Goal: Information Seeking & Learning: Learn about a topic

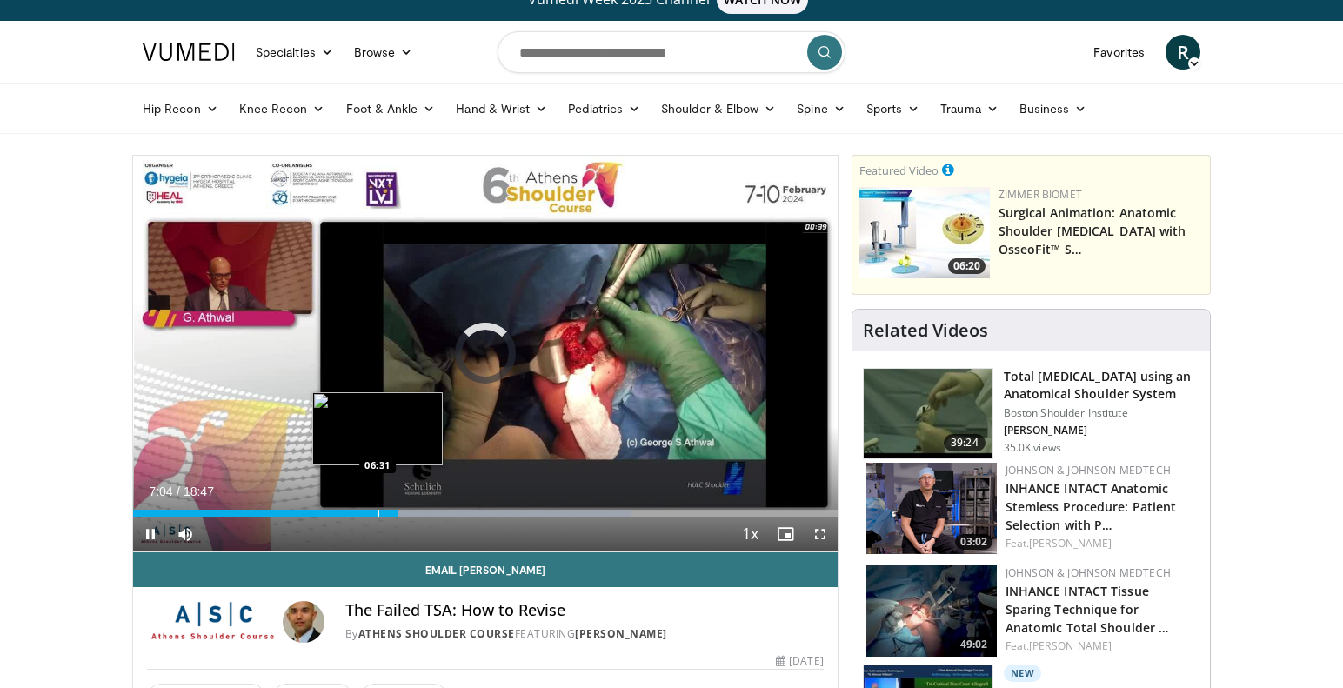
click at [377, 512] on div "Progress Bar" at bounding box center [378, 513] width 2 height 7
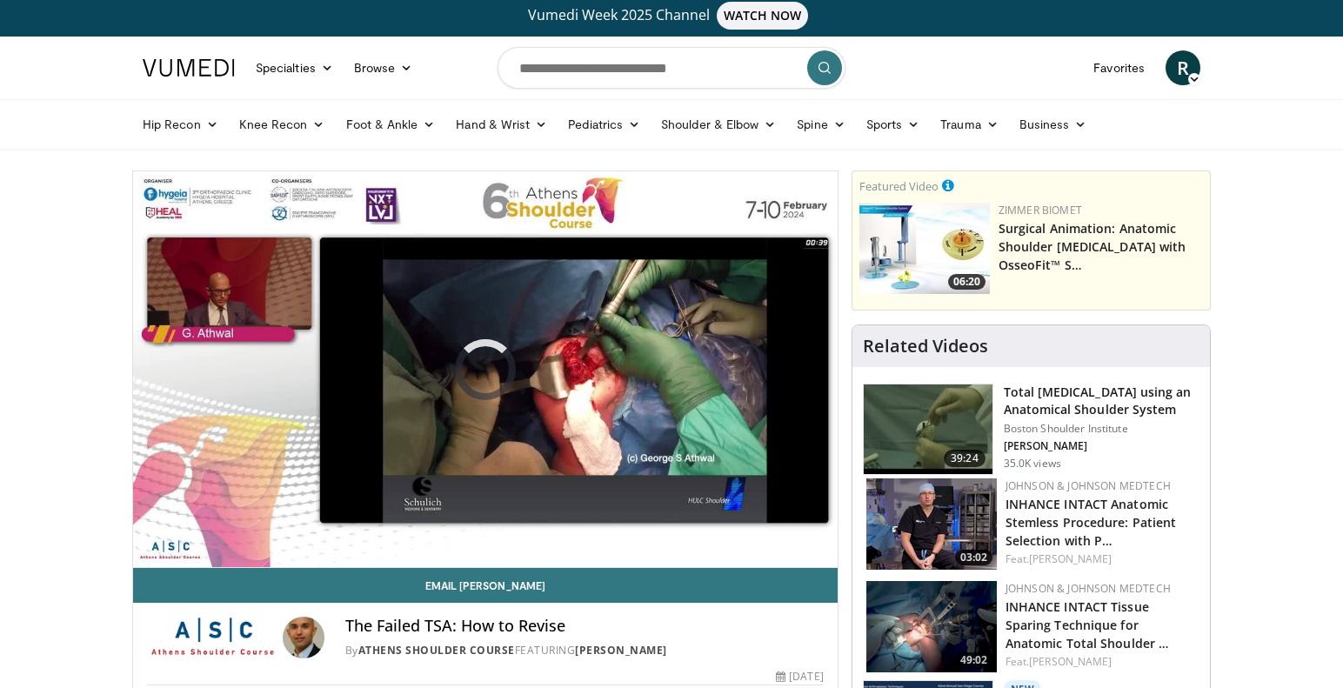
scroll to position [3, 0]
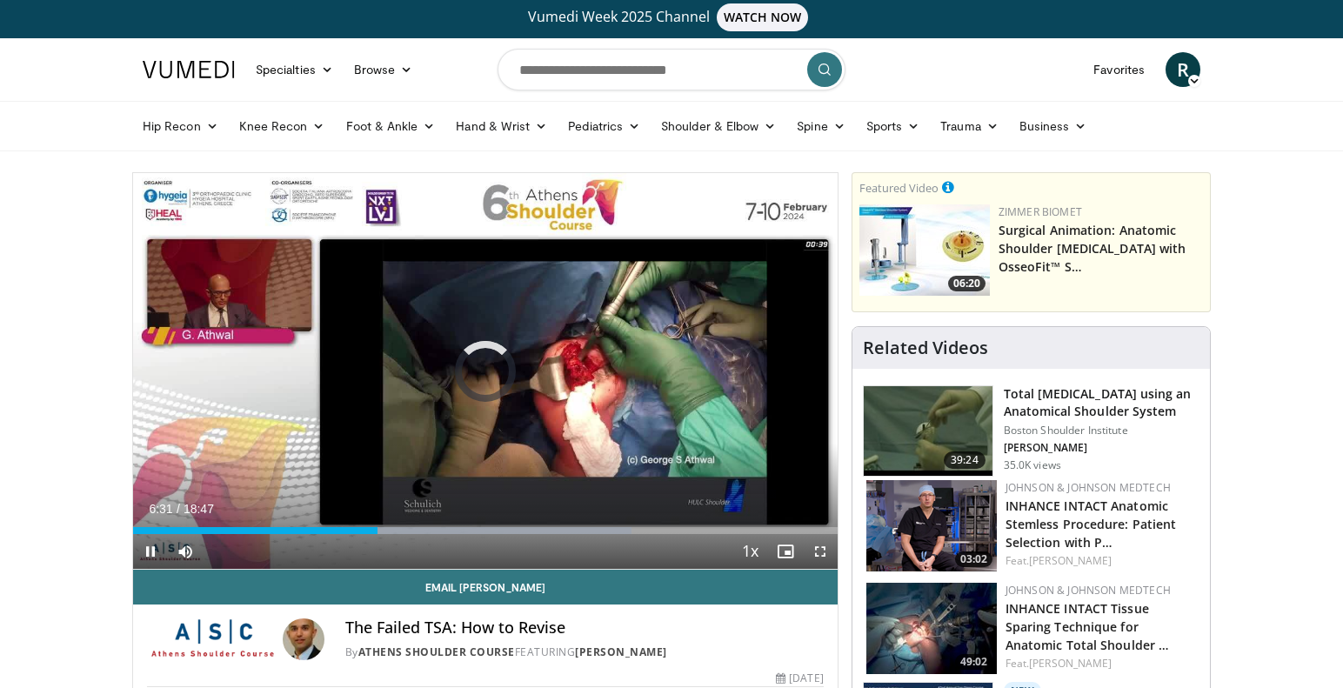
click at [149, 543] on span "Video Player" at bounding box center [150, 551] width 35 height 35
click at [147, 552] on span "Video Player" at bounding box center [150, 551] width 35 height 35
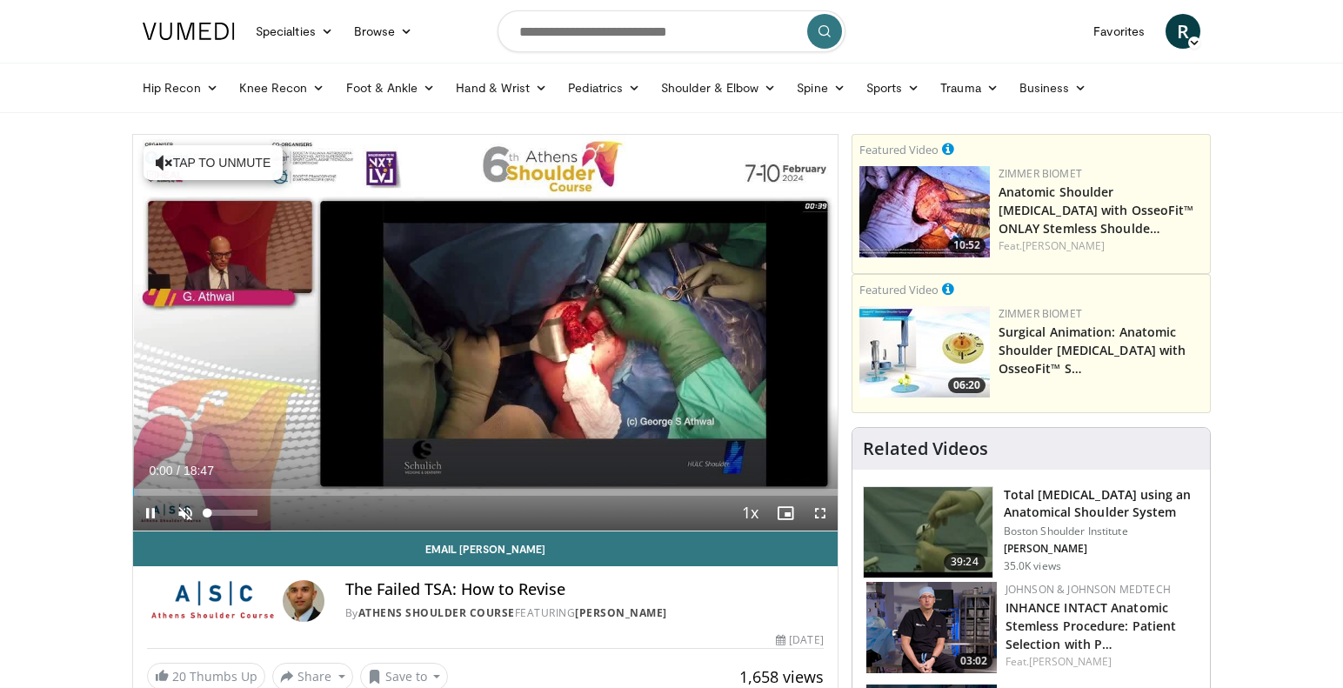
click at [190, 507] on span "Video Player" at bounding box center [185, 513] width 35 height 35
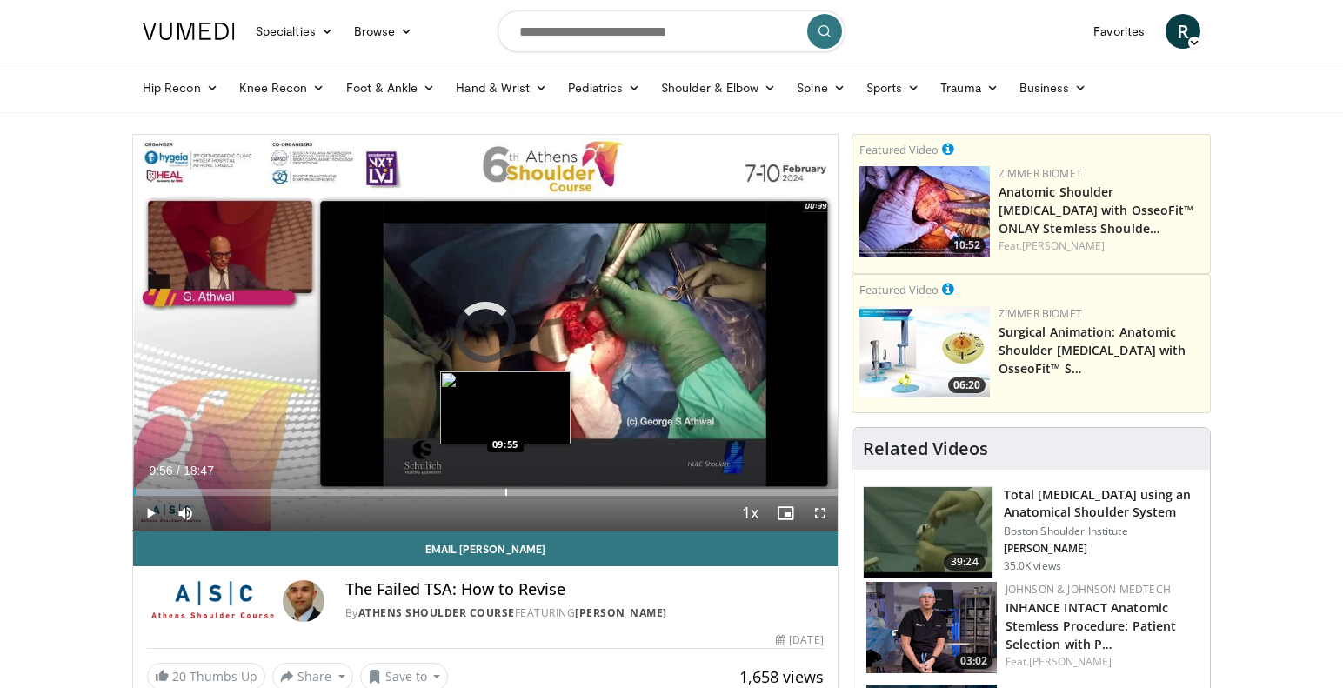
click at [506, 492] on div "Progress Bar" at bounding box center [506, 492] width 2 height 7
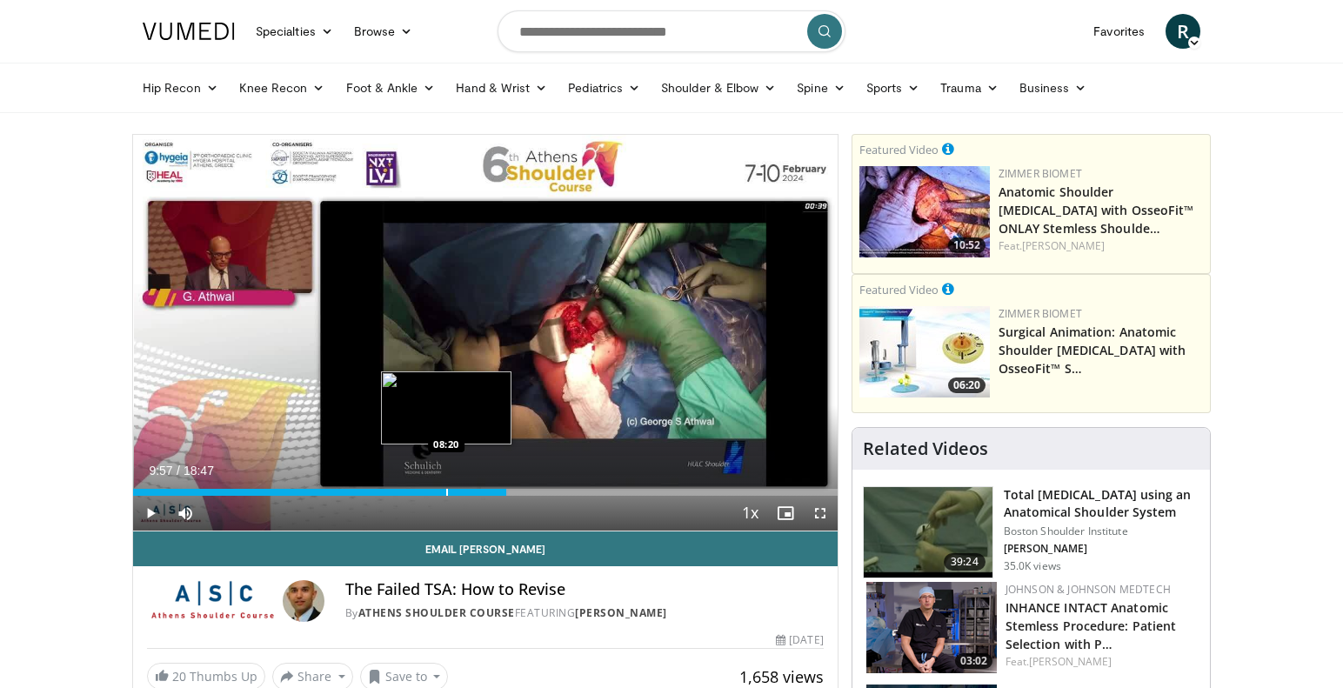
click at [446, 492] on div "Progress Bar" at bounding box center [447, 492] width 2 height 7
click at [390, 489] on div "Progress Bar" at bounding box center [391, 492] width 2 height 7
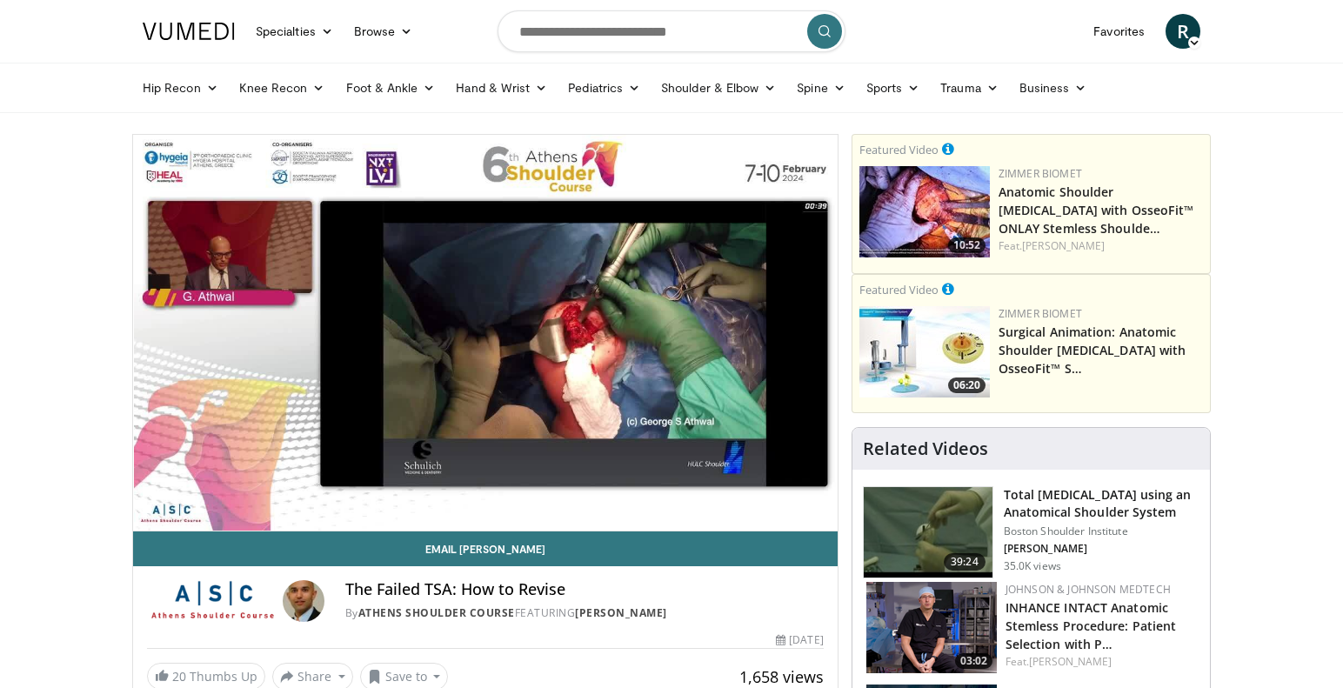
click at [347, 488] on div "10 seconds Tap to unmute" at bounding box center [485, 333] width 704 height 396
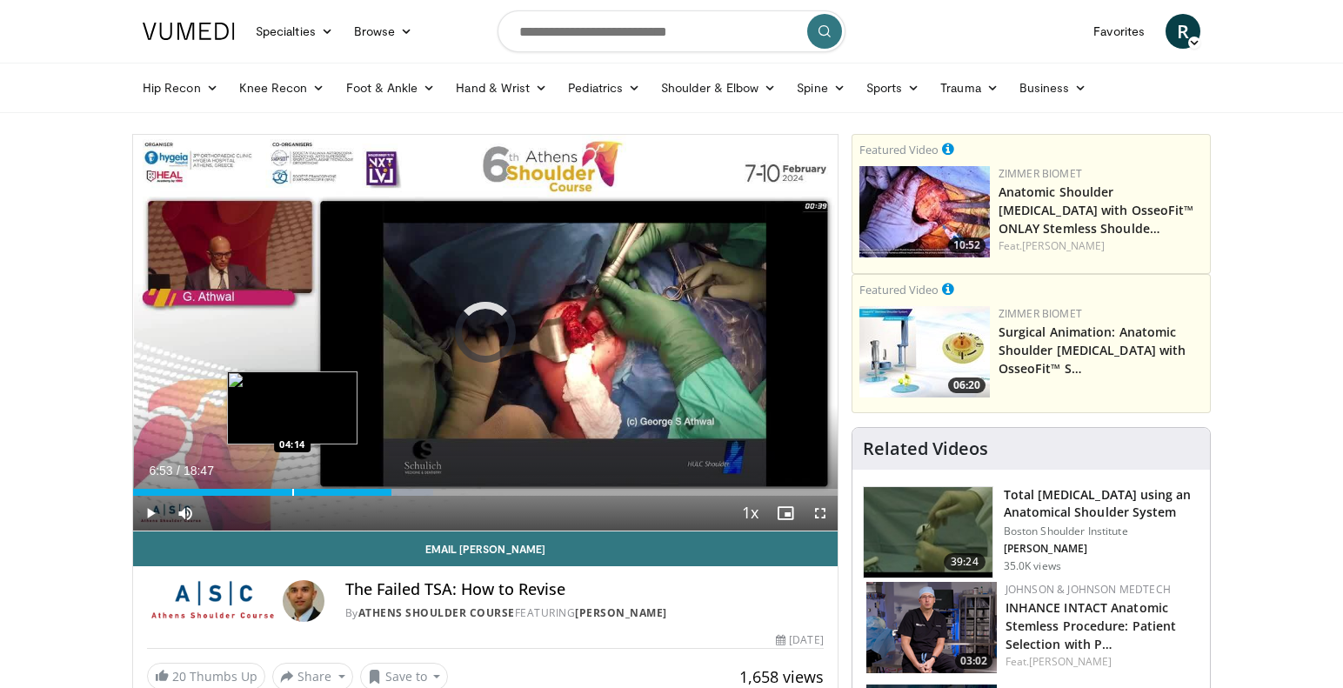
click at [292, 493] on div "Progress Bar" at bounding box center [293, 492] width 2 height 7
click at [268, 491] on div "Progress Bar" at bounding box center [269, 492] width 2 height 7
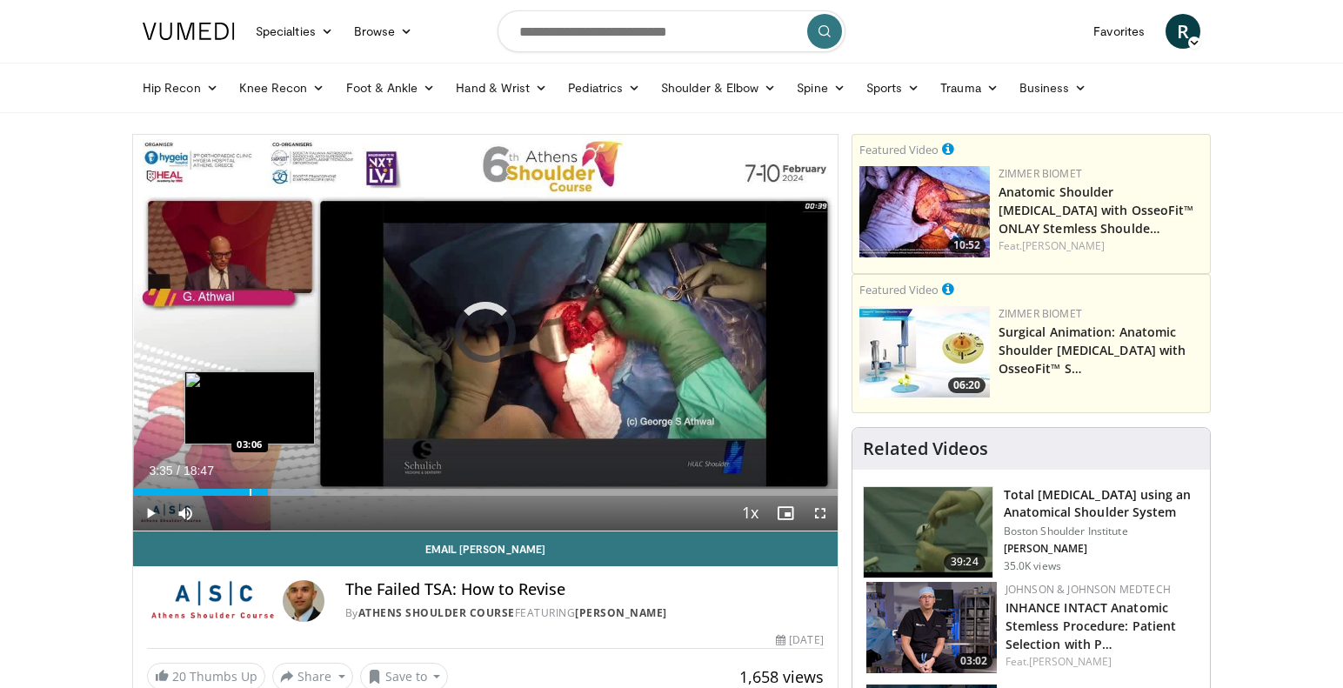
click at [250, 490] on div "Progress Bar" at bounding box center [251, 492] width 2 height 7
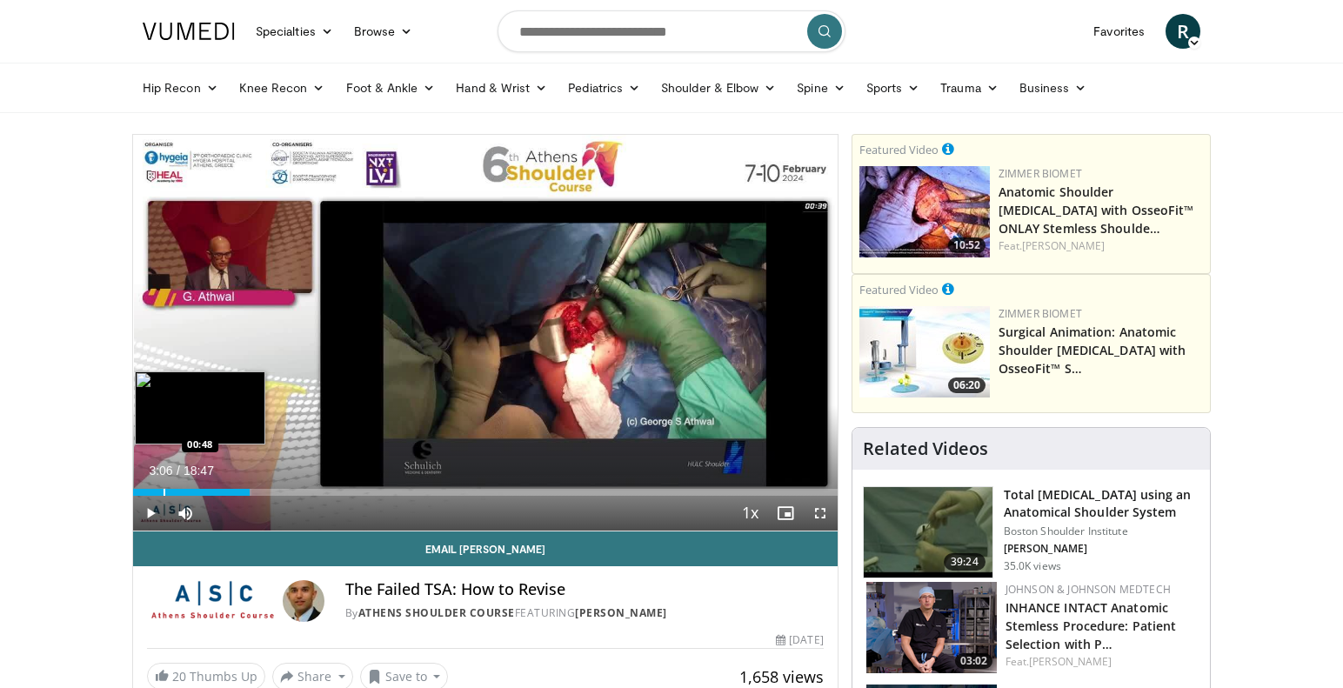
click at [163, 490] on div "Progress Bar" at bounding box center [164, 492] width 2 height 7
click at [141, 489] on div "00:38" at bounding box center [145, 492] width 24 height 7
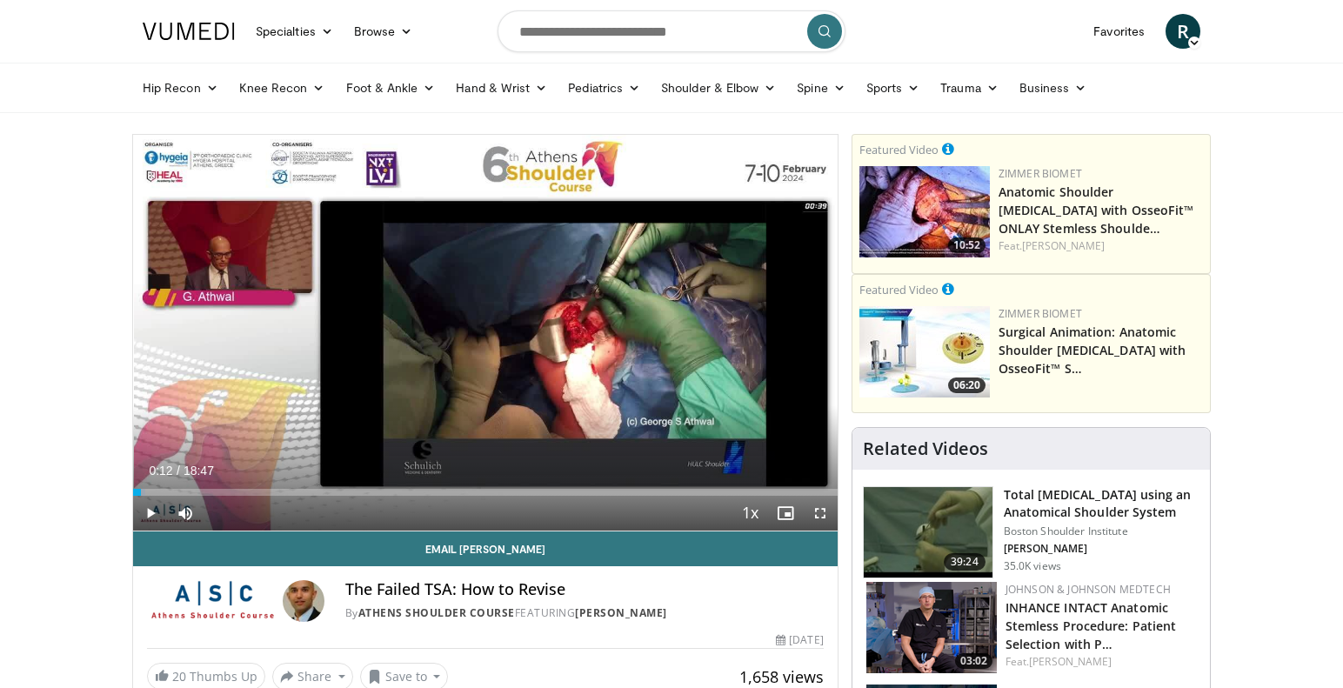
click at [151, 507] on span "Video Player" at bounding box center [150, 513] width 35 height 35
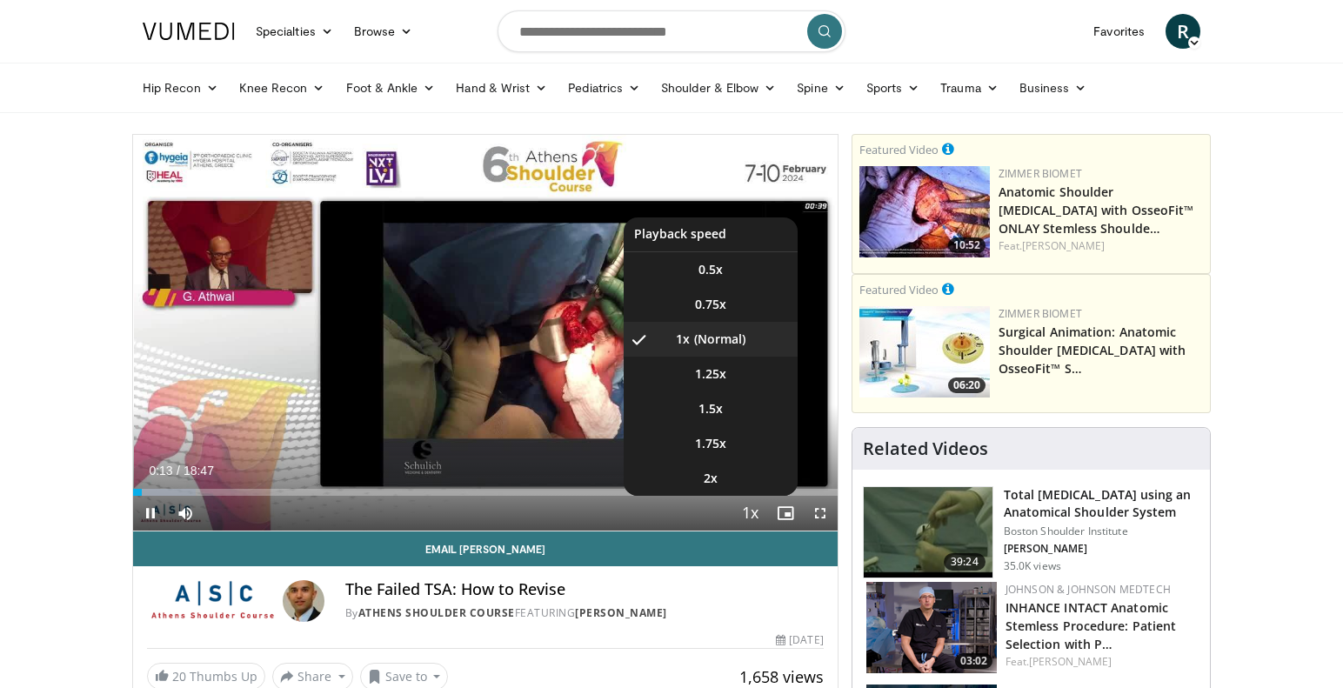
click at [750, 514] on span "Video Player" at bounding box center [750, 513] width 24 height 35
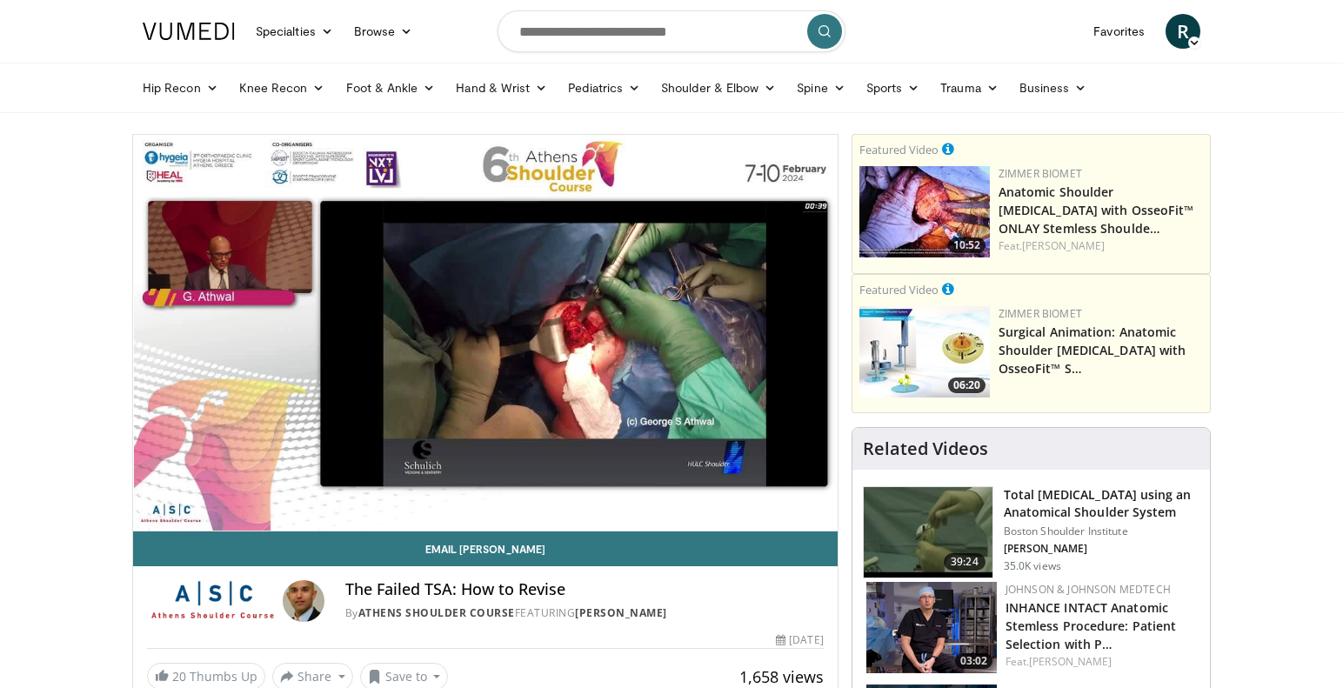
click at [750, 514] on div "10 seconds Tap to unmute" at bounding box center [485, 333] width 704 height 396
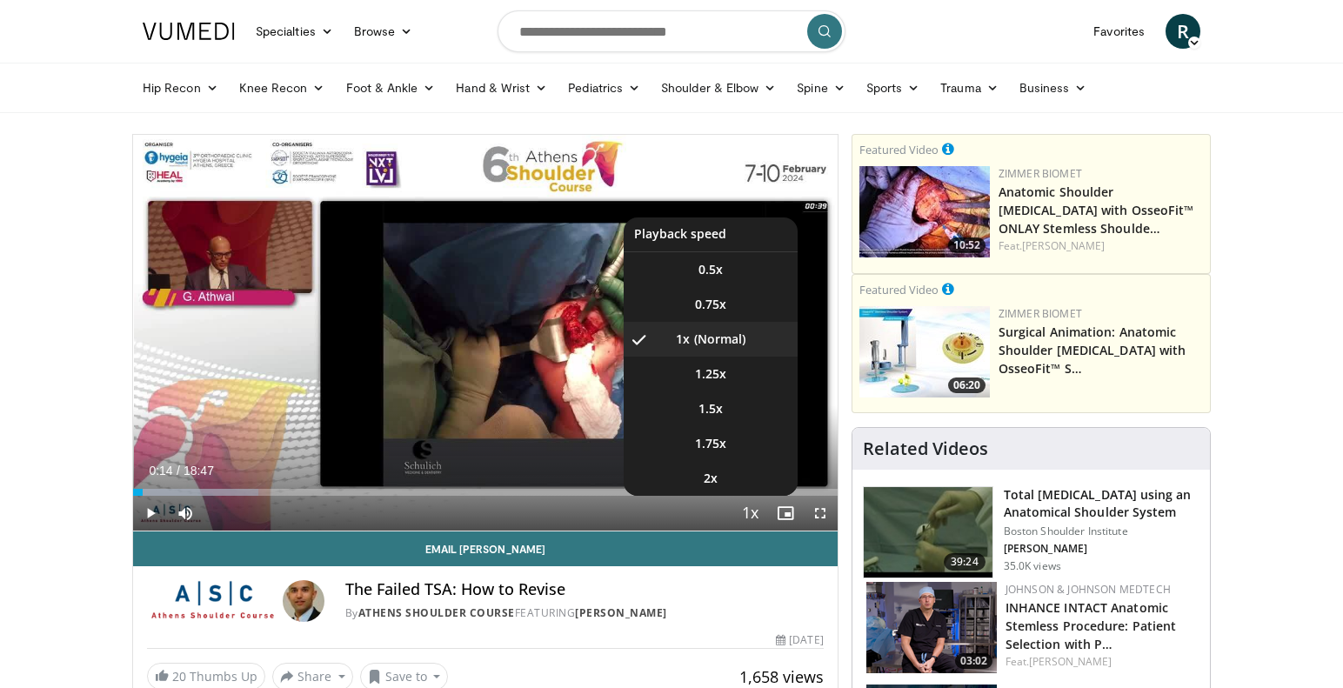
click at [750, 514] on span "Video Player" at bounding box center [750, 513] width 24 height 35
click at [720, 377] on span "1.25x" at bounding box center [710, 373] width 31 height 17
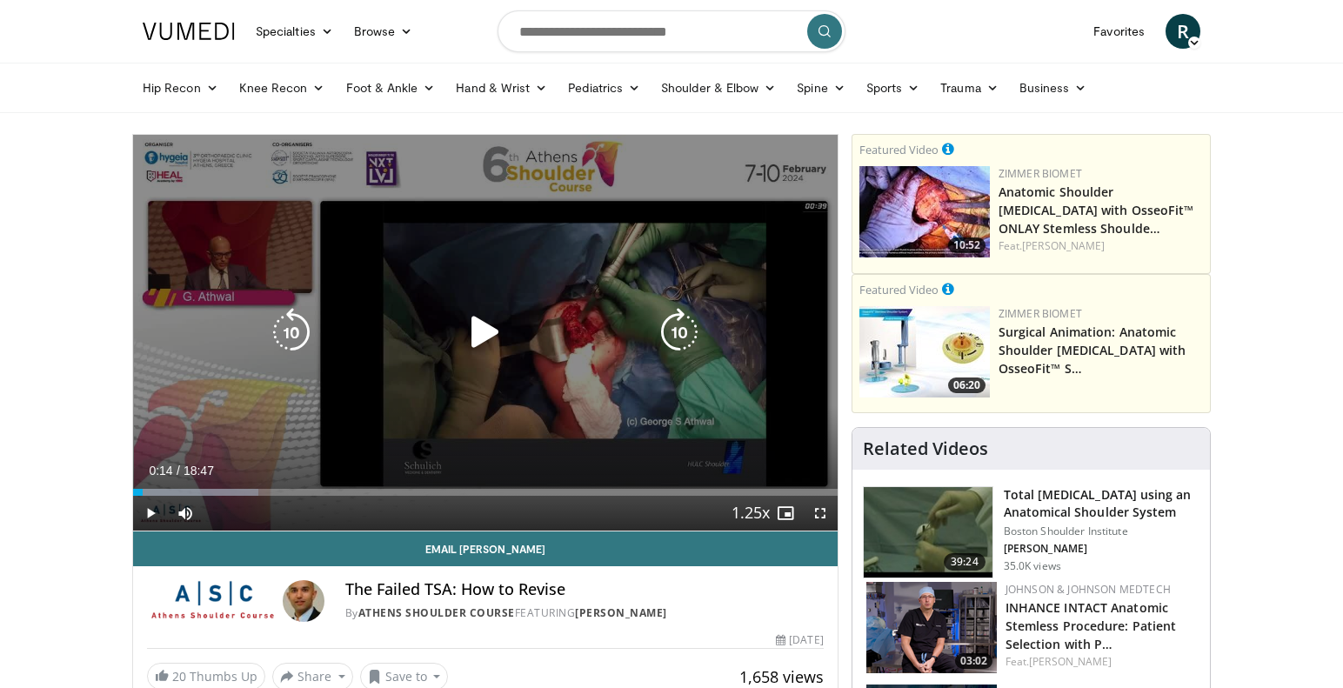
drag, startPoint x: 482, startPoint y: 327, endPoint x: 250, endPoint y: 290, distance: 235.2
click at [472, 323] on icon "Video Player" at bounding box center [485, 332] width 49 height 49
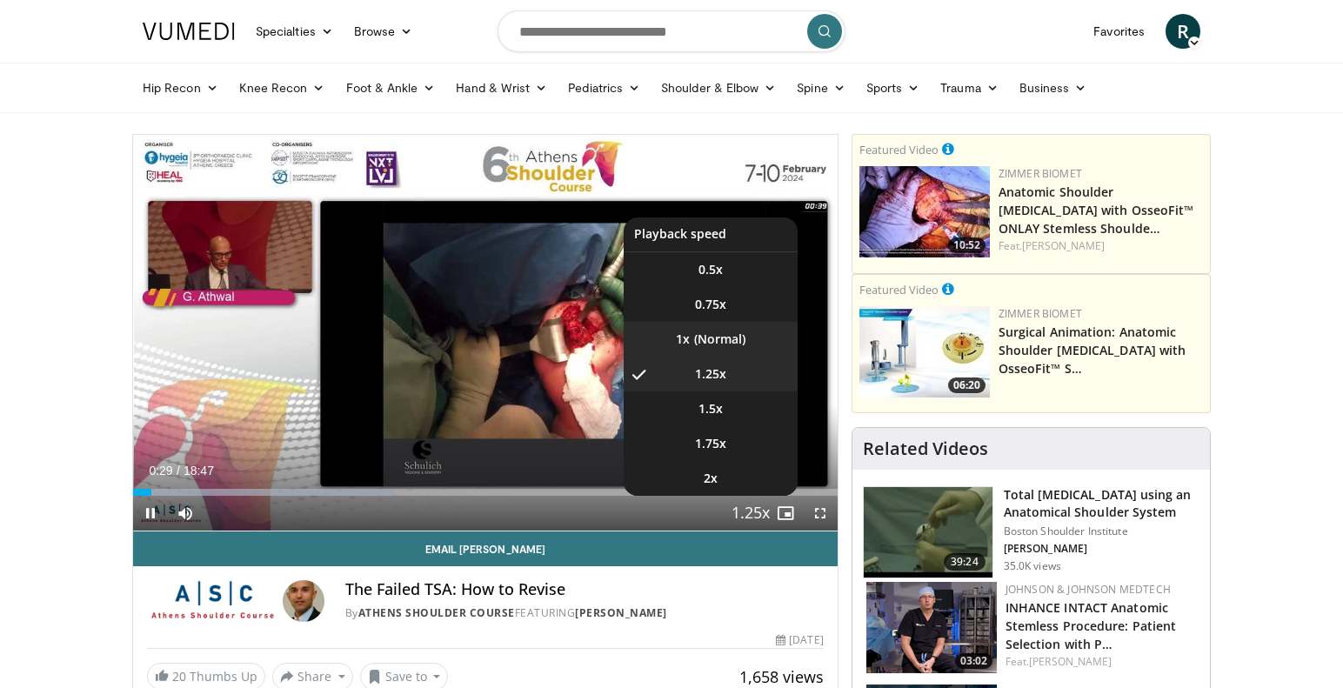
click at [708, 335] on li "1x" at bounding box center [710, 339] width 174 height 35
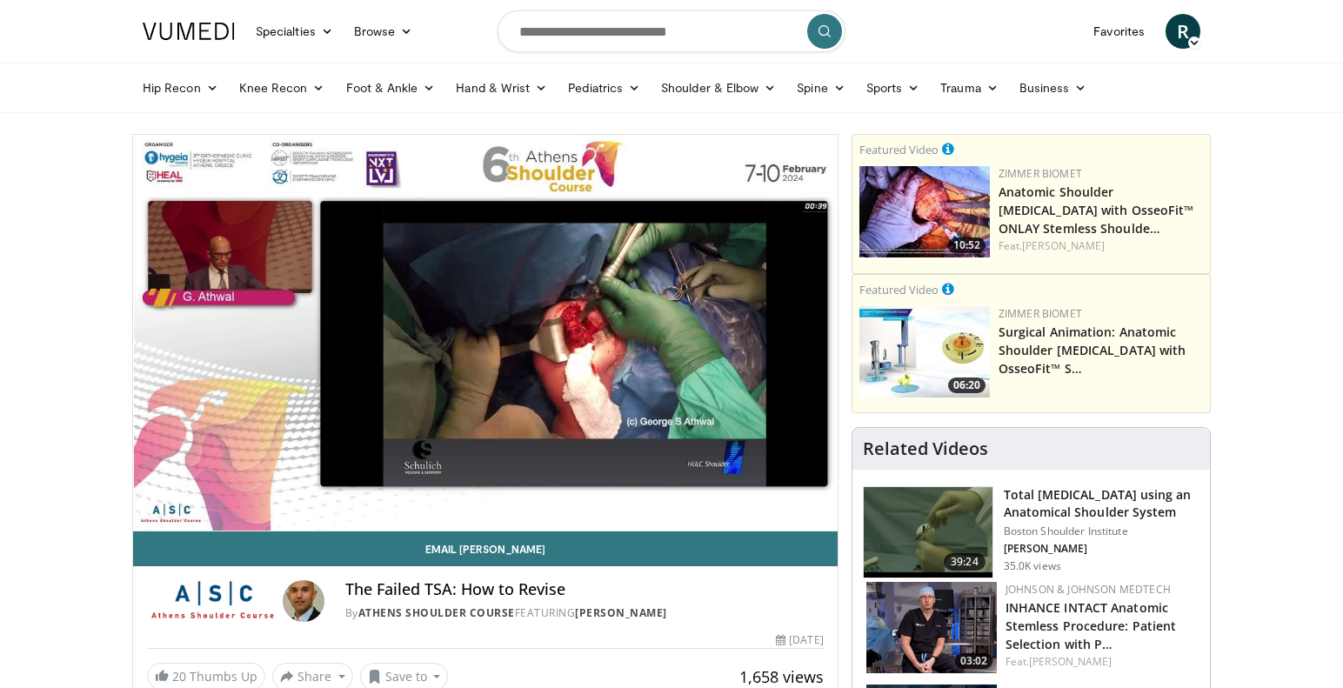
click at [750, 512] on button "Playback Rate" at bounding box center [750, 513] width 35 height 35
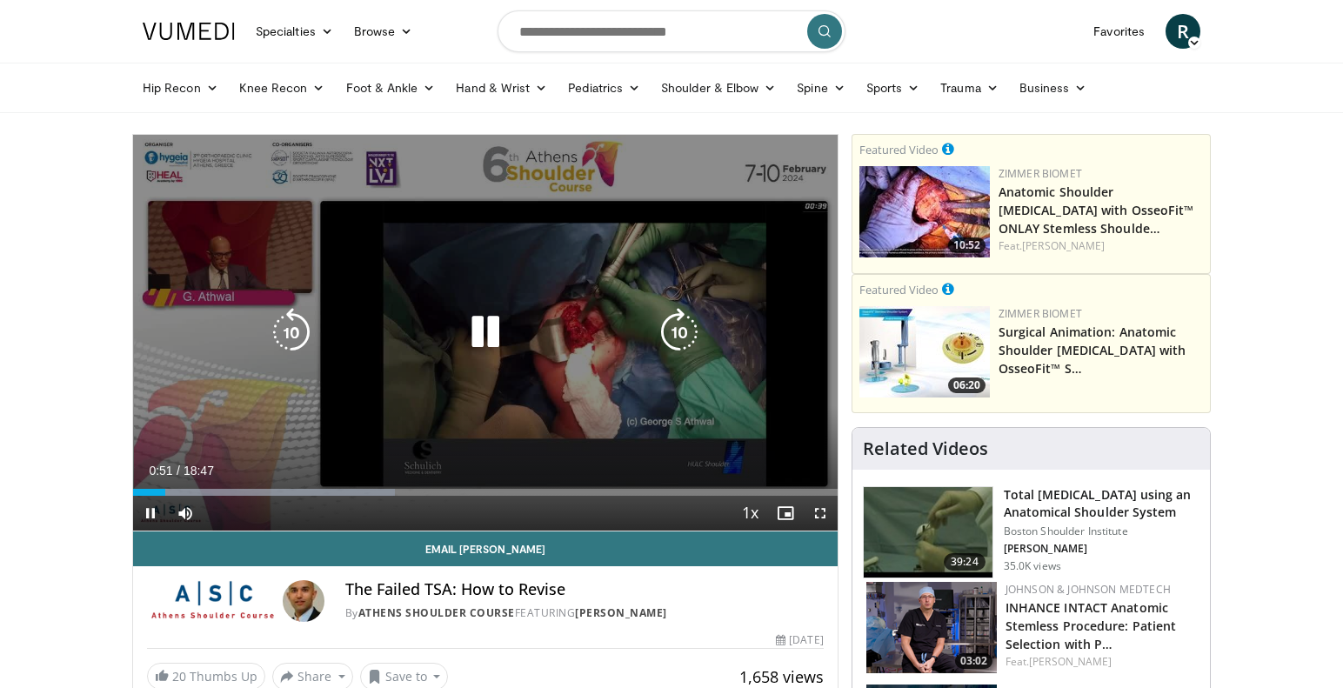
click at [481, 331] on icon "Video Player" at bounding box center [485, 332] width 49 height 49
click at [484, 330] on icon "Video Player" at bounding box center [485, 332] width 49 height 49
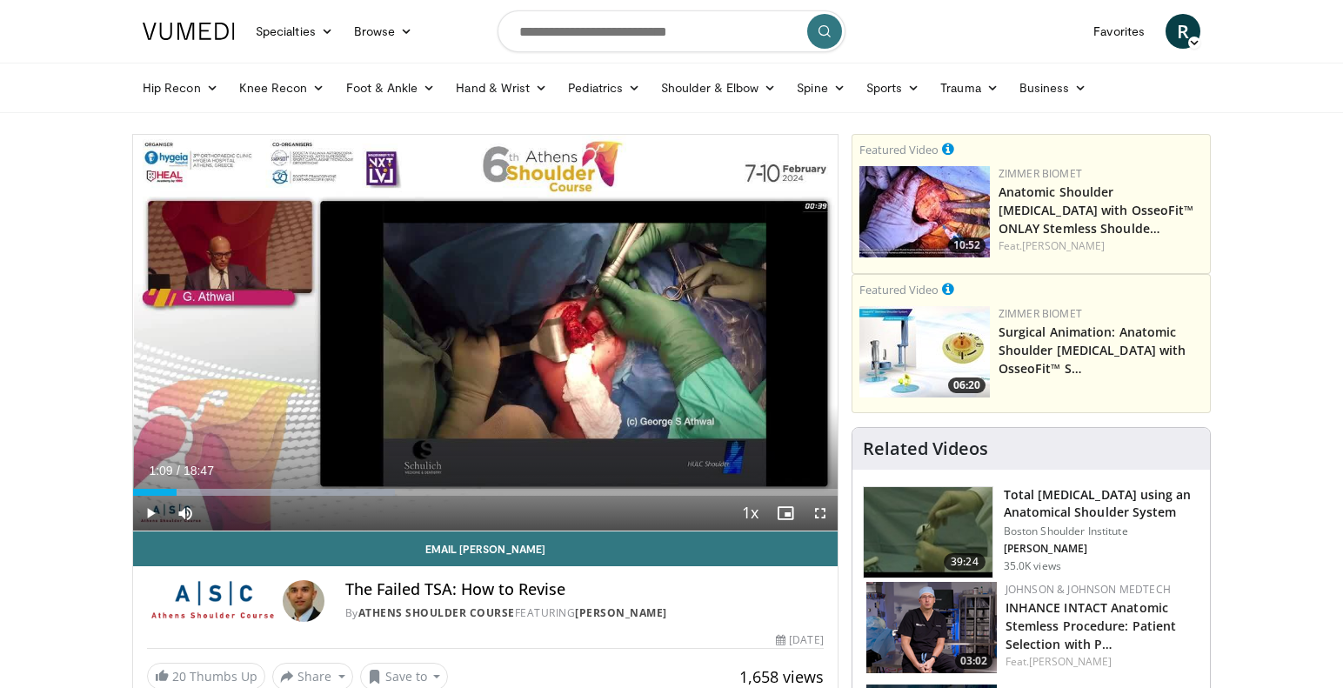
click at [149, 516] on span "Video Player" at bounding box center [150, 513] width 35 height 35
click at [151, 510] on span "Video Player" at bounding box center [150, 513] width 35 height 35
click at [150, 511] on span "Video Player" at bounding box center [150, 513] width 35 height 35
click at [819, 505] on span "Video Player" at bounding box center [820, 513] width 35 height 35
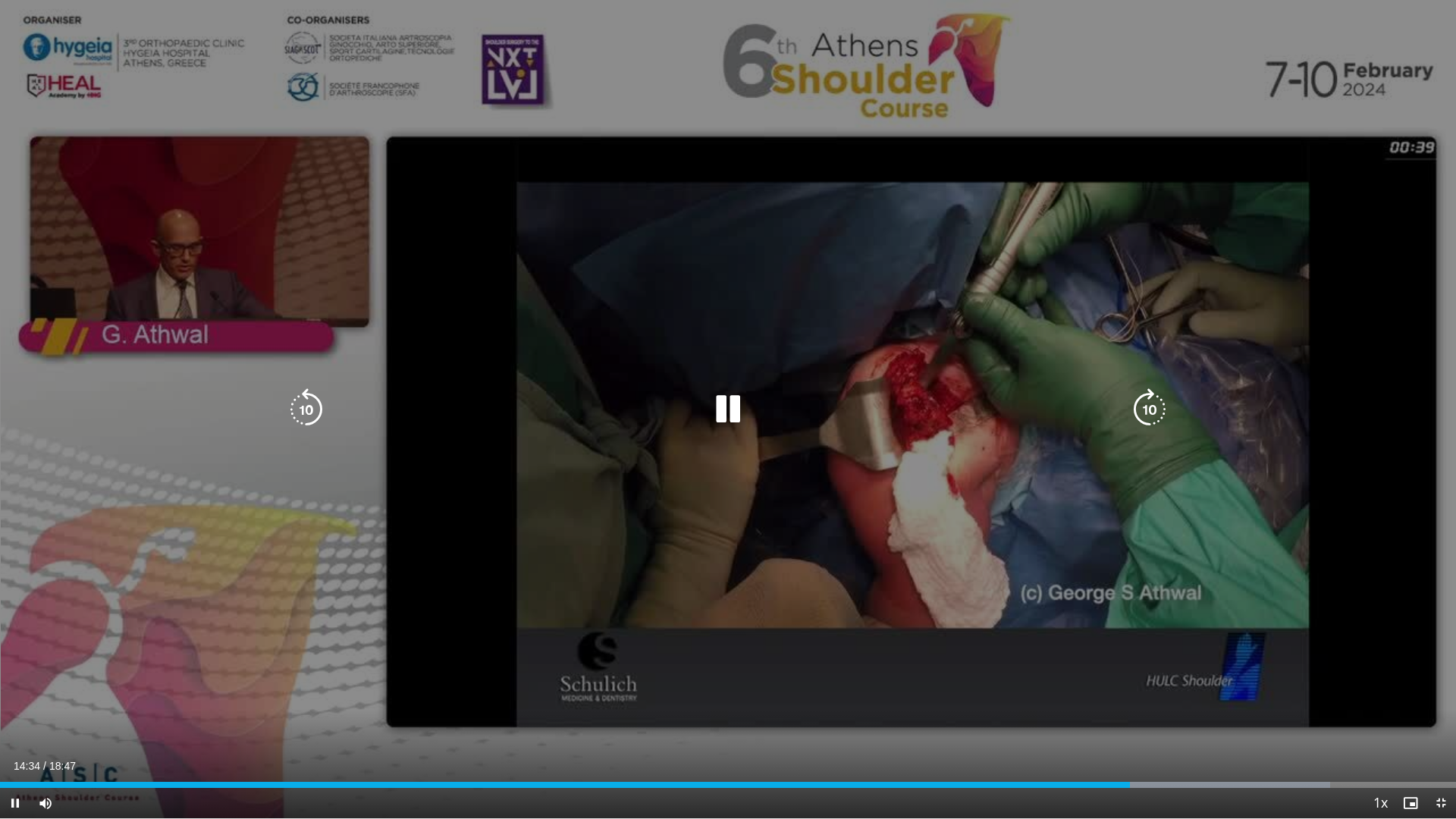
click at [315, 410] on icon "Video Player" at bounding box center [306, 409] width 43 height 43
click at [730, 404] on icon "Video Player" at bounding box center [728, 409] width 43 height 43
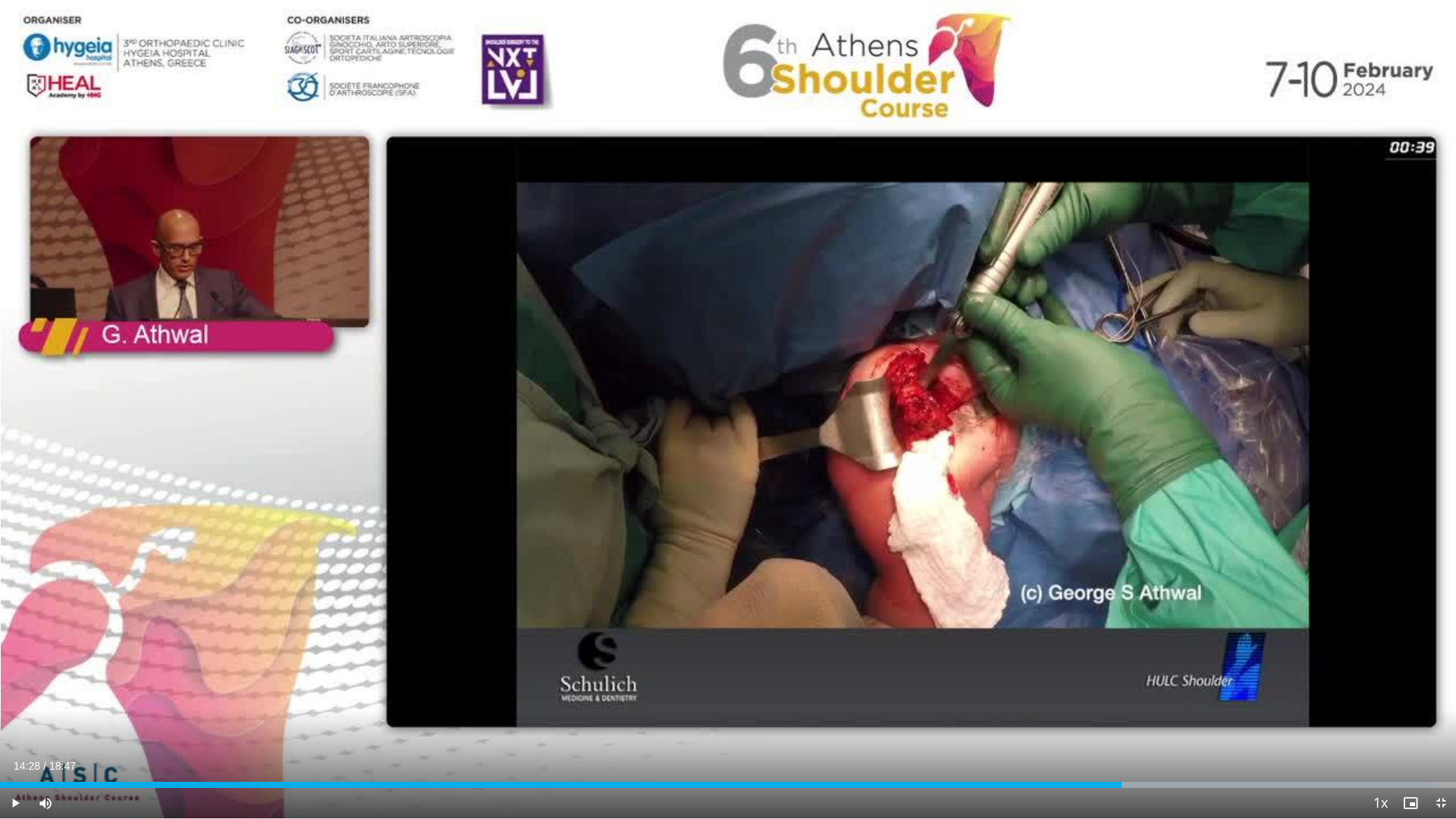
click at [12, 599] on span "Video Player" at bounding box center [15, 802] width 31 height 31
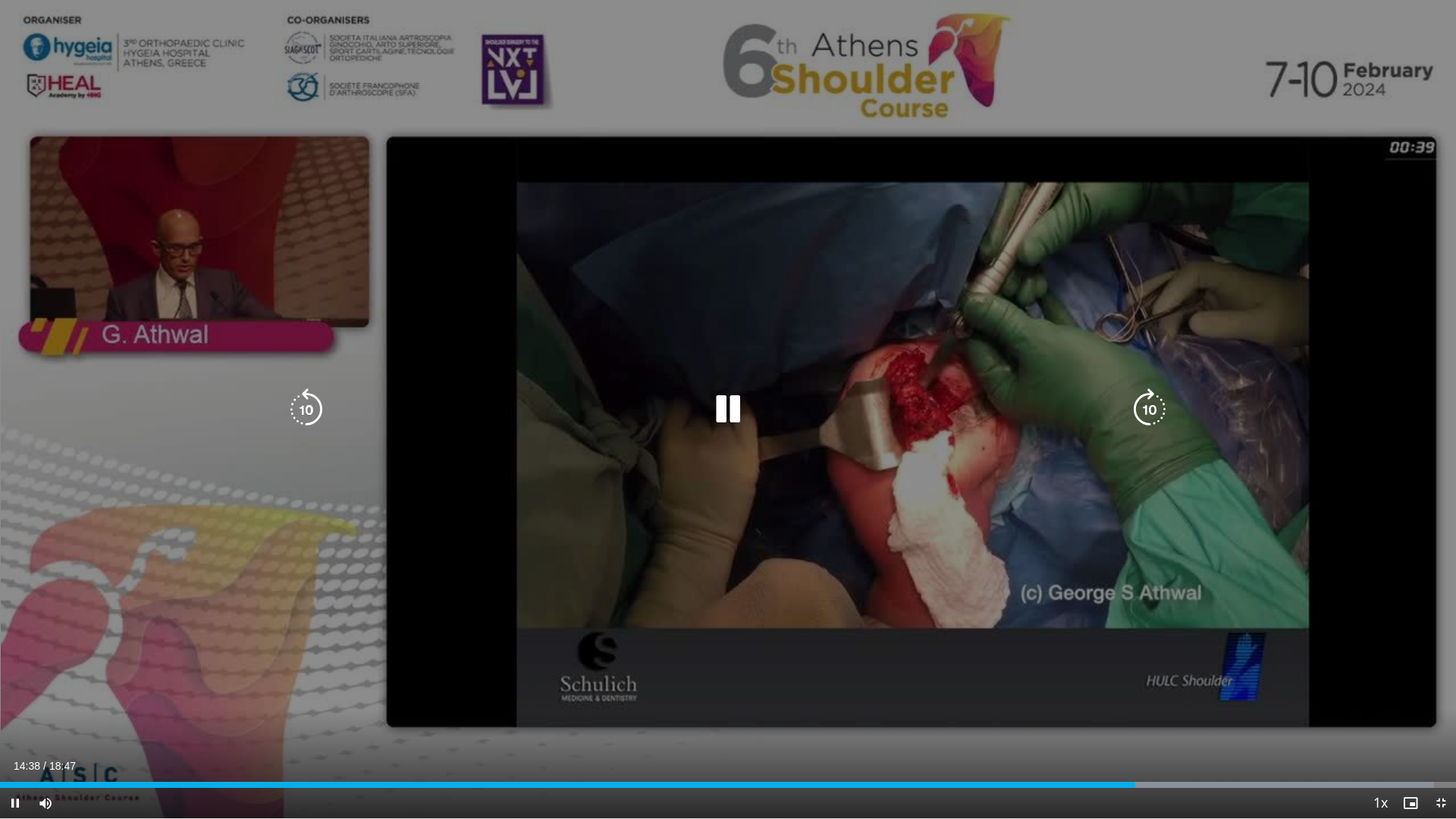
click at [733, 408] on icon "Video Player" at bounding box center [728, 409] width 43 height 43
click at [724, 404] on icon "Video Player" at bounding box center [728, 409] width 43 height 43
click at [1171, 599] on span "Video Player" at bounding box center [1441, 802] width 31 height 31
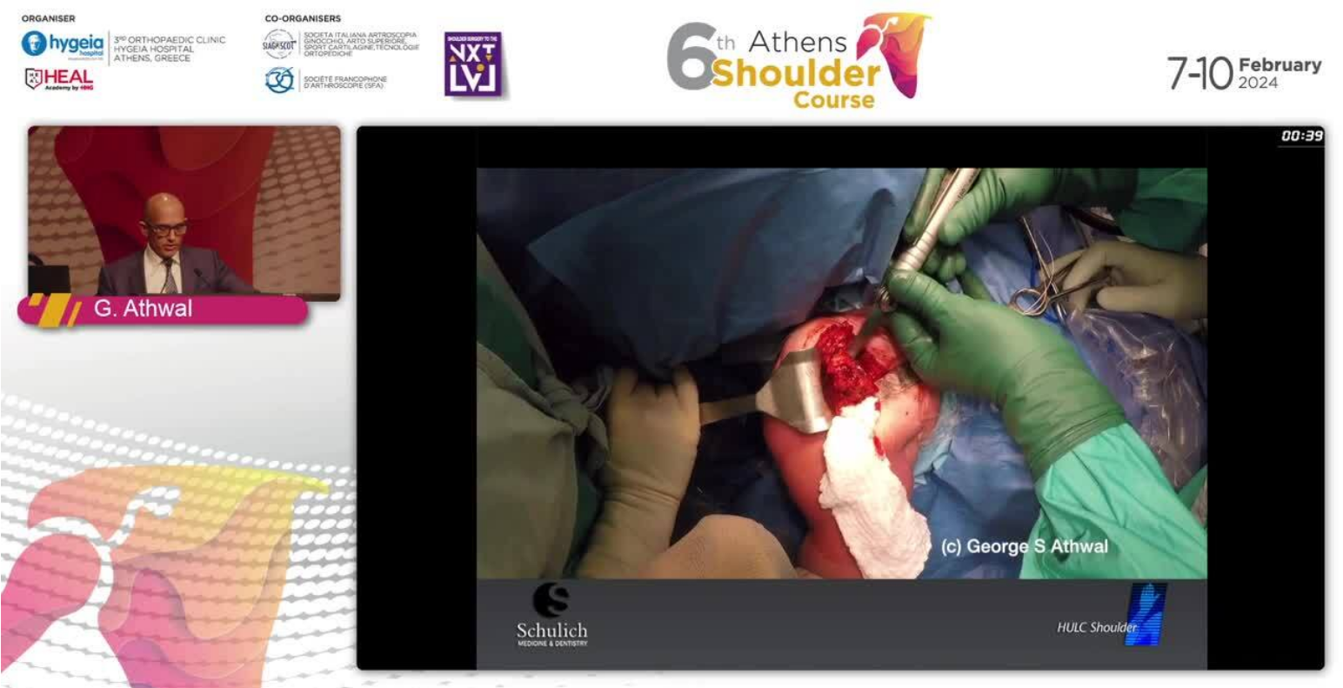
scroll to position [97, 0]
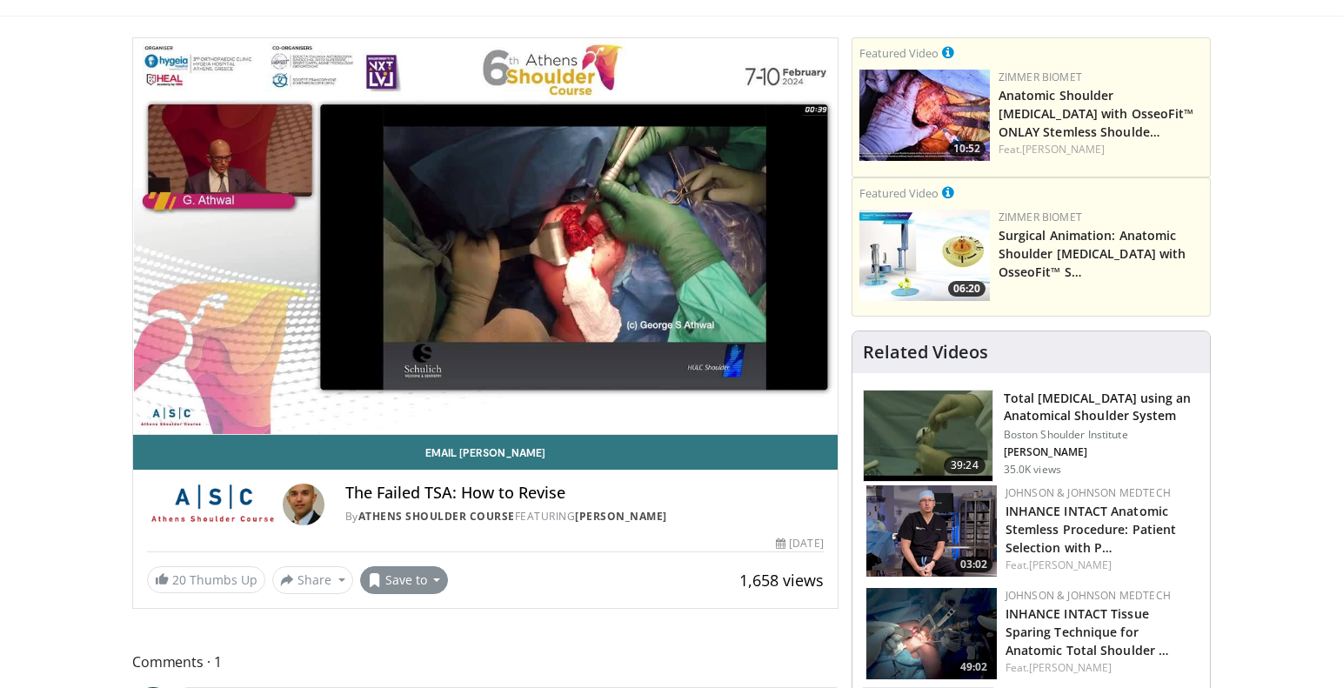
click at [436, 579] on button "Save to" at bounding box center [404, 580] width 89 height 28
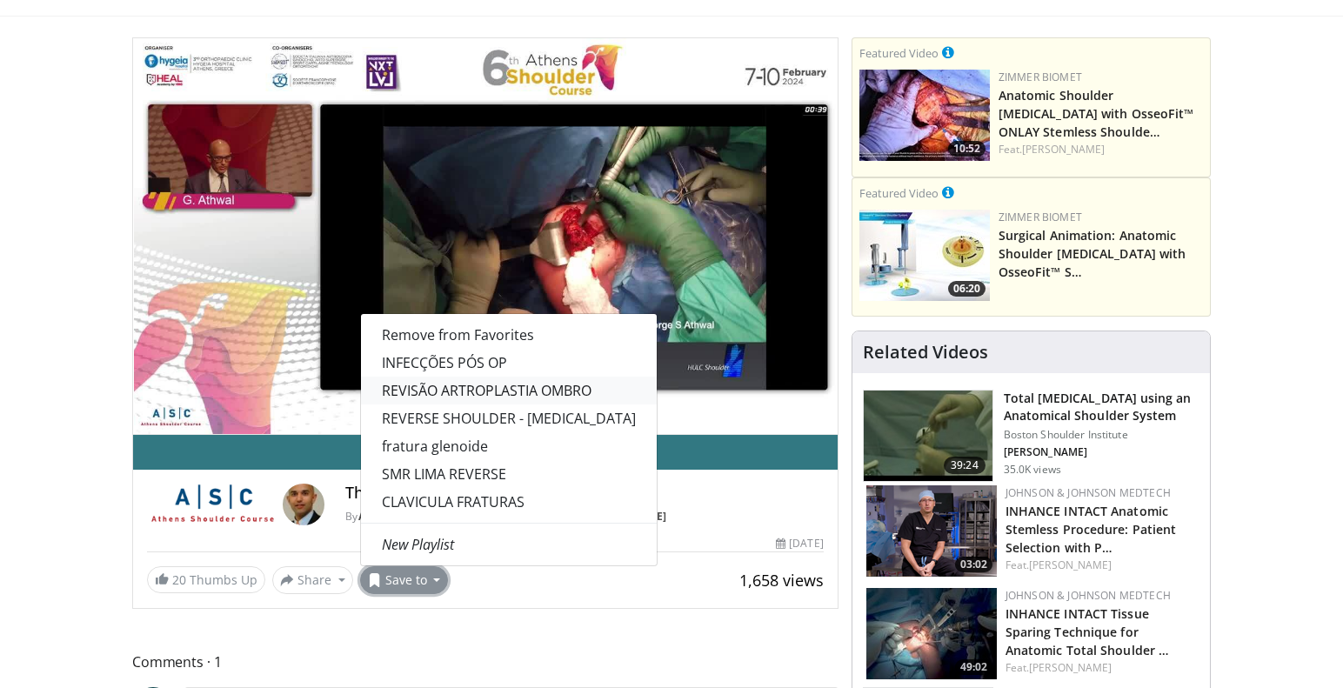
click at [451, 390] on link "REVISÃO ARTROPLASTIA OMBRO" at bounding box center [509, 391] width 296 height 28
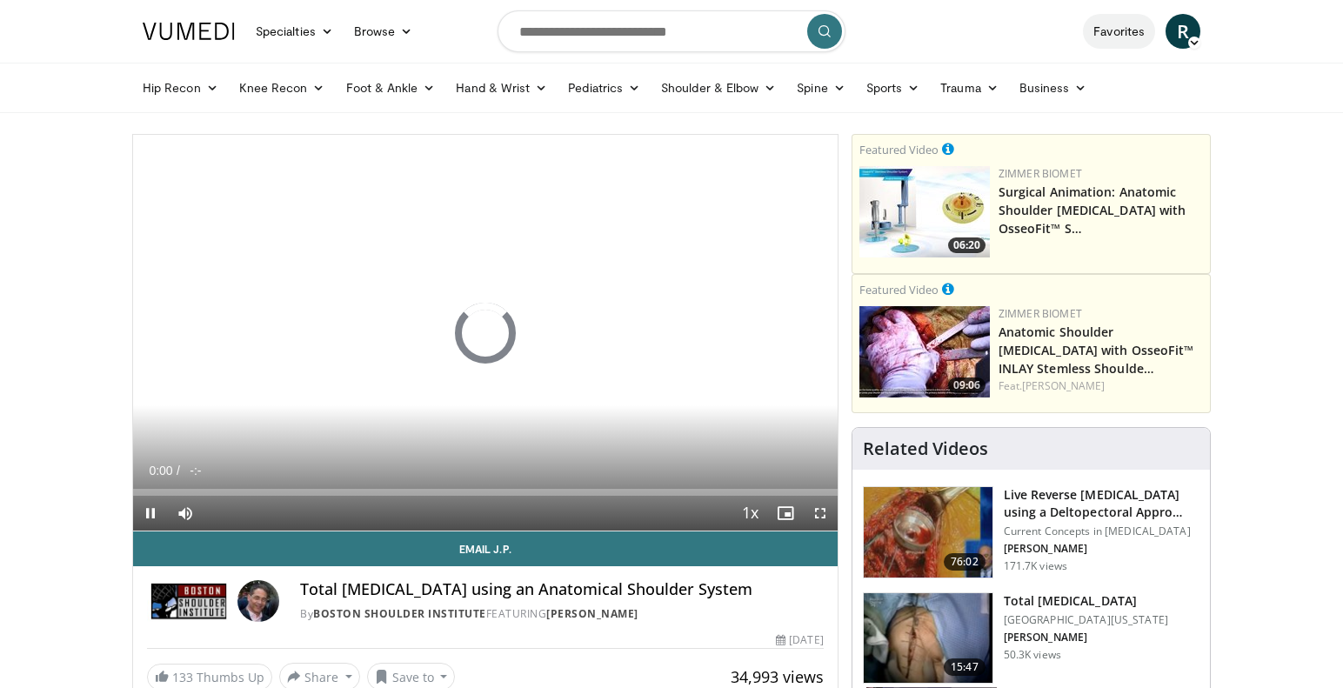
click at [1121, 31] on link "Favorites" at bounding box center [1119, 31] width 72 height 35
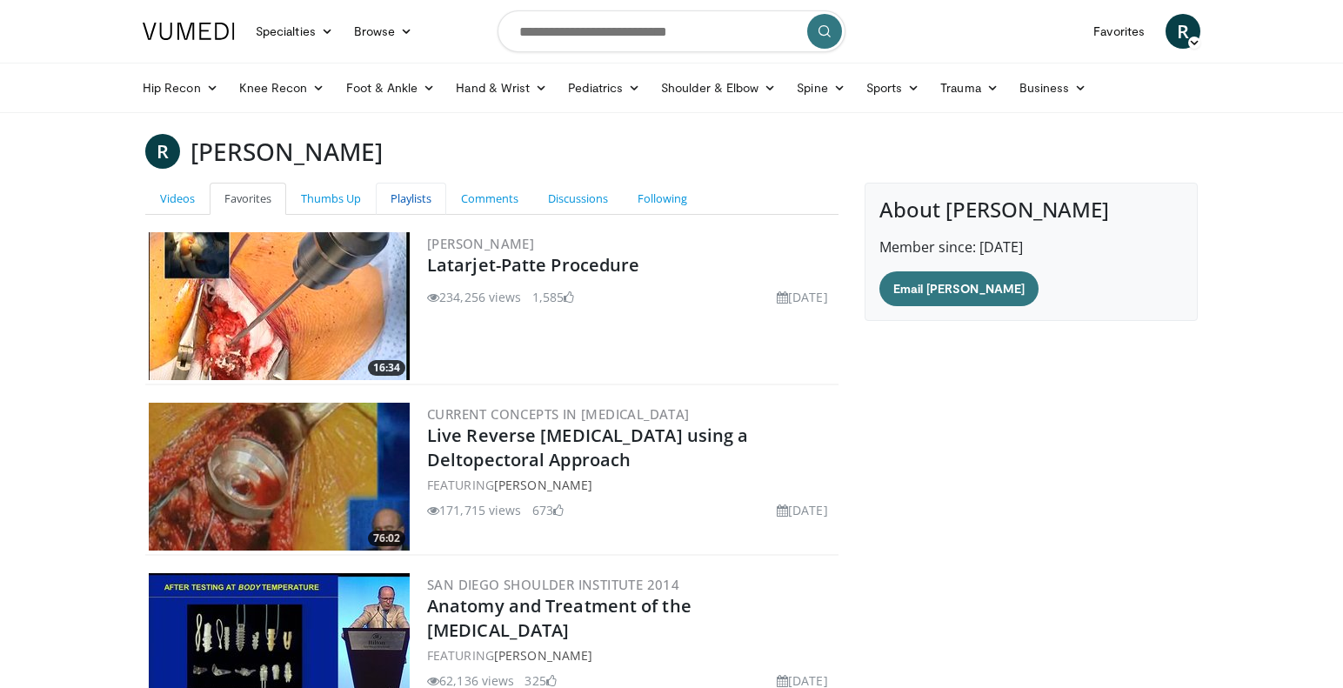
click at [410, 197] on link "Playlists" at bounding box center [411, 199] width 70 height 32
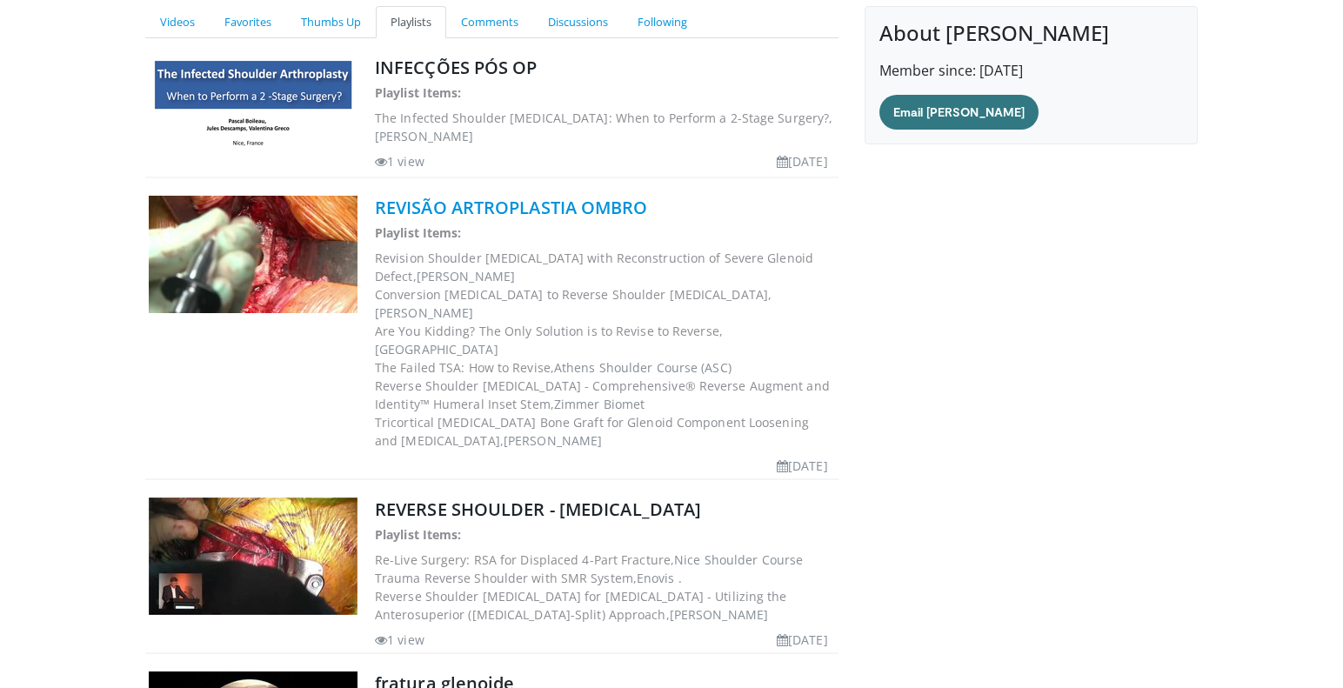
scroll to position [177, 0]
click at [458, 205] on link "REVISÃO ARTROPLASTIA OMBRO" at bounding box center [511, 207] width 273 height 23
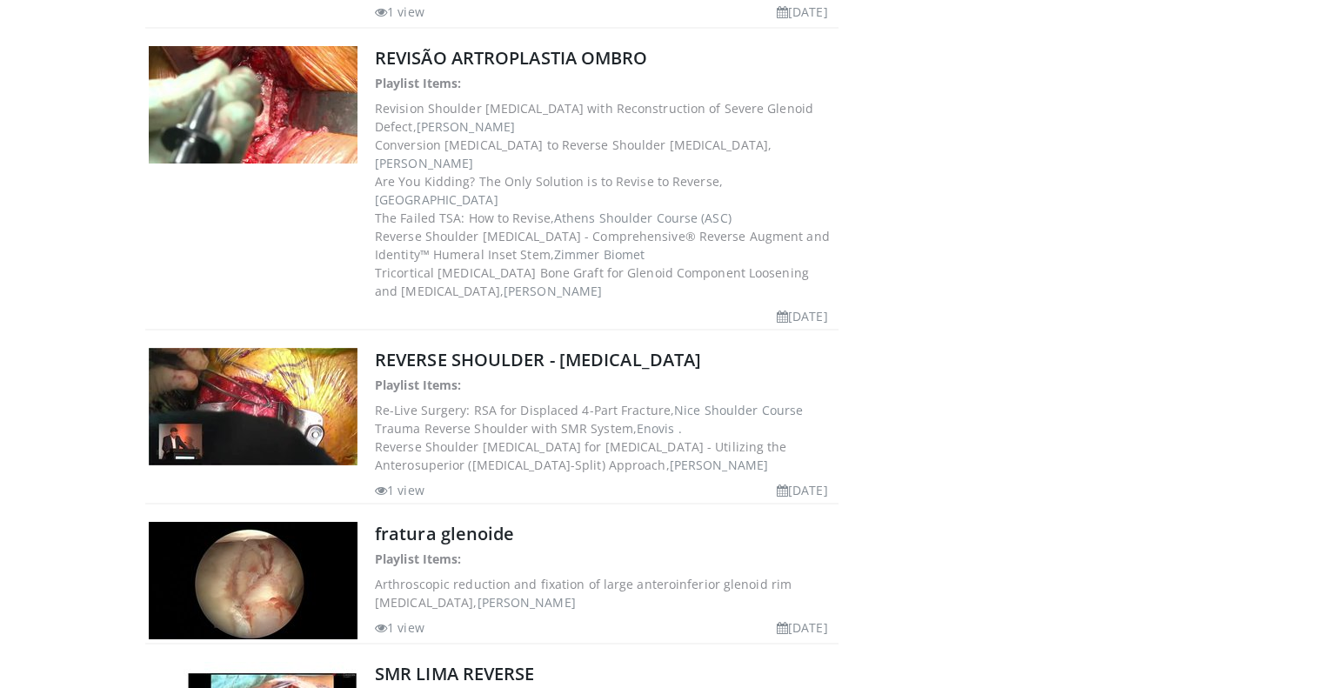
scroll to position [325, 0]
click at [489, 126] on dd "Revision Shoulder Arthroplasty with Reconstruction of Severe Glenoid Defect, Je…" at bounding box center [605, 118] width 460 height 37
click at [481, 127] on span "[PERSON_NAME]" at bounding box center [466, 127] width 98 height 17
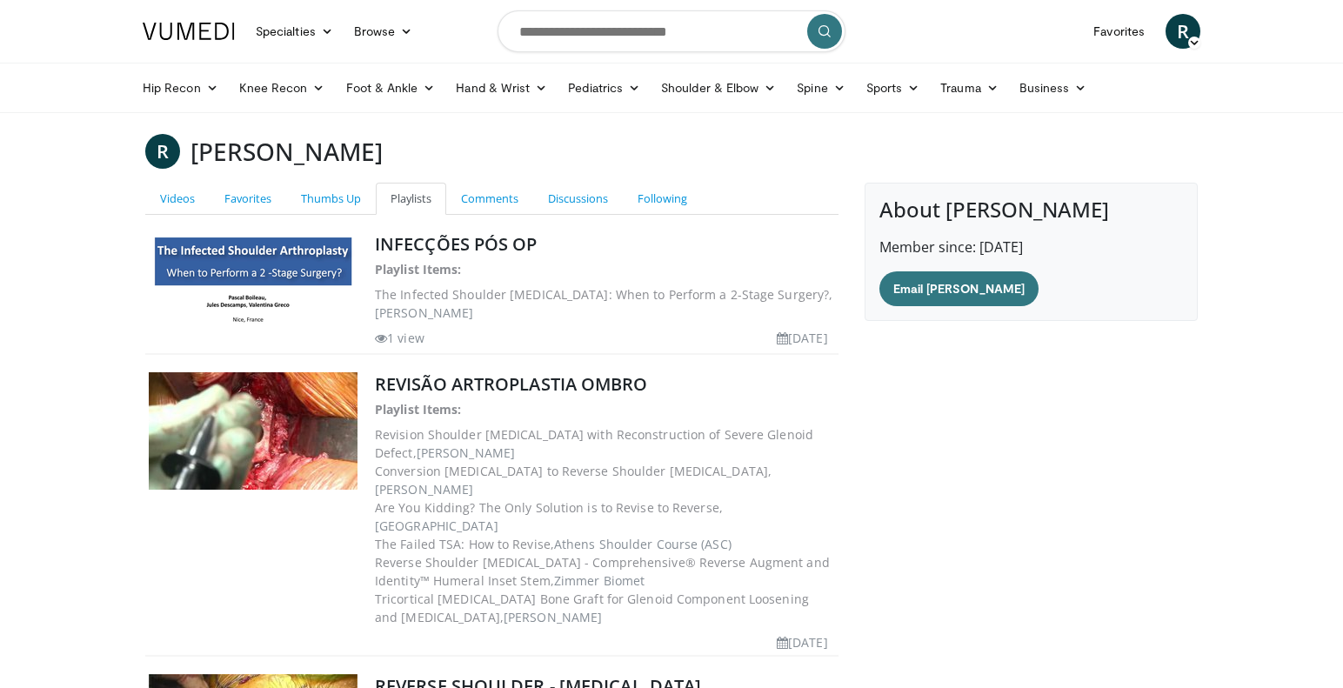
scroll to position [0, 0]
click at [276, 197] on link "Favorites" at bounding box center [248, 199] width 77 height 32
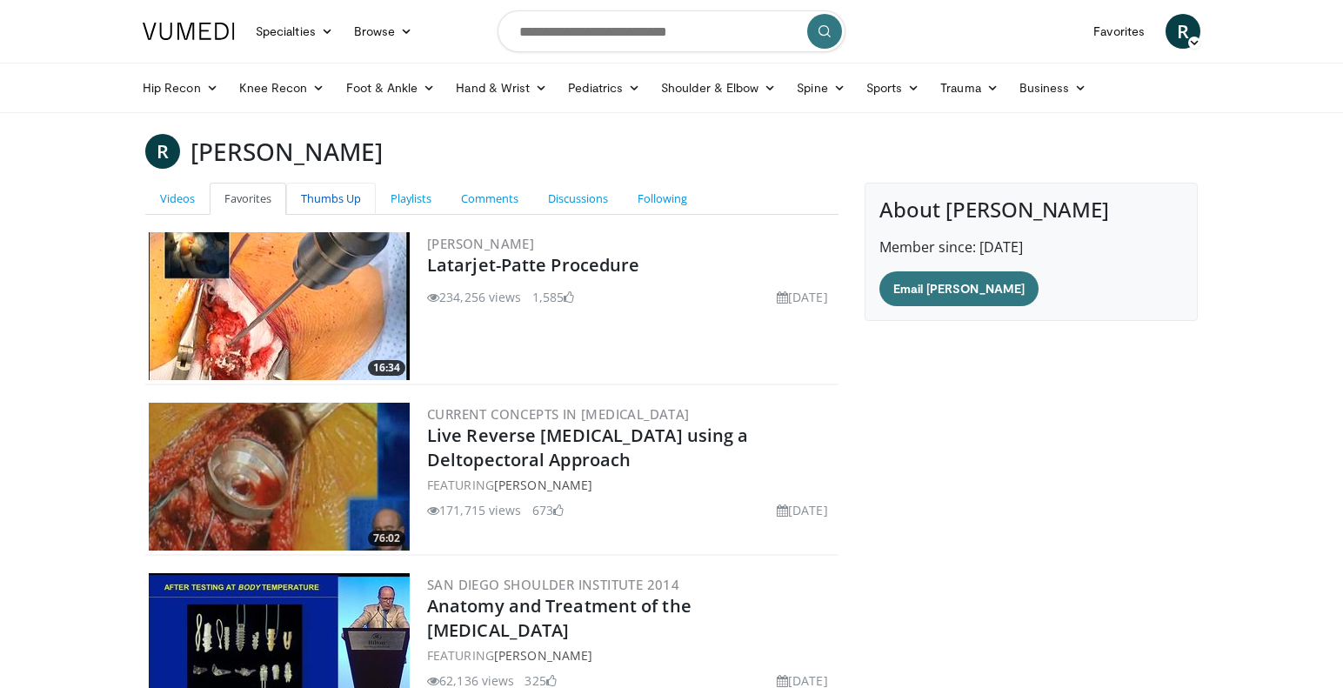
click at [331, 197] on link "Thumbs Up" at bounding box center [331, 199] width 90 height 32
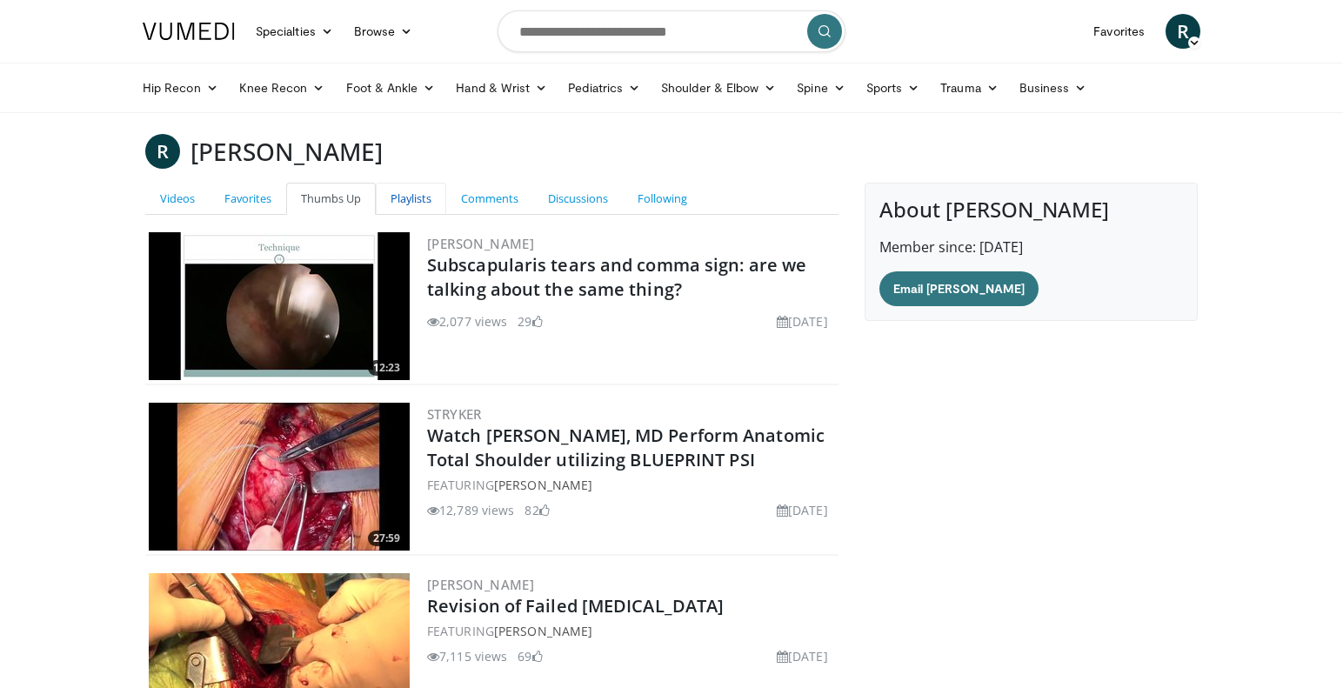
click at [413, 197] on link "Playlists" at bounding box center [411, 199] width 70 height 32
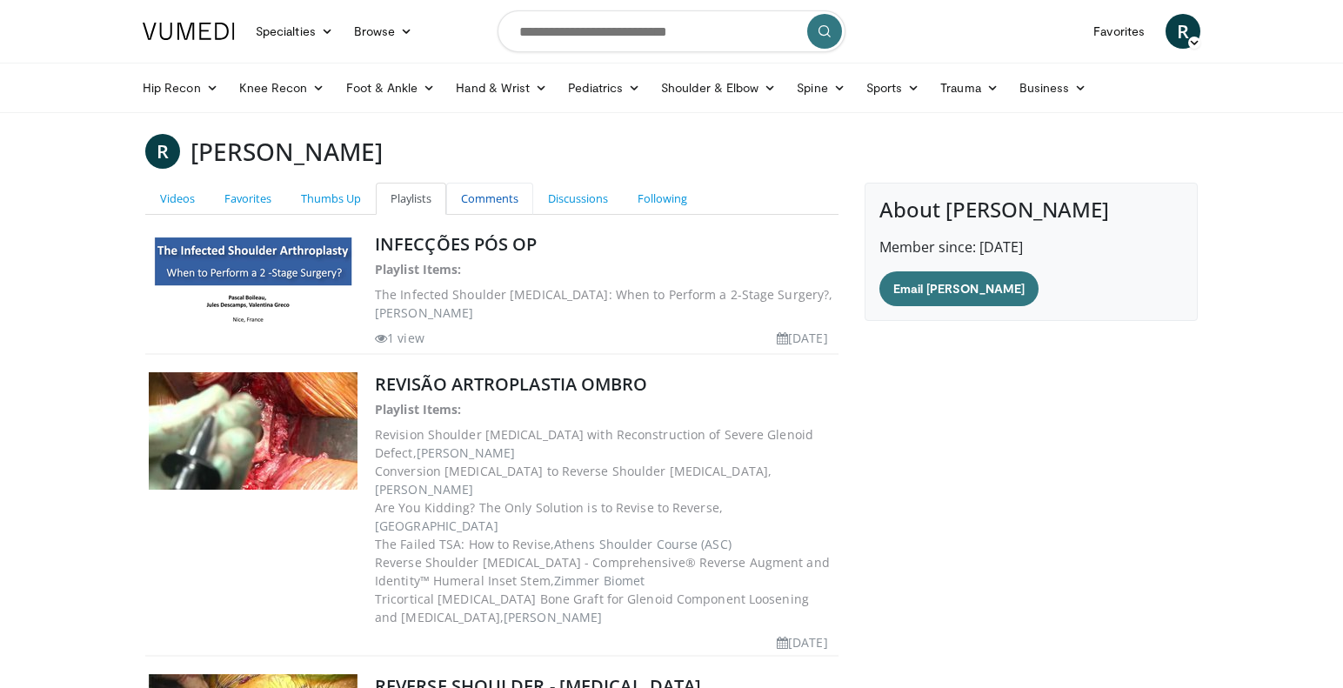
click at [462, 197] on link "Comments" at bounding box center [489, 199] width 87 height 32
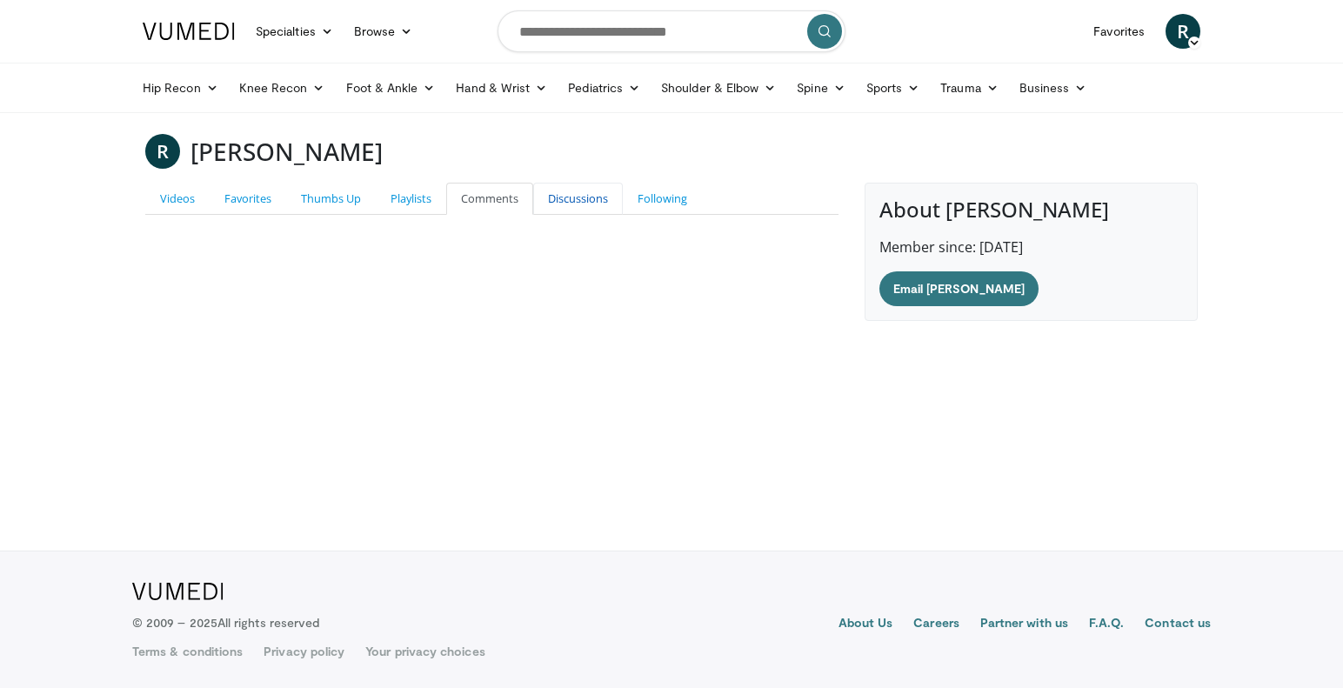
click at [570, 198] on link "Discussions" at bounding box center [578, 199] width 90 height 32
click at [650, 200] on link "Following" at bounding box center [662, 199] width 79 height 32
click at [335, 203] on link "Thumbs Up" at bounding box center [331, 199] width 90 height 32
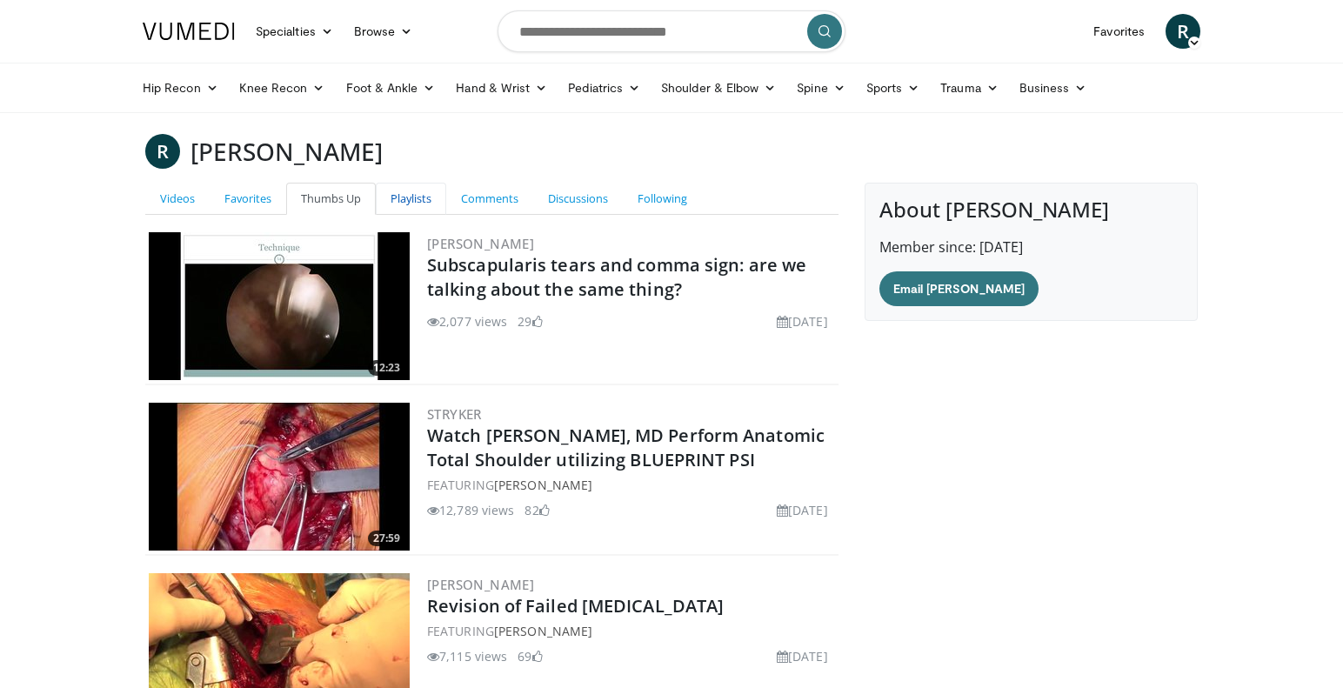
click at [411, 198] on link "Playlists" at bounding box center [411, 199] width 70 height 32
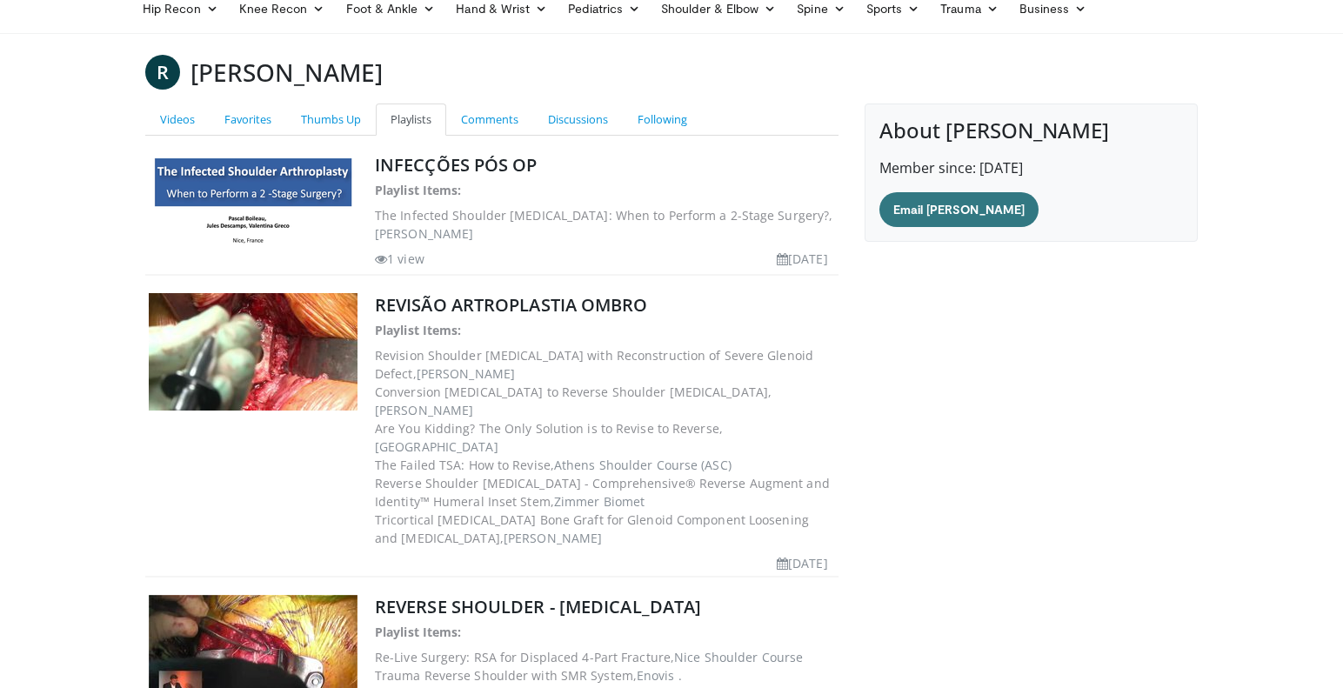
scroll to position [94, 0]
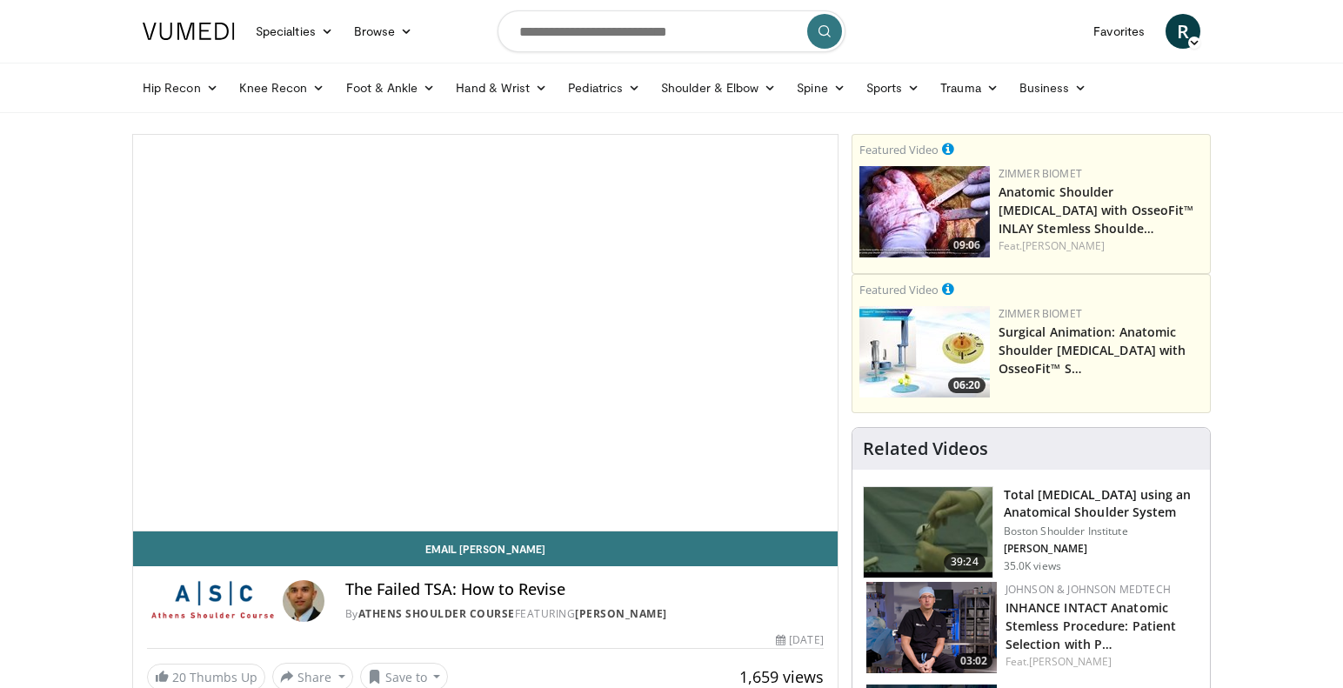
scroll to position [97, 0]
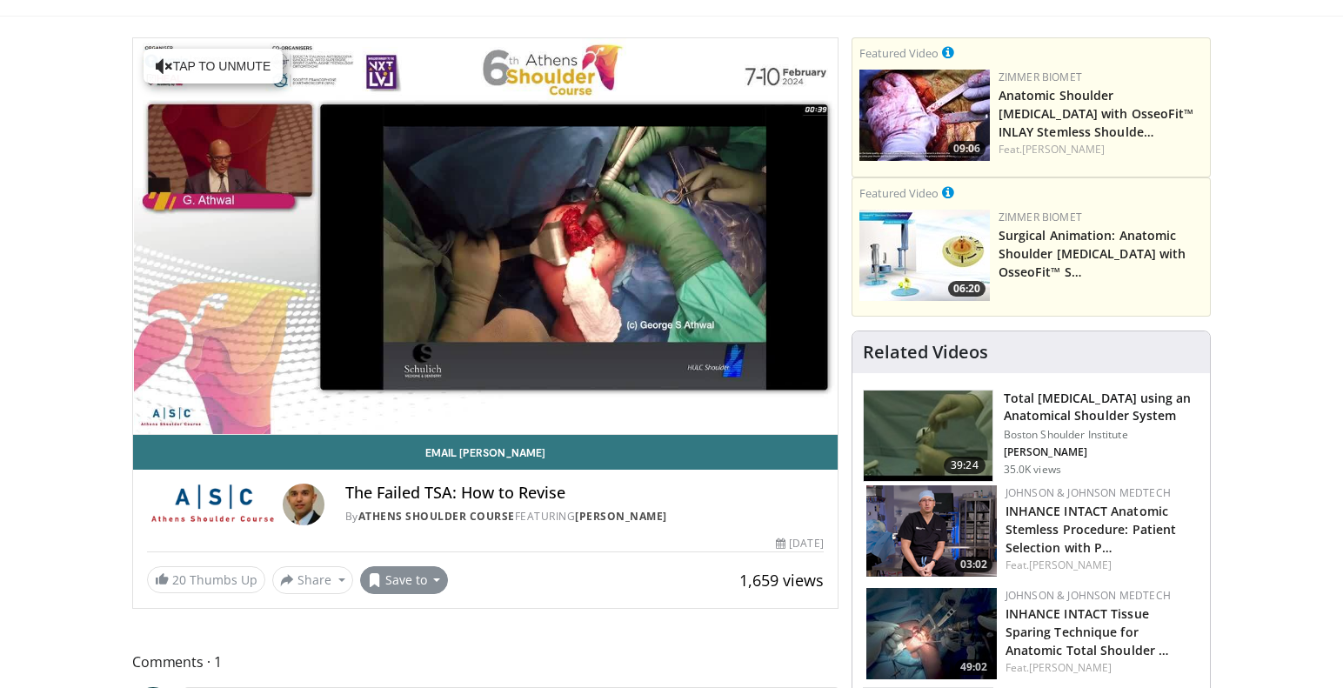
click at [431, 580] on button "Save to" at bounding box center [404, 580] width 89 height 28
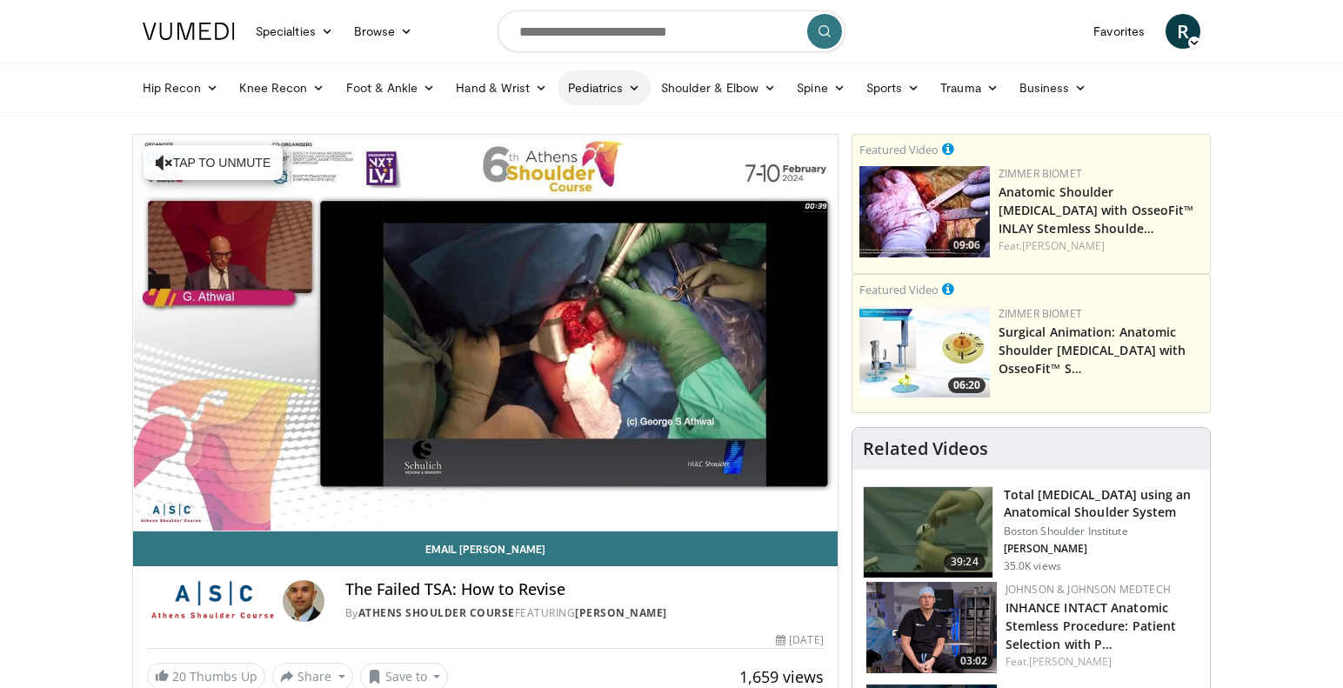
scroll to position [0, 0]
click at [695, 81] on link "Shoulder & Elbow" at bounding box center [718, 87] width 136 height 35
click at [643, 154] on link "Shoulder" at bounding box center [682, 157] width 207 height 28
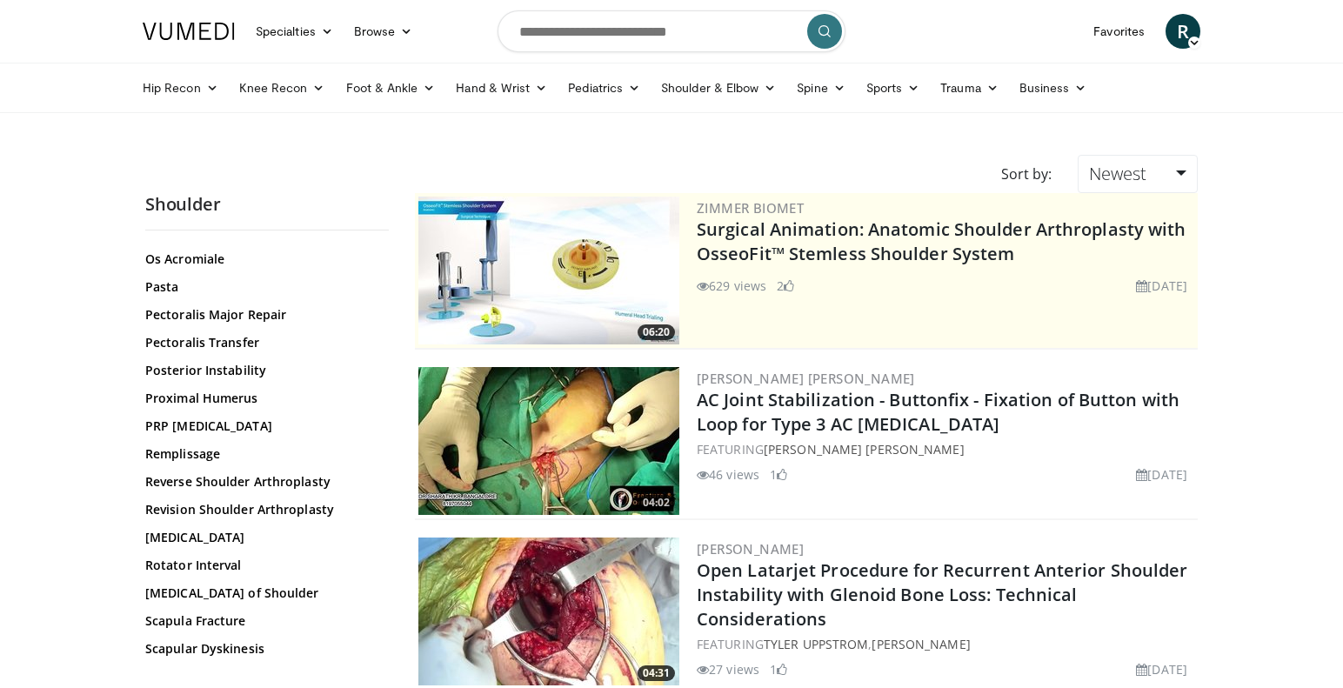
scroll to position [1250, 0]
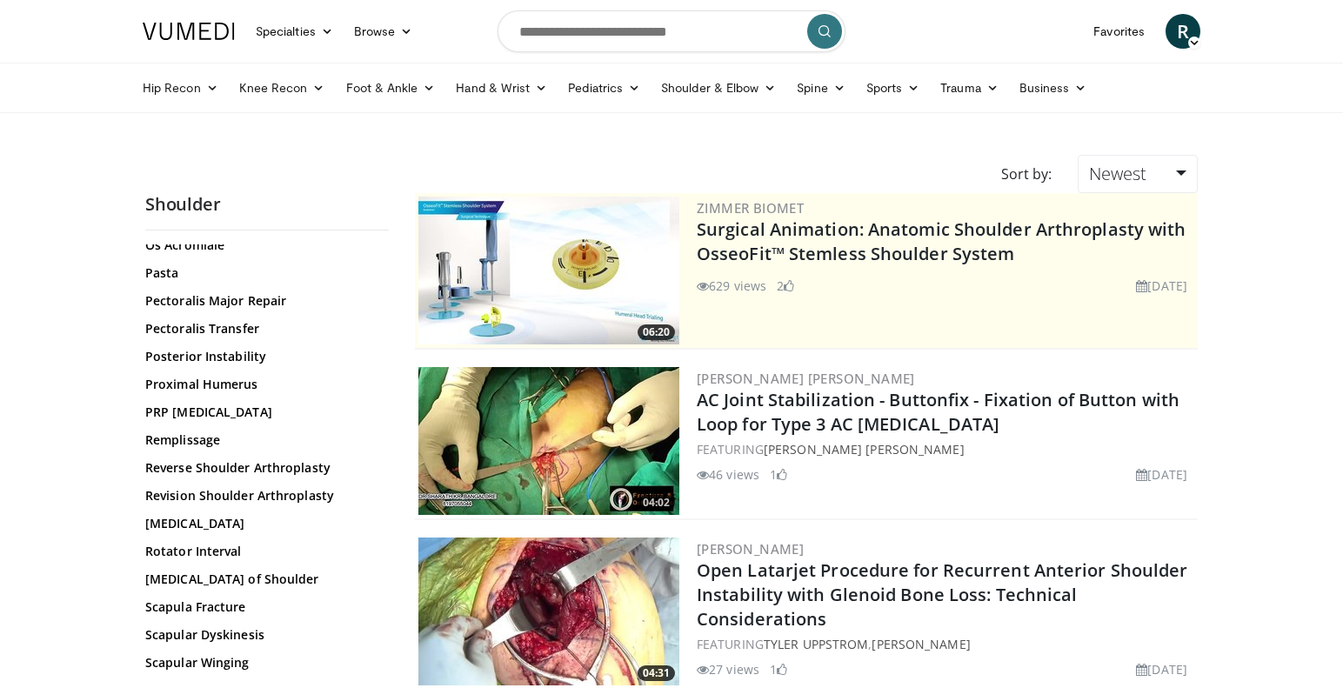
click at [243, 506] on div "3D Planning for Shoulder [MEDICAL_DATA] 3D Printing - Shoulder AC Joint Reconst…" at bounding box center [264, 152] width 239 height 2205
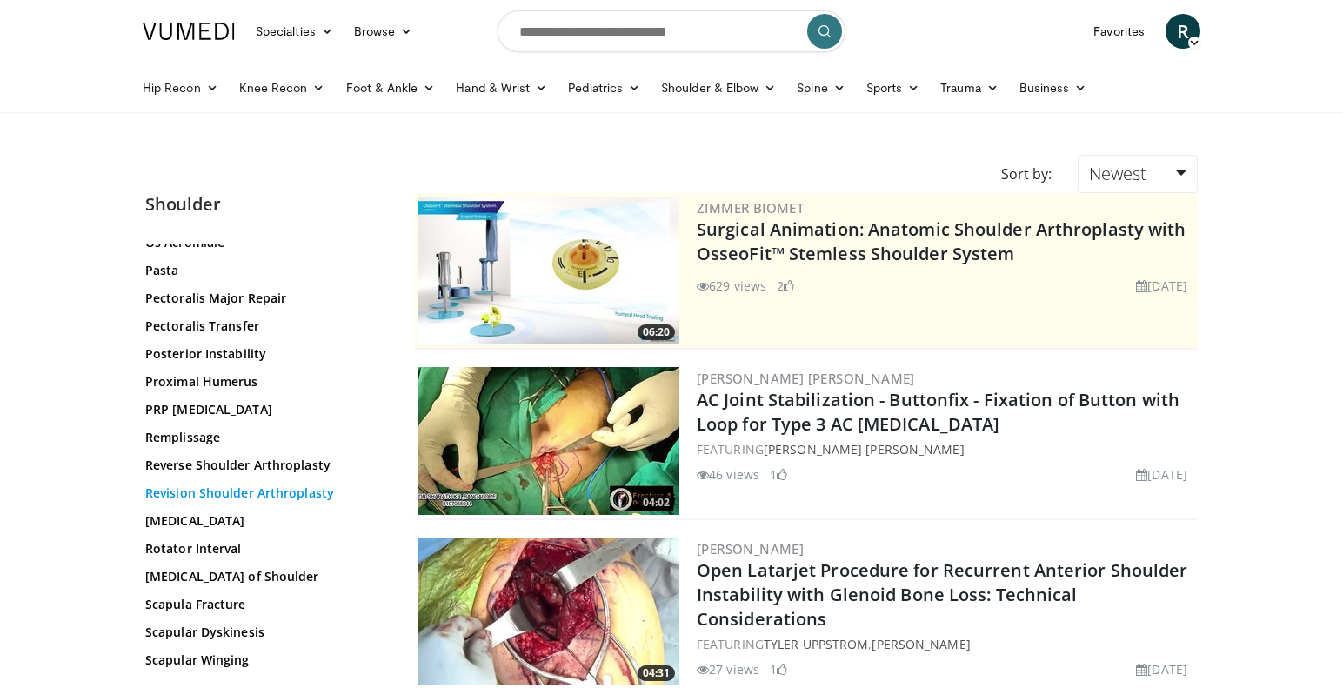
click at [220, 494] on link "Revision Shoulder Arthroplasty" at bounding box center [262, 492] width 235 height 17
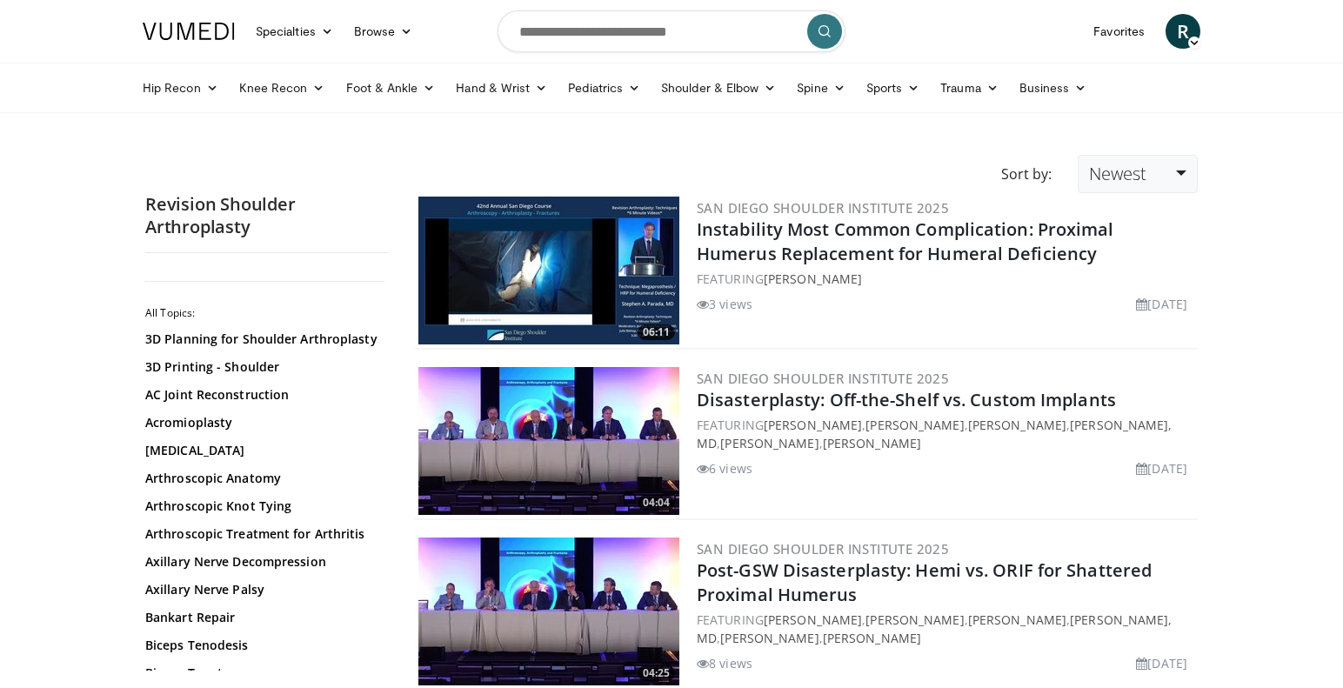
click at [1176, 170] on link "Newest" at bounding box center [1137, 174] width 120 height 38
click at [1129, 212] on link "Relevance" at bounding box center [1146, 217] width 137 height 28
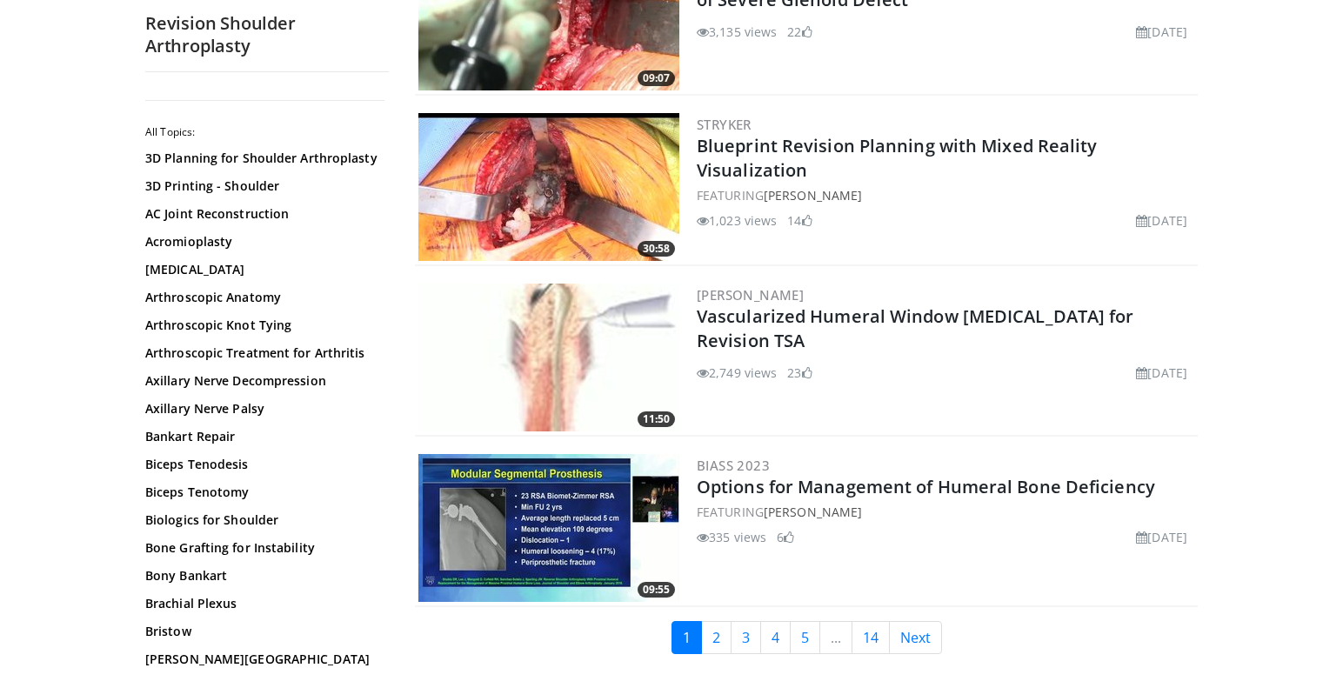
scroll to position [3968, 0]
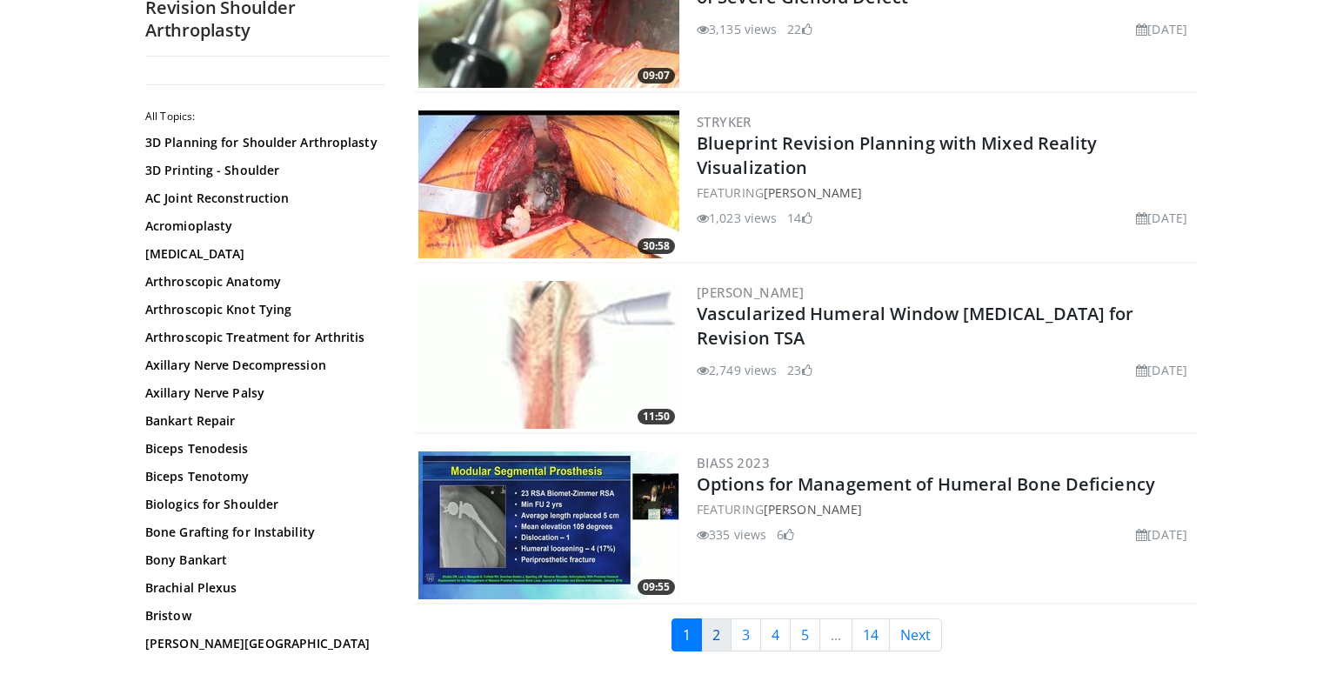
click at [712, 634] on link "2" at bounding box center [716, 634] width 30 height 33
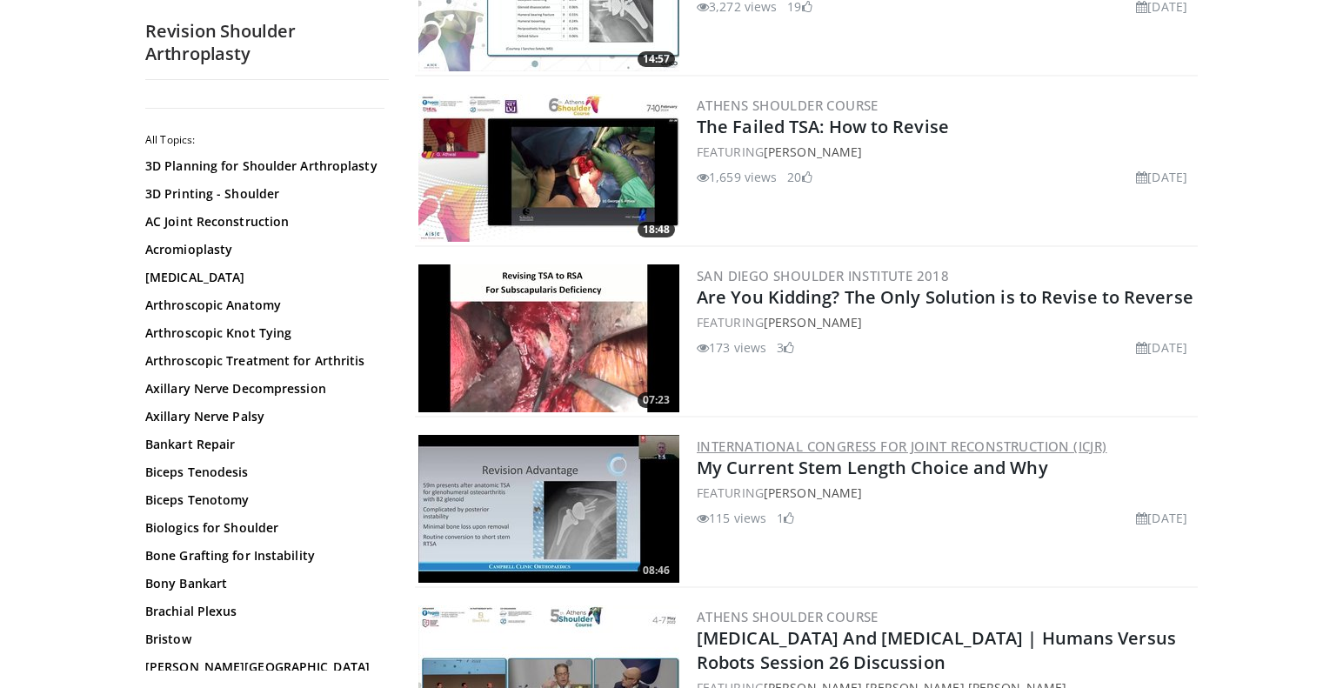
scroll to position [617, 0]
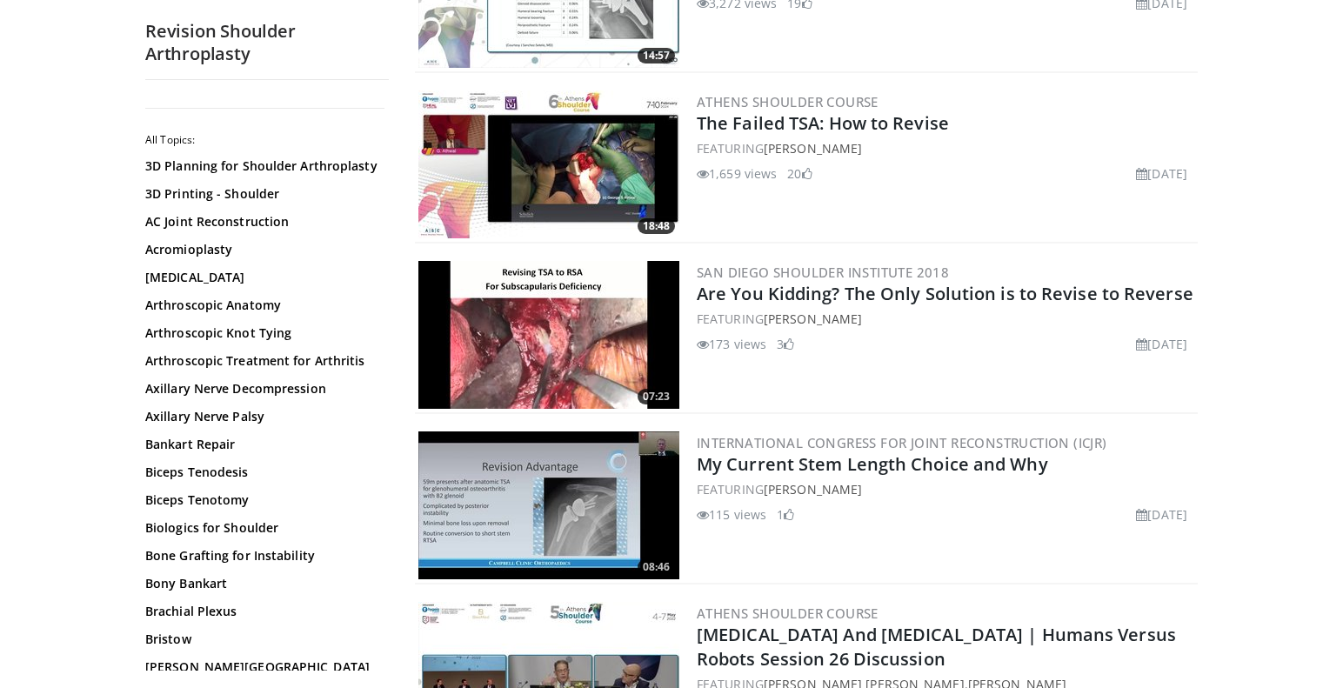
click at [793, 346] on span at bounding box center [788, 344] width 10 height 12
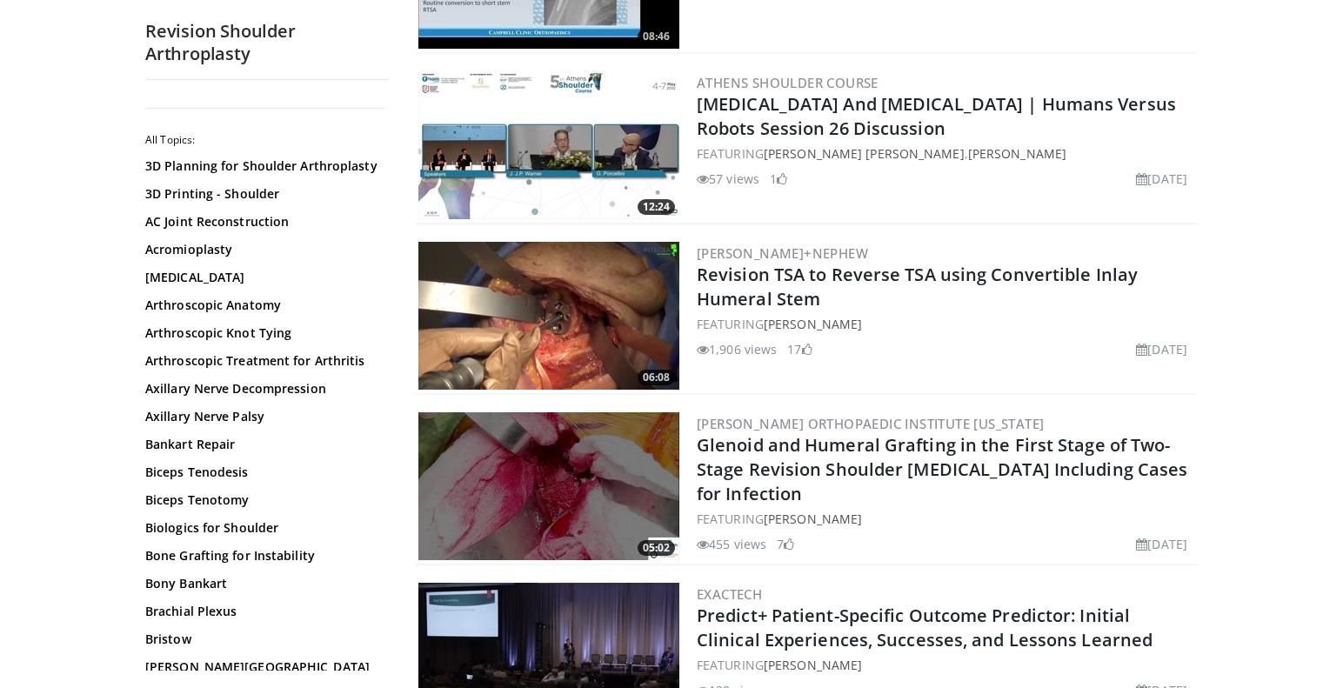
scroll to position [1150, 0]
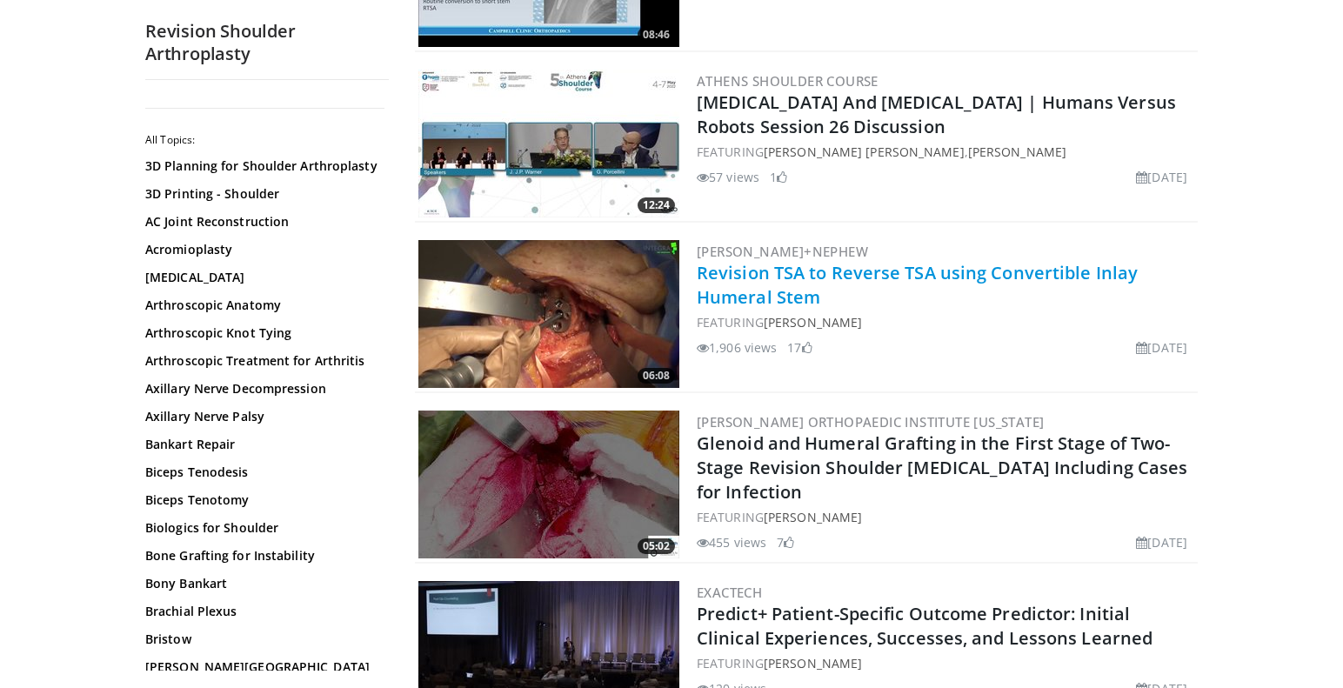
click at [836, 270] on link "Revision TSA to Reverse TSA using Convertible Inlay Humeral Stem" at bounding box center [916, 285] width 441 height 48
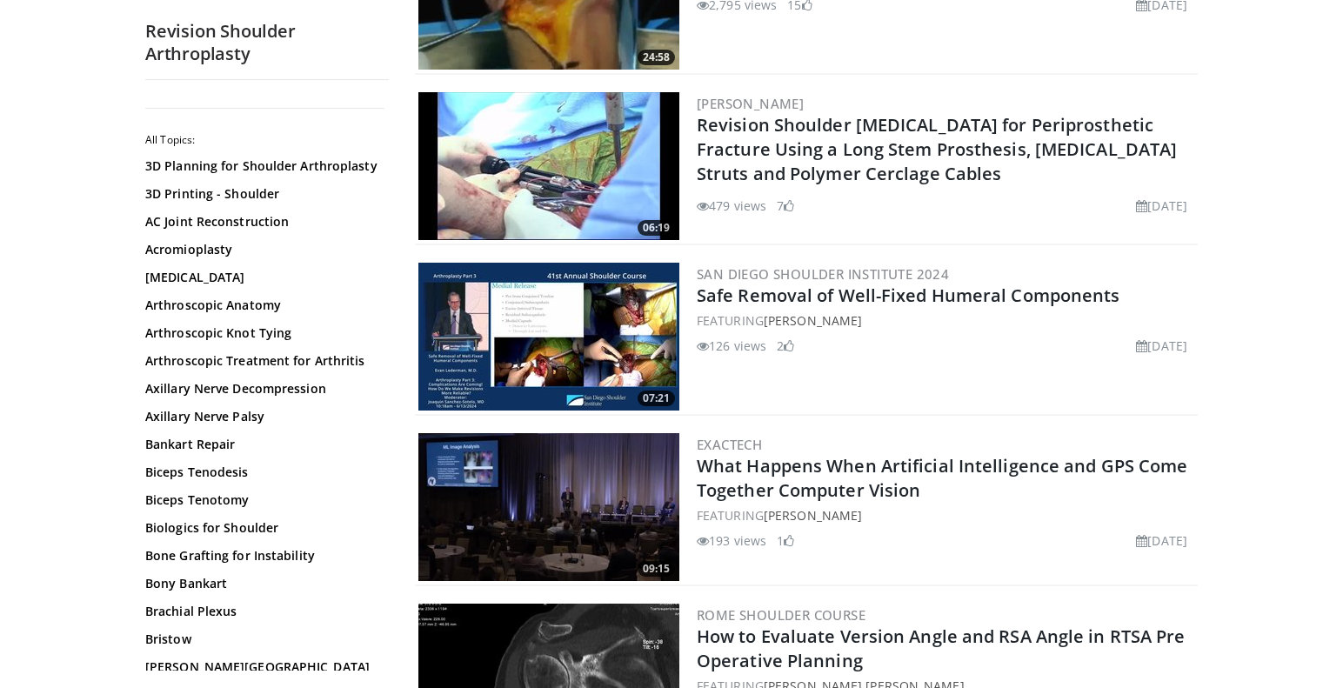
scroll to position [2322, 0]
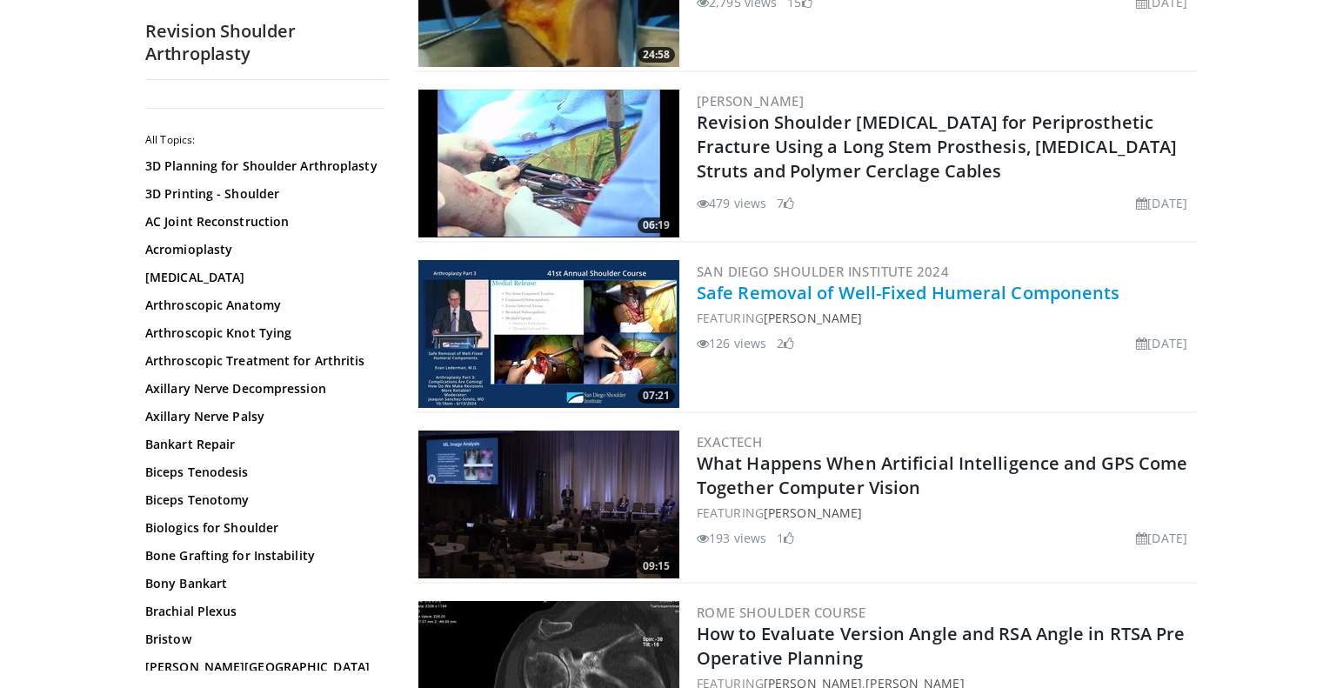
click at [829, 297] on link "Safe Removal of Well-Fixed Humeral Components" at bounding box center [907, 292] width 423 height 23
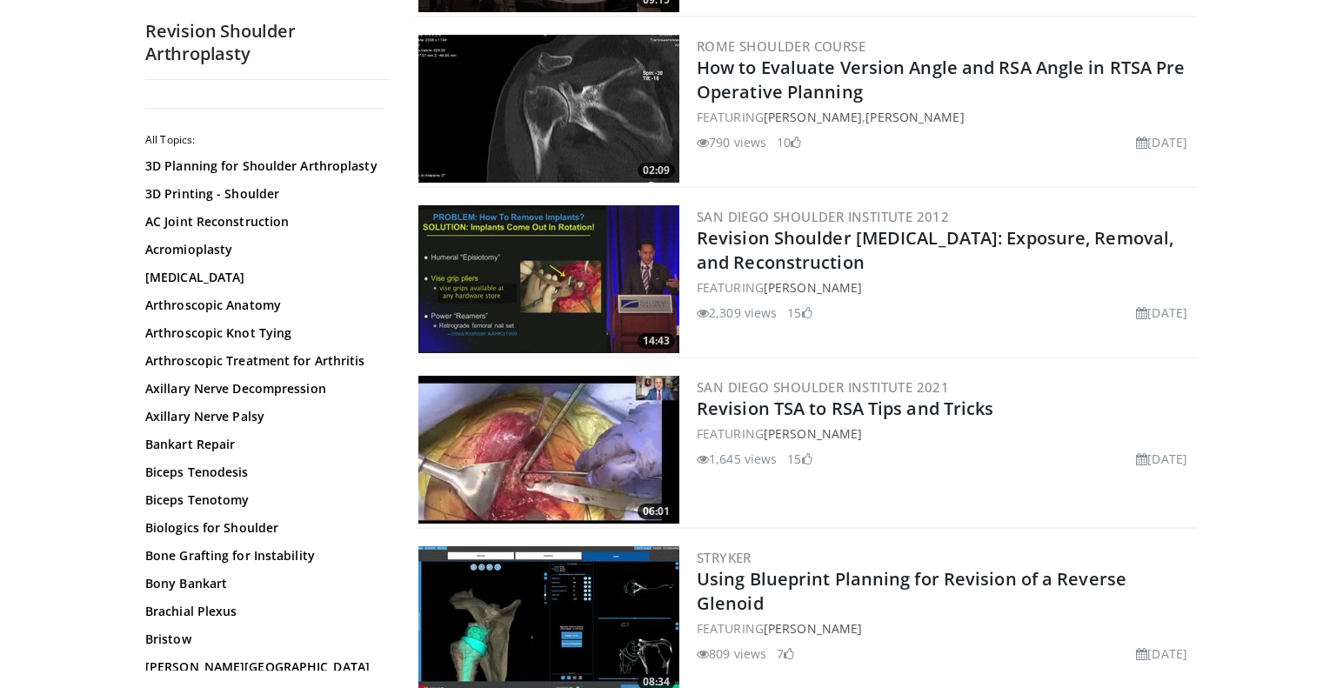
scroll to position [2890, 0]
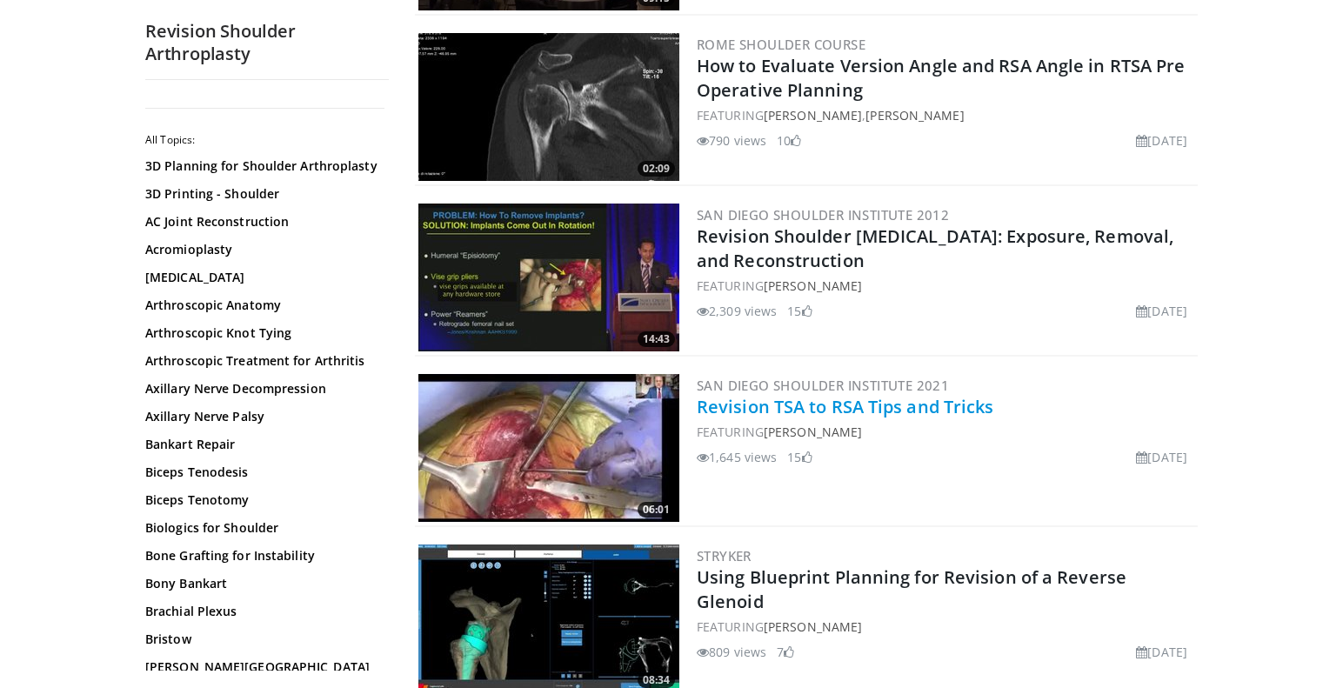
click at [906, 409] on link "Revision TSA to RSA Tips and Tricks" at bounding box center [844, 406] width 297 height 23
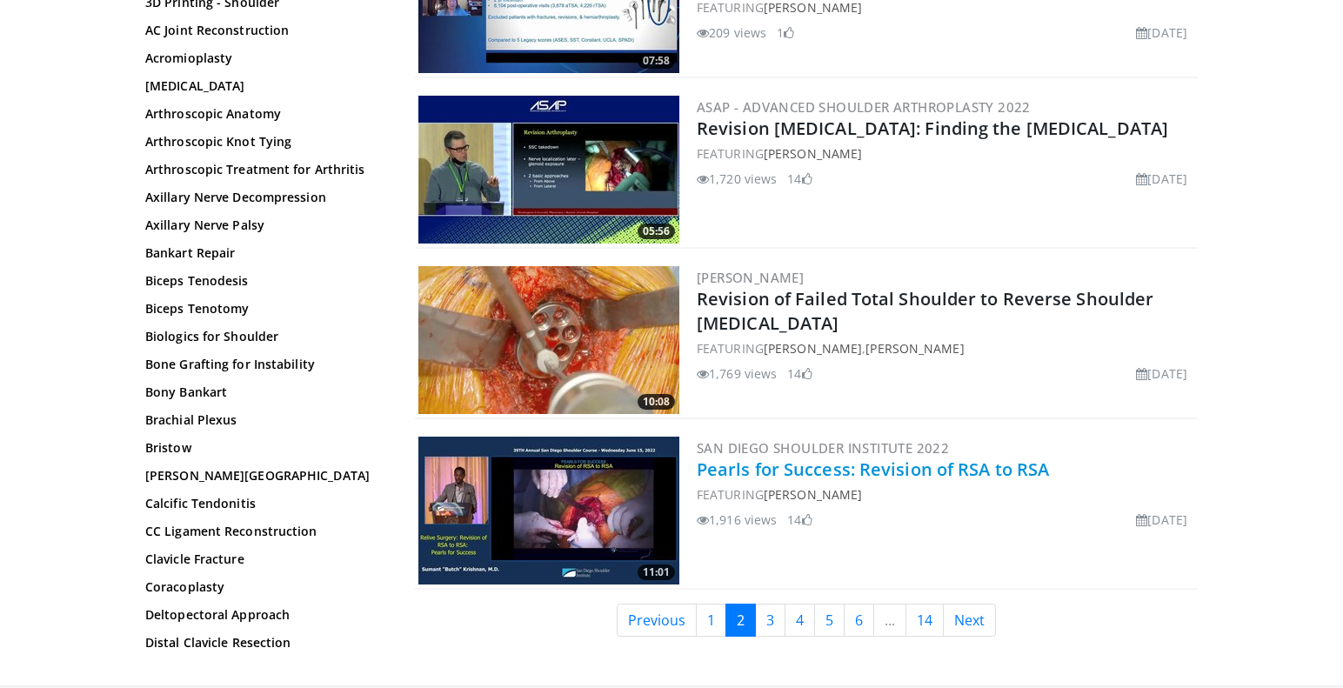
scroll to position [3851, 0]
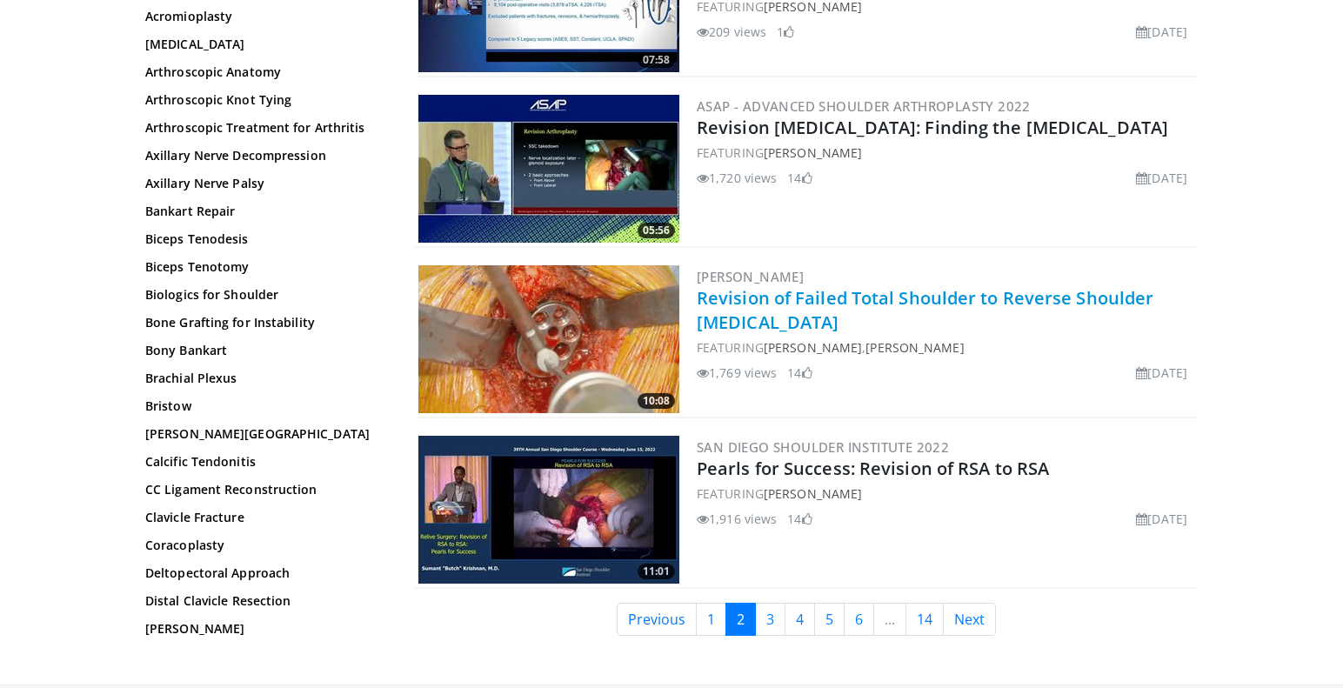
click at [913, 300] on link "Revision of Failed Total Shoulder to Reverse Shoulder Arthroplasty" at bounding box center [924, 310] width 456 height 48
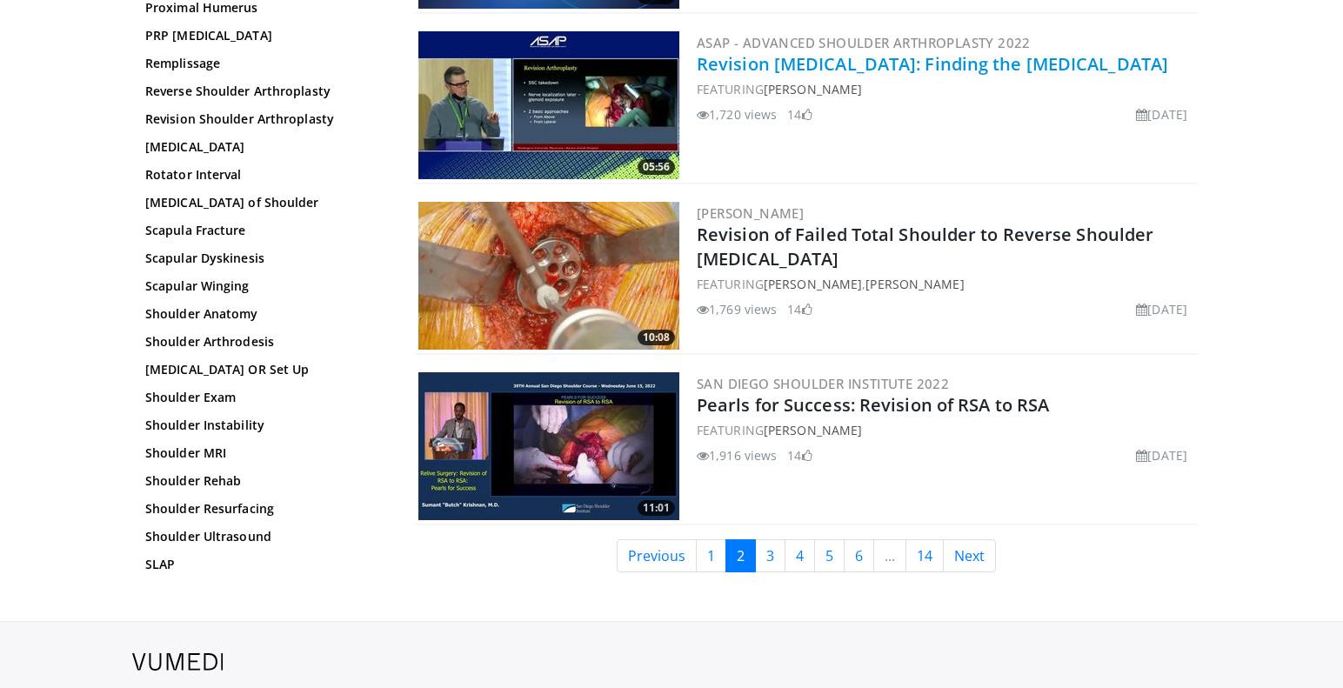
scroll to position [3922, 0]
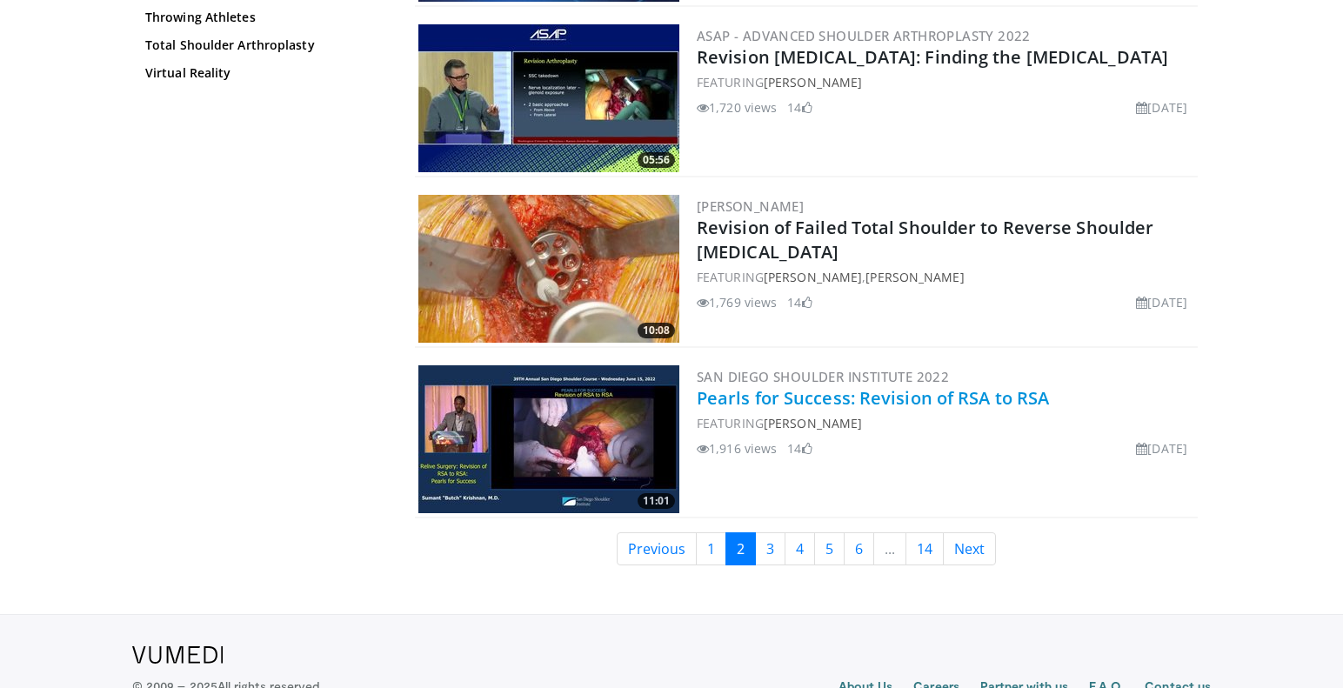
click at [865, 397] on link "Pearls for Success: Revision of RSA to RSA" at bounding box center [872, 397] width 352 height 23
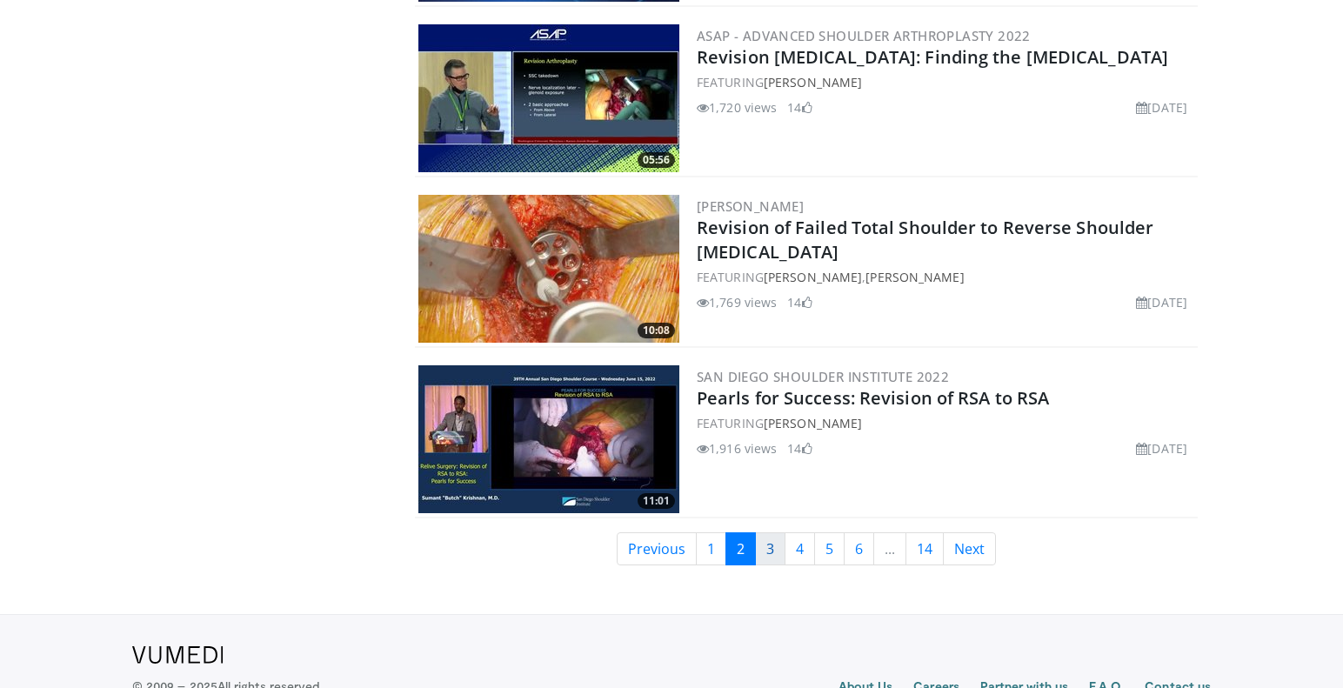
click at [768, 545] on link "3" at bounding box center [770, 548] width 30 height 33
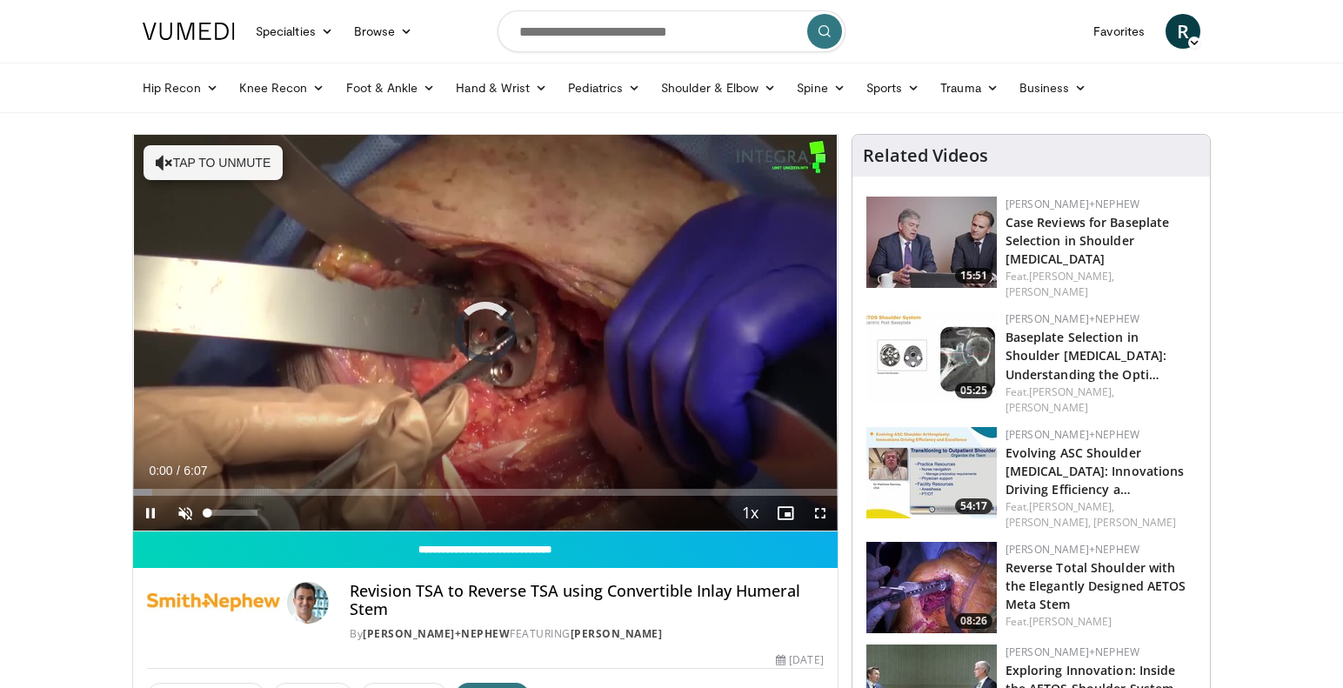
click at [180, 511] on span "Video Player" at bounding box center [185, 513] width 35 height 35
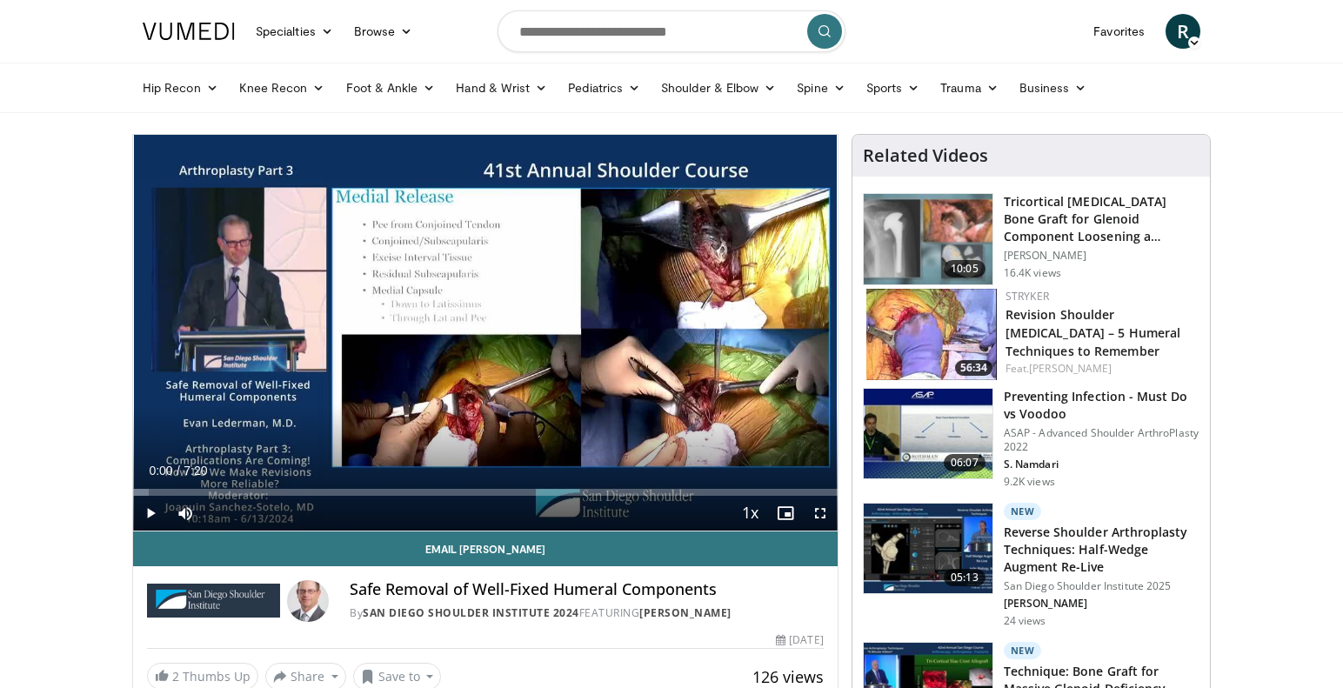
click at [152, 513] on span "Video Player" at bounding box center [150, 513] width 35 height 35
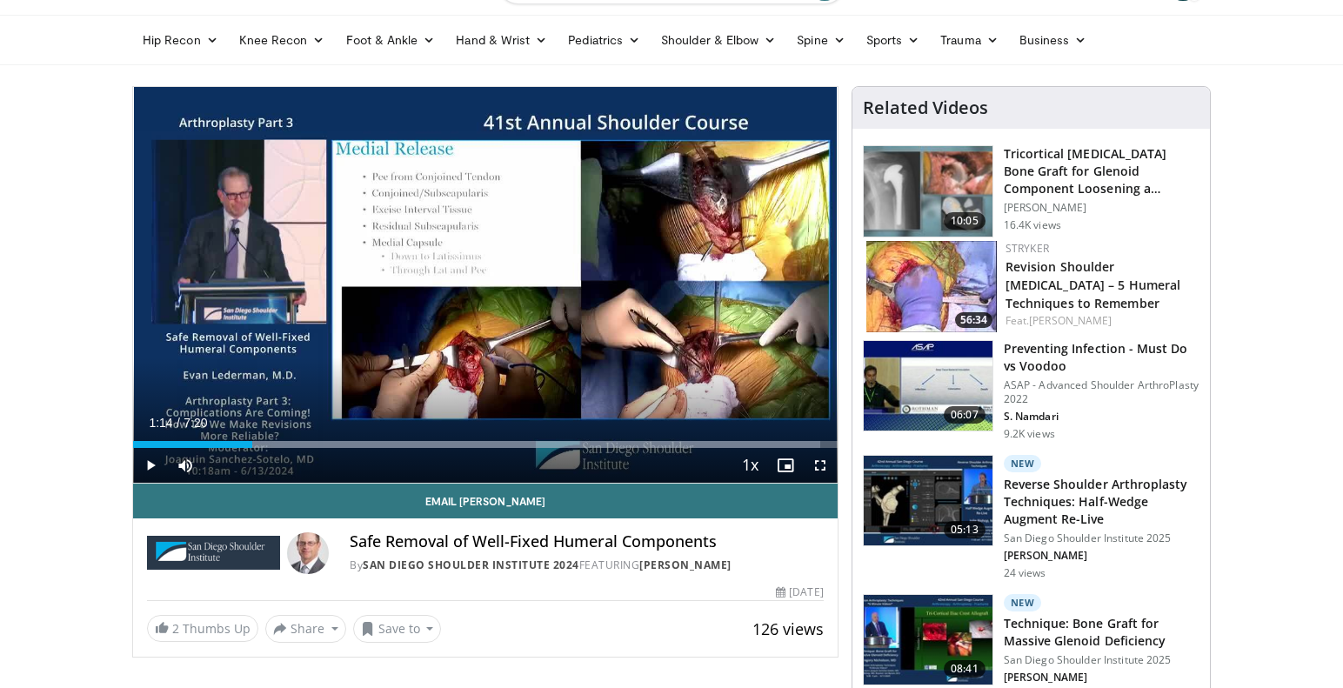
scroll to position [50, 0]
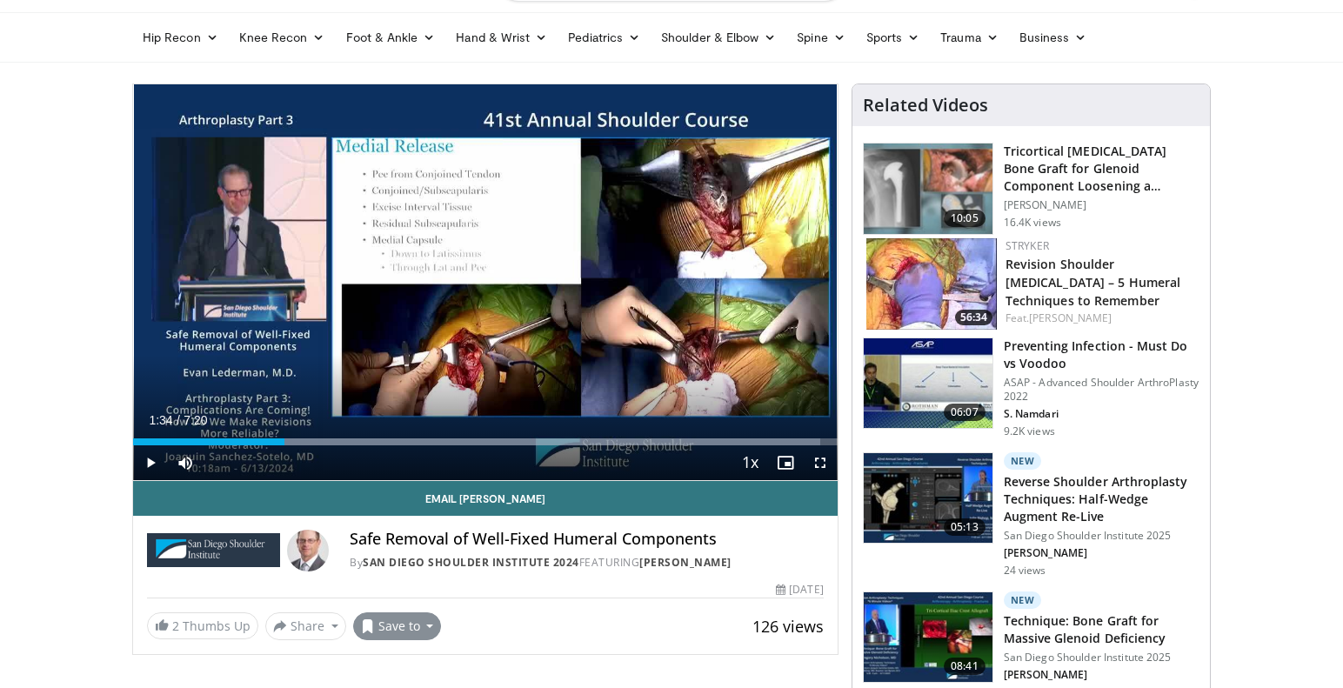
click at [424, 626] on button "Save to" at bounding box center [397, 626] width 89 height 28
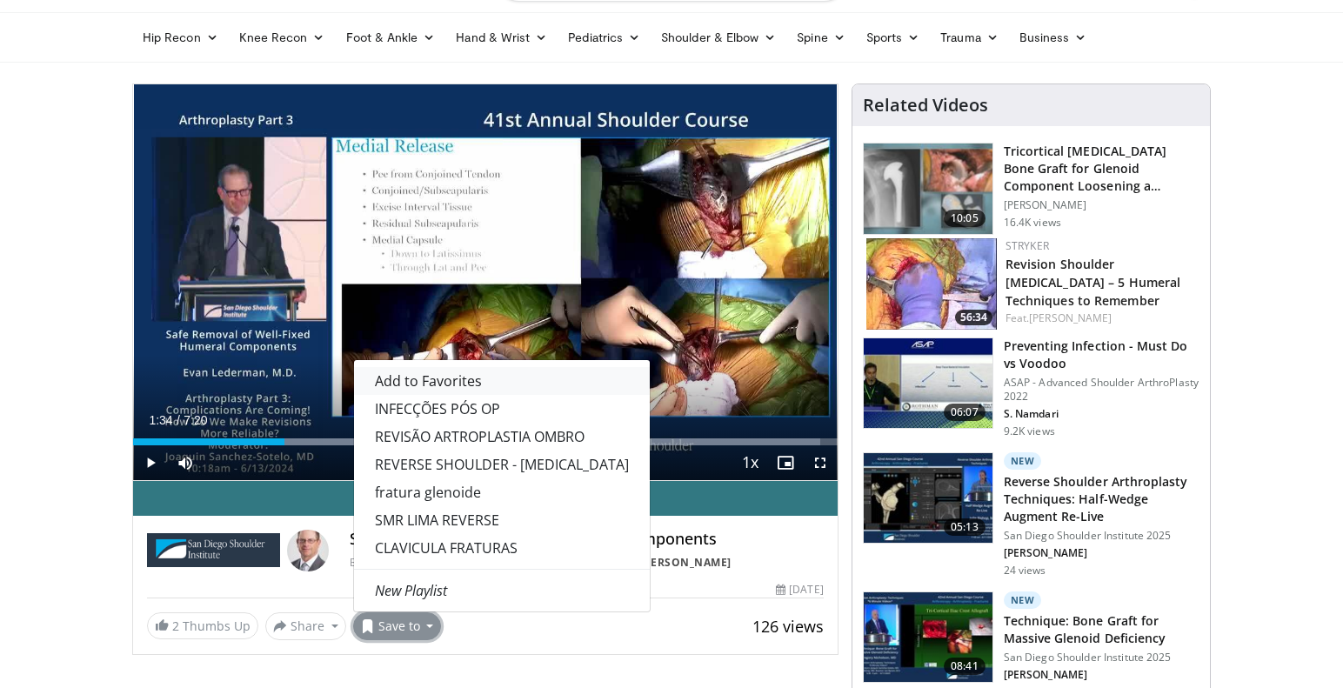
click at [419, 381] on span "Add to Favorites" at bounding box center [428, 380] width 107 height 19
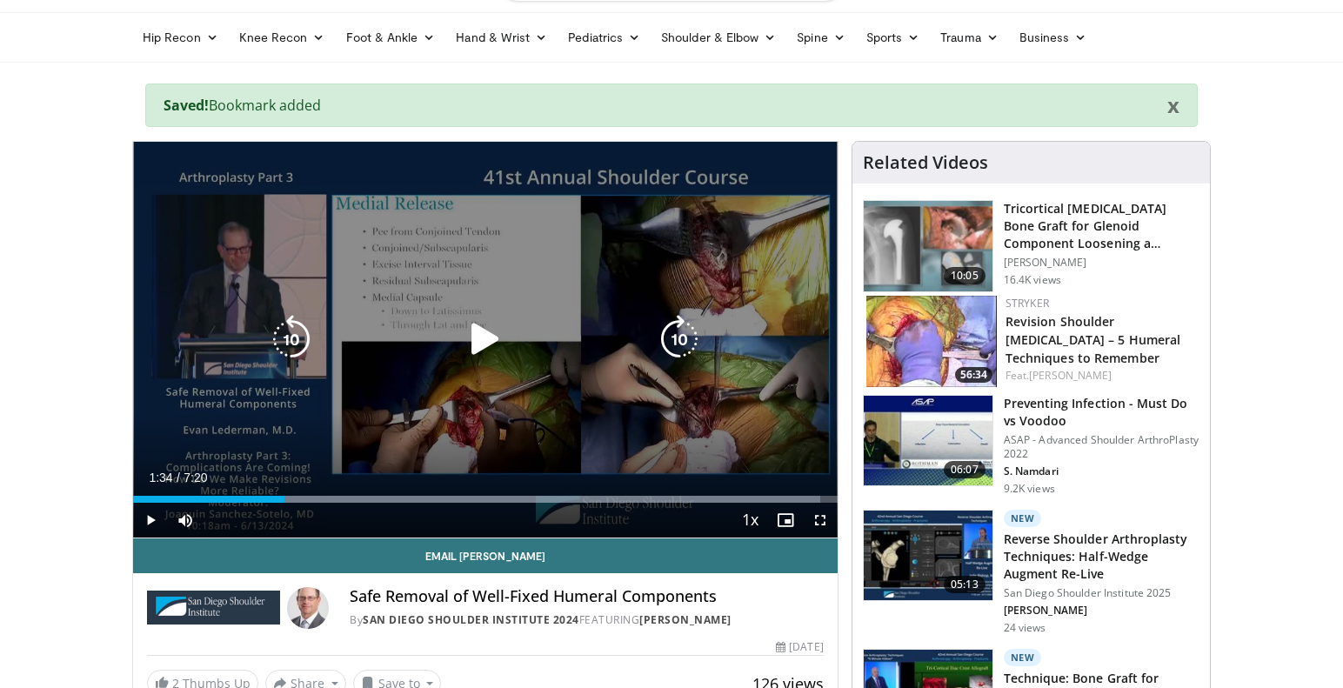
click at [481, 335] on icon "Video Player" at bounding box center [485, 339] width 49 height 49
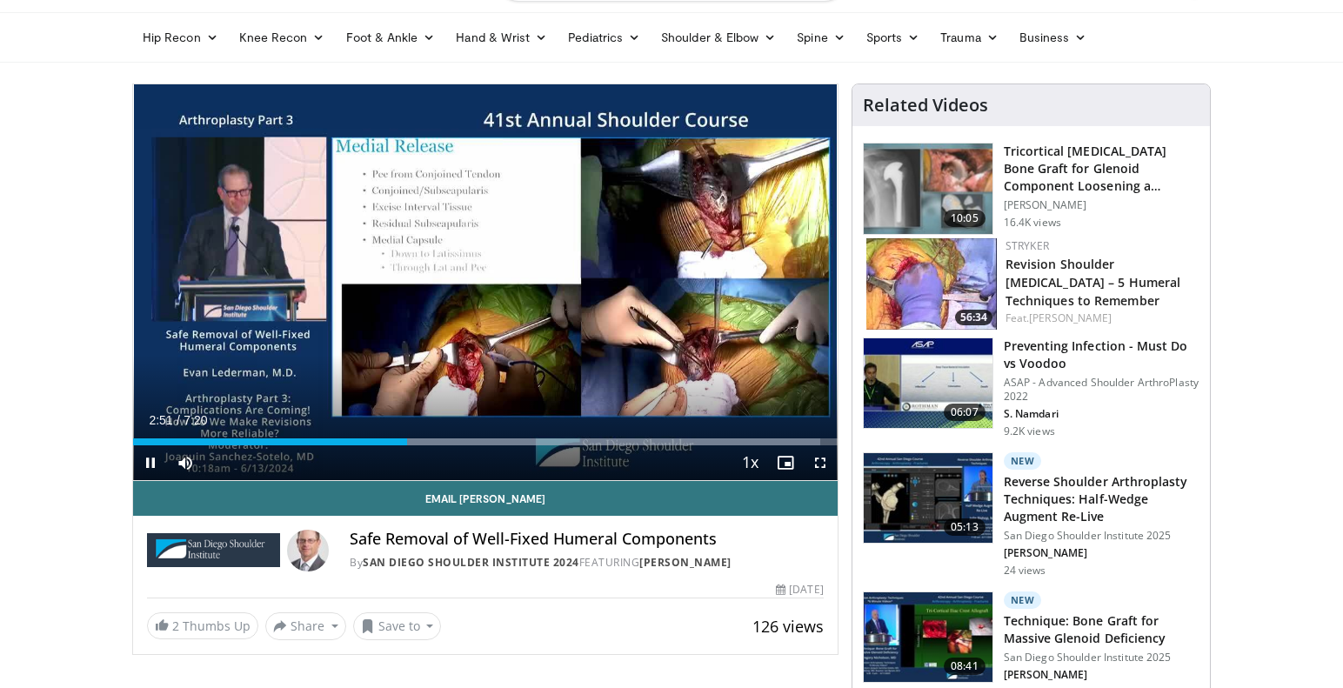
click at [823, 465] on span "Video Player" at bounding box center [820, 462] width 35 height 35
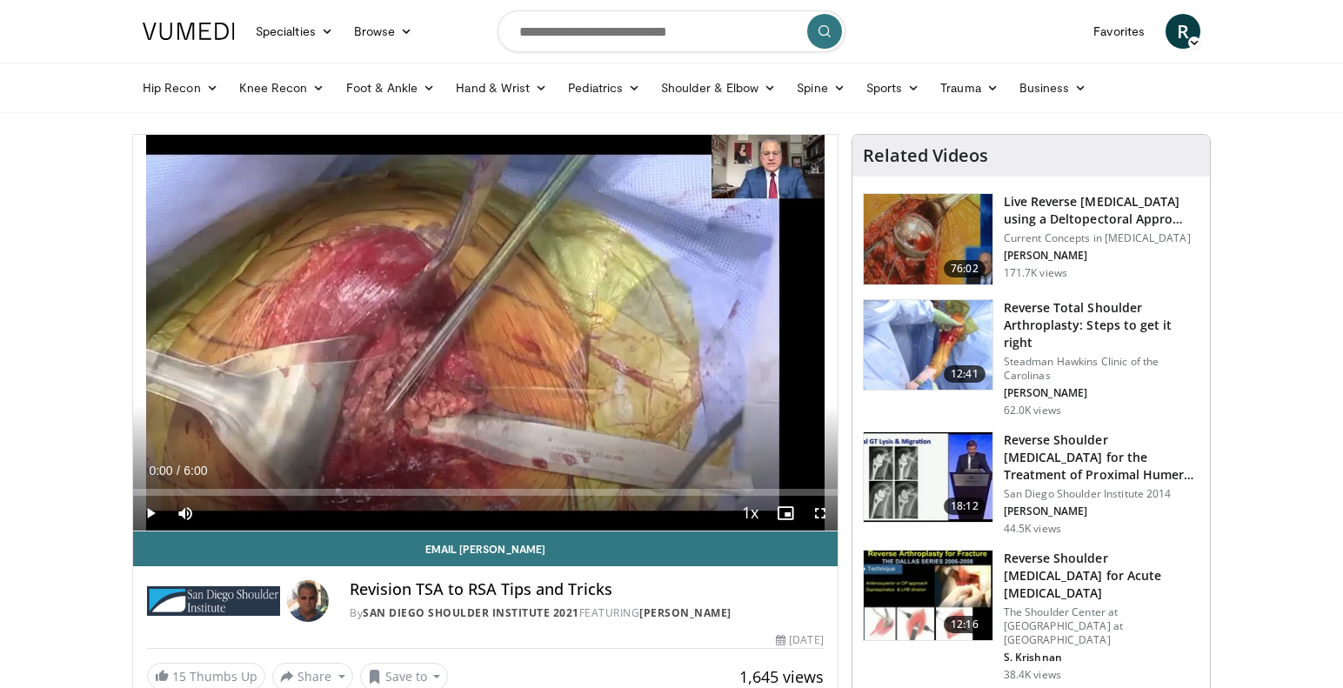
click at [149, 515] on span "Video Player" at bounding box center [150, 513] width 35 height 35
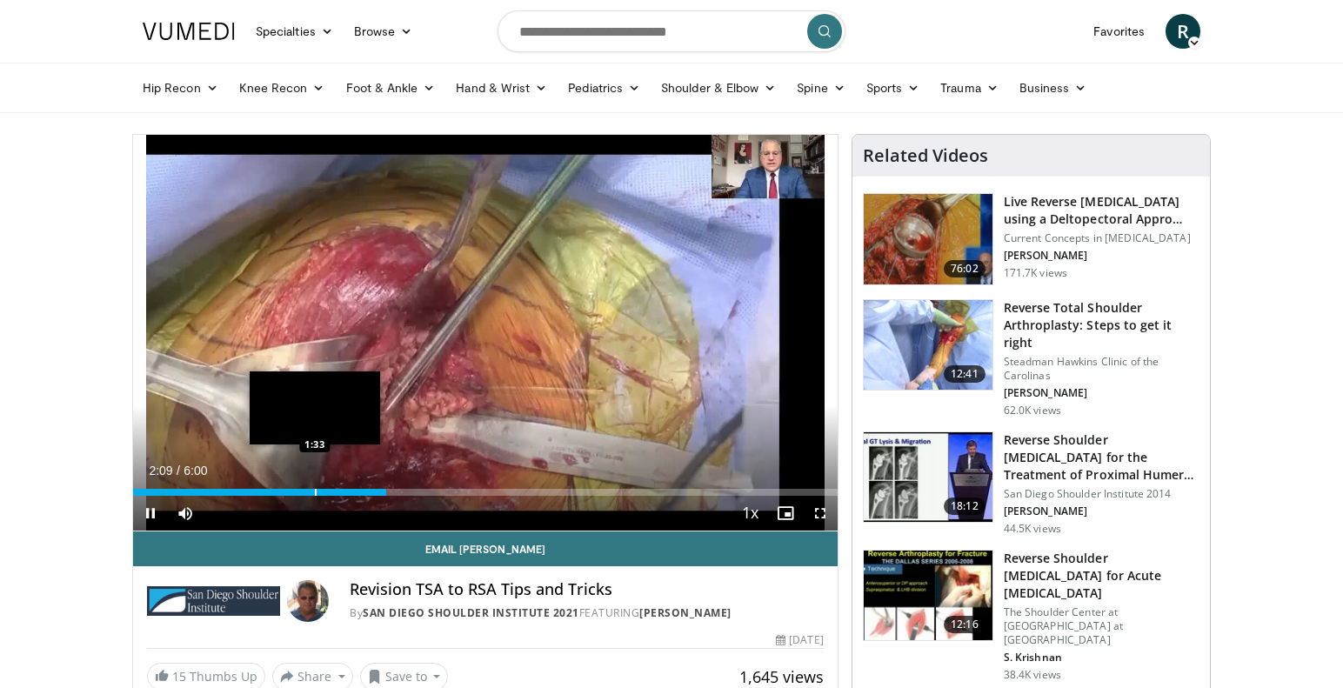
click at [315, 494] on div "Progress Bar" at bounding box center [316, 492] width 2 height 7
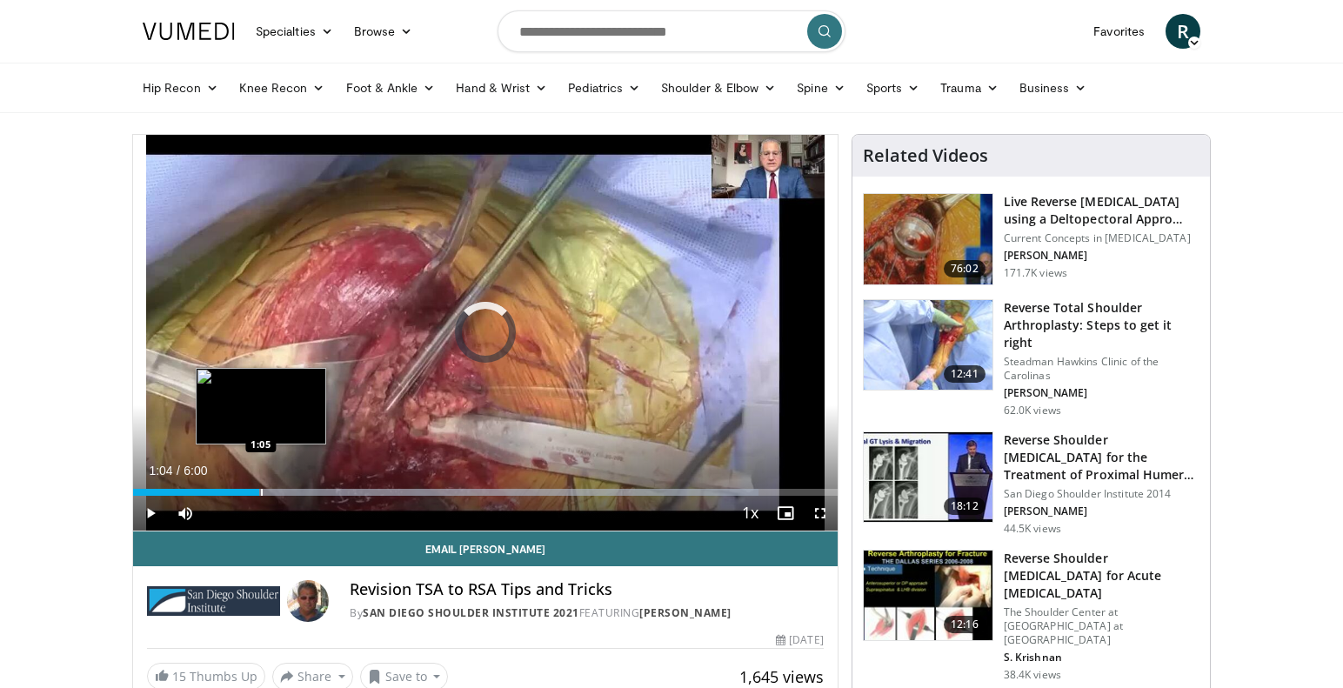
click at [259, 489] on div "Loaded : 88.78% 1:04 1:05" at bounding box center [485, 492] width 704 height 7
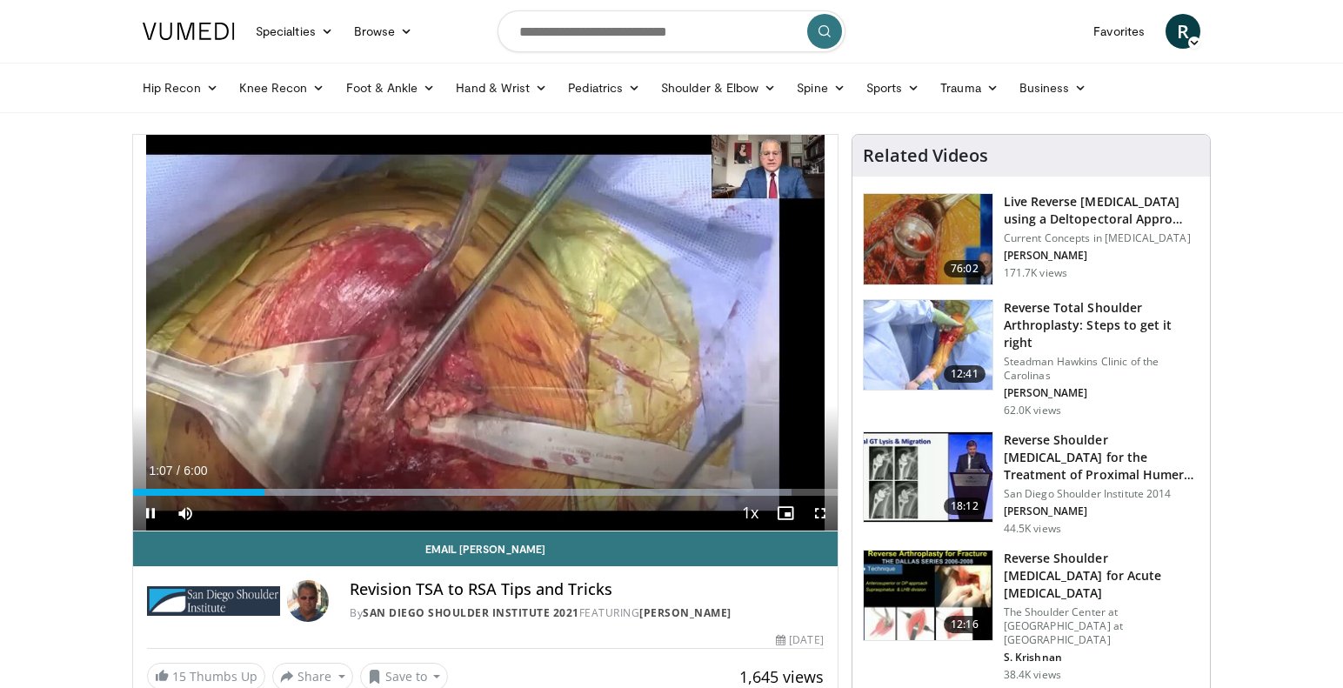
click at [818, 513] on span "Video Player" at bounding box center [820, 513] width 35 height 35
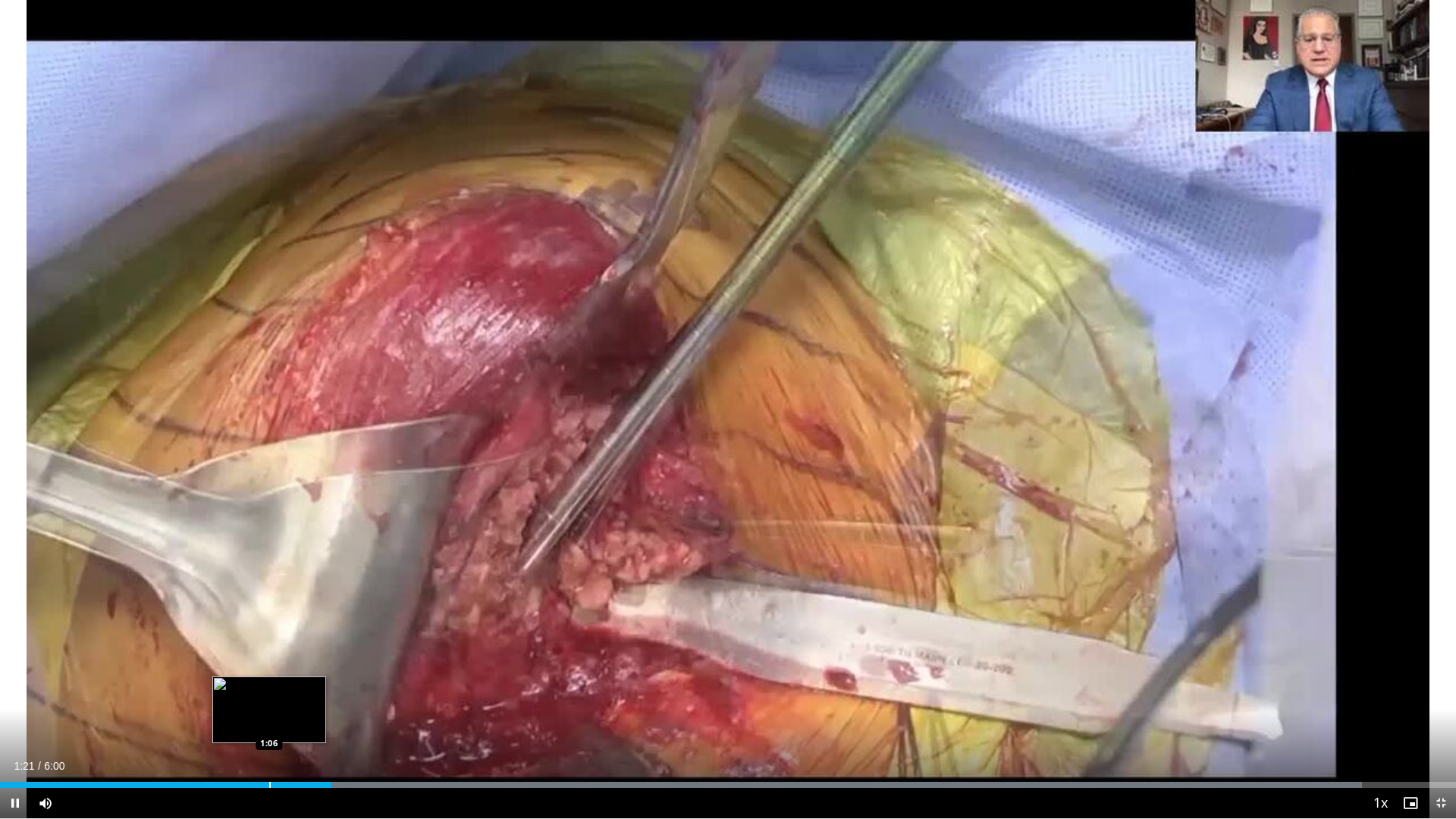
click at [270, 599] on div "Progress Bar" at bounding box center [270, 784] width 2 height 6
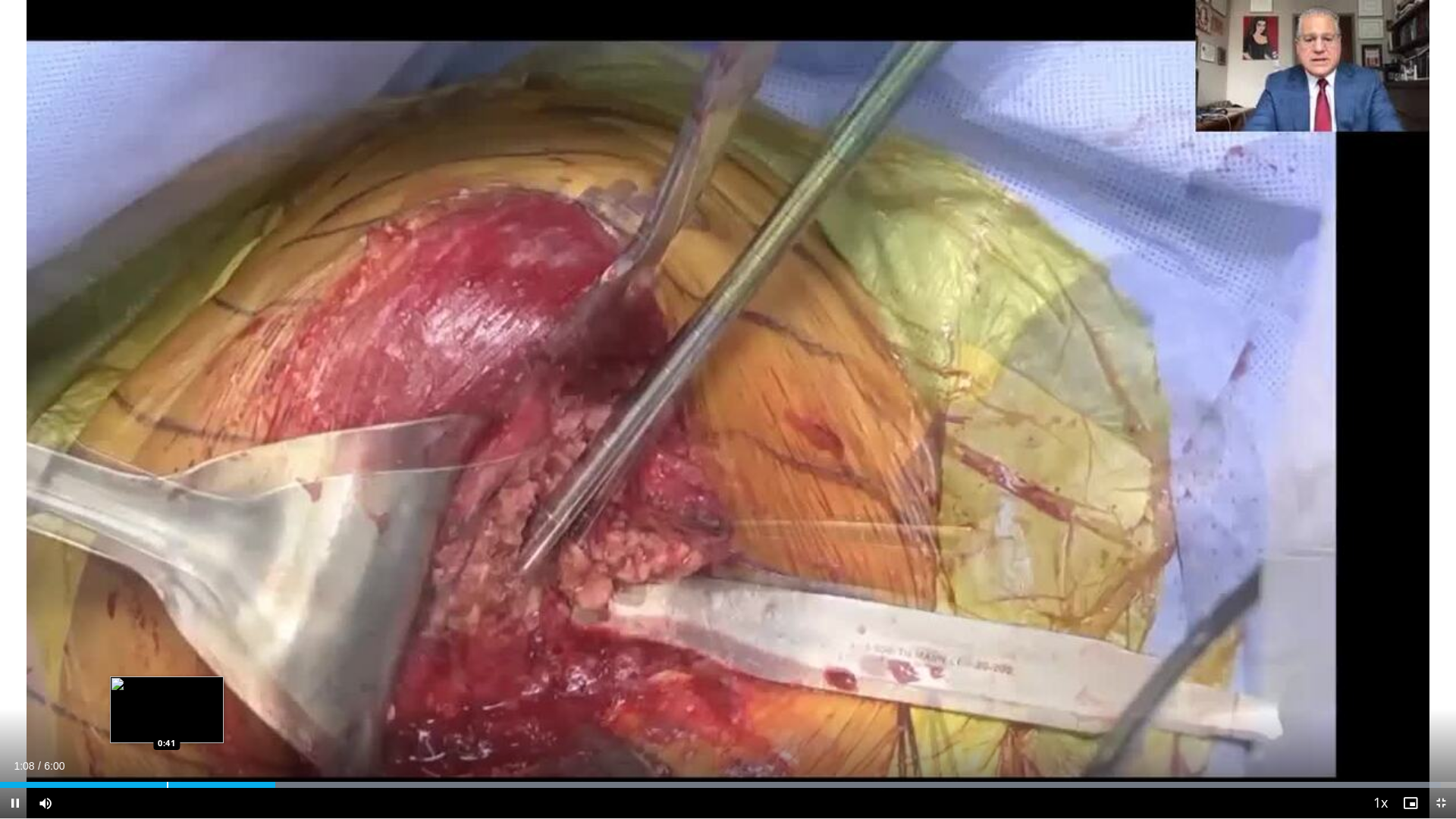
click at [167, 599] on div "Progress Bar" at bounding box center [167, 784] width 2 height 6
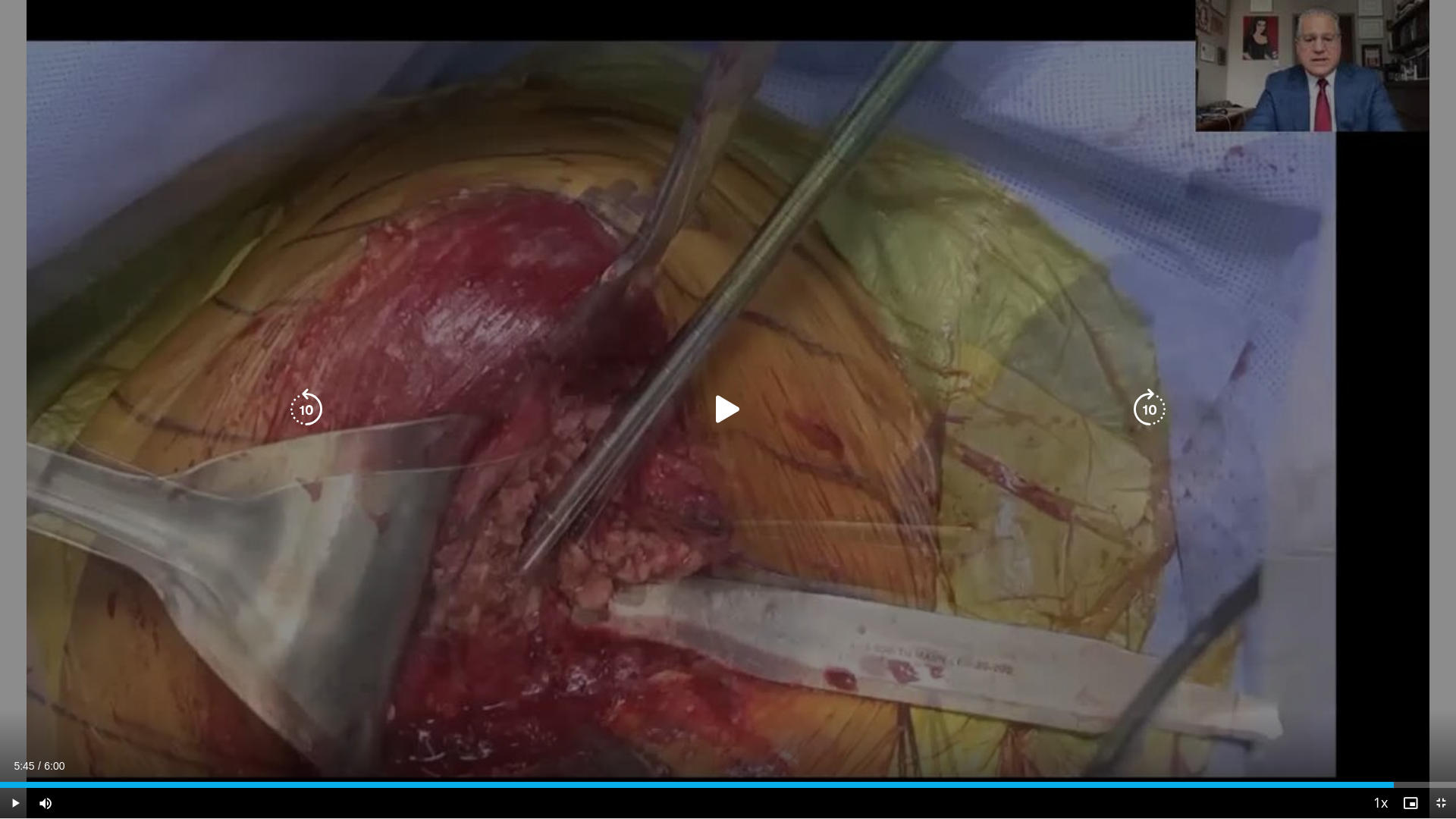
click at [729, 406] on icon "Video Player" at bounding box center [728, 409] width 43 height 43
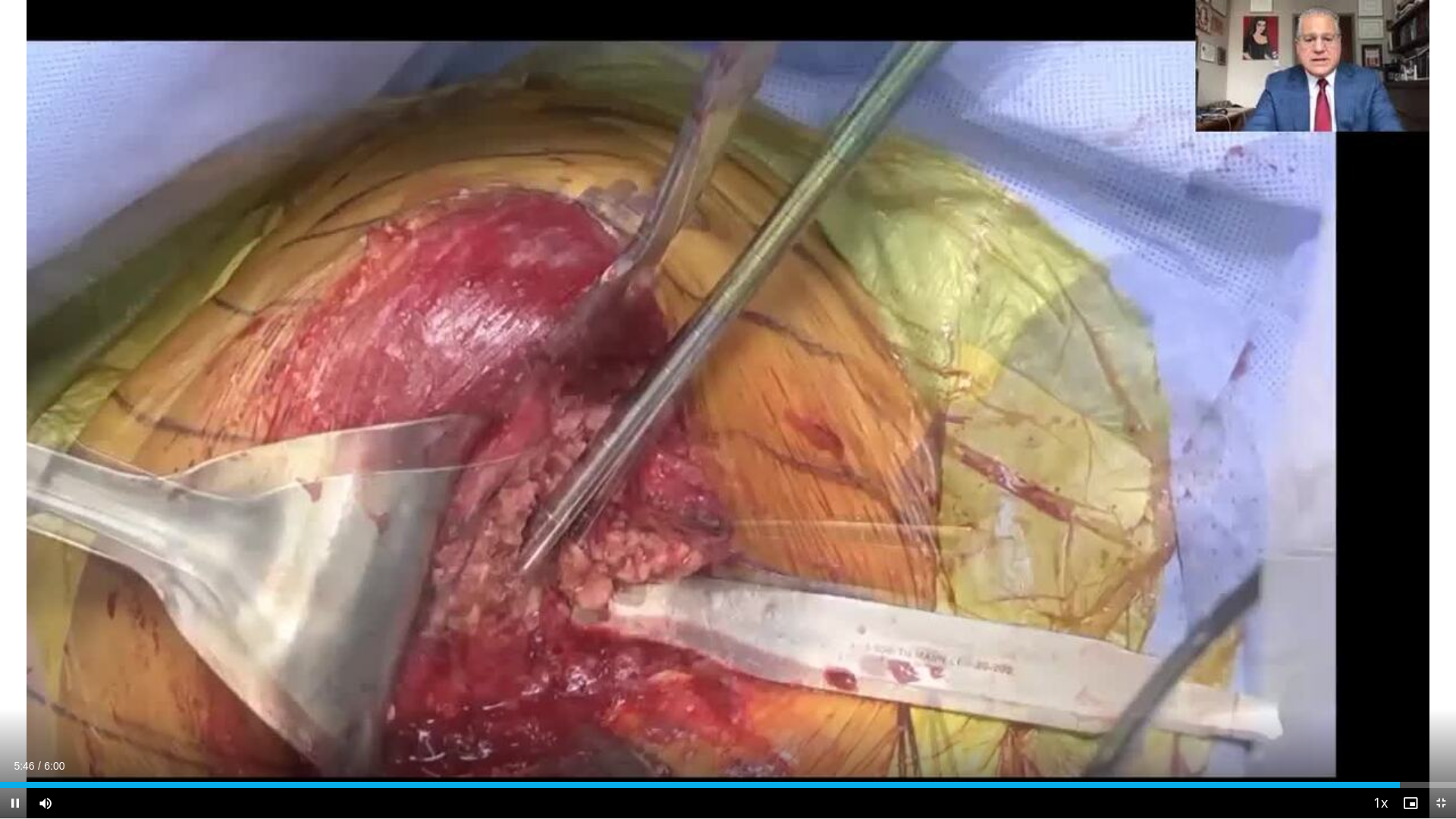
click at [10, 599] on span "Video Player" at bounding box center [15, 802] width 31 height 31
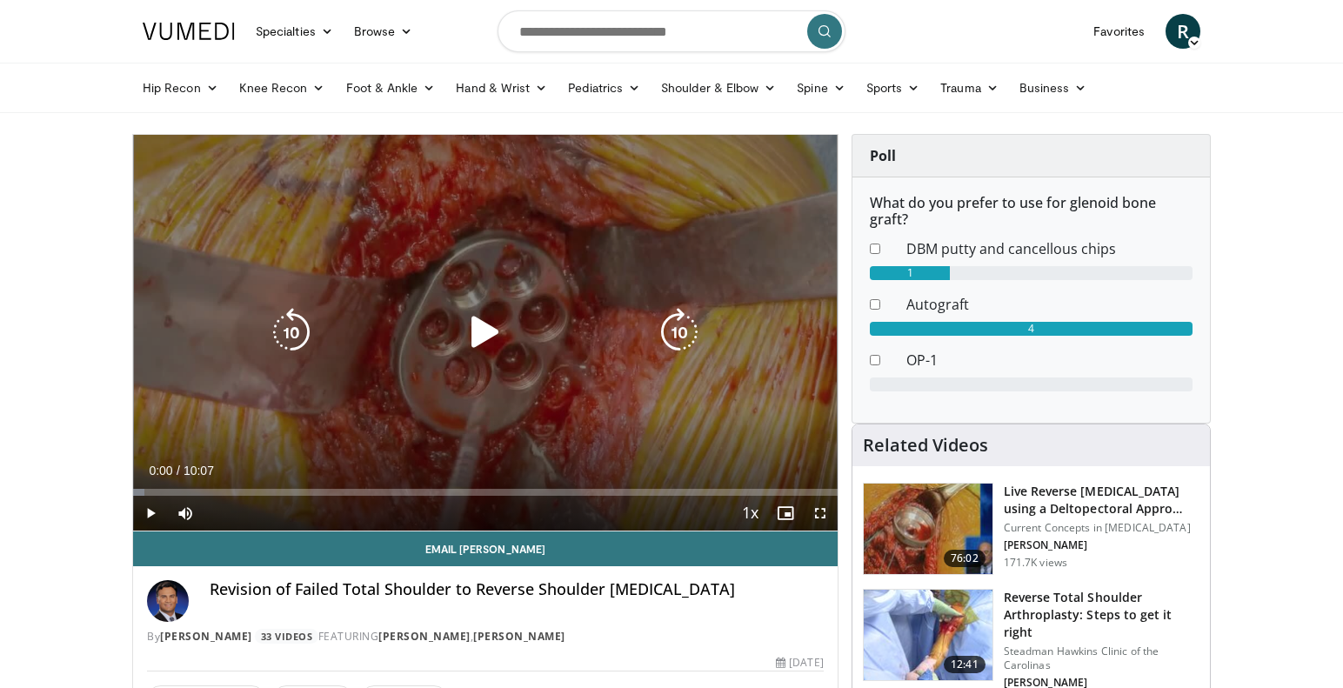
click at [480, 326] on icon "Video Player" at bounding box center [485, 332] width 49 height 49
click at [496, 328] on icon "Video Player" at bounding box center [485, 332] width 49 height 49
click at [488, 339] on icon "Video Player" at bounding box center [485, 332] width 49 height 49
click at [286, 333] on icon "Video Player" at bounding box center [291, 332] width 49 height 49
click at [484, 332] on icon "Video Player" at bounding box center [485, 332] width 49 height 49
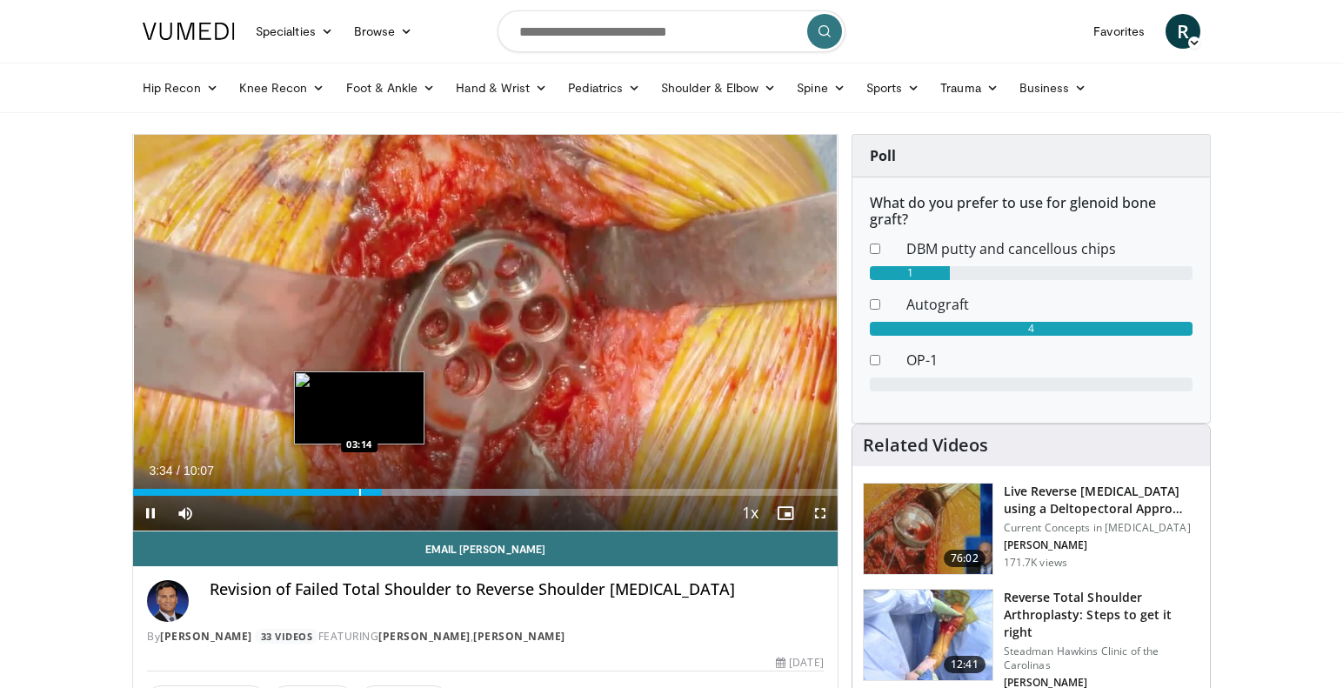
click at [358, 494] on div "Loaded : 57.69% 03:34 03:14" at bounding box center [485, 492] width 704 height 7
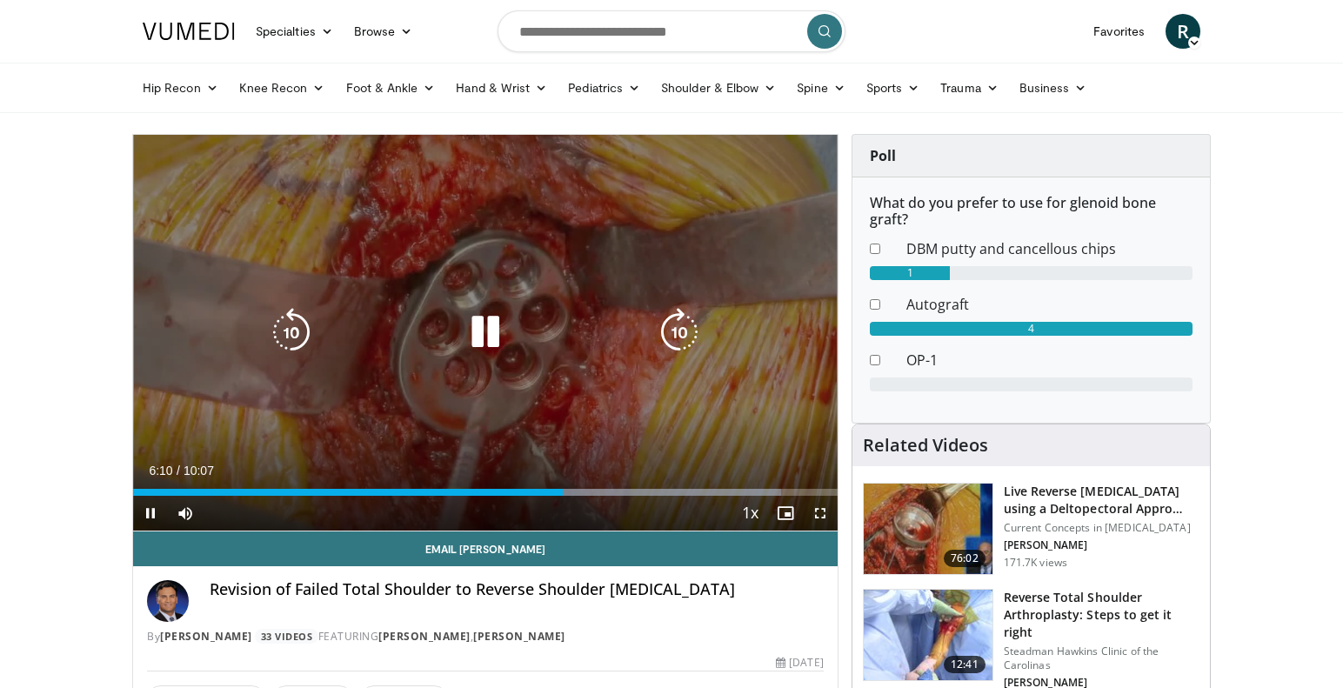
drag, startPoint x: 487, startPoint y: 338, endPoint x: 627, endPoint y: 348, distance: 140.3
click at [487, 338] on icon "Video Player" at bounding box center [485, 332] width 49 height 49
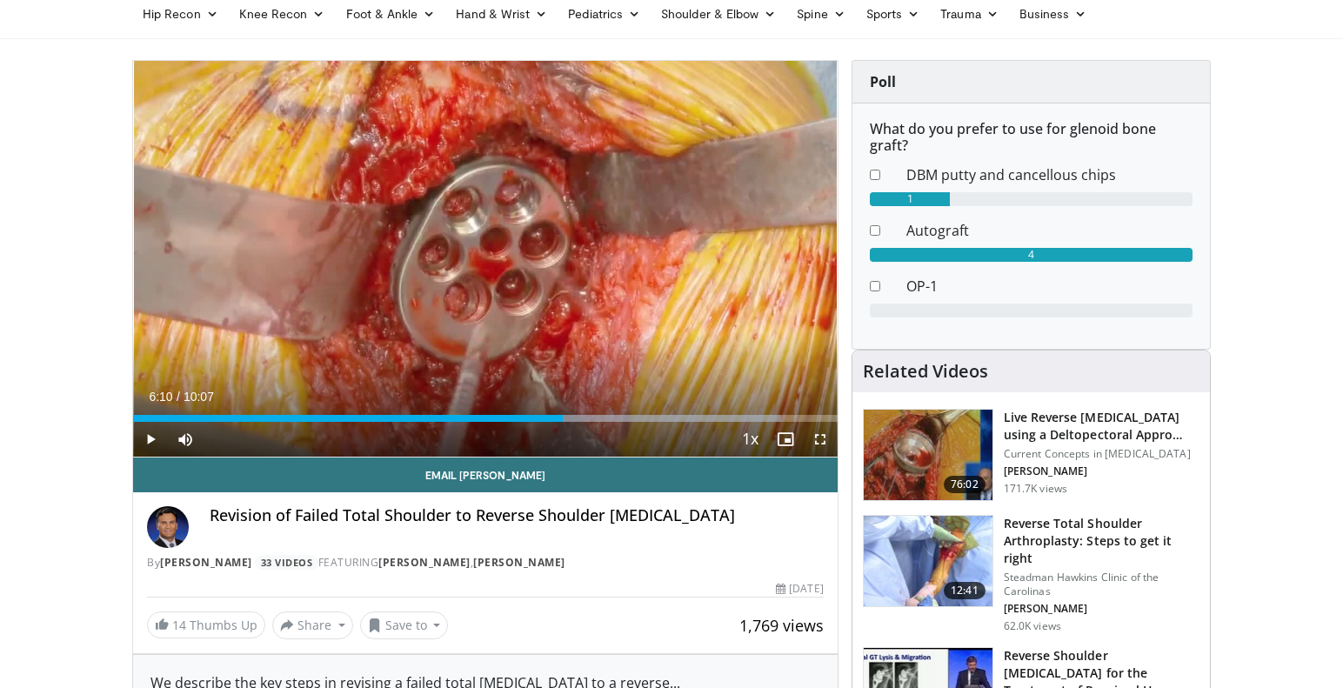
scroll to position [80, 0]
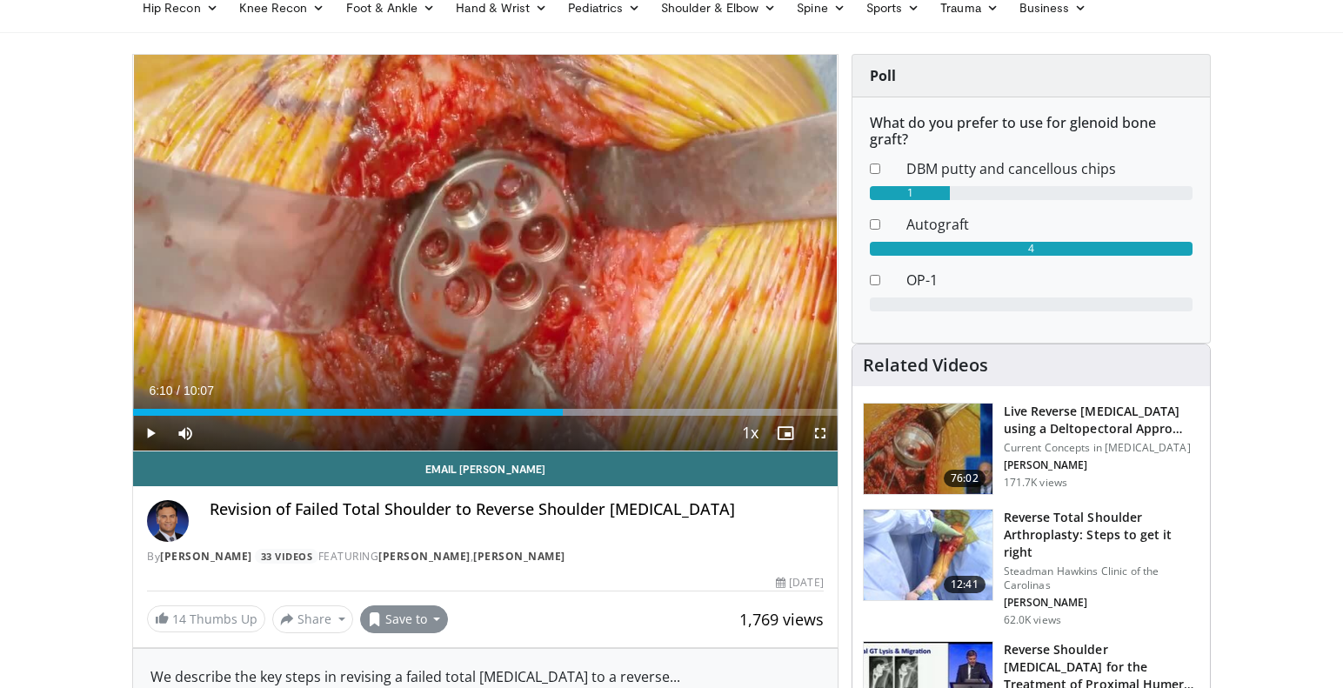
click at [432, 618] on button "Save to" at bounding box center [404, 619] width 89 height 28
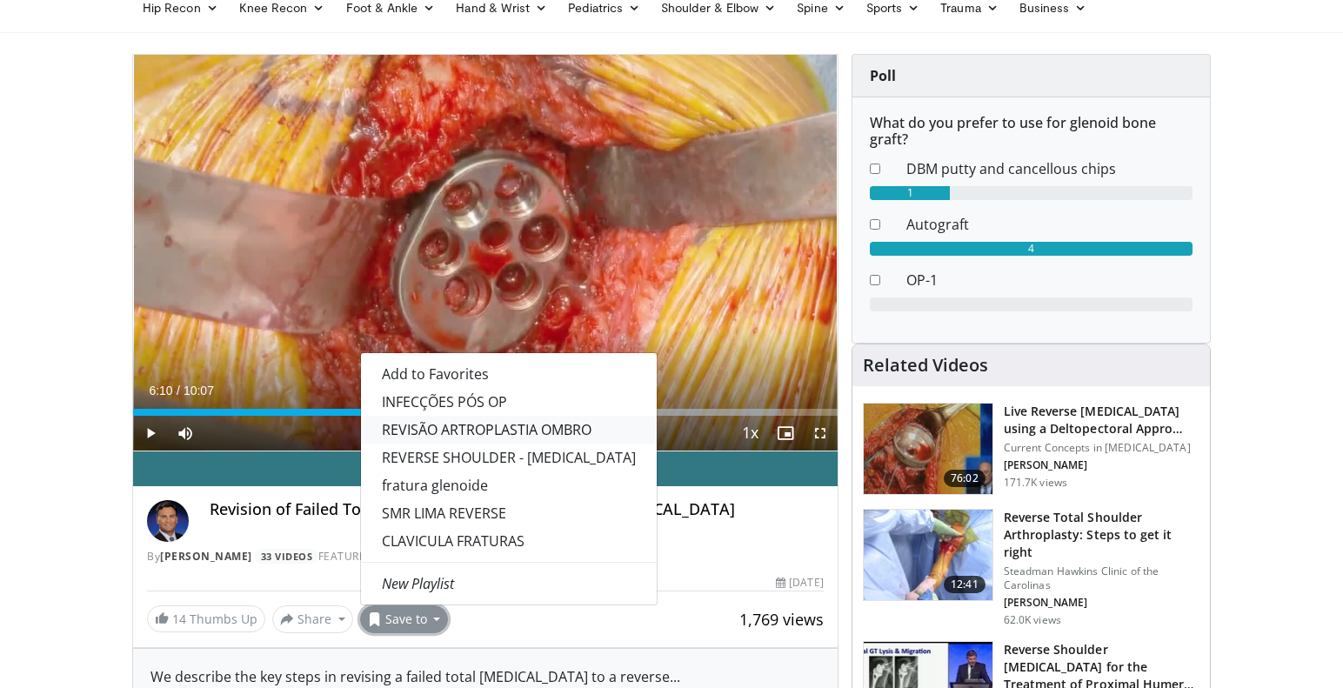
click at [458, 425] on link "REVISÃO ARTROPLASTIA OMBRO" at bounding box center [509, 430] width 296 height 28
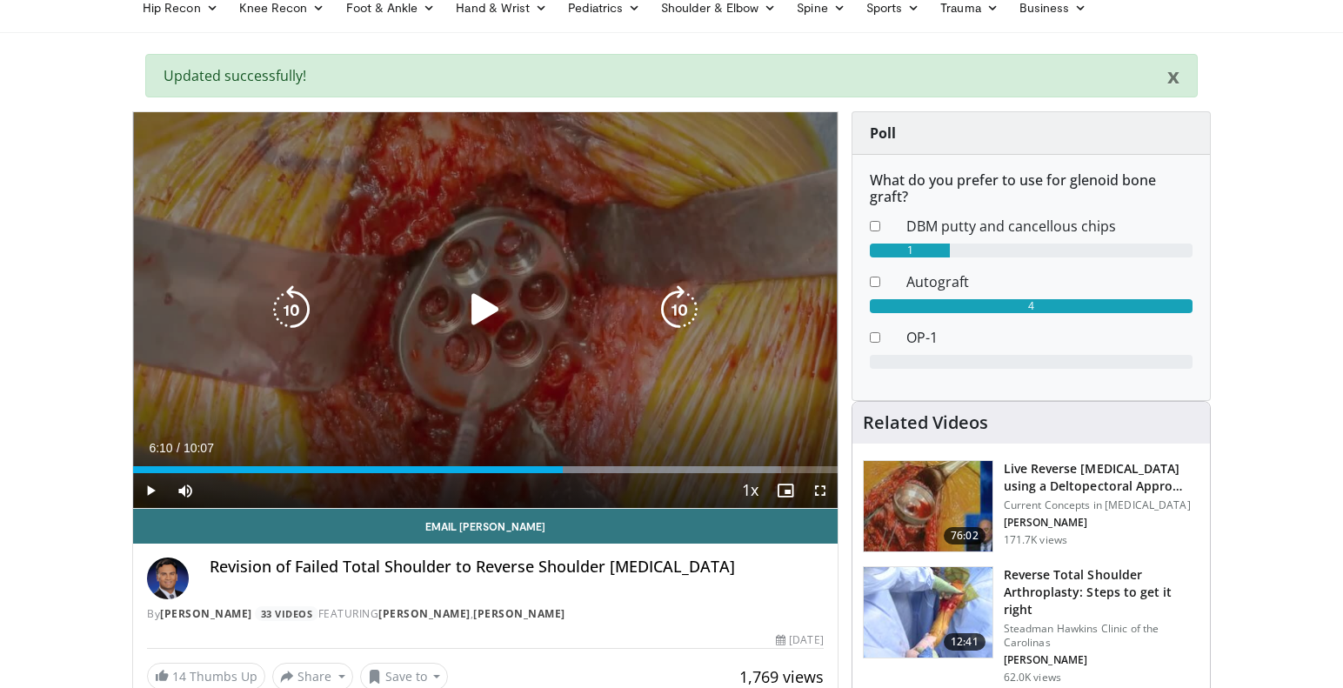
click at [476, 303] on icon "Video Player" at bounding box center [485, 309] width 49 height 49
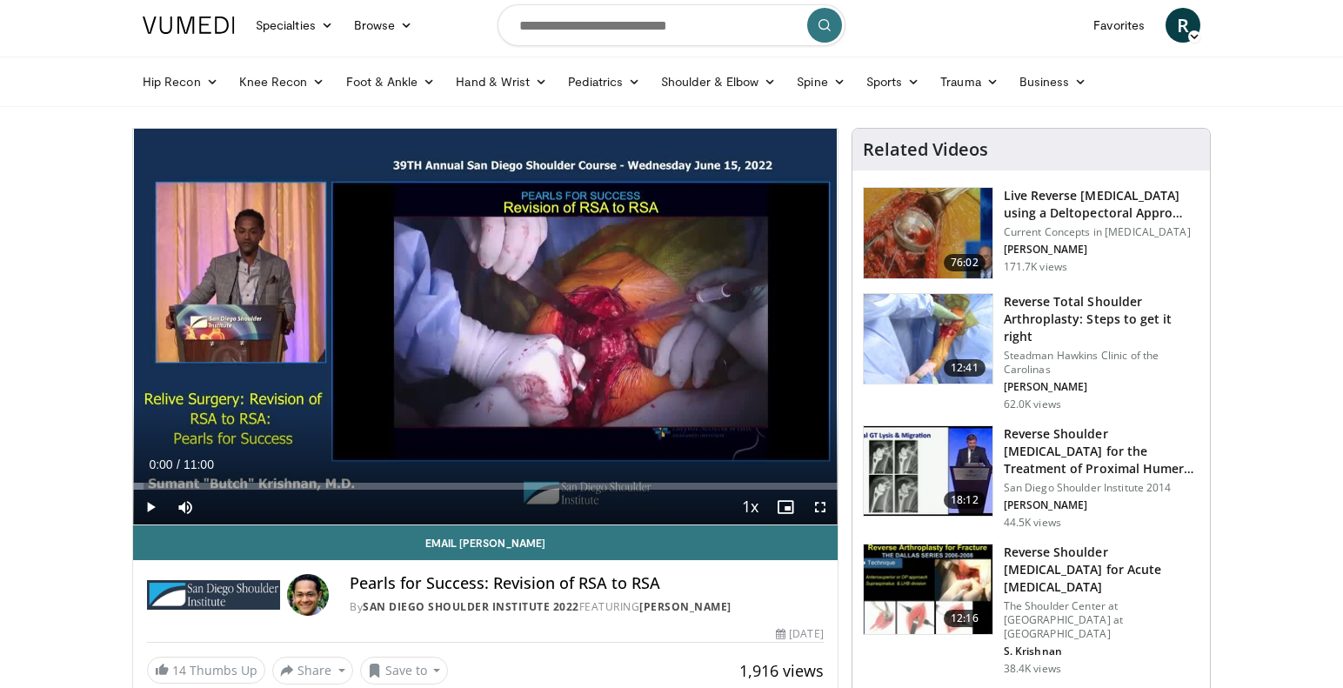
scroll to position [3, 0]
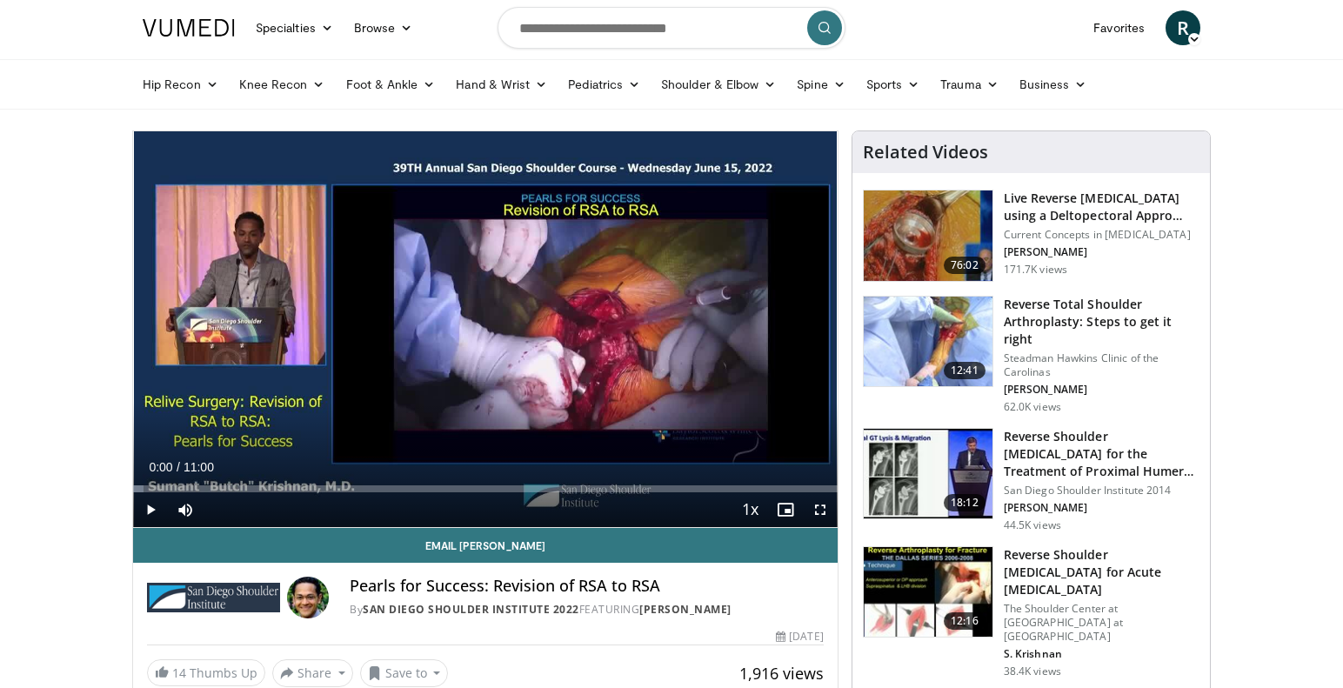
click at [157, 510] on span "Video Player" at bounding box center [150, 509] width 35 height 35
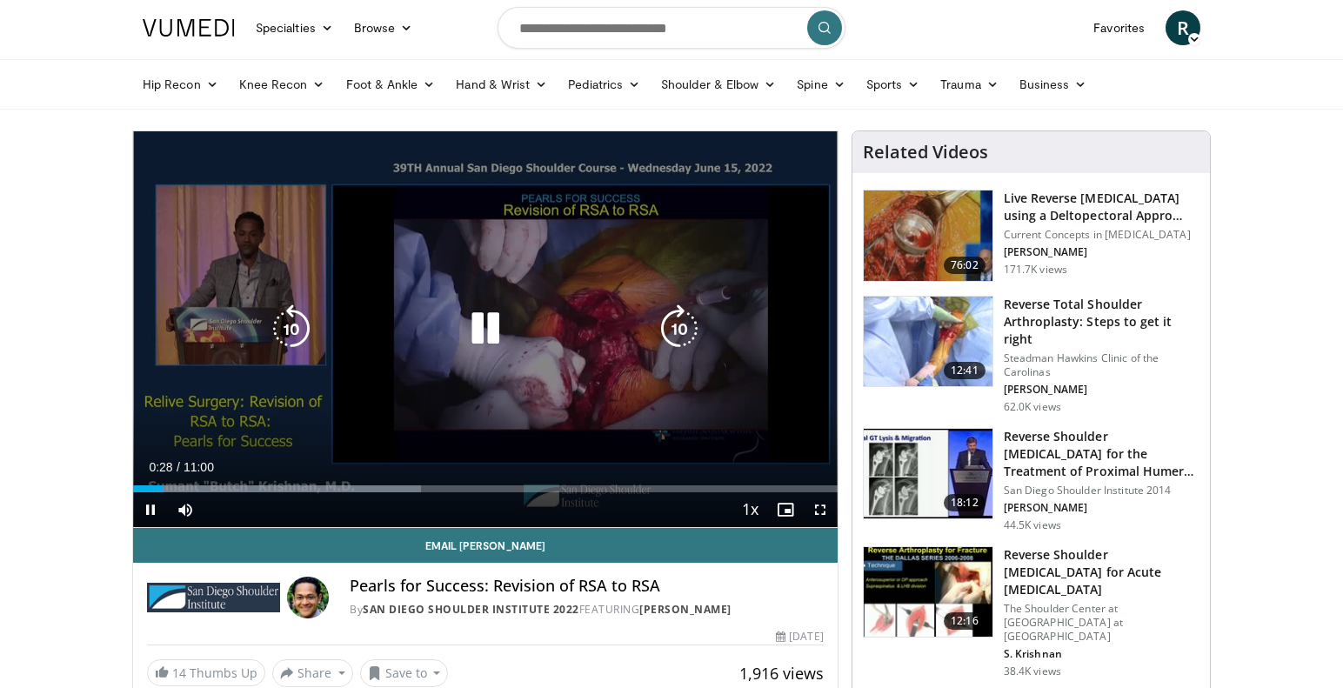
drag, startPoint x: 486, startPoint y: 326, endPoint x: 510, endPoint y: 322, distance: 24.7
click at [486, 326] on icon "Video Player" at bounding box center [485, 328] width 49 height 49
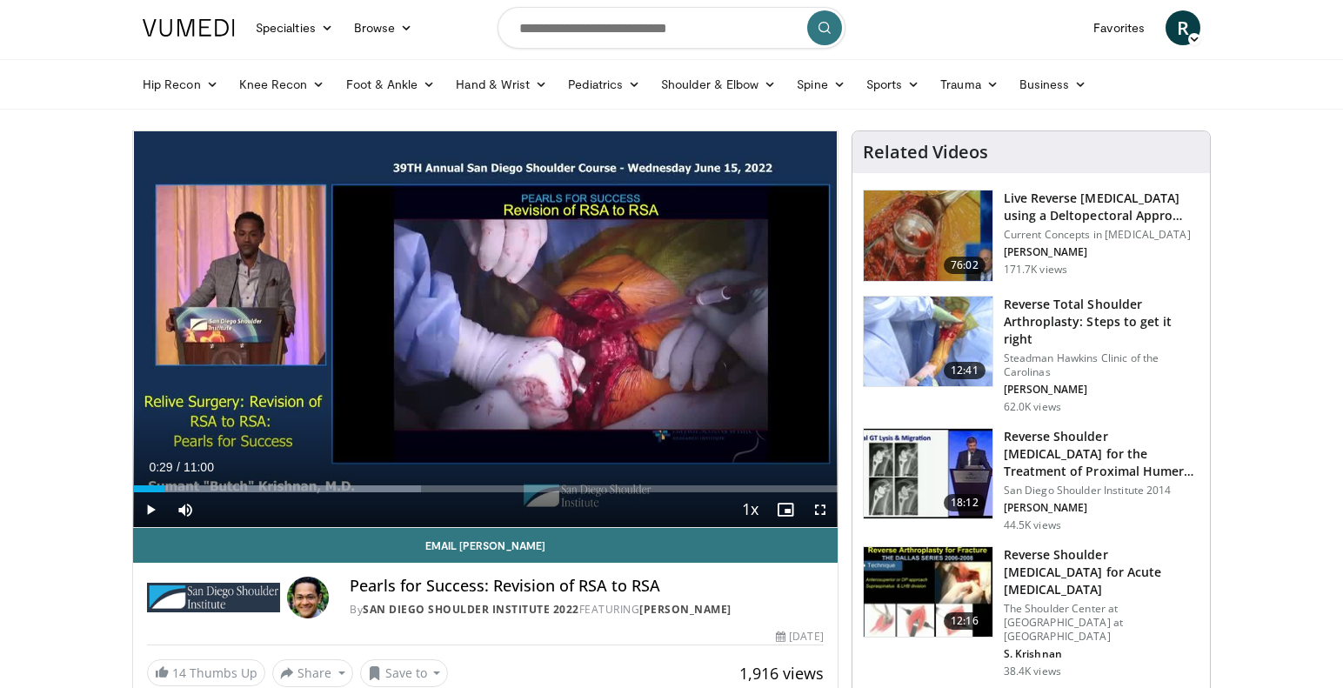
click at [148, 513] on span "Video Player" at bounding box center [150, 509] width 35 height 35
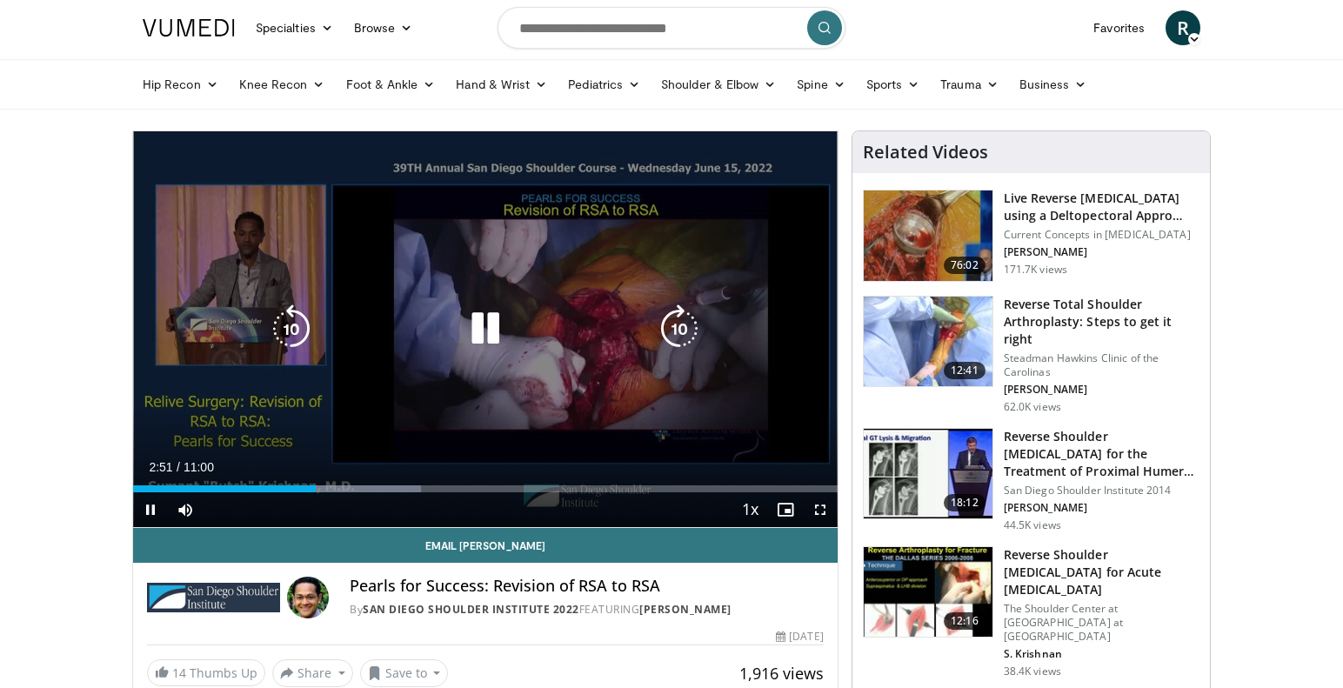
click at [490, 322] on icon "Video Player" at bounding box center [485, 328] width 49 height 49
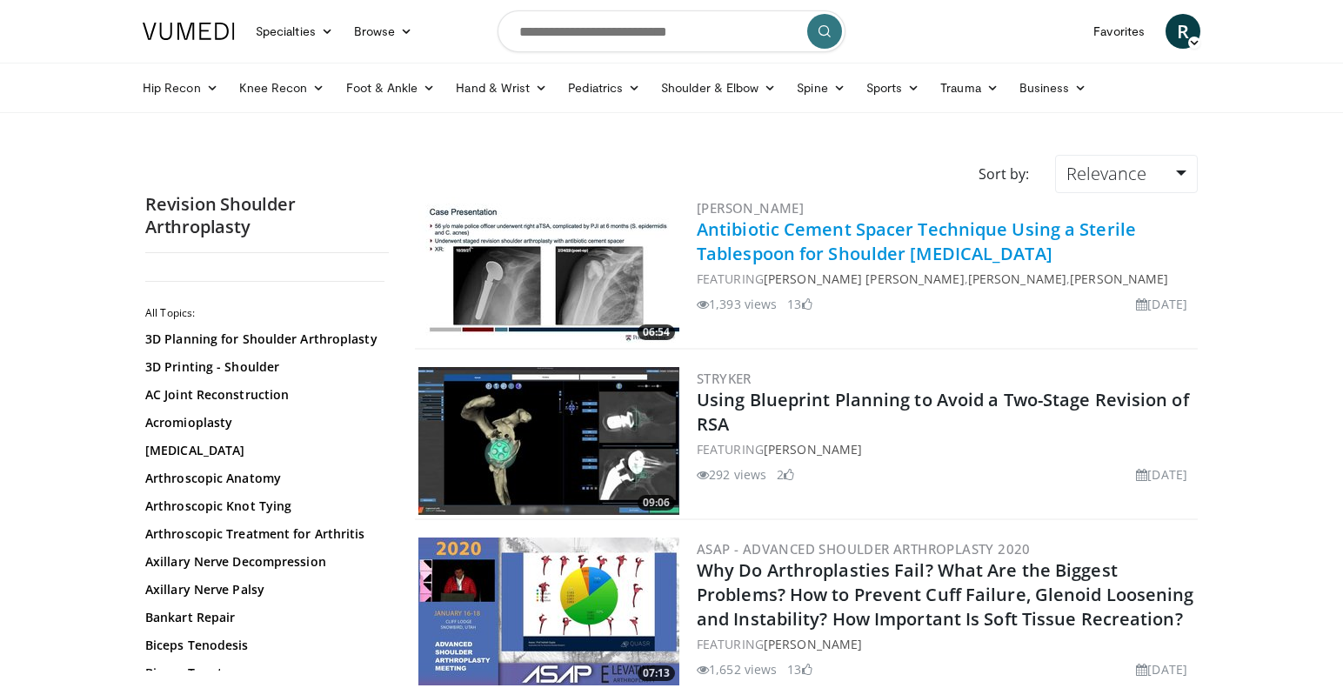
click at [811, 227] on link "Antibiotic Cement Spacer Technique Using a Sterile Tablespoon for Shoulder [MED…" at bounding box center [915, 241] width 439 height 48
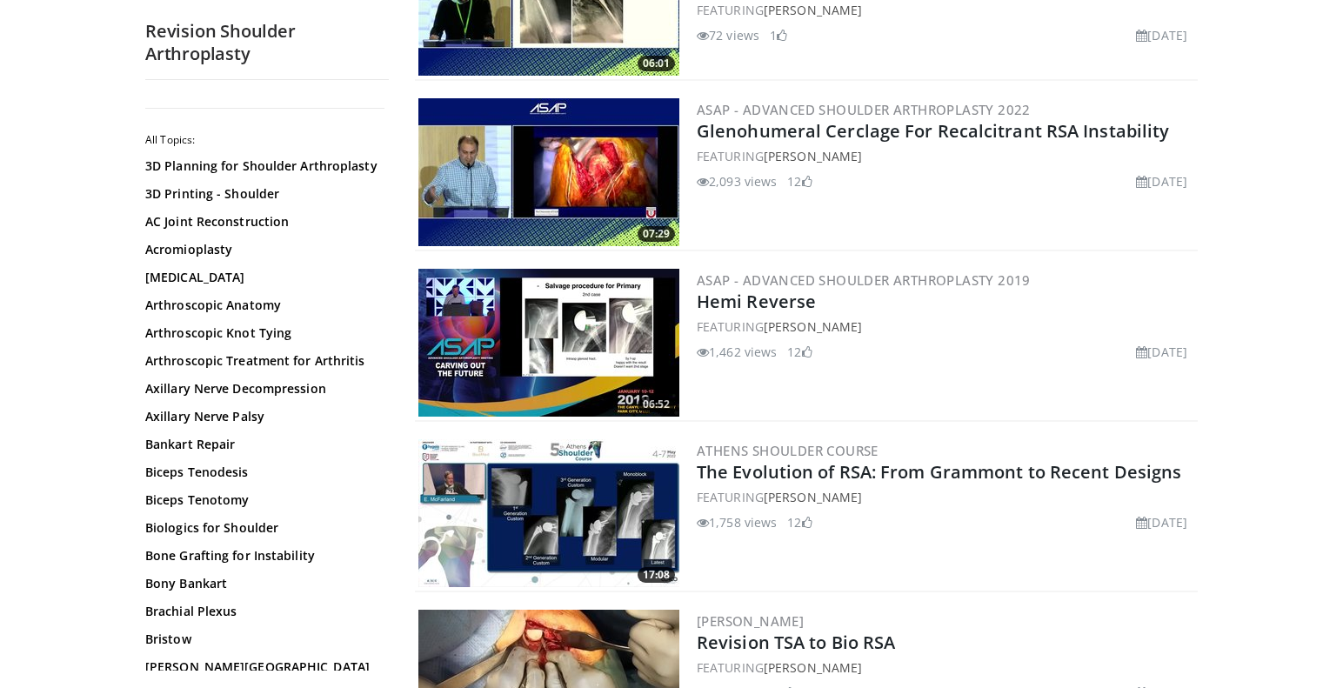
scroll to position [1125, 0]
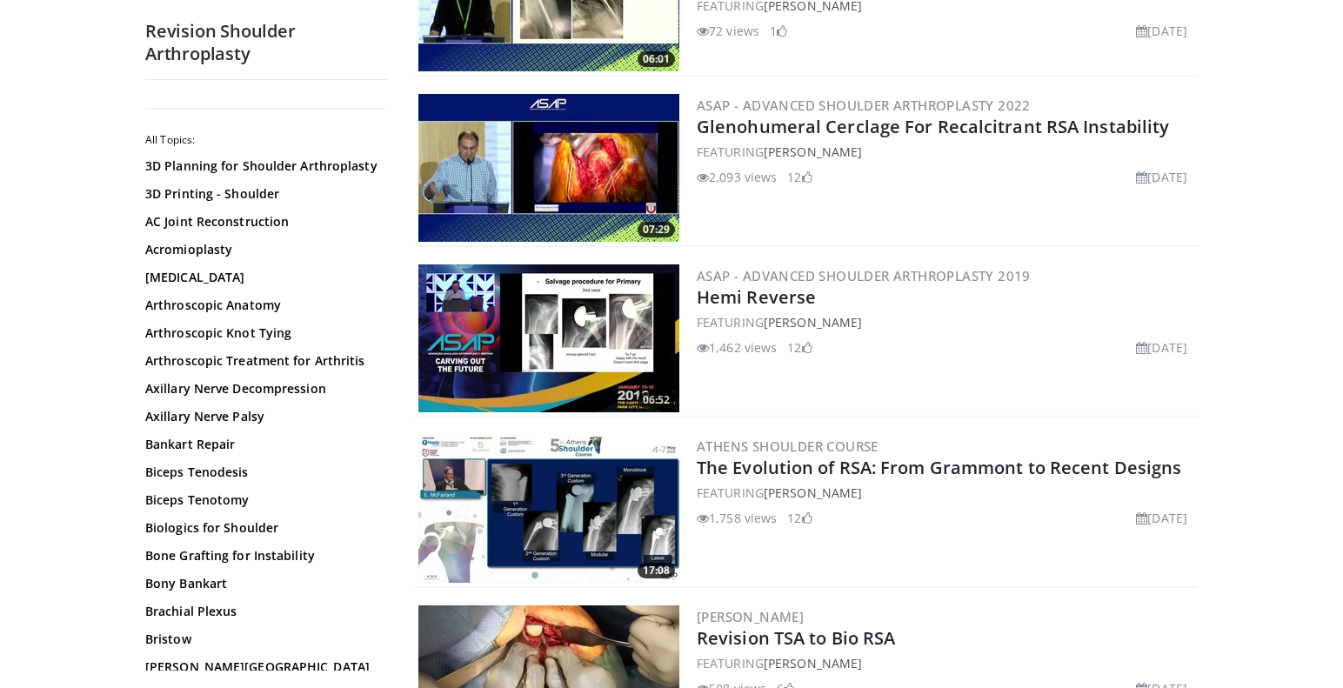
click at [912, 319] on div "FEATURING [PERSON_NAME]" at bounding box center [944, 322] width 497 height 18
click at [727, 303] on link "Hemi Reverse" at bounding box center [755, 296] width 119 height 23
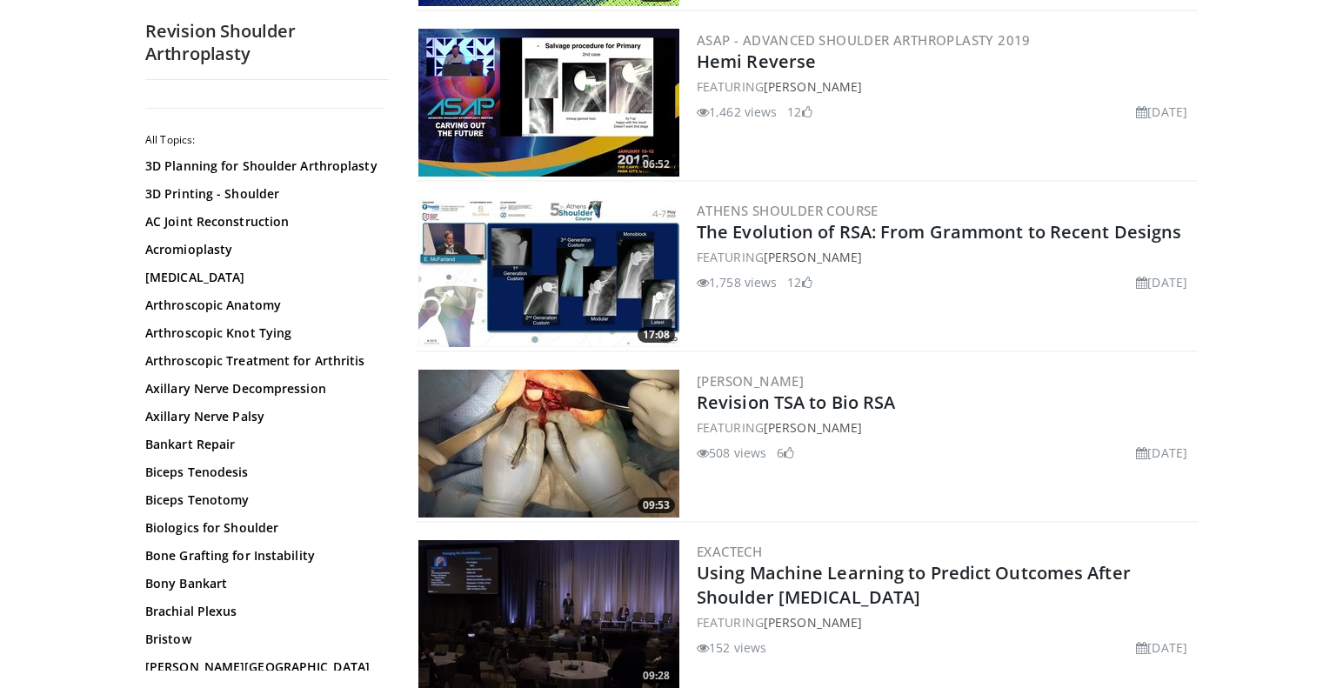
scroll to position [1363, 0]
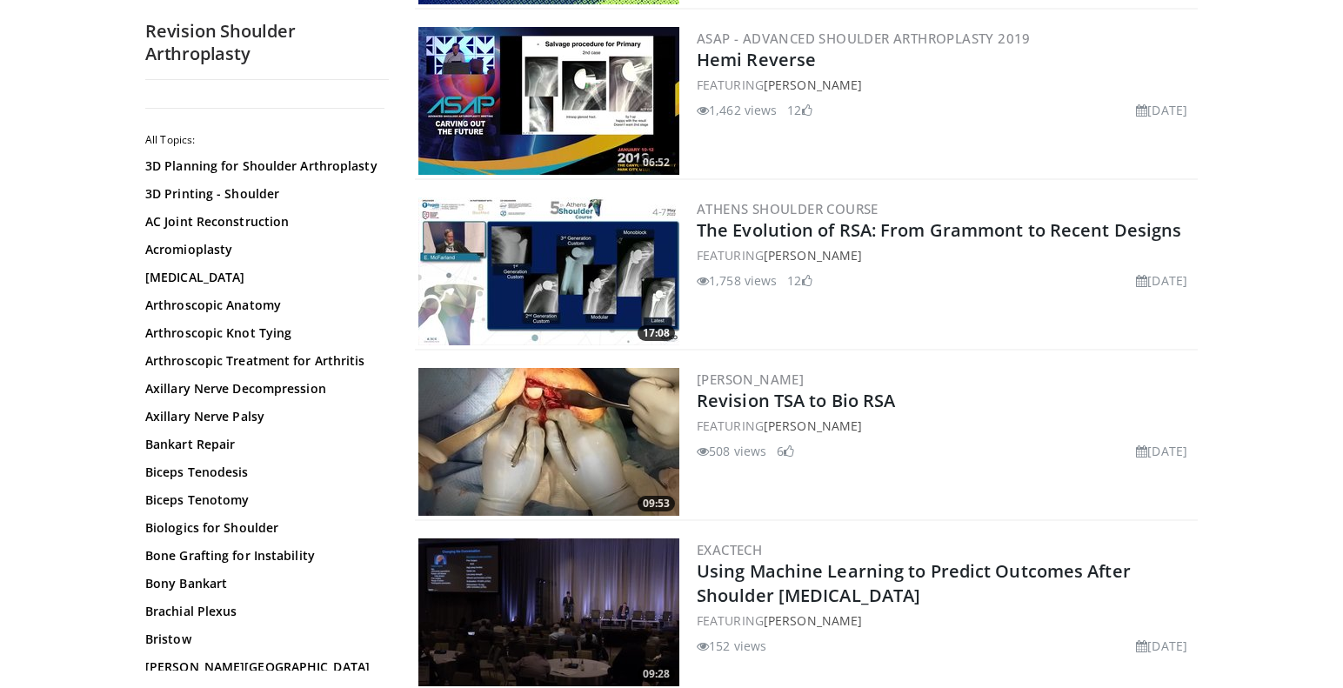
click at [646, 250] on img at bounding box center [548, 271] width 261 height 148
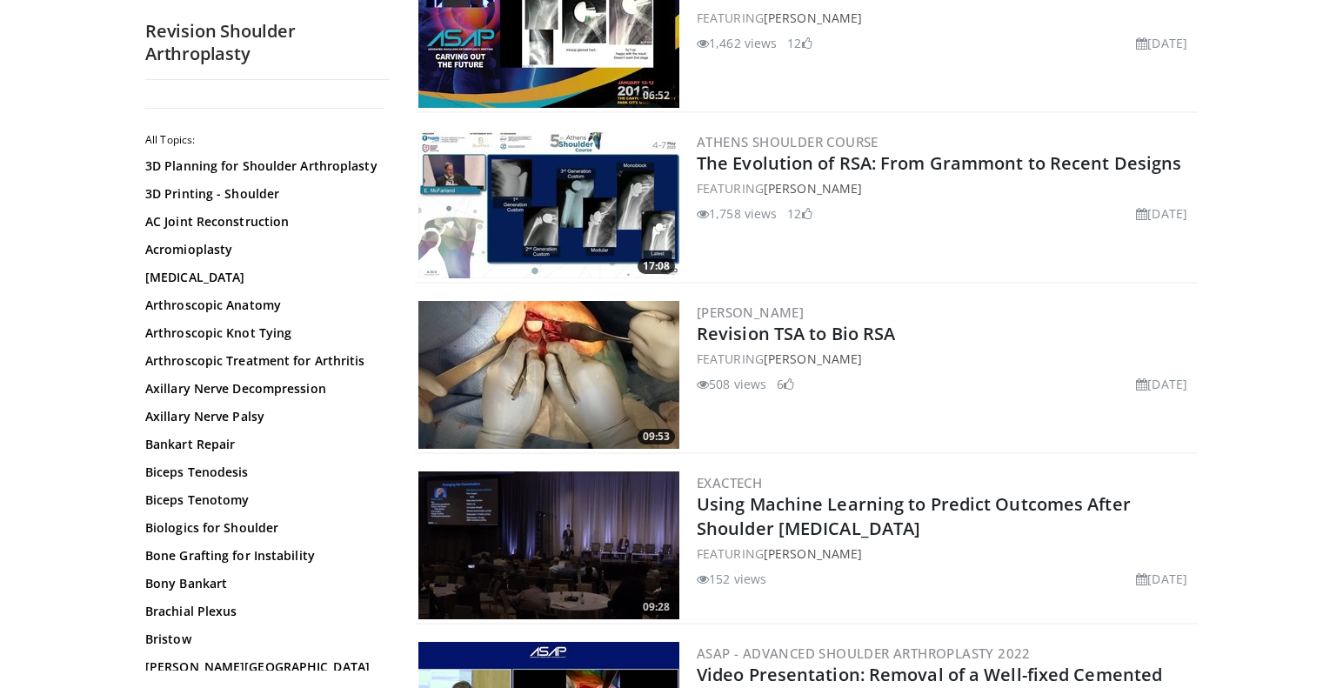
scroll to position [1407, 0]
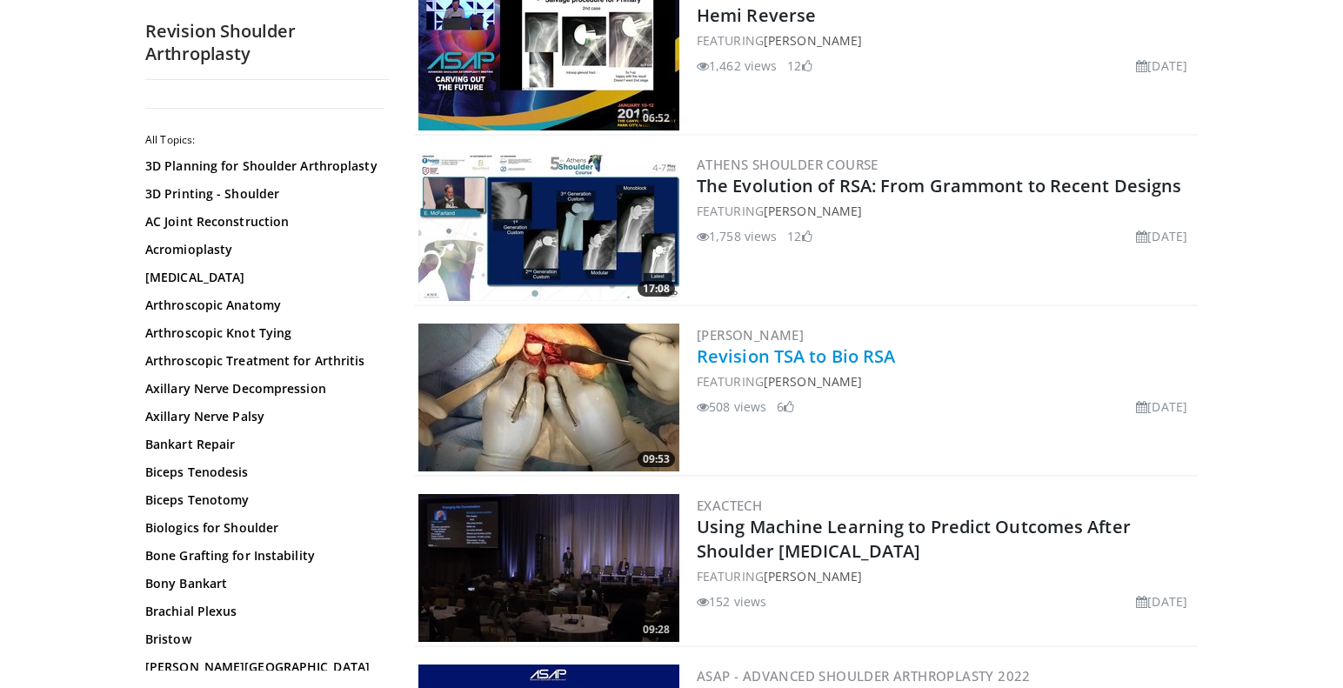
click at [772, 357] on link "Revision TSA to Bio RSA" at bounding box center [795, 355] width 198 height 23
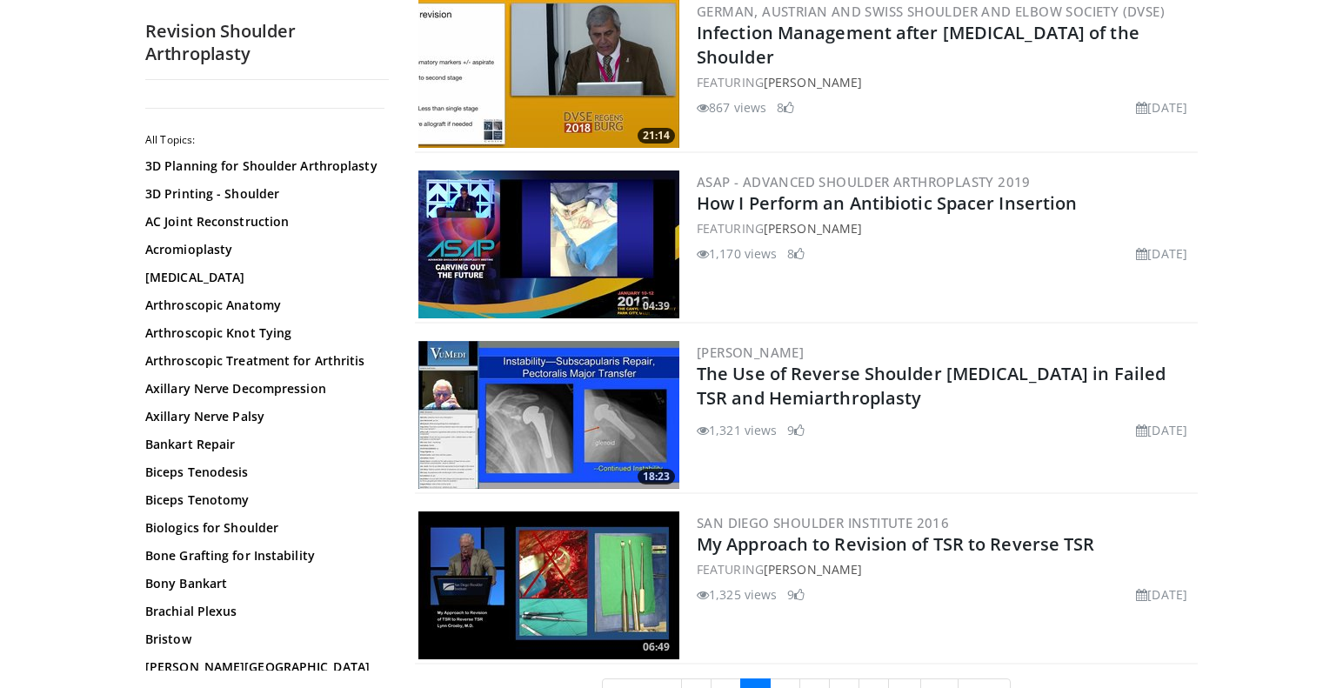
scroll to position [3776, 0]
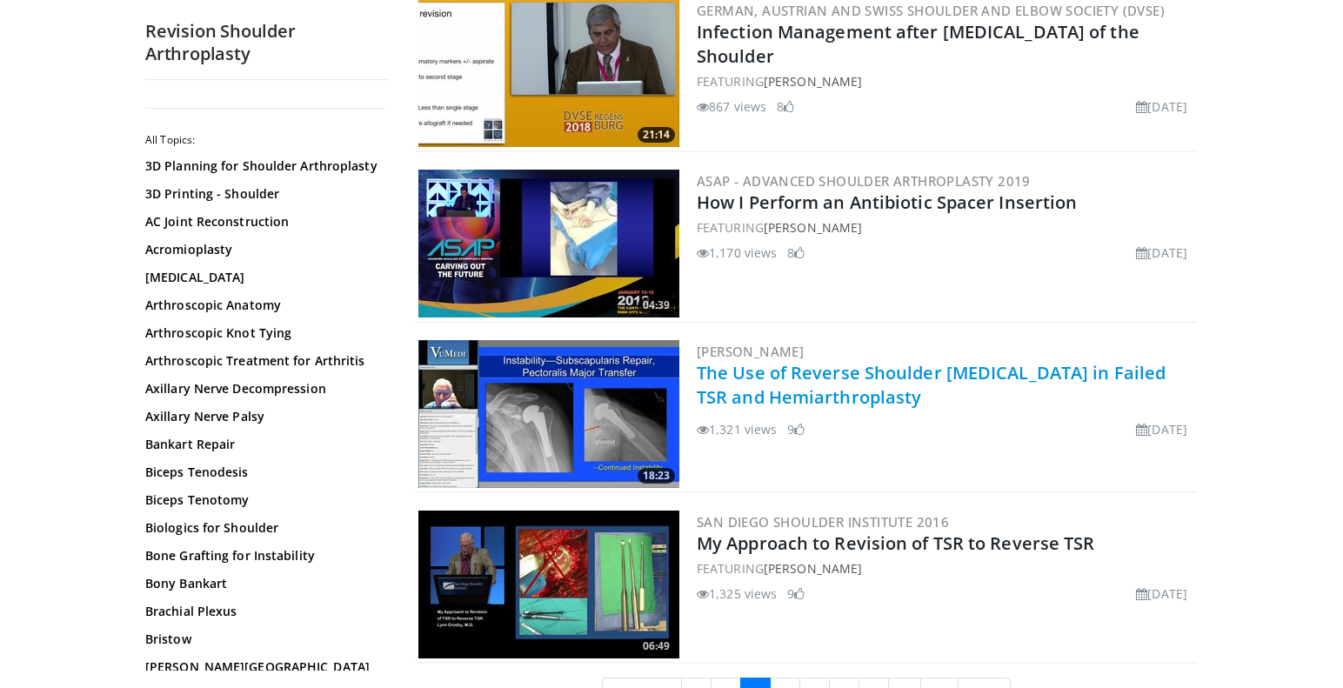
click at [897, 377] on link "The Use of Reverse Shoulder Arthroplasty in Failed TSR and Hemiarthroplasty" at bounding box center [930, 385] width 469 height 48
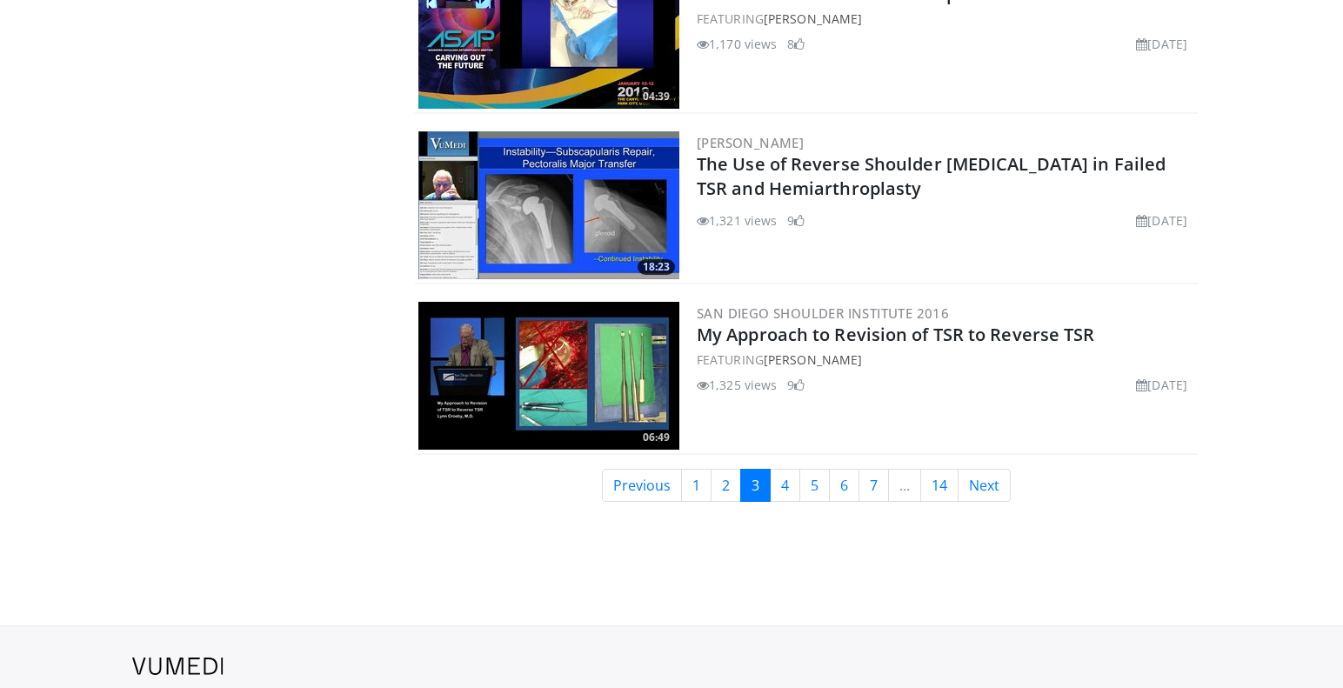
scroll to position [3962, 0]
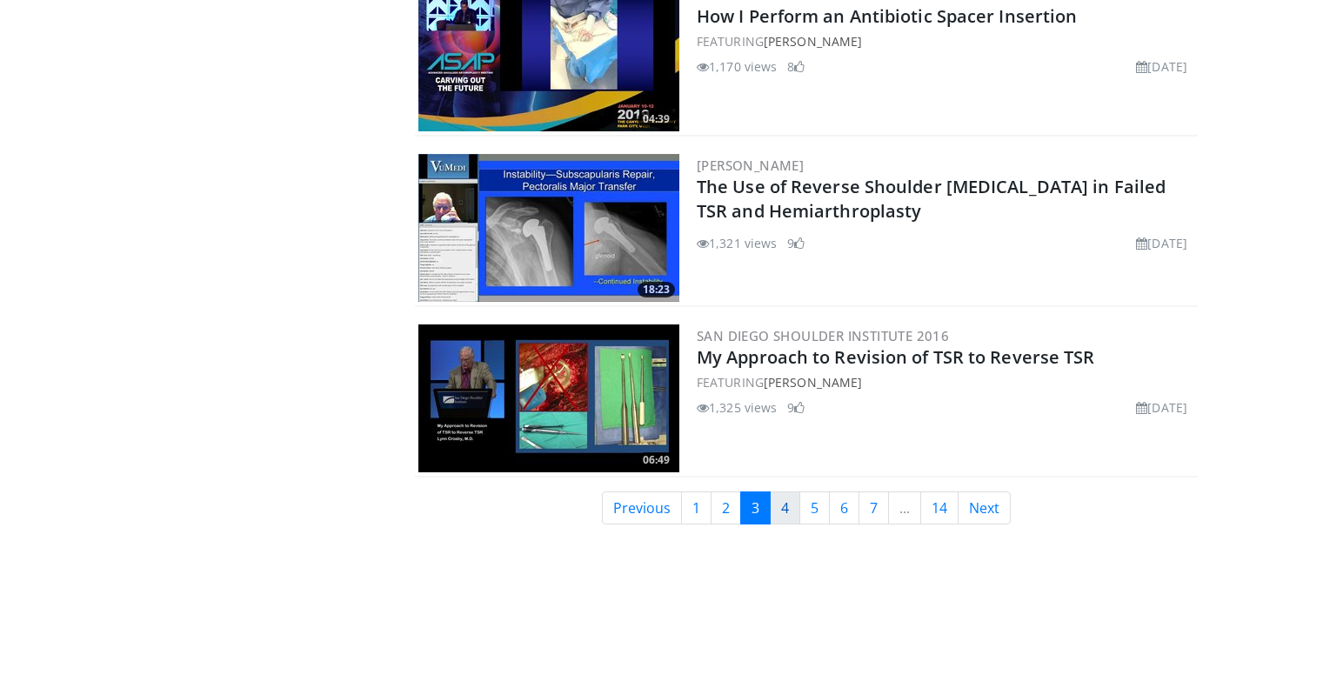
click at [786, 507] on link "4" at bounding box center [785, 507] width 30 height 33
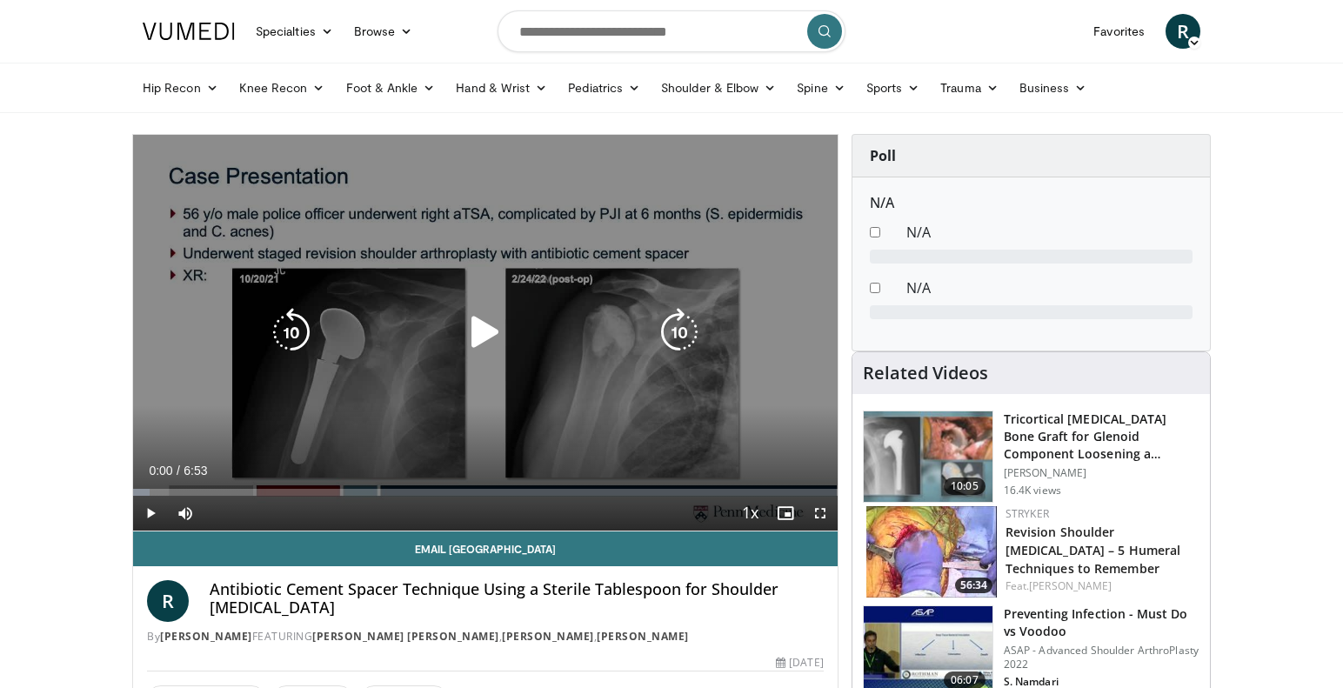
click at [490, 319] on icon "Video Player" at bounding box center [485, 332] width 49 height 49
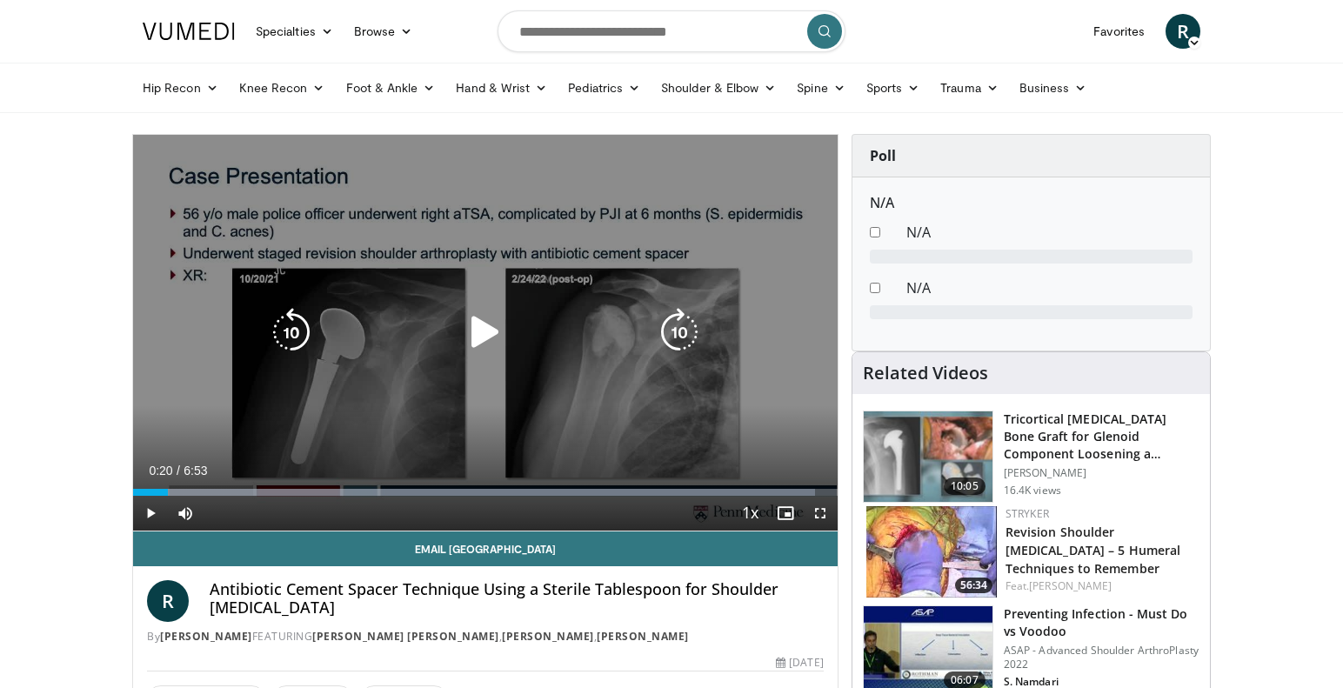
click at [470, 331] on icon "Video Player" at bounding box center [485, 332] width 49 height 49
click at [295, 332] on icon "Video Player" at bounding box center [291, 332] width 49 height 49
click at [494, 325] on icon "Video Player" at bounding box center [485, 332] width 49 height 49
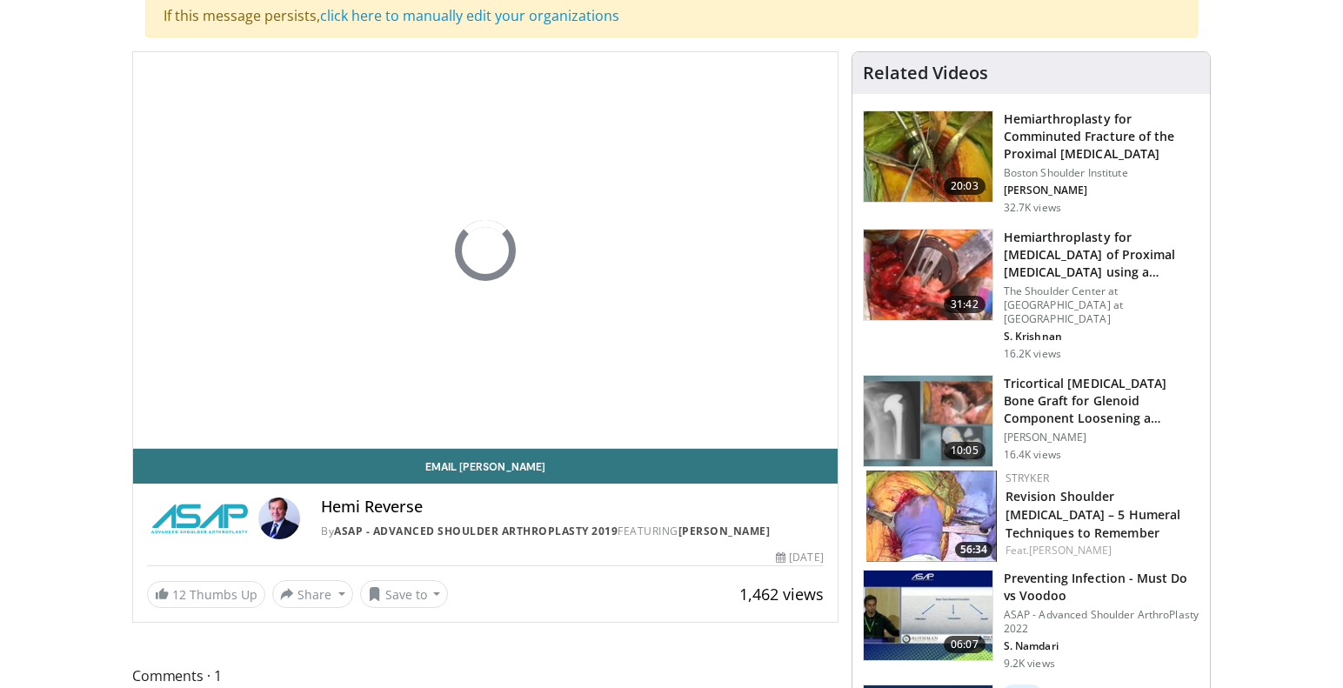
scroll to position [413, 0]
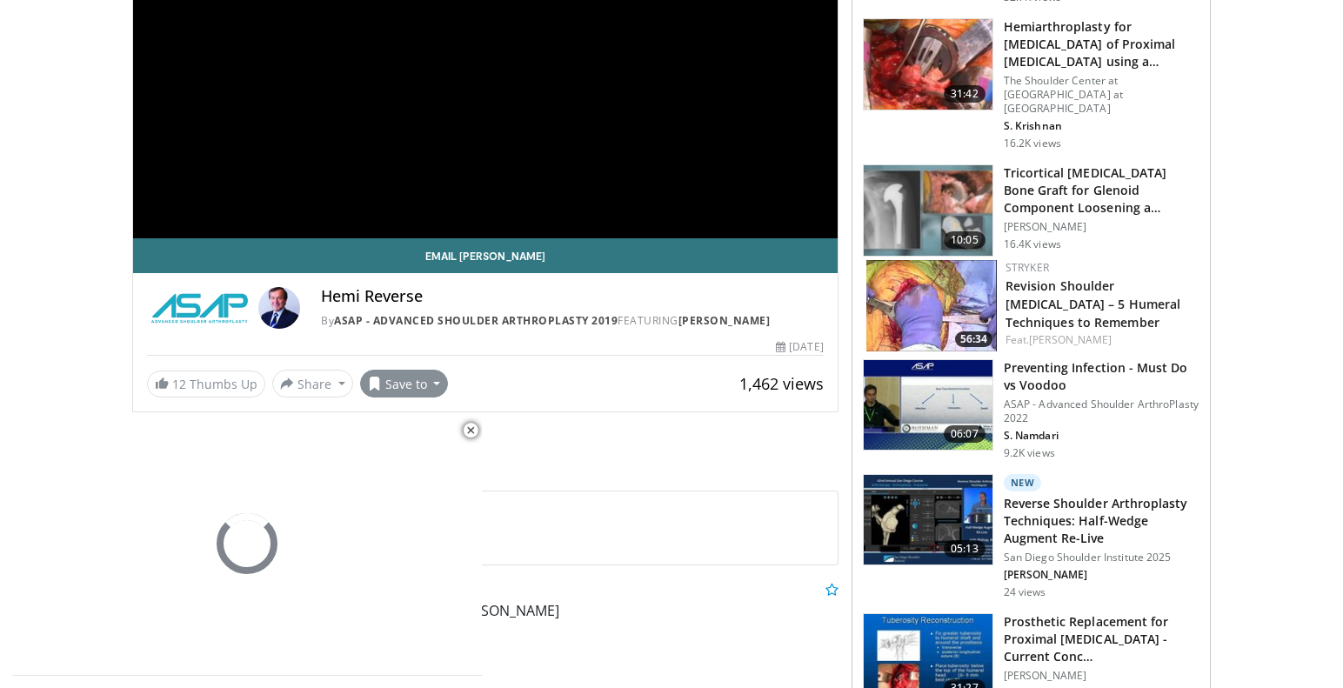
click at [433, 385] on button "Save to" at bounding box center [404, 384] width 89 height 28
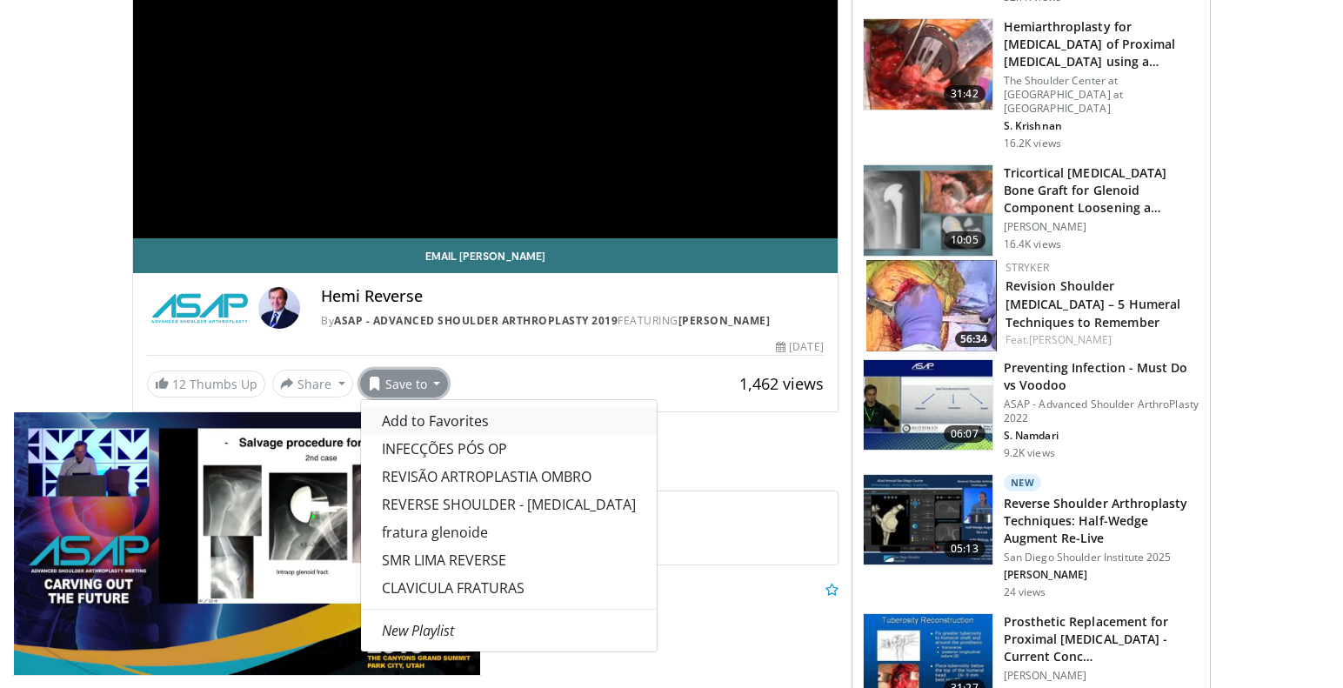
click at [430, 423] on span "Add to Favorites" at bounding box center [435, 420] width 107 height 19
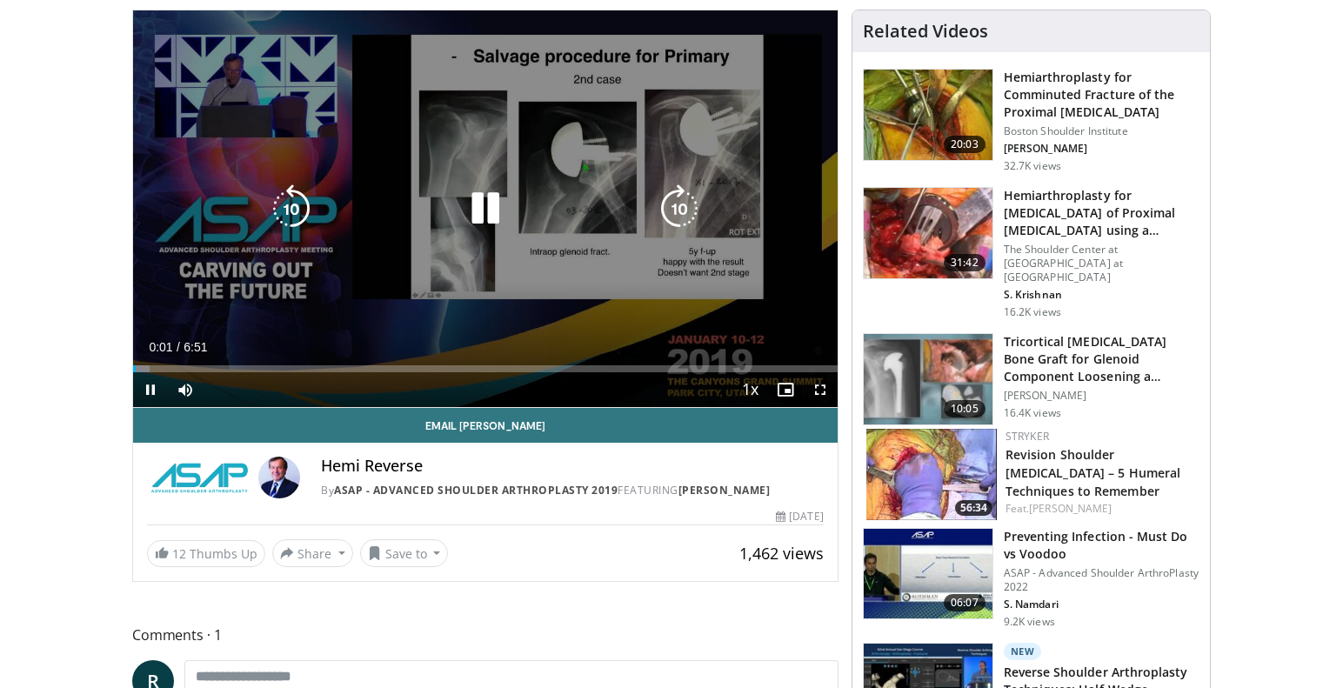
scroll to position [303, 0]
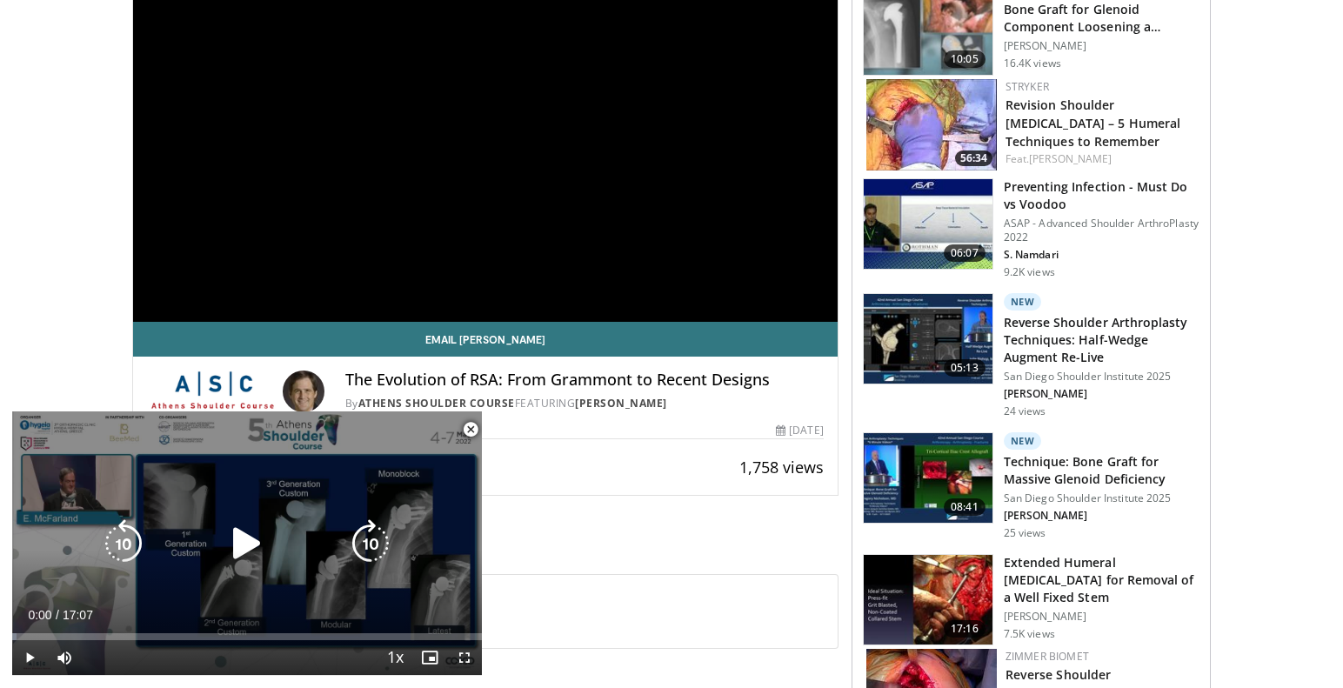
scroll to position [219, 0]
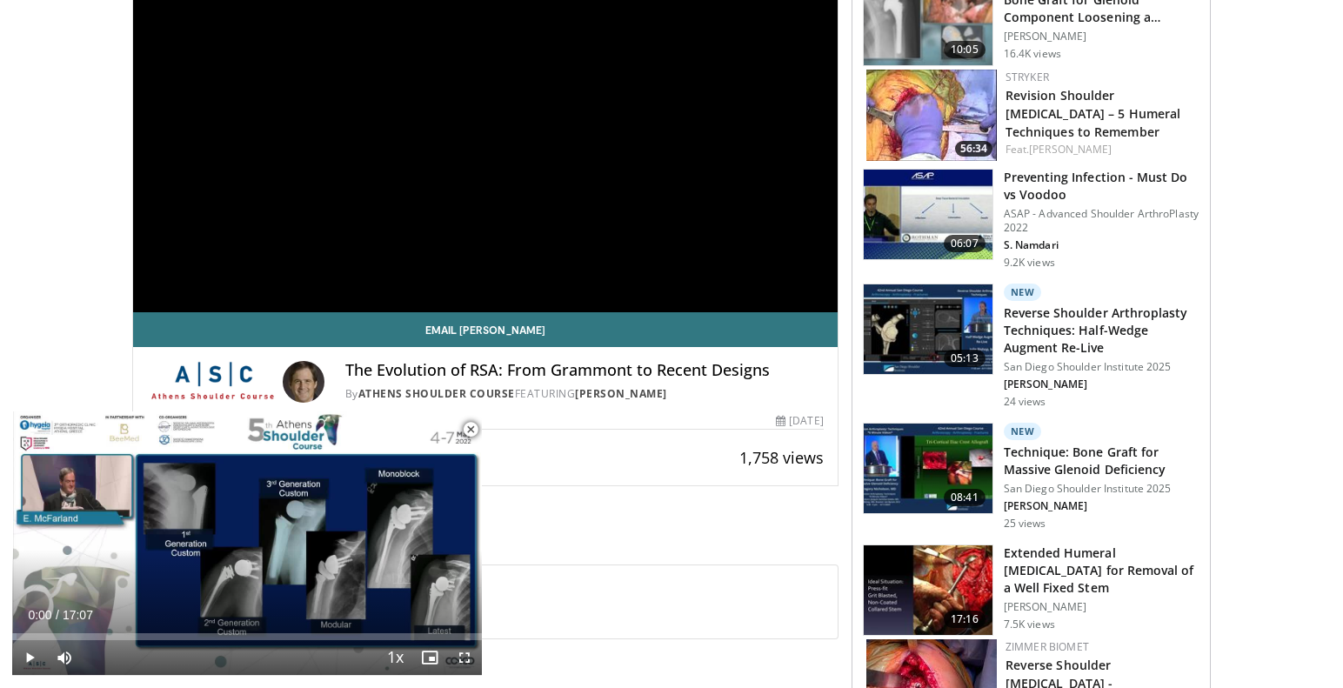
click at [470, 426] on span "Video Player" at bounding box center [470, 429] width 35 height 35
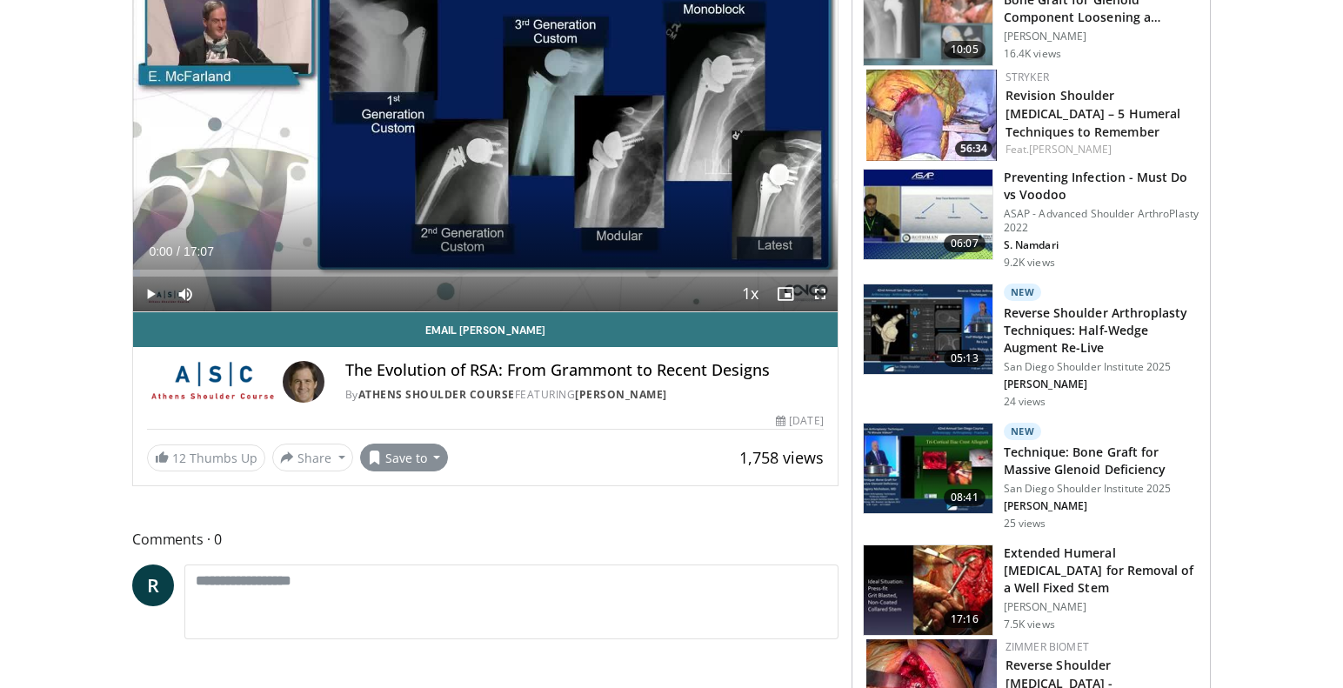
click at [434, 456] on button "Save to" at bounding box center [404, 457] width 89 height 28
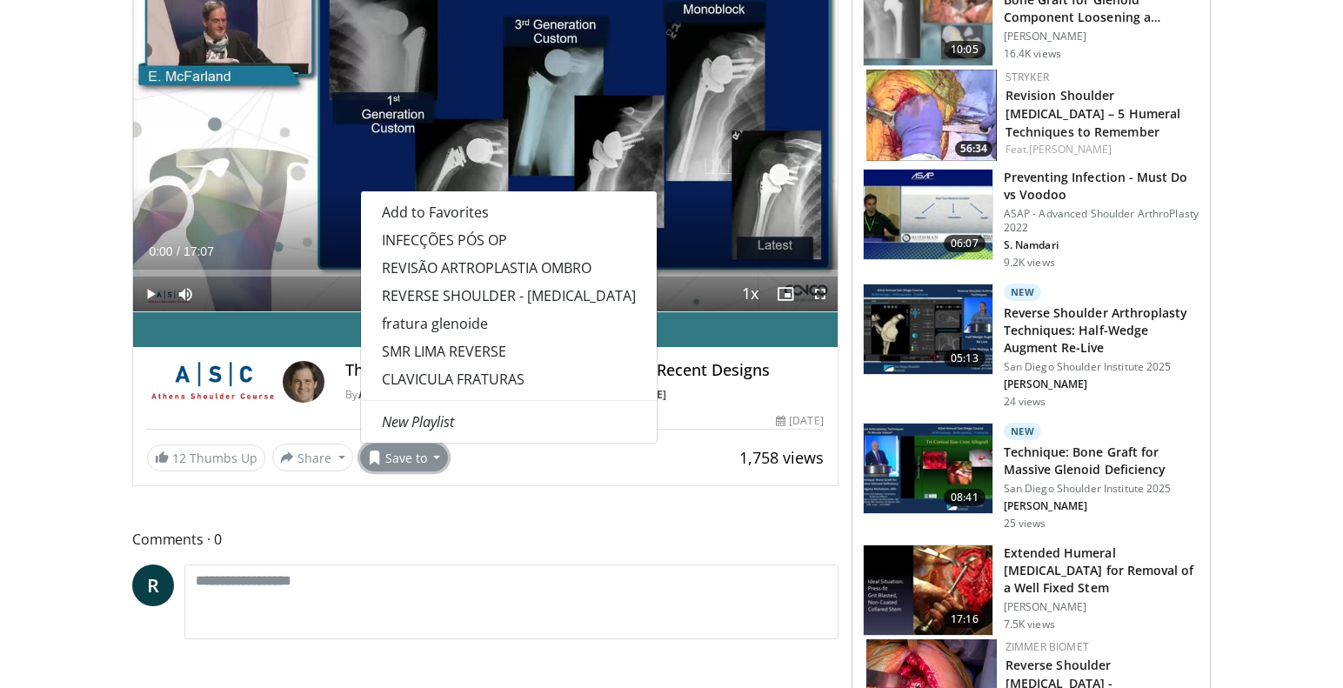
click at [419, 212] on span "Add to Favorites" at bounding box center [435, 212] width 107 height 19
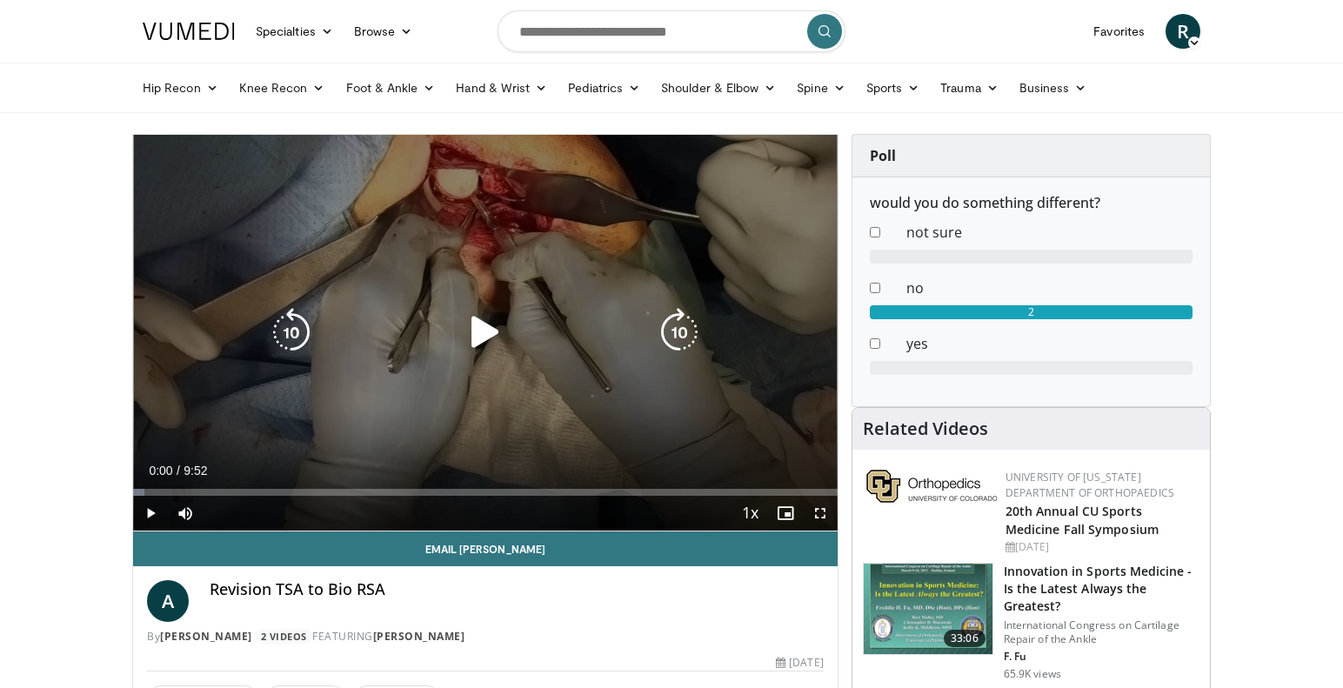
click at [471, 333] on icon "Video Player" at bounding box center [485, 332] width 49 height 49
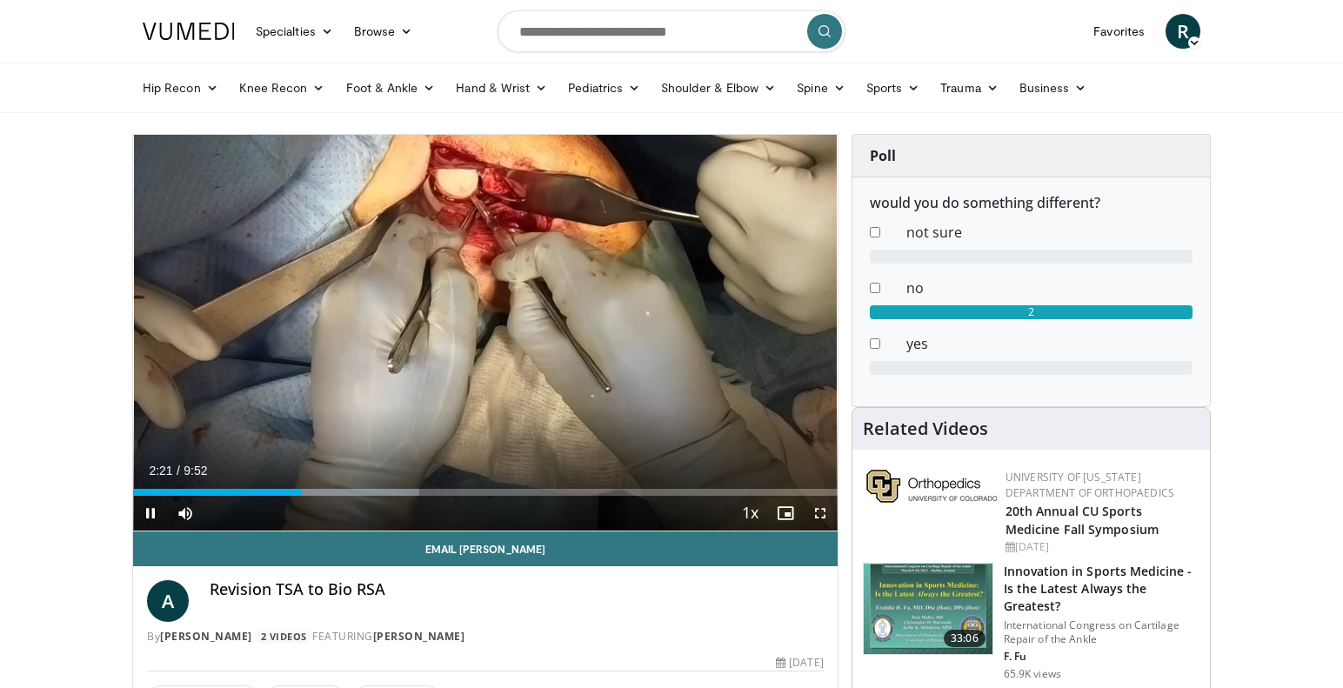
click at [827, 513] on span "Video Player" at bounding box center [820, 513] width 35 height 35
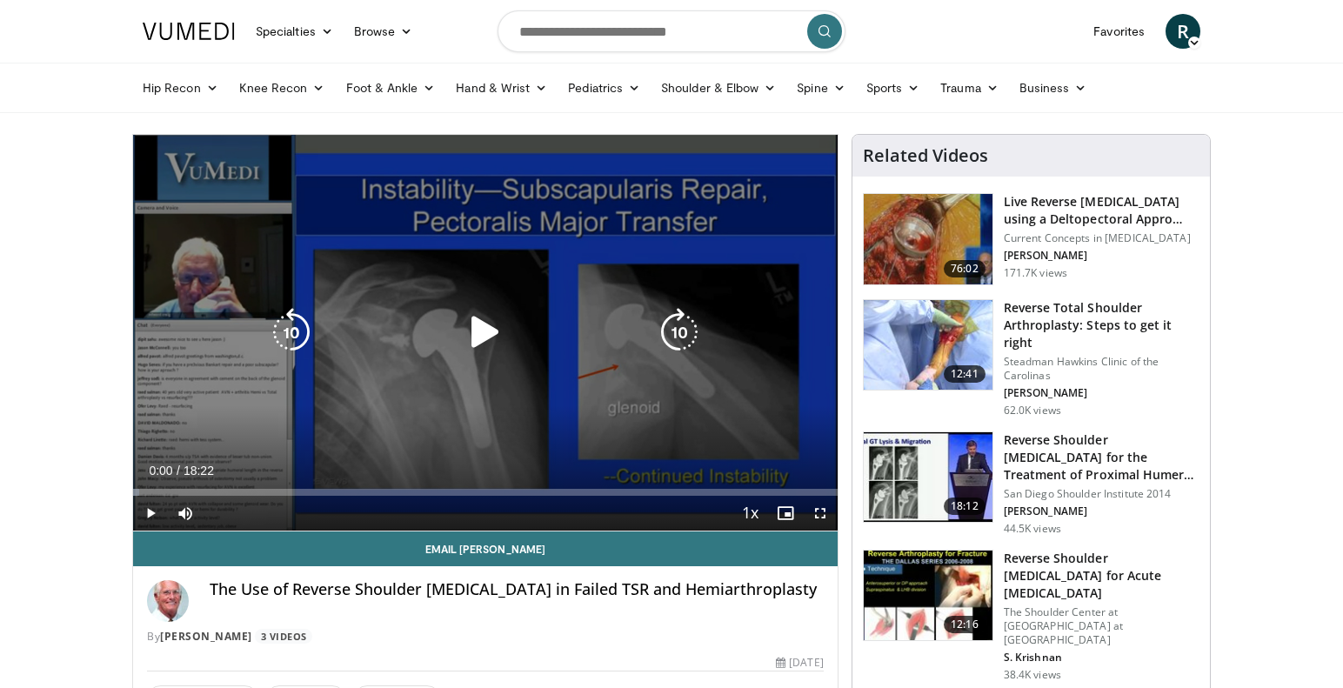
click at [483, 330] on icon "Video Player" at bounding box center [485, 332] width 49 height 49
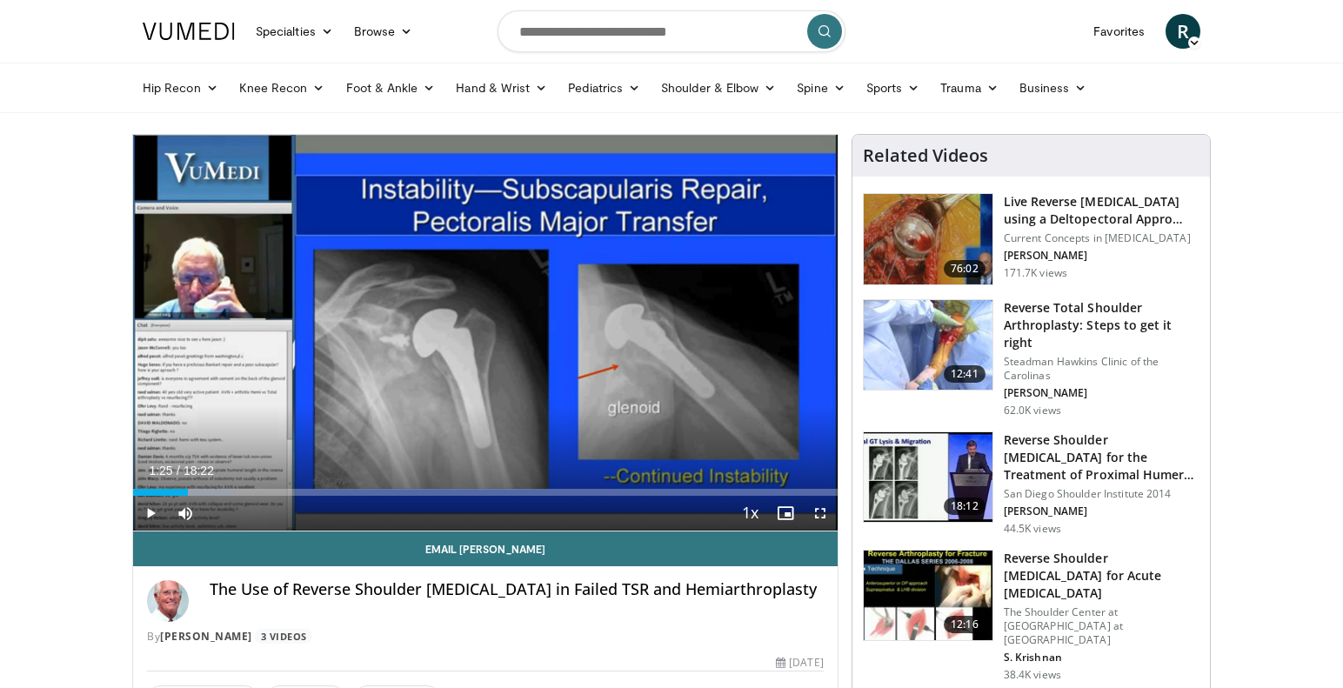
click at [188, 491] on div "Progress Bar" at bounding box center [189, 492] width 2 height 7
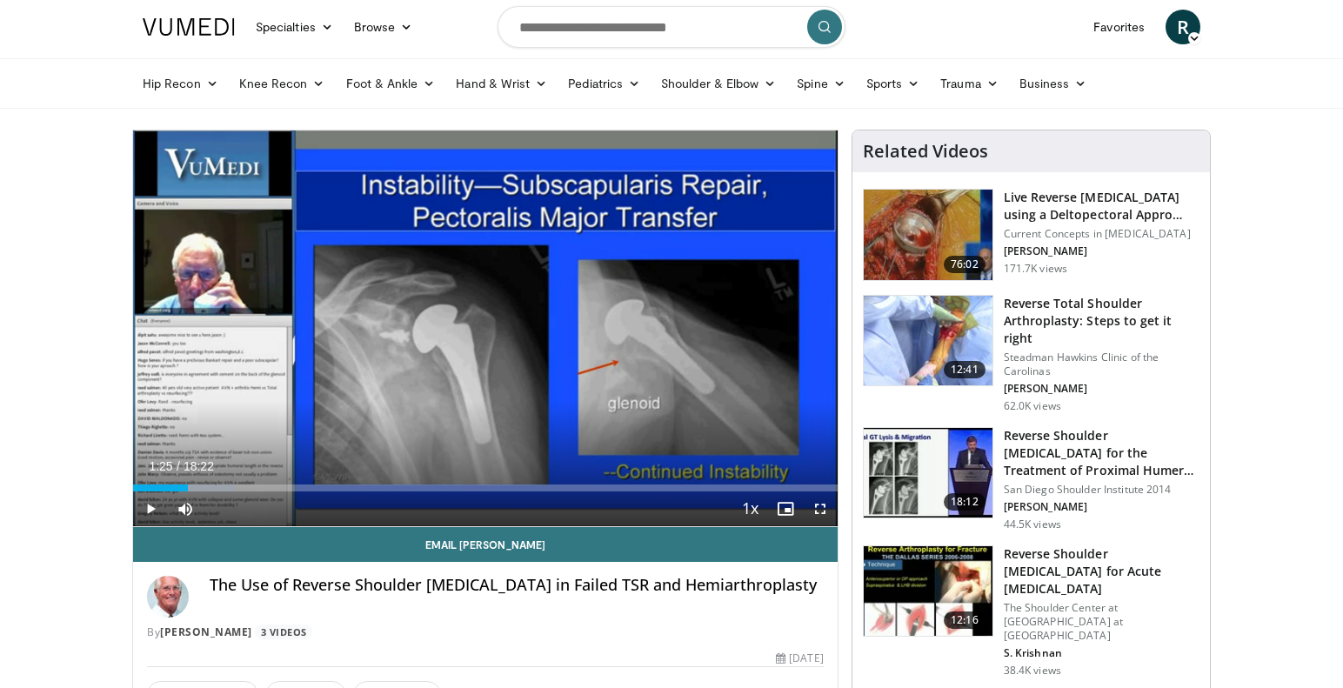
click at [151, 511] on span "Video Player" at bounding box center [150, 508] width 35 height 35
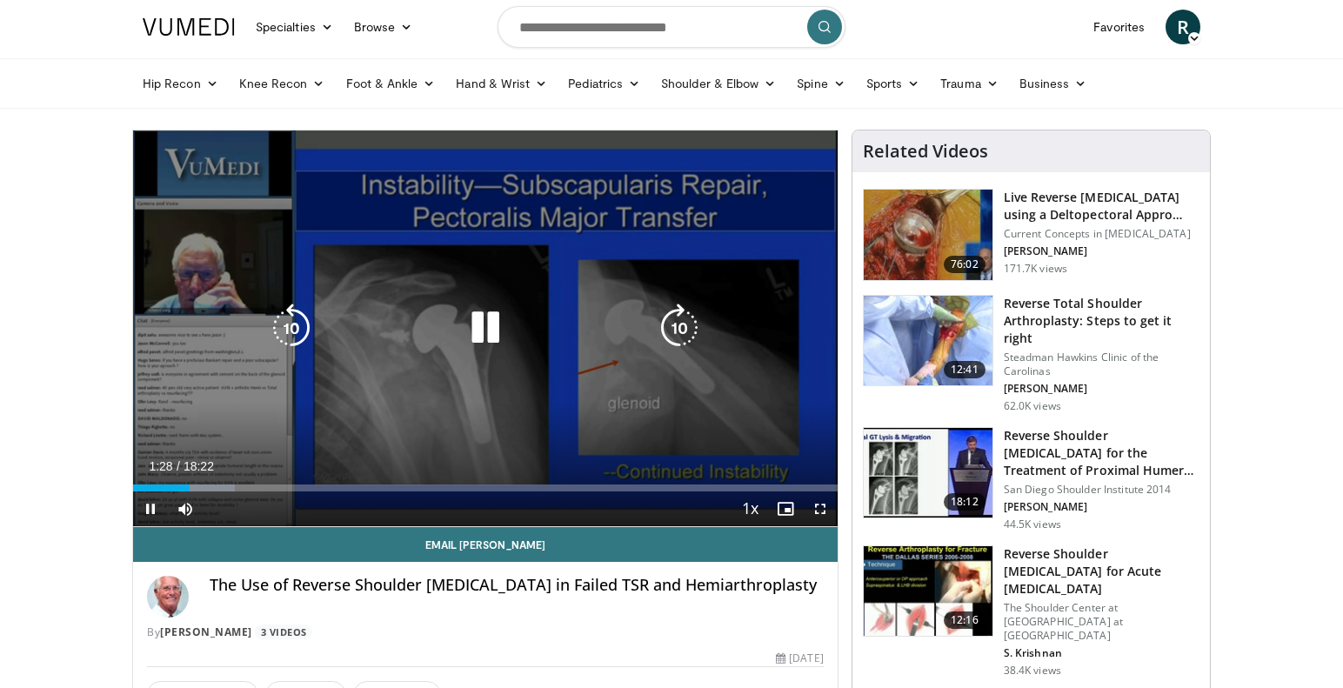
click at [288, 323] on icon "Video Player" at bounding box center [291, 327] width 49 height 49
click at [484, 325] on icon "Video Player" at bounding box center [485, 327] width 49 height 49
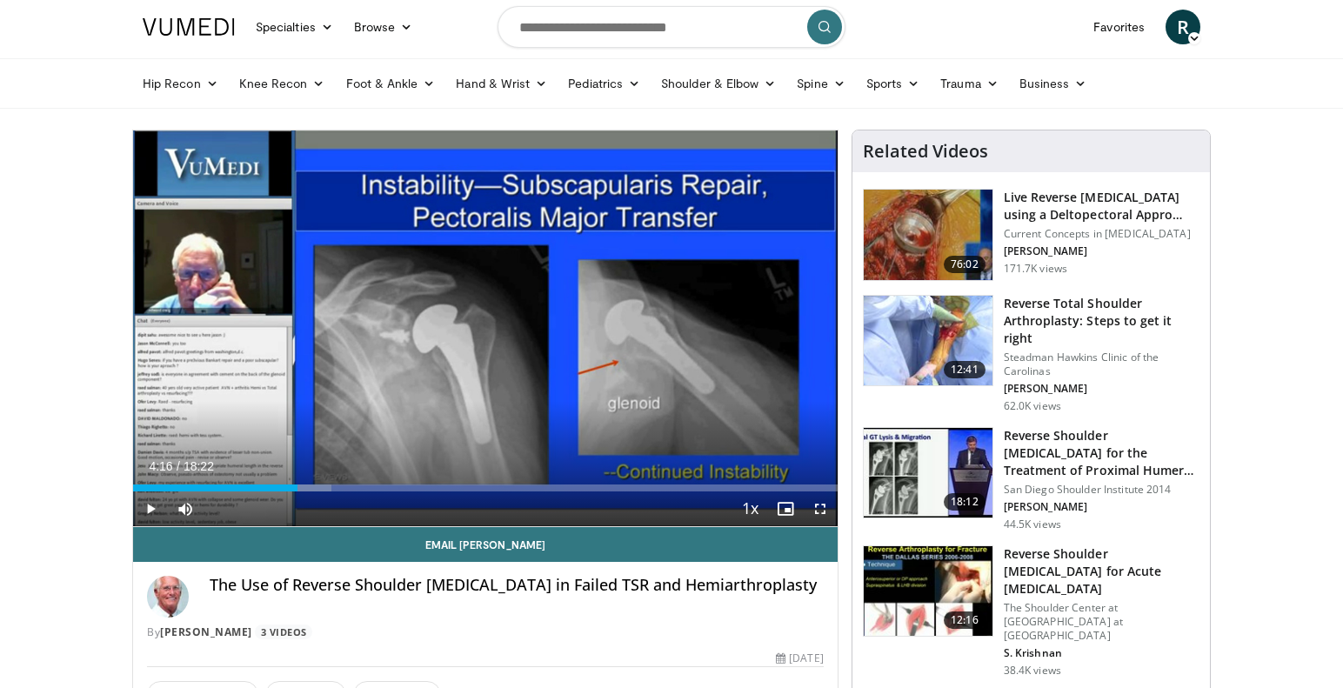
click at [150, 505] on span "Video Player" at bounding box center [150, 508] width 35 height 35
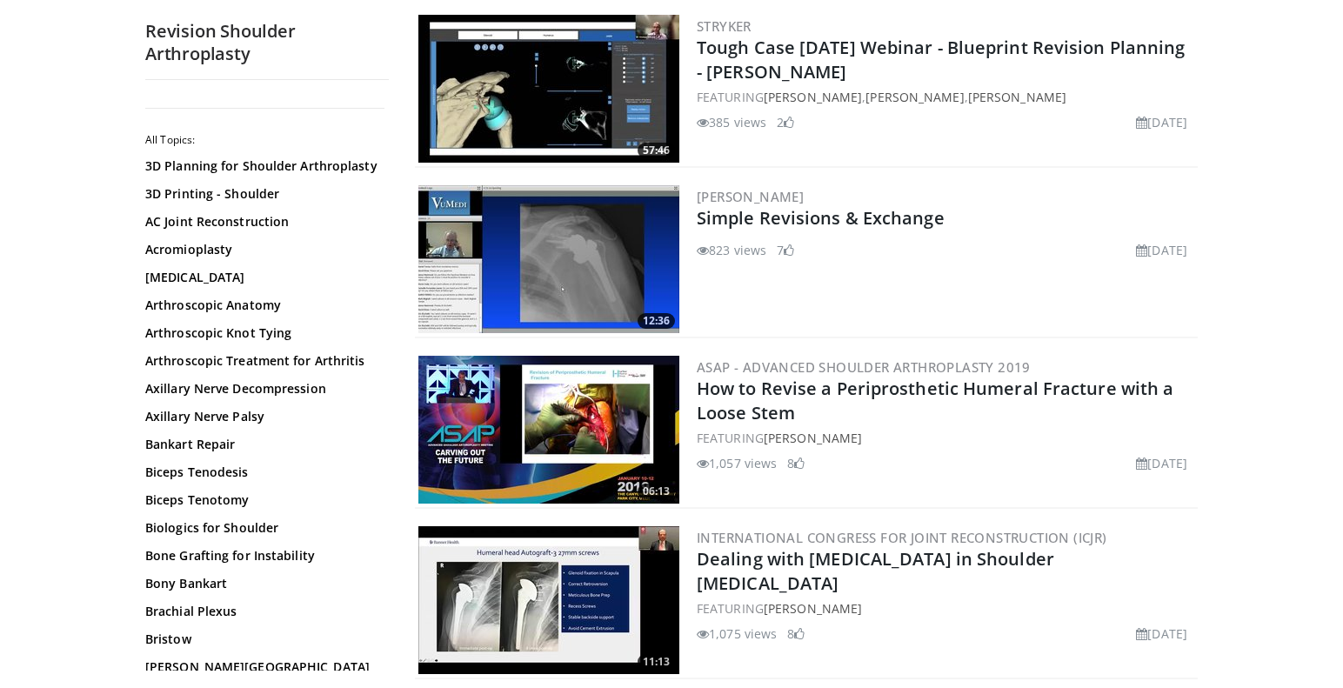
scroll to position [529, 0]
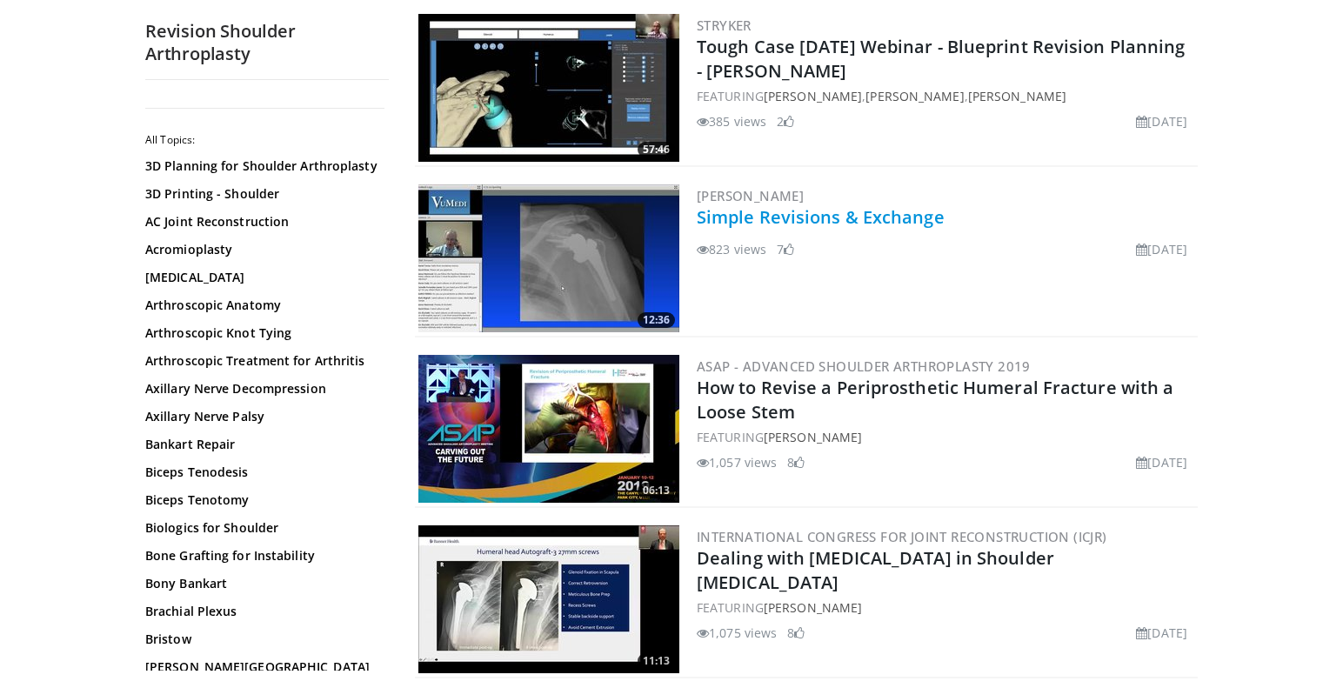
click at [790, 220] on link "Simple Revisions & Exchange" at bounding box center [820, 216] width 248 height 23
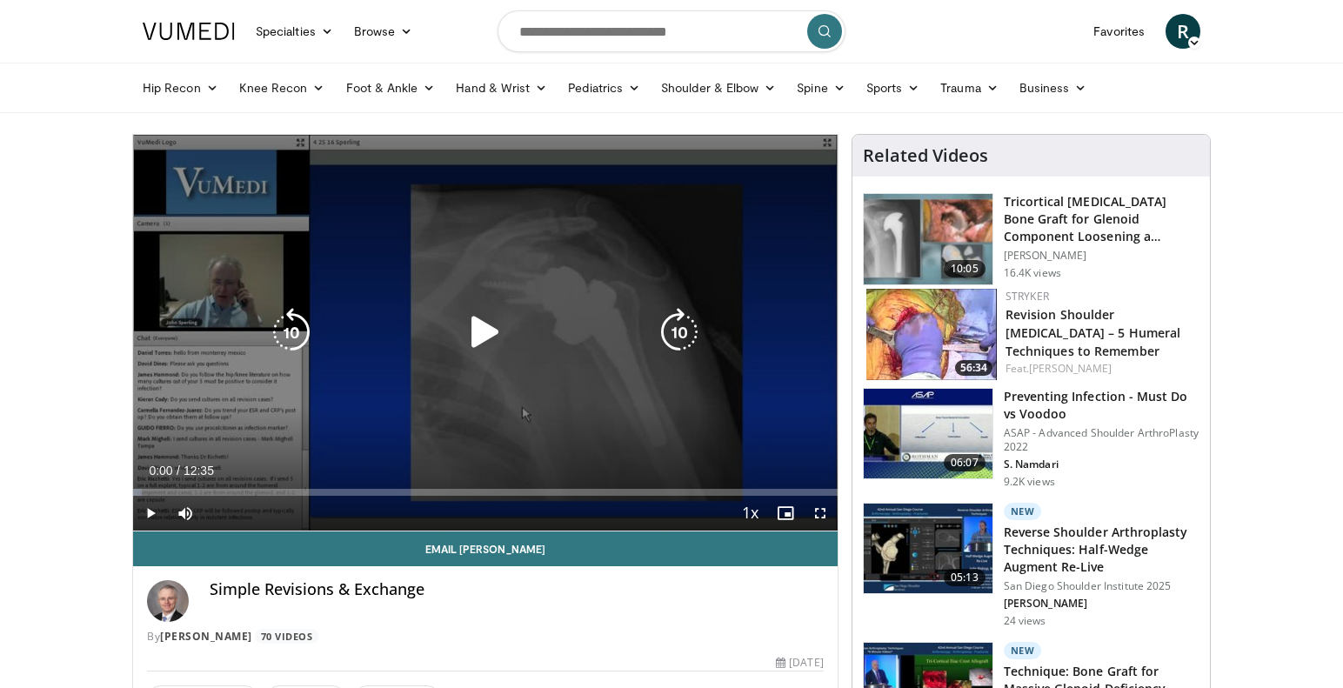
click at [486, 336] on icon "Video Player" at bounding box center [485, 332] width 49 height 49
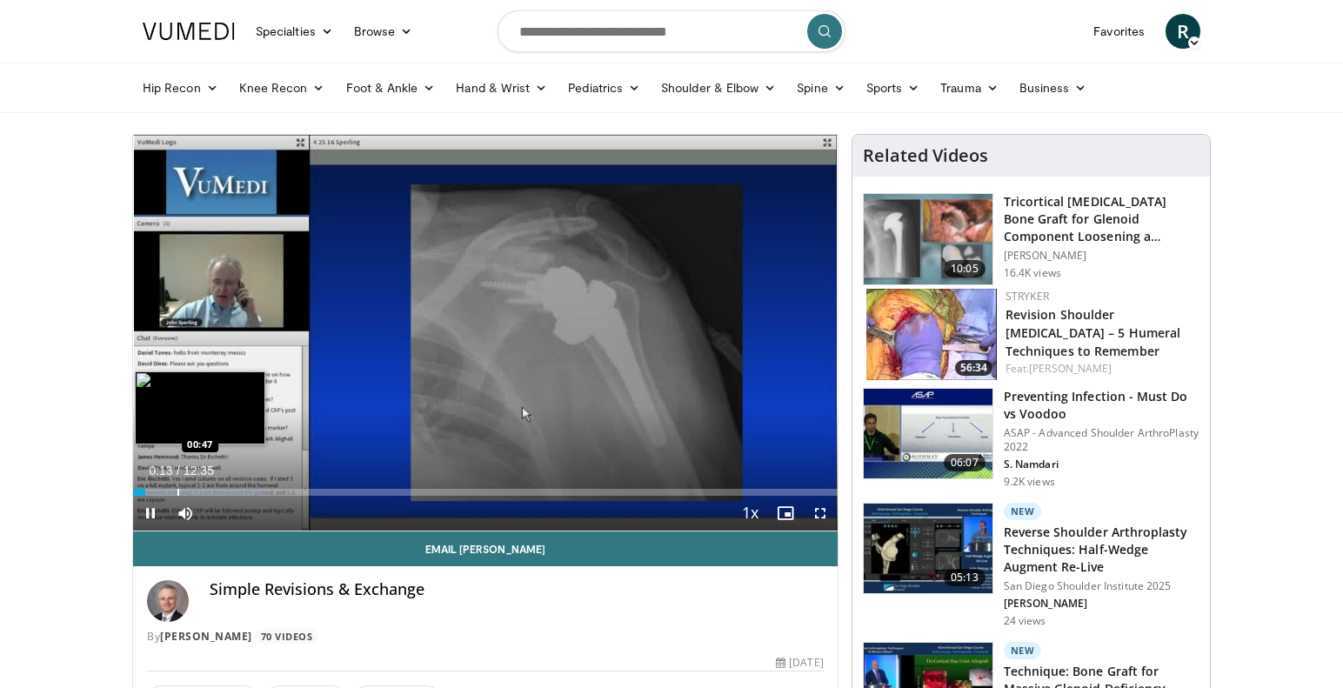
click at [177, 491] on div "Progress Bar" at bounding box center [198, 492] width 130 height 7
click at [159, 492] on div "Progress Bar" at bounding box center [160, 492] width 2 height 7
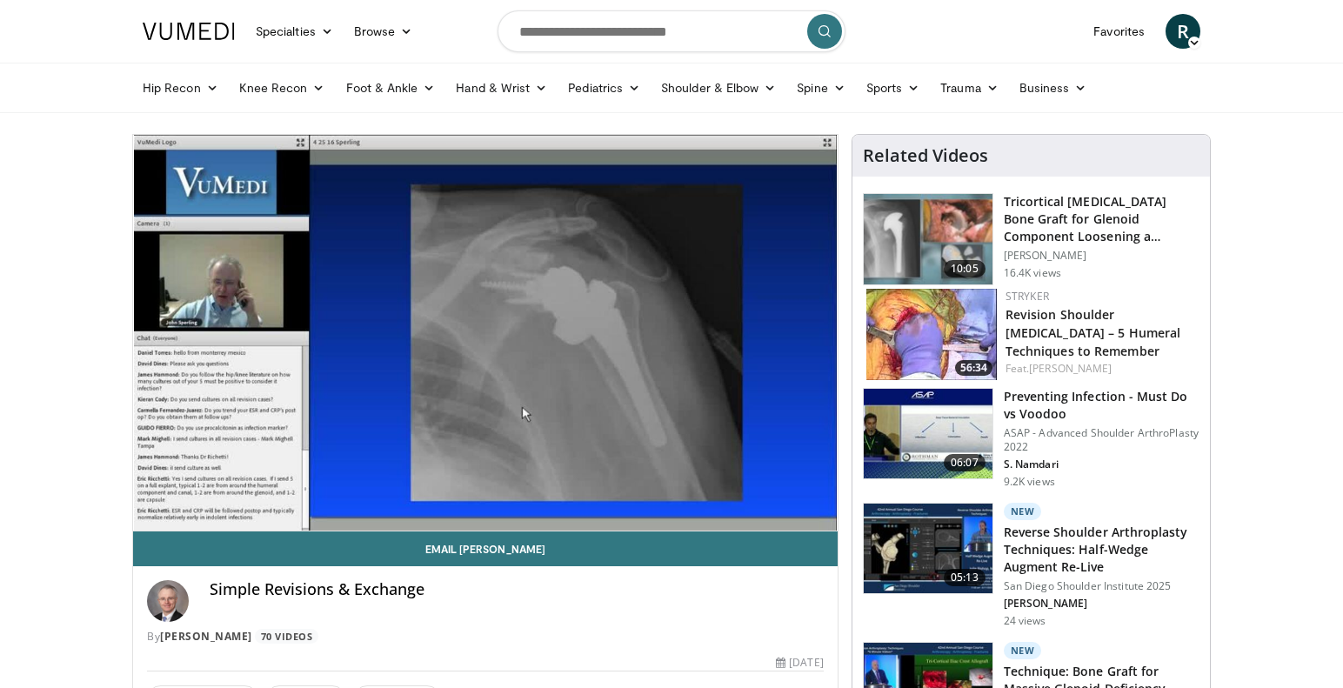
click at [143, 490] on video-js "**********" at bounding box center [485, 333] width 704 height 397
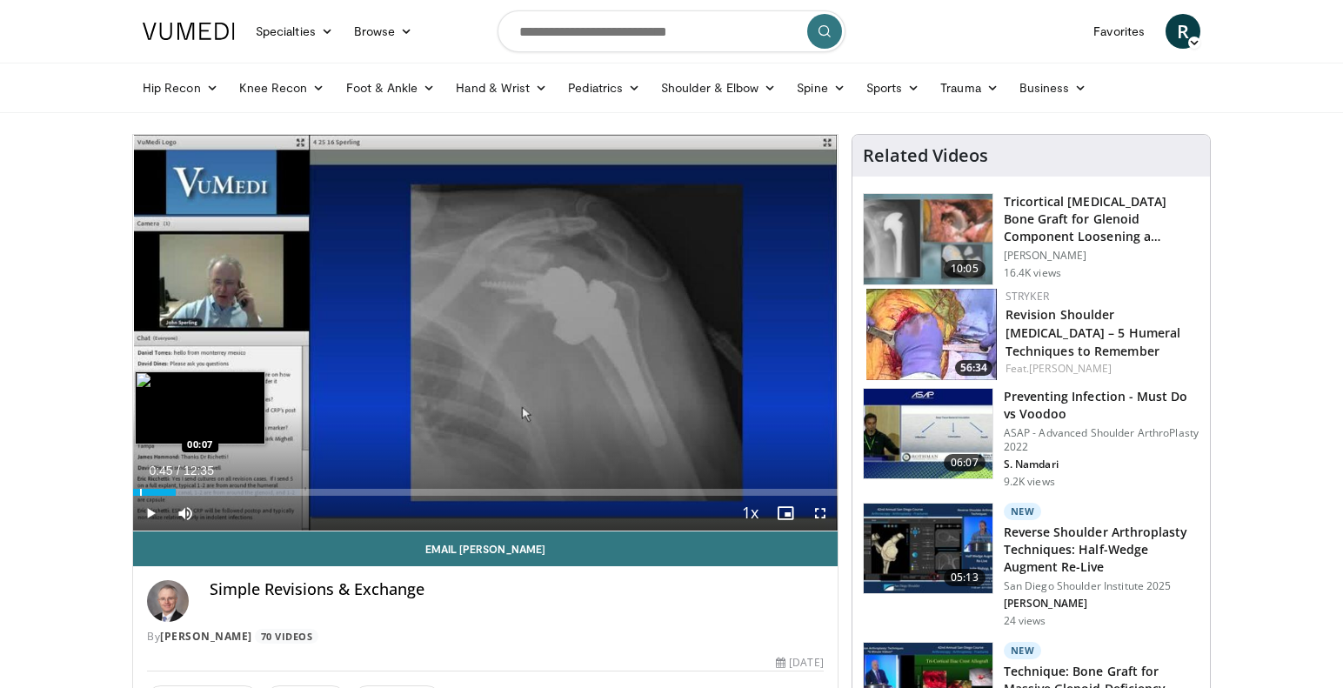
click at [140, 491] on div "Progress Bar" at bounding box center [141, 492] width 2 height 7
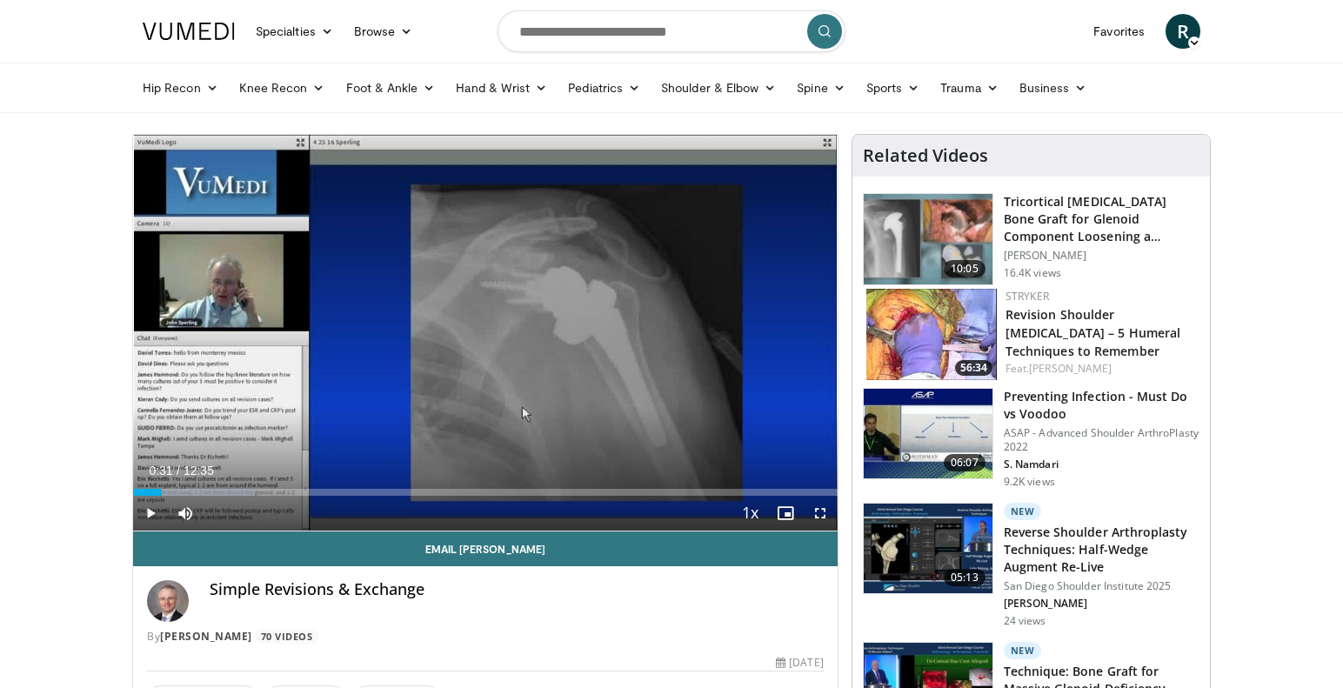
click at [150, 513] on span "Video Player" at bounding box center [150, 513] width 35 height 35
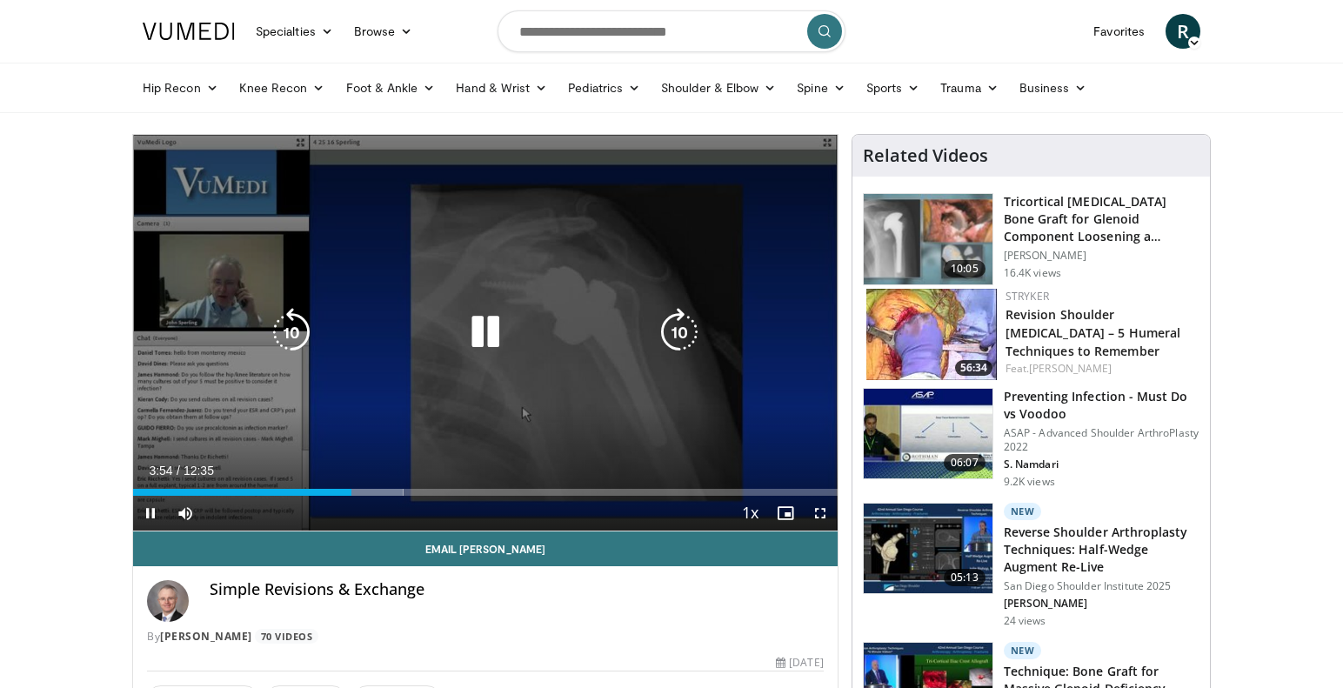
click at [488, 327] on icon "Video Player" at bounding box center [485, 332] width 49 height 49
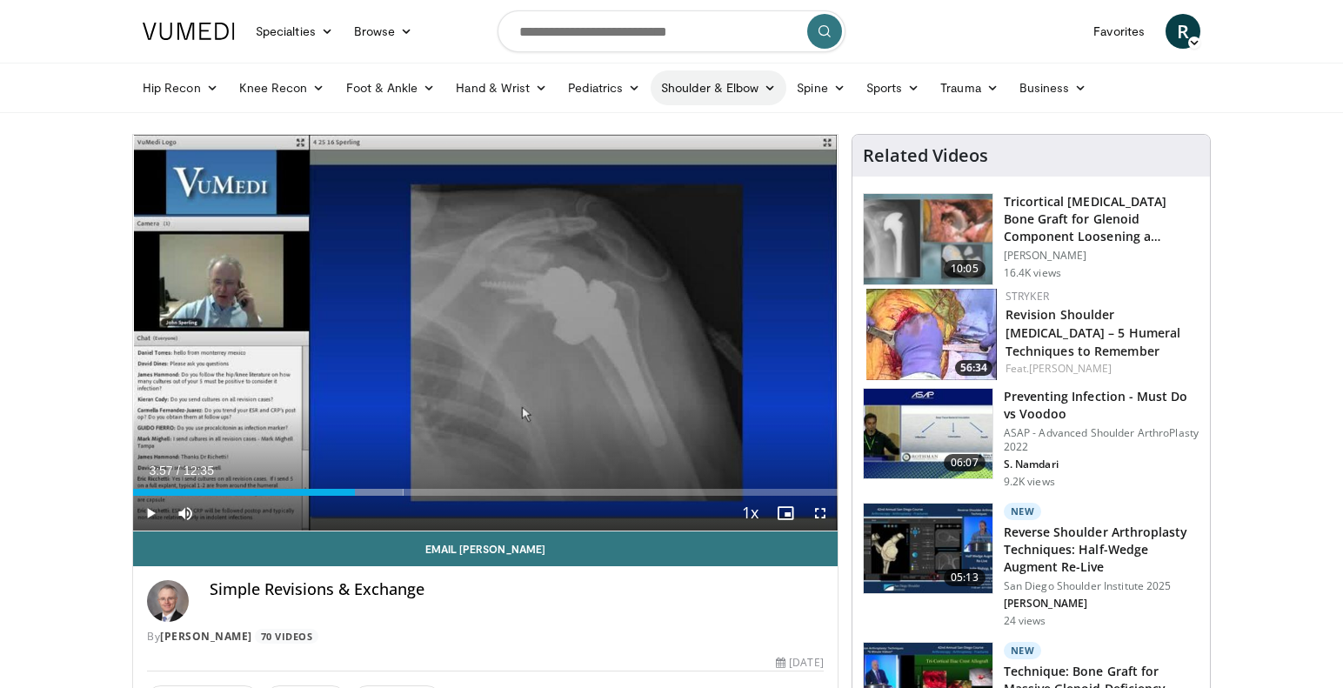
click at [711, 83] on link "Shoulder & Elbow" at bounding box center [718, 87] width 136 height 35
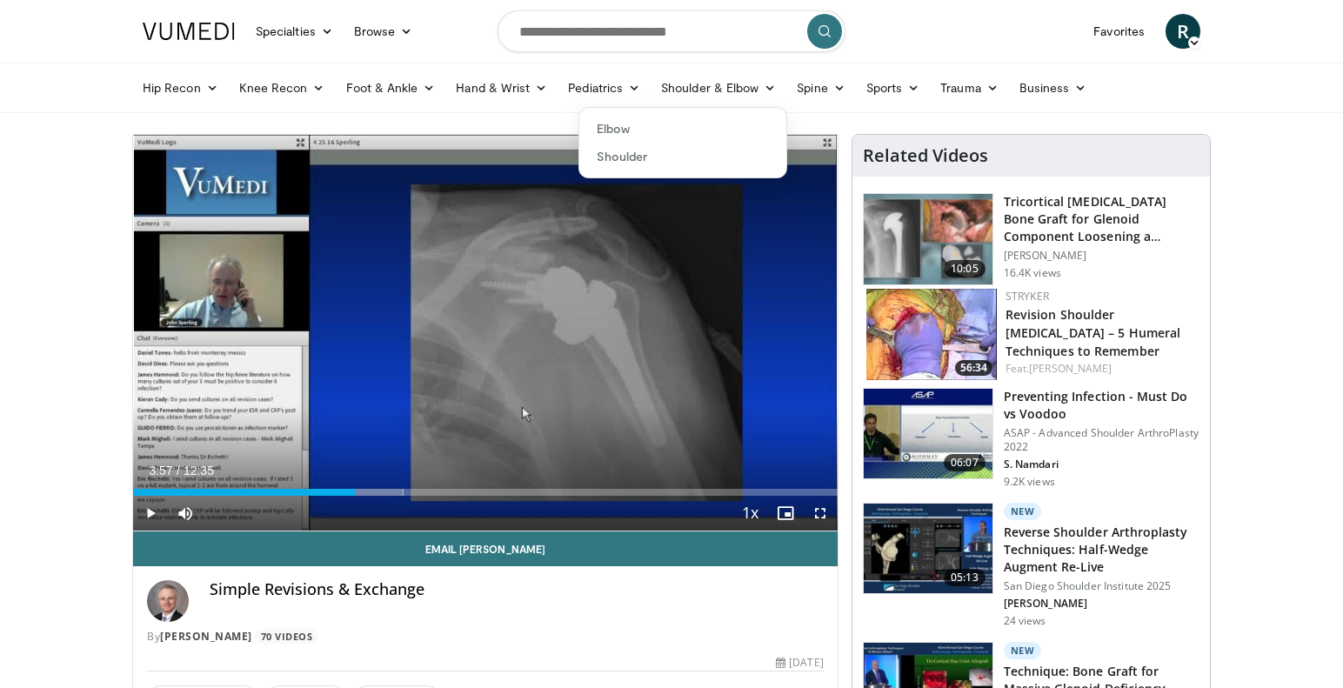
click at [625, 158] on link "Shoulder" at bounding box center [682, 157] width 207 height 28
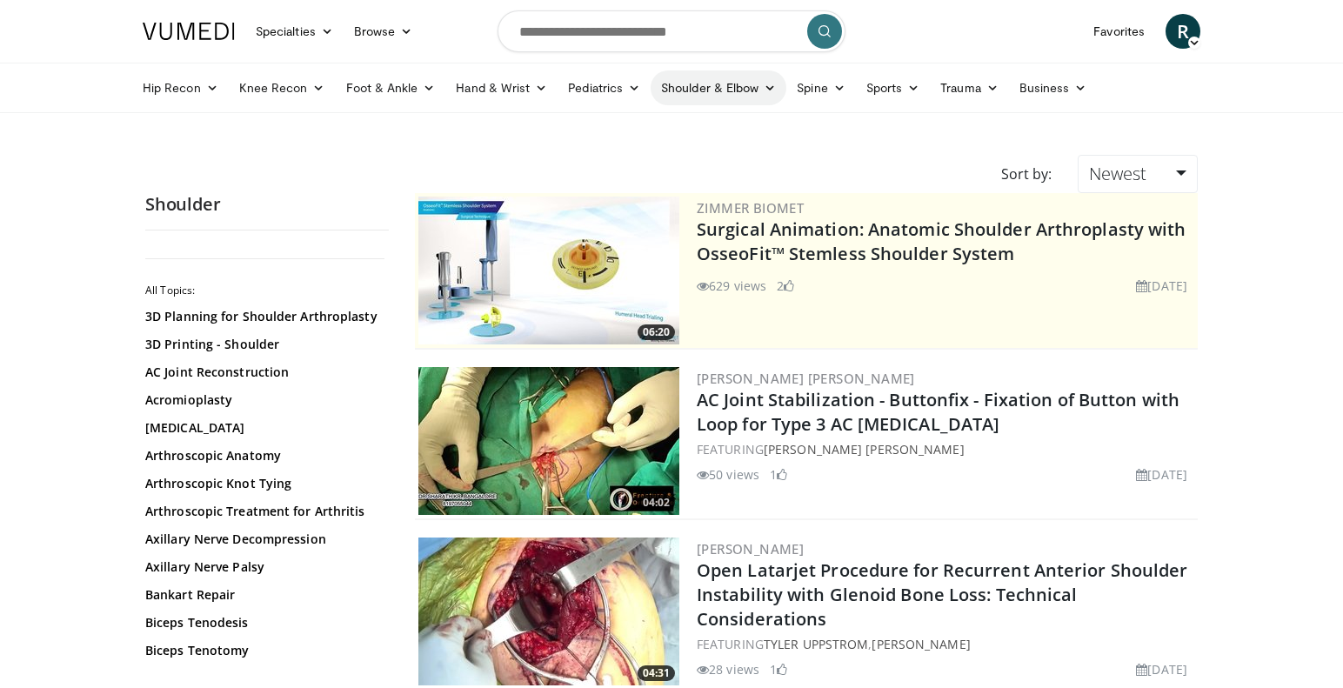
click at [707, 87] on link "Shoulder & Elbow" at bounding box center [718, 87] width 136 height 35
click at [609, 159] on link "Shoulder" at bounding box center [682, 157] width 207 height 28
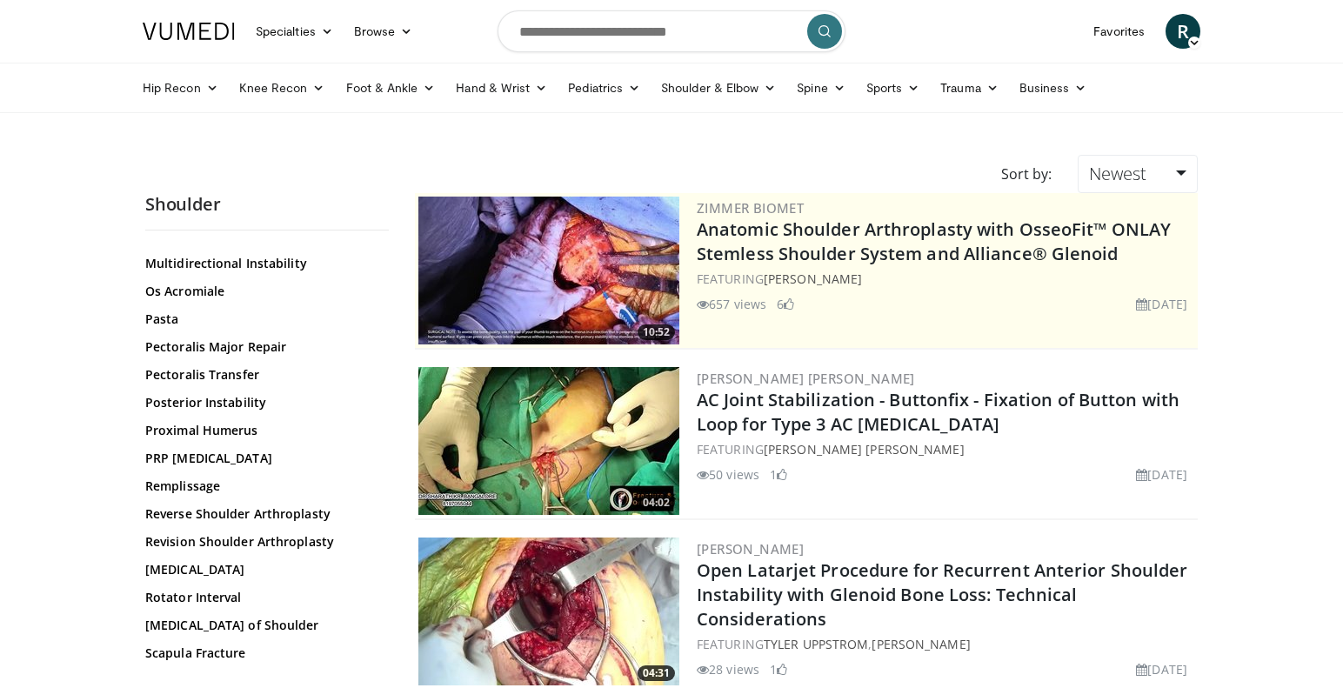
scroll to position [1230, 0]
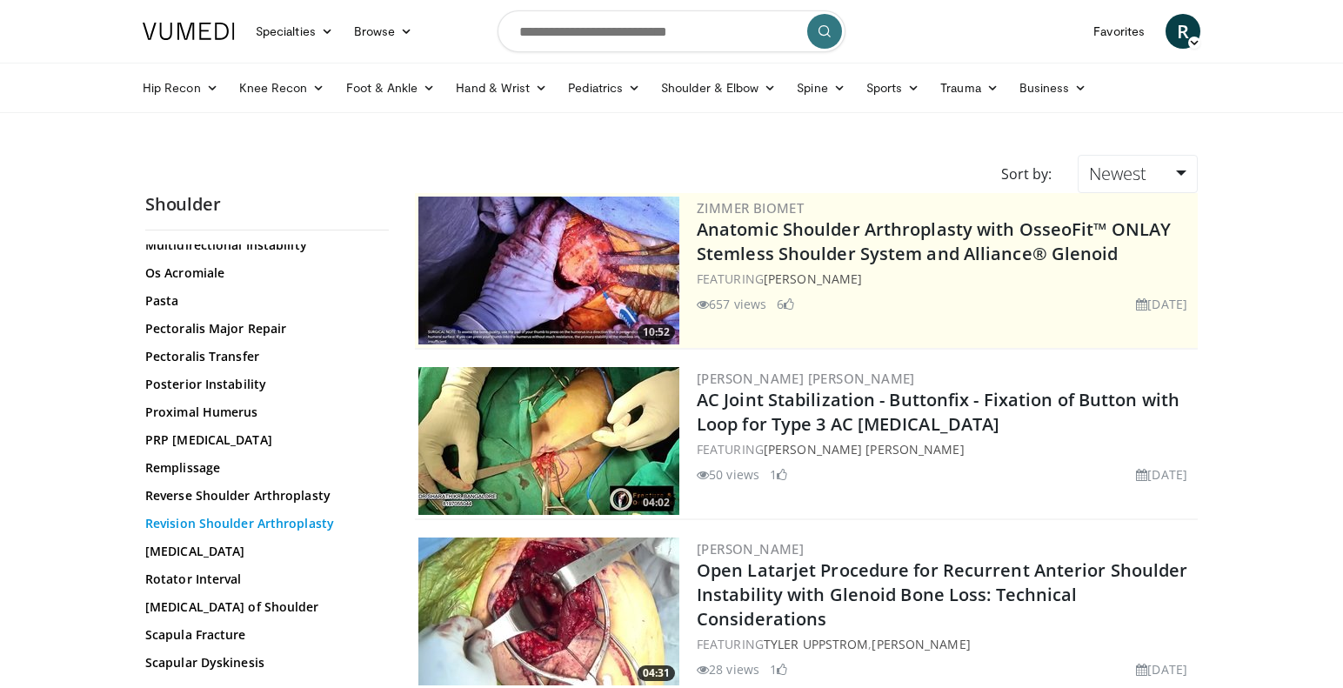
click at [223, 526] on link "Revision Shoulder Arthroplasty" at bounding box center [262, 523] width 235 height 17
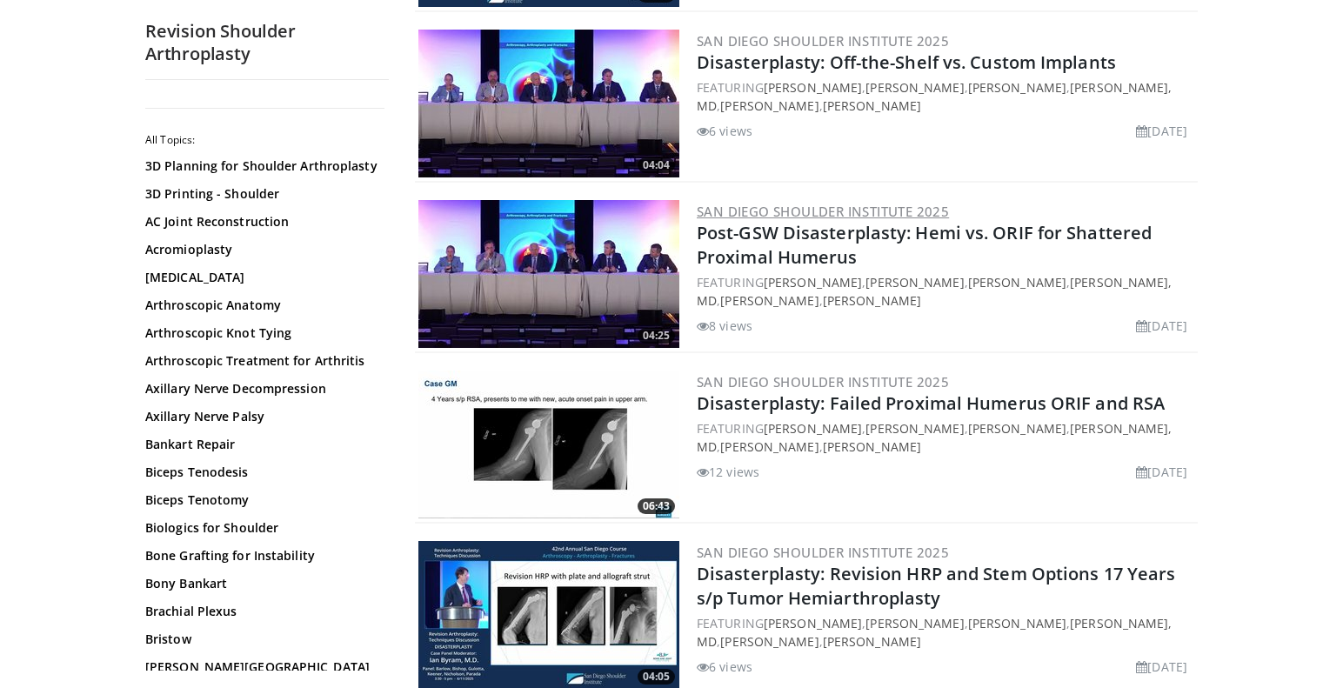
scroll to position [339, 0]
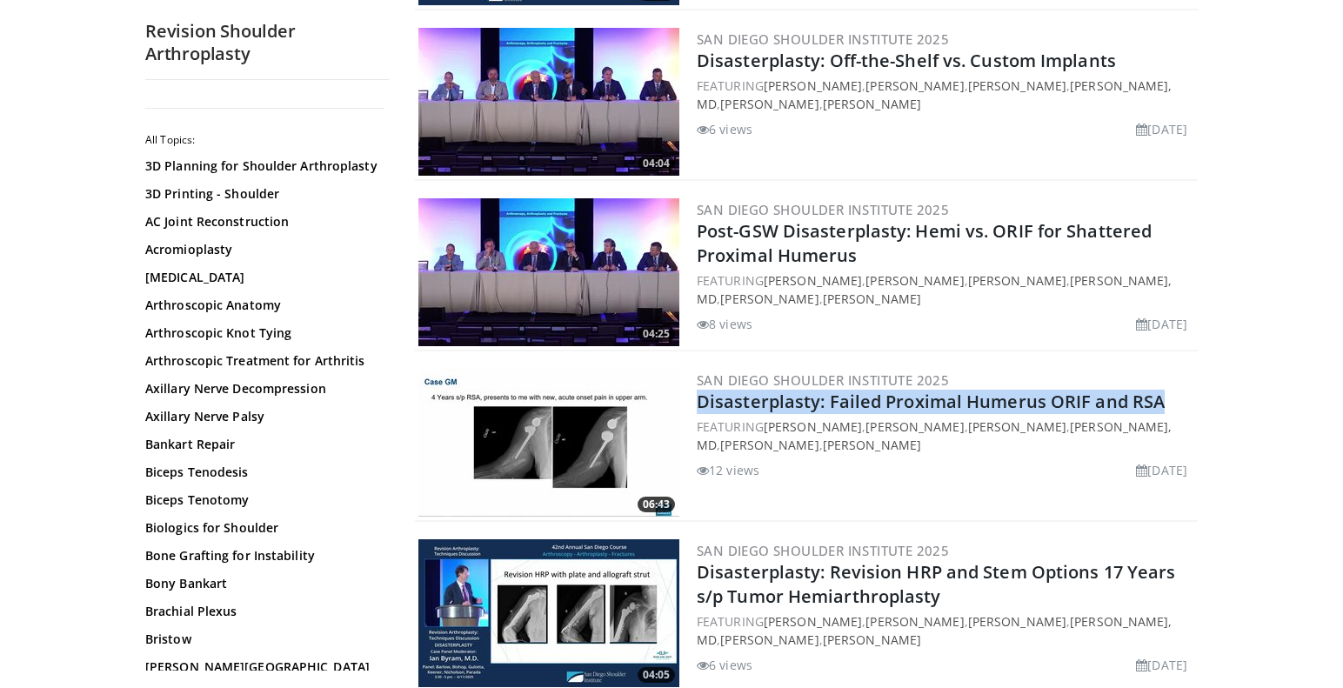
drag, startPoint x: 693, startPoint y: 398, endPoint x: 1167, endPoint y: 410, distance: 474.0
click at [1169, 410] on div "06:43 San Diego Shoulder Institute 2025 Disasterplasty: Failed Proximal Humerus…" at bounding box center [806, 443] width 783 height 157
copy link "Disasterplasty: Failed Proximal Humerus ORIF and RSA"
click at [630, 417] on img at bounding box center [548, 443] width 261 height 148
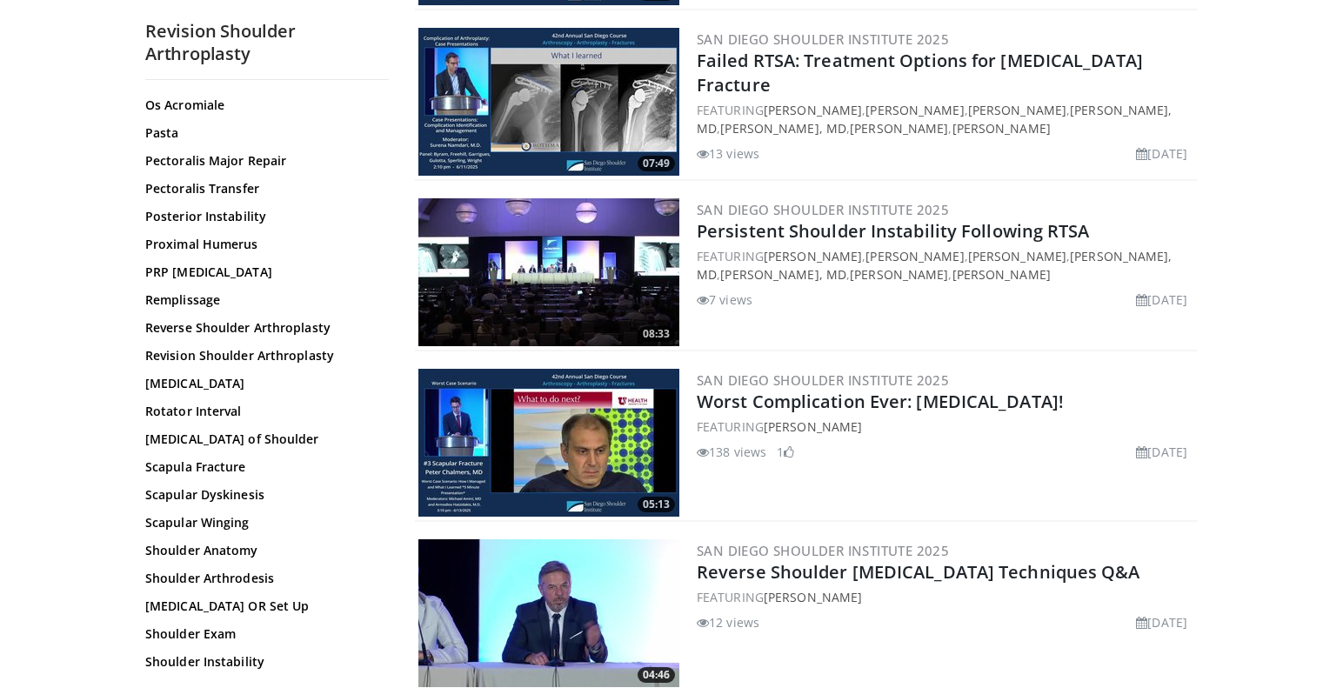
scroll to position [1267, 0]
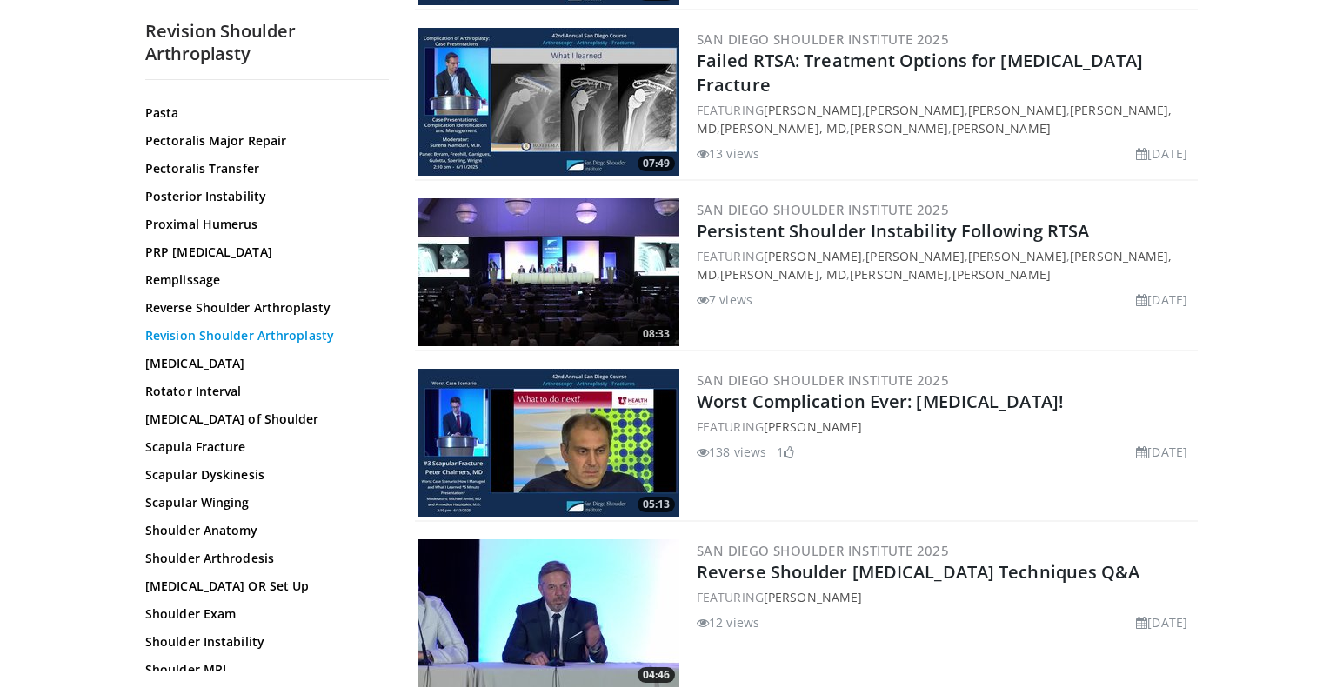
click at [217, 337] on link "Revision Shoulder Arthroplasty" at bounding box center [262, 335] width 235 height 17
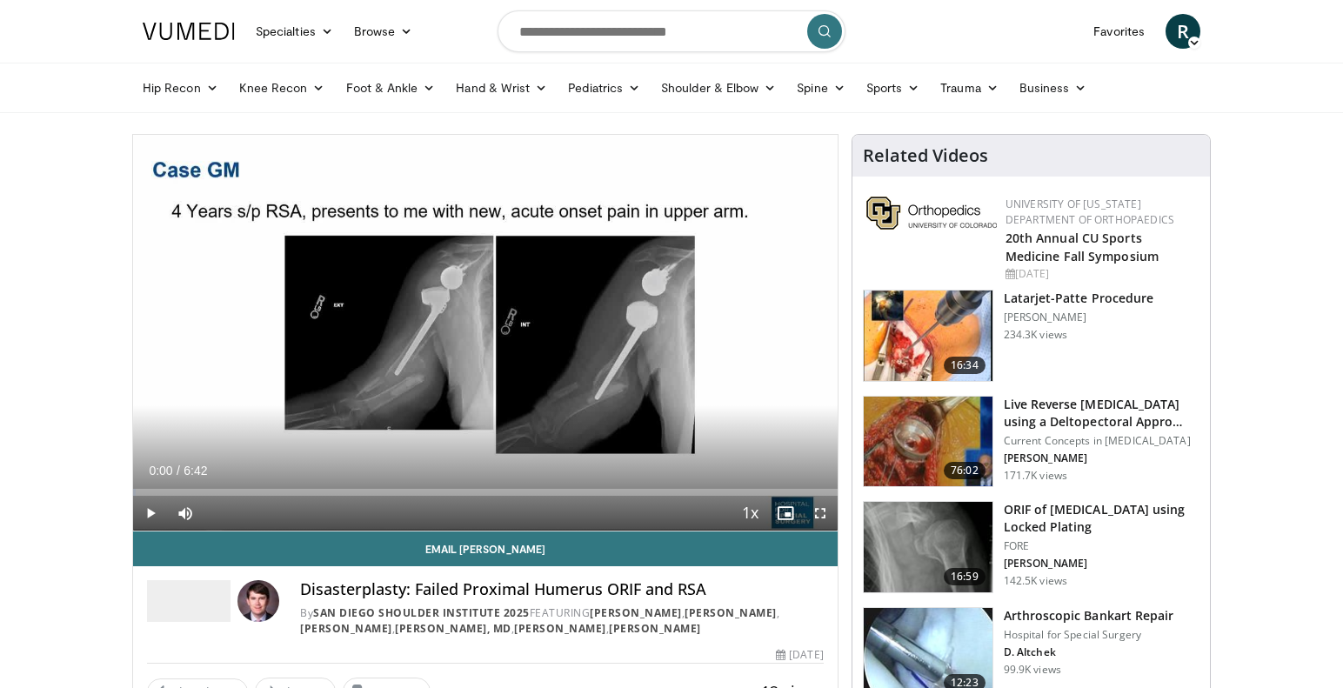
click at [148, 513] on span "Video Player" at bounding box center [150, 513] width 35 height 35
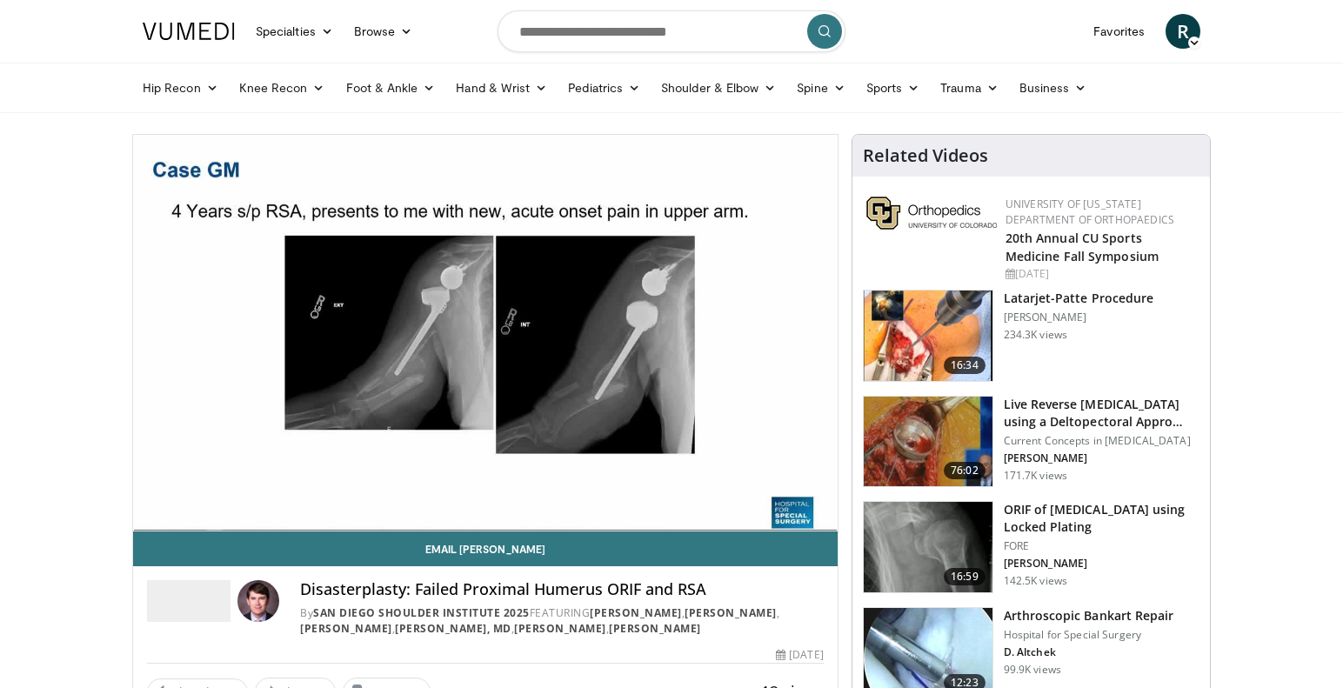
click at [267, 493] on div "10 seconds Tap to unmute" at bounding box center [485, 333] width 704 height 396
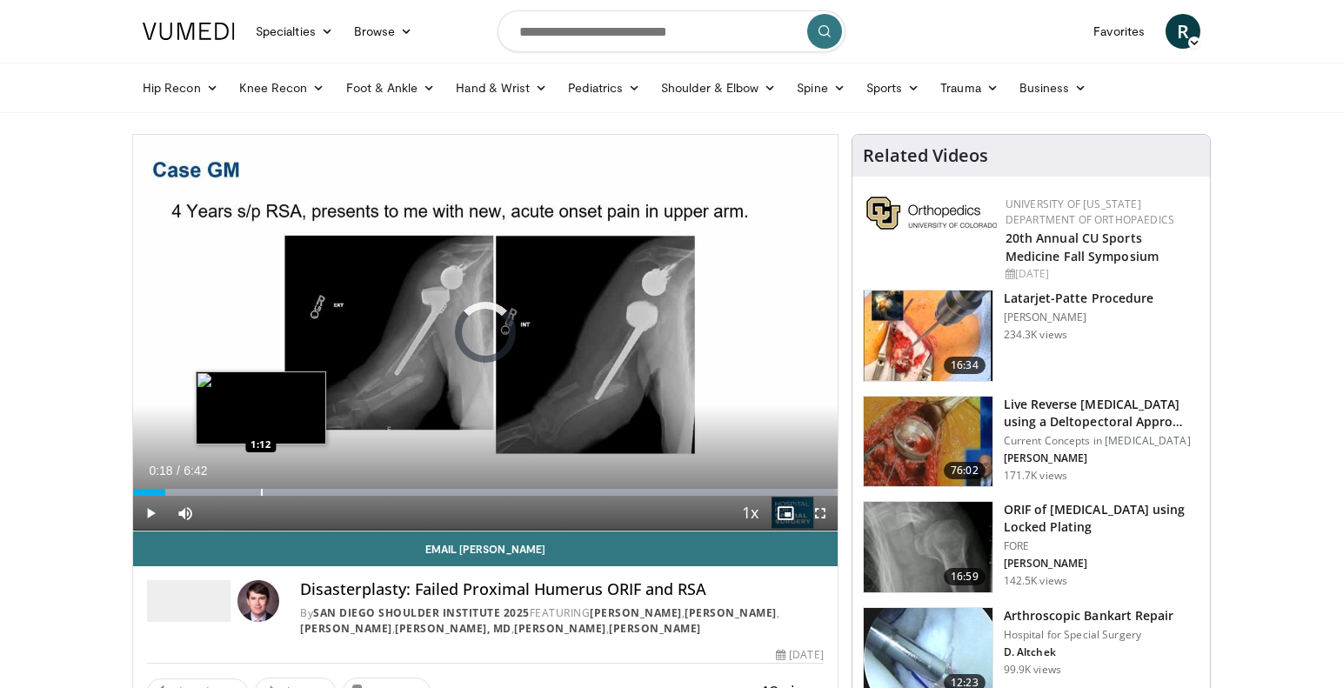
click at [261, 493] on div "Progress Bar" at bounding box center [262, 492] width 2 height 7
click at [257, 493] on div "Progress Bar" at bounding box center [258, 492] width 2 height 7
click at [244, 493] on div "Progress Bar" at bounding box center [245, 492] width 2 height 7
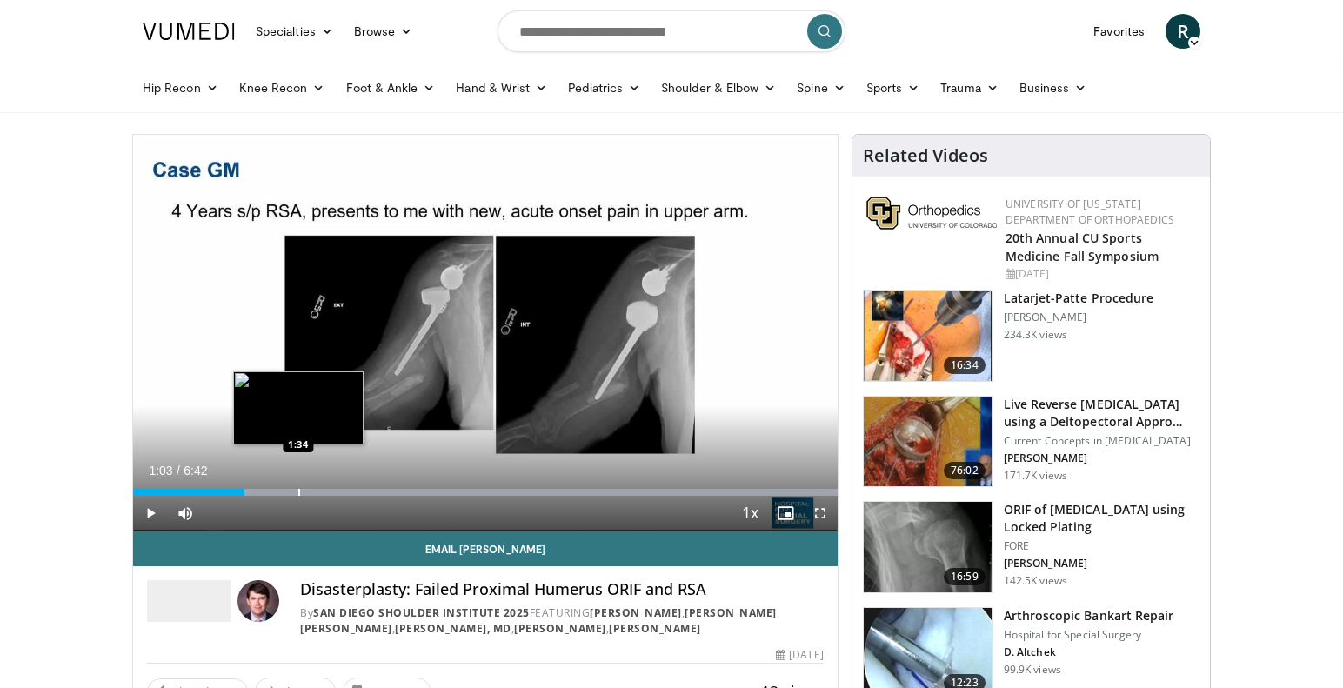
click at [298, 490] on div "Progress Bar" at bounding box center [299, 492] width 2 height 7
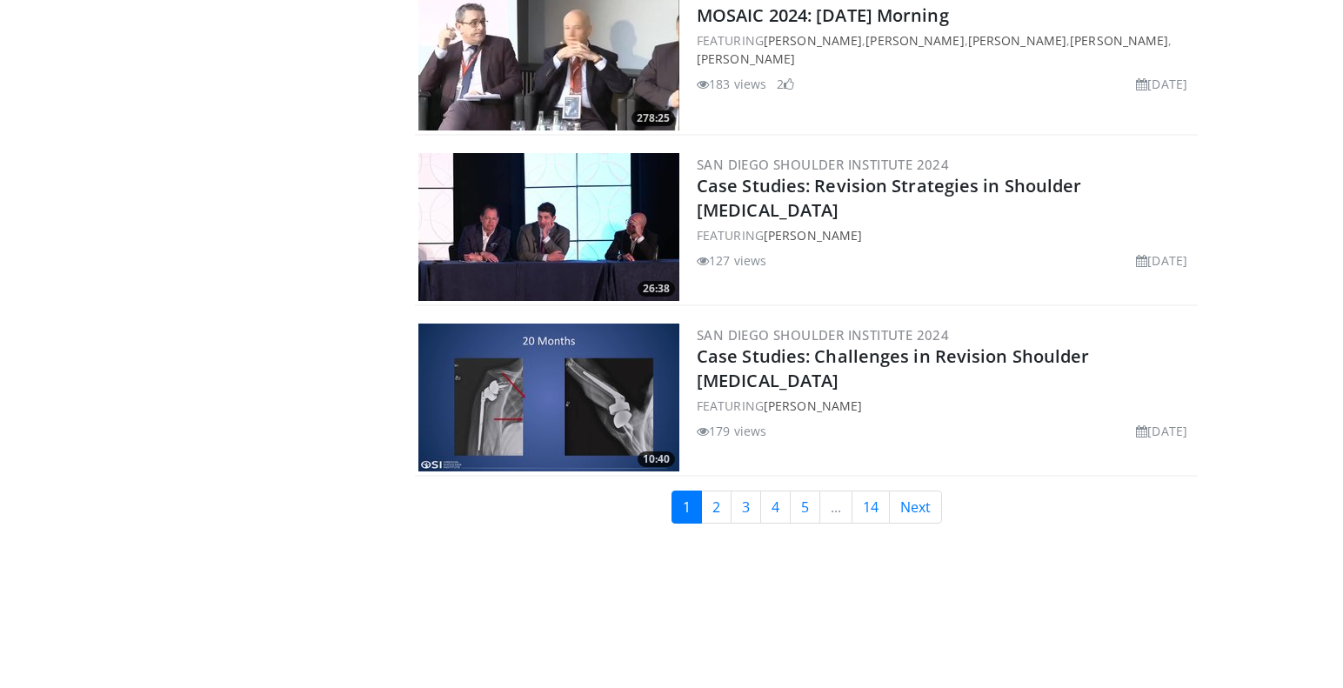
scroll to position [4085, 0]
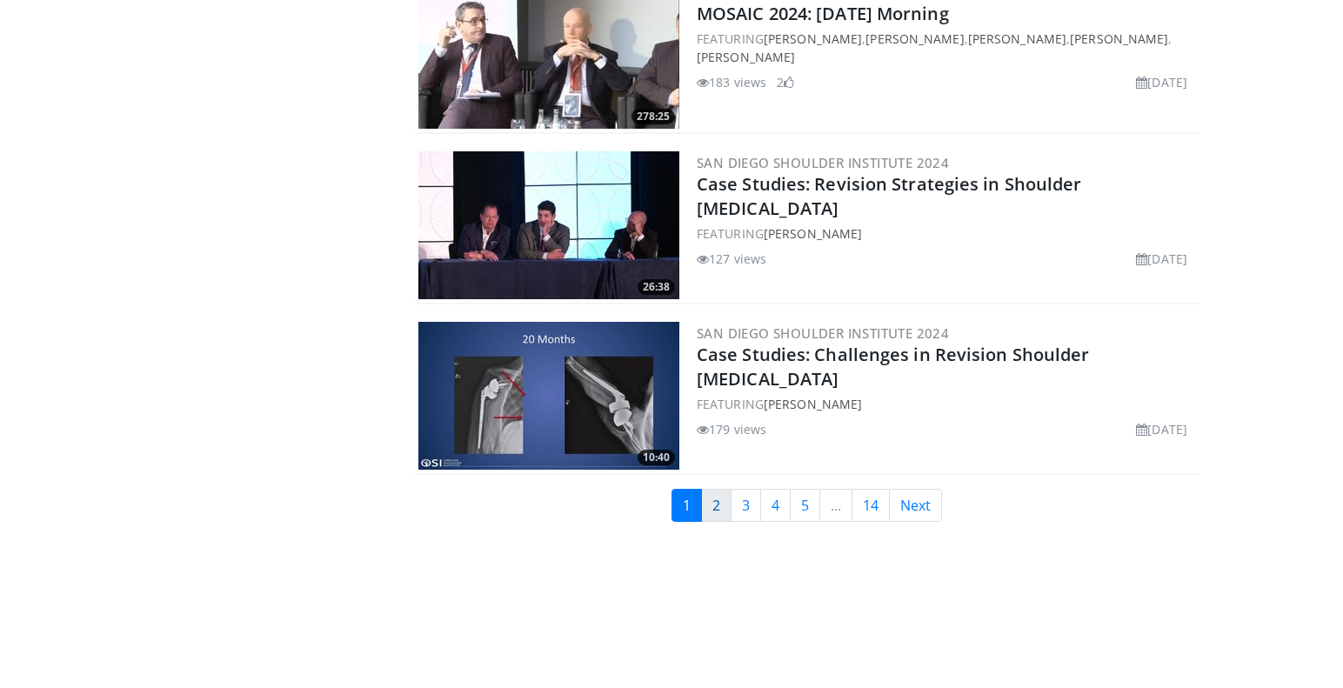
click at [720, 509] on link "2" at bounding box center [716, 505] width 30 height 33
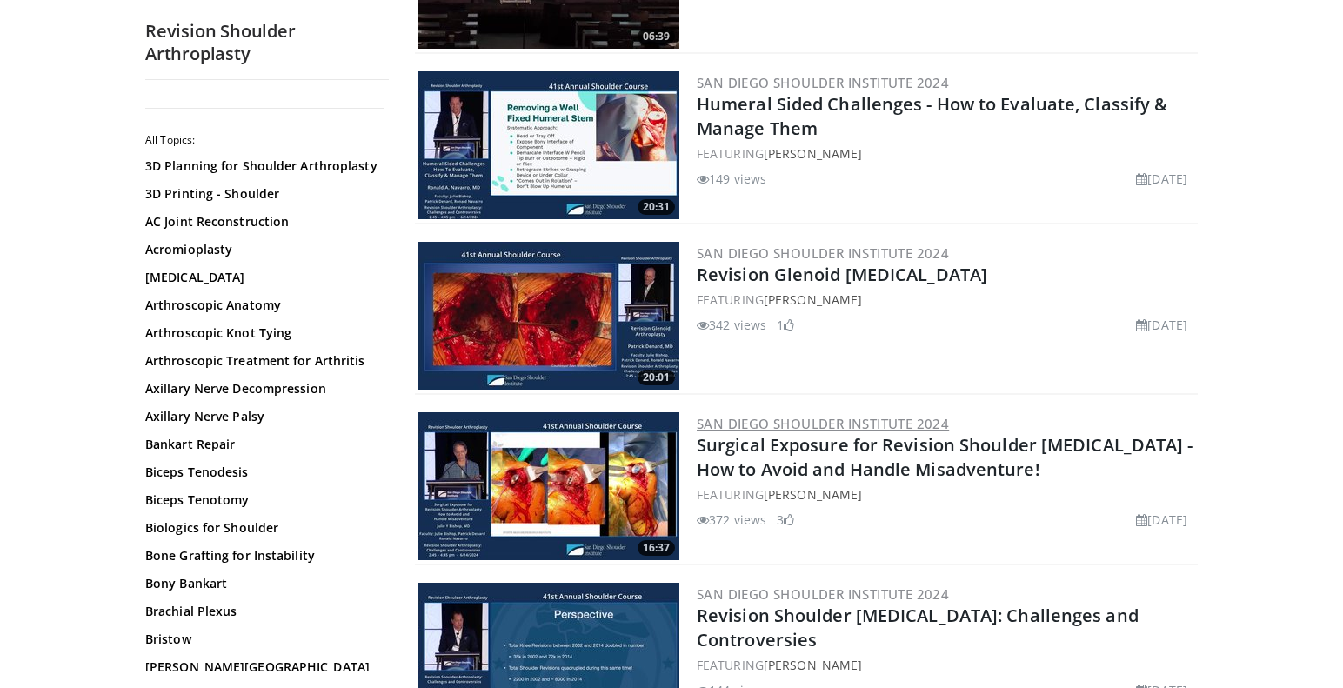
scroll to position [476, 0]
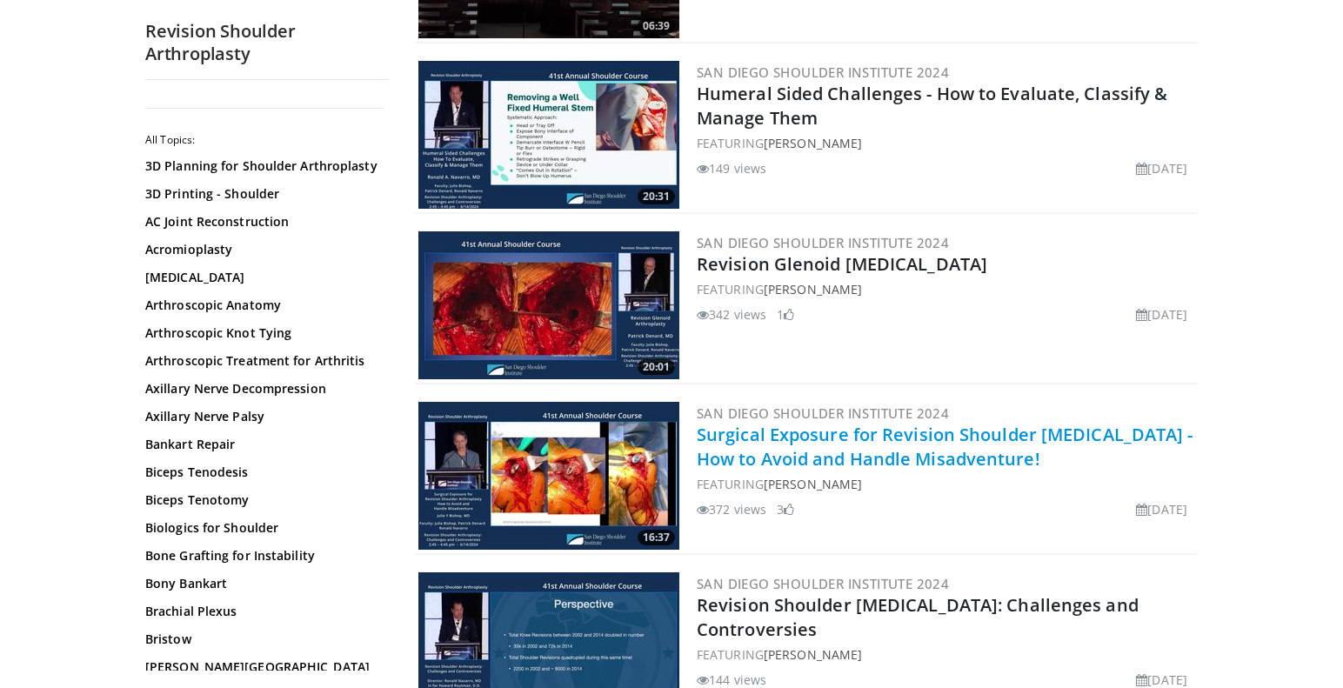
click at [830, 436] on link "Surgical Exposure for Revision Shoulder [MEDICAL_DATA] - How to Avoid and Handl…" at bounding box center [944, 447] width 496 height 48
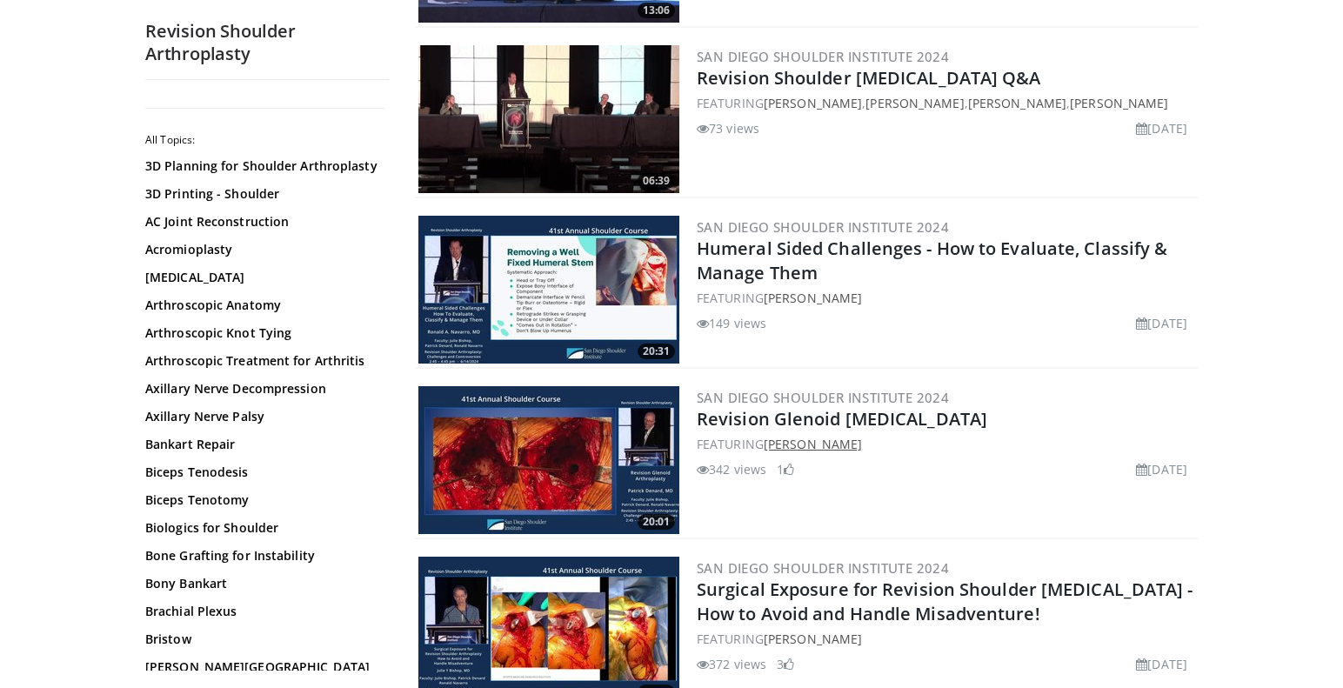
scroll to position [325, 0]
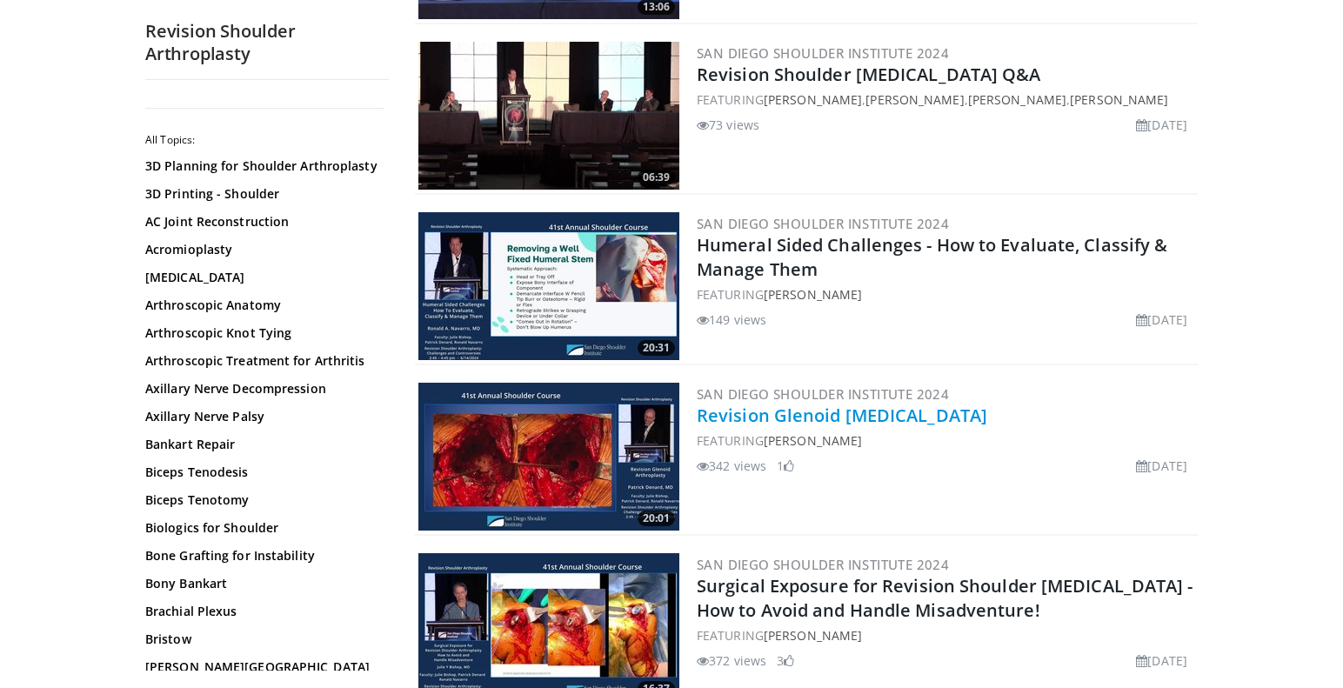
click at [820, 413] on link "Revision Glenoid Arthroplasty" at bounding box center [841, 414] width 290 height 23
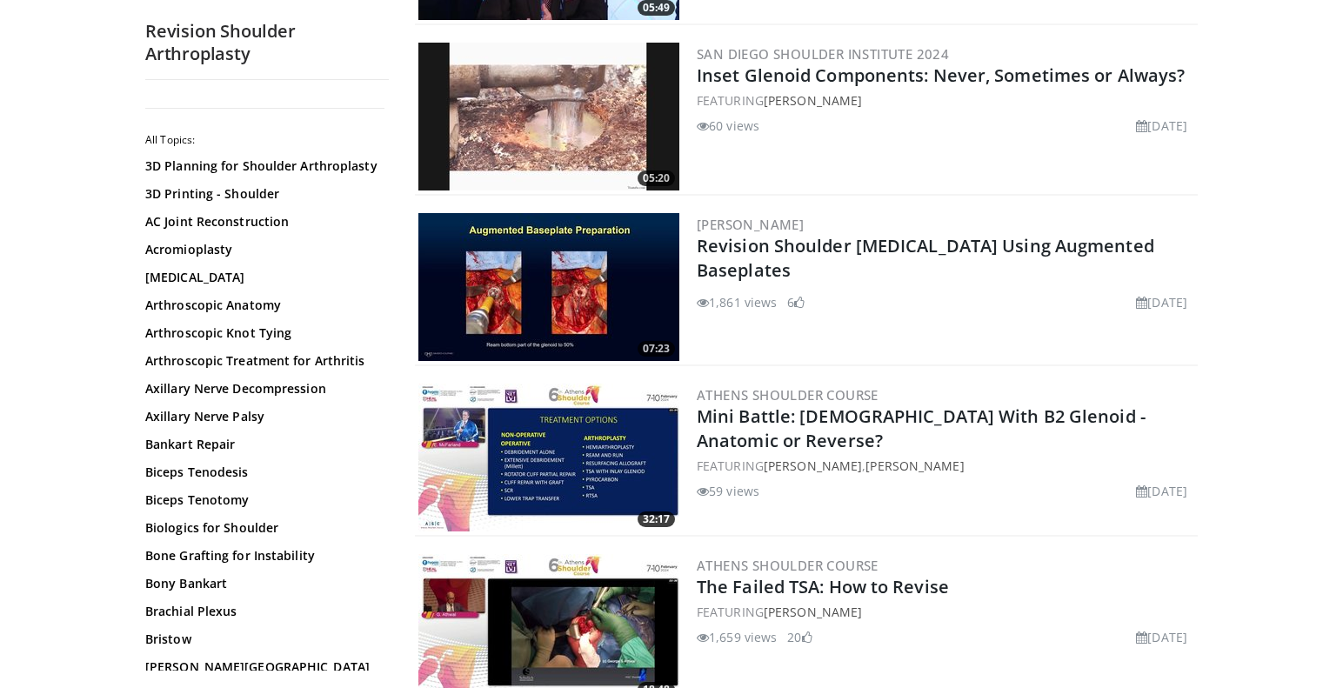
scroll to position [2713, 0]
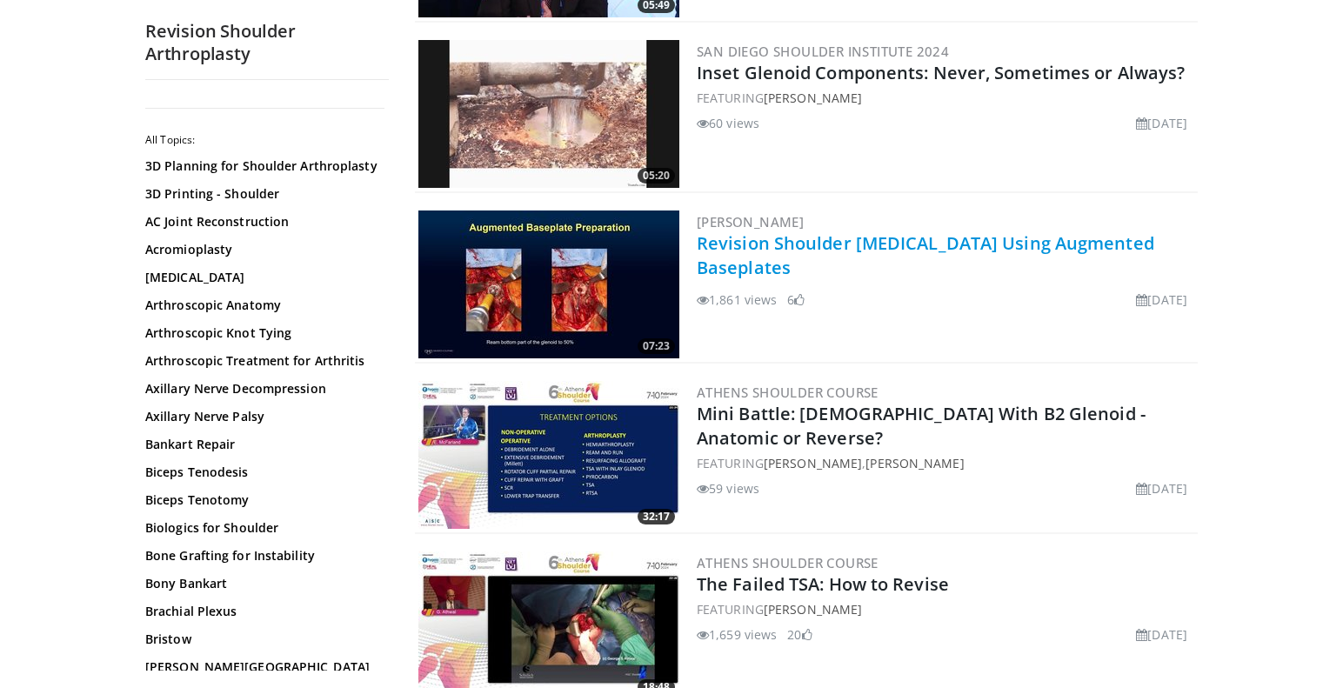
click at [803, 243] on link "Revision Shoulder Arthroplasty Using Augmented Baseplates" at bounding box center [924, 255] width 457 height 48
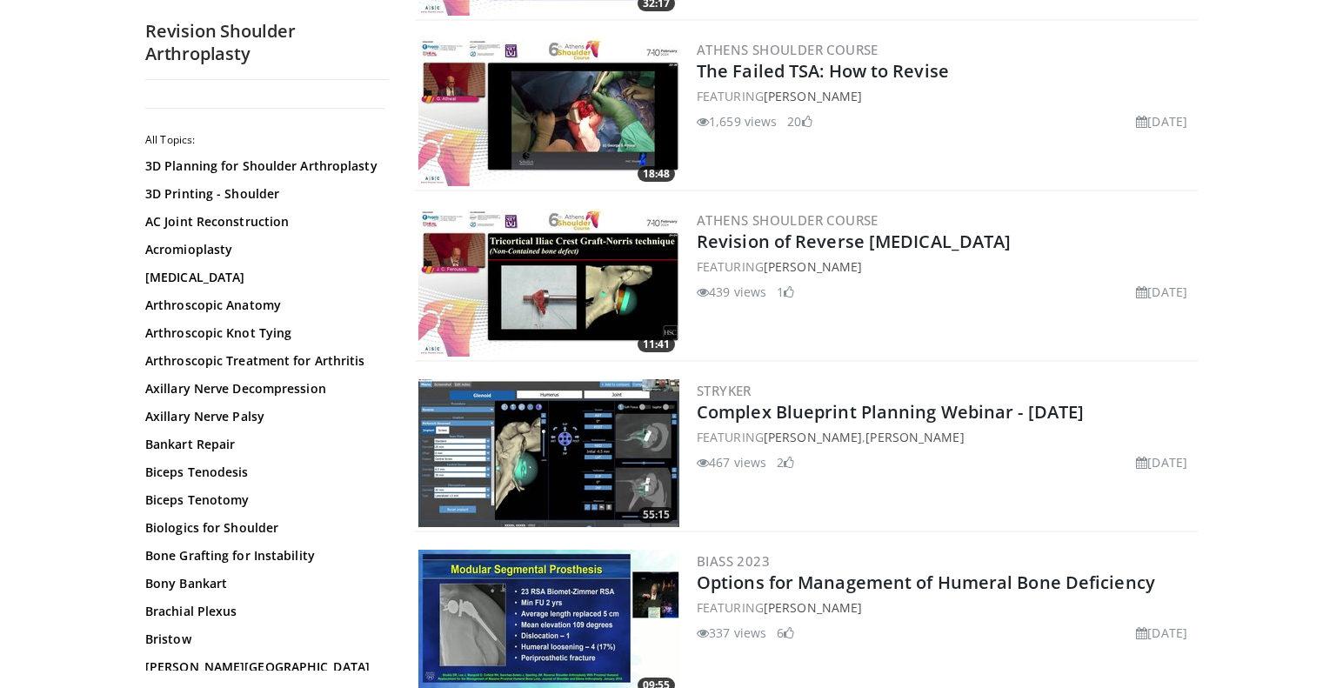
scroll to position [3227, 0]
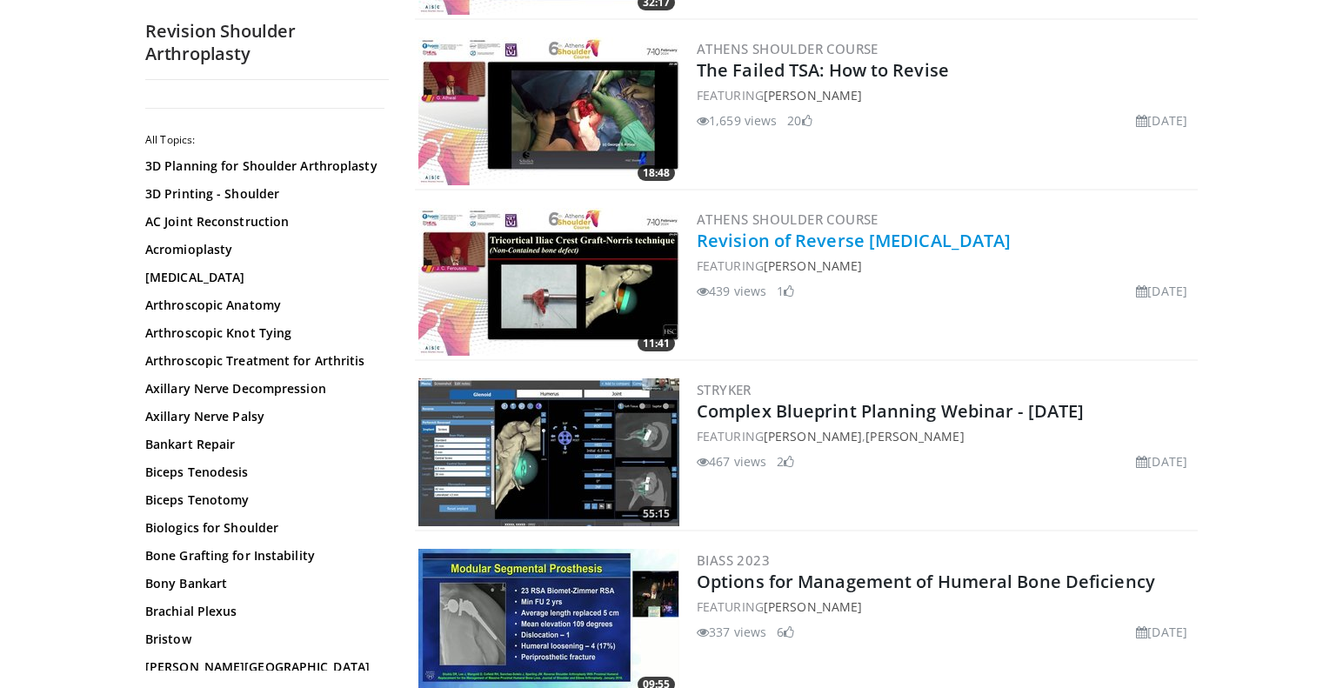
click at [849, 236] on link "Revision of Reverse Total Shoulder Arthroplasty" at bounding box center [853, 240] width 314 height 23
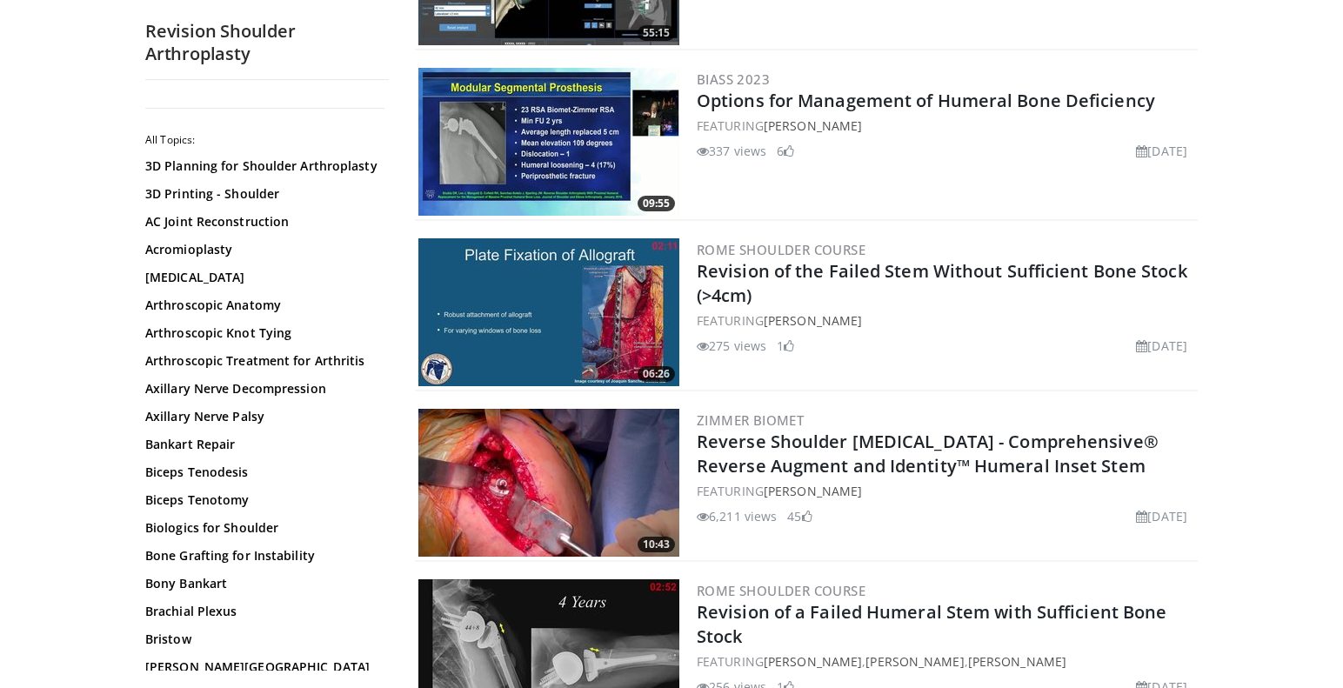
scroll to position [3715, 0]
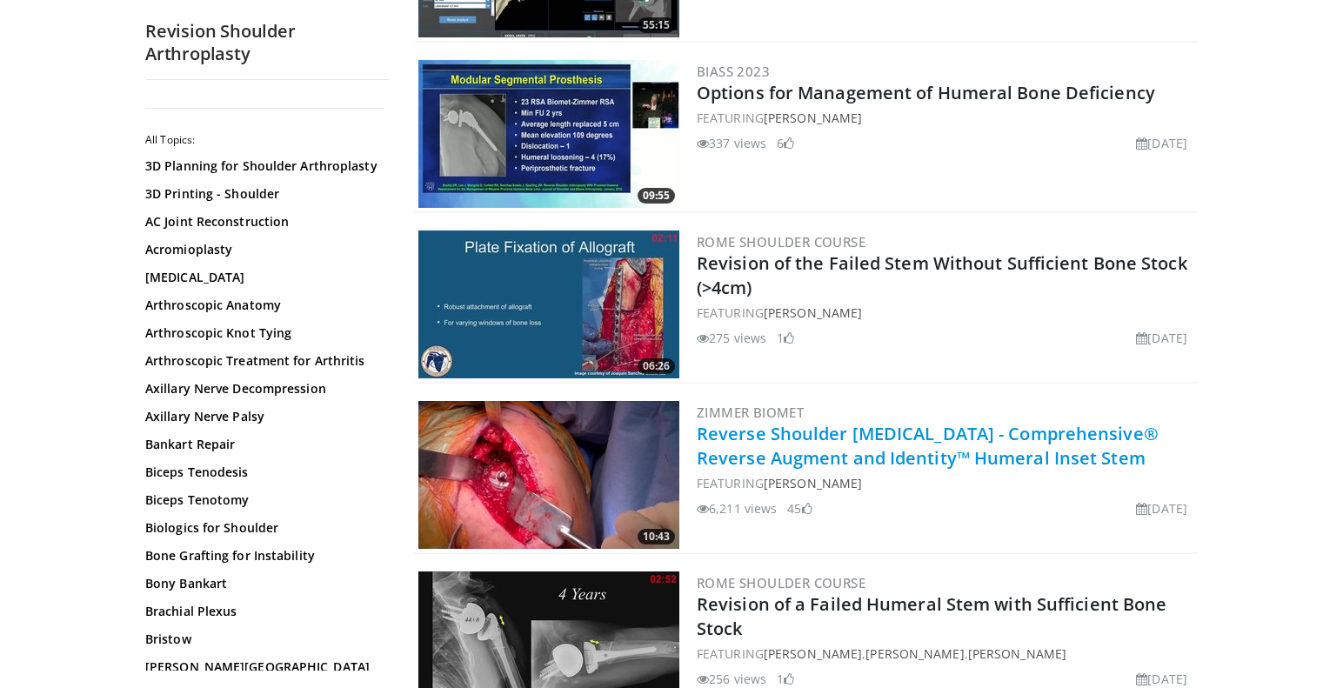
click at [850, 430] on link "Reverse Shoulder Arthroplasty - Comprehensive® Reverse Augment and Identity™ Hu…" at bounding box center [927, 446] width 462 height 48
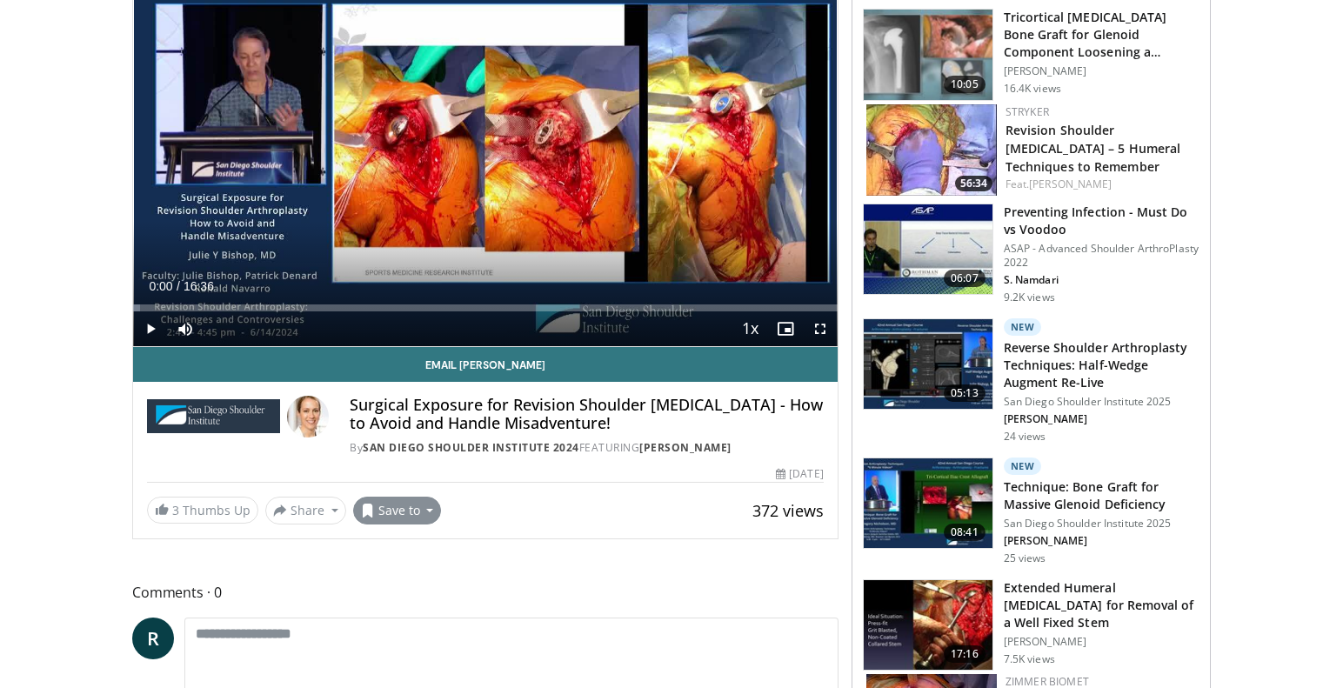
scroll to position [188, 0]
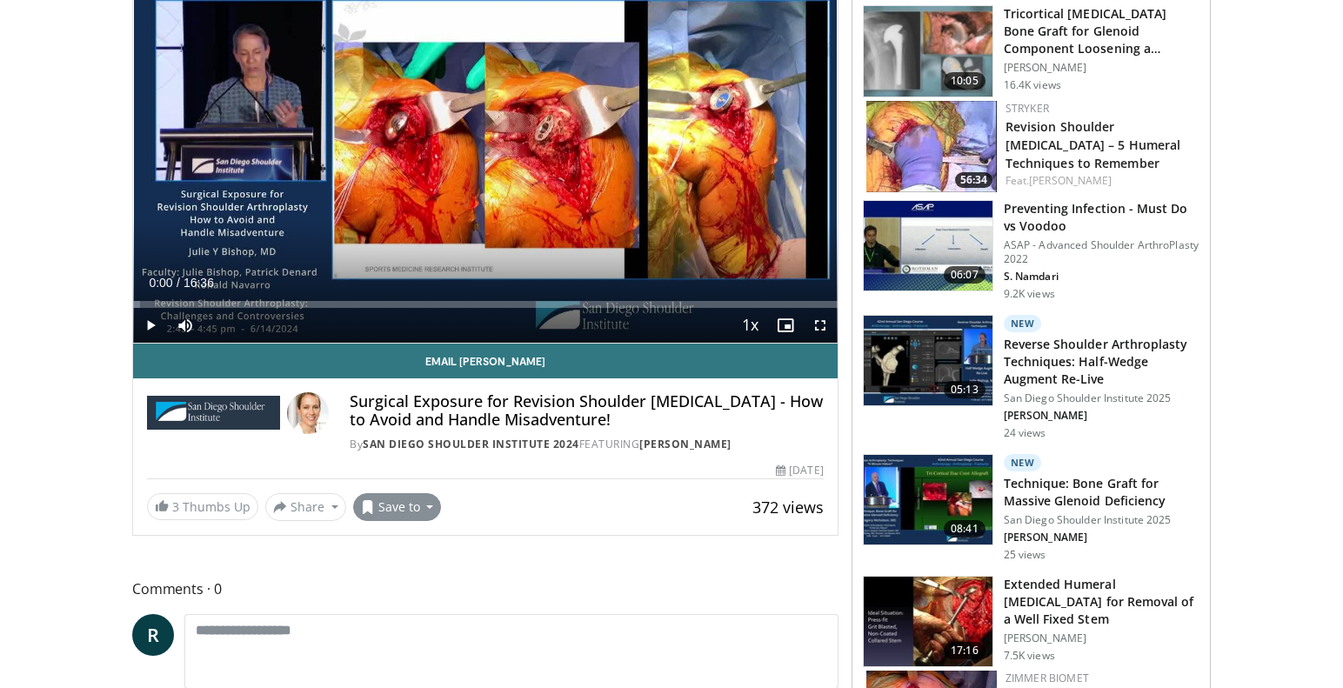
click at [426, 503] on button "Save to" at bounding box center [397, 507] width 89 height 28
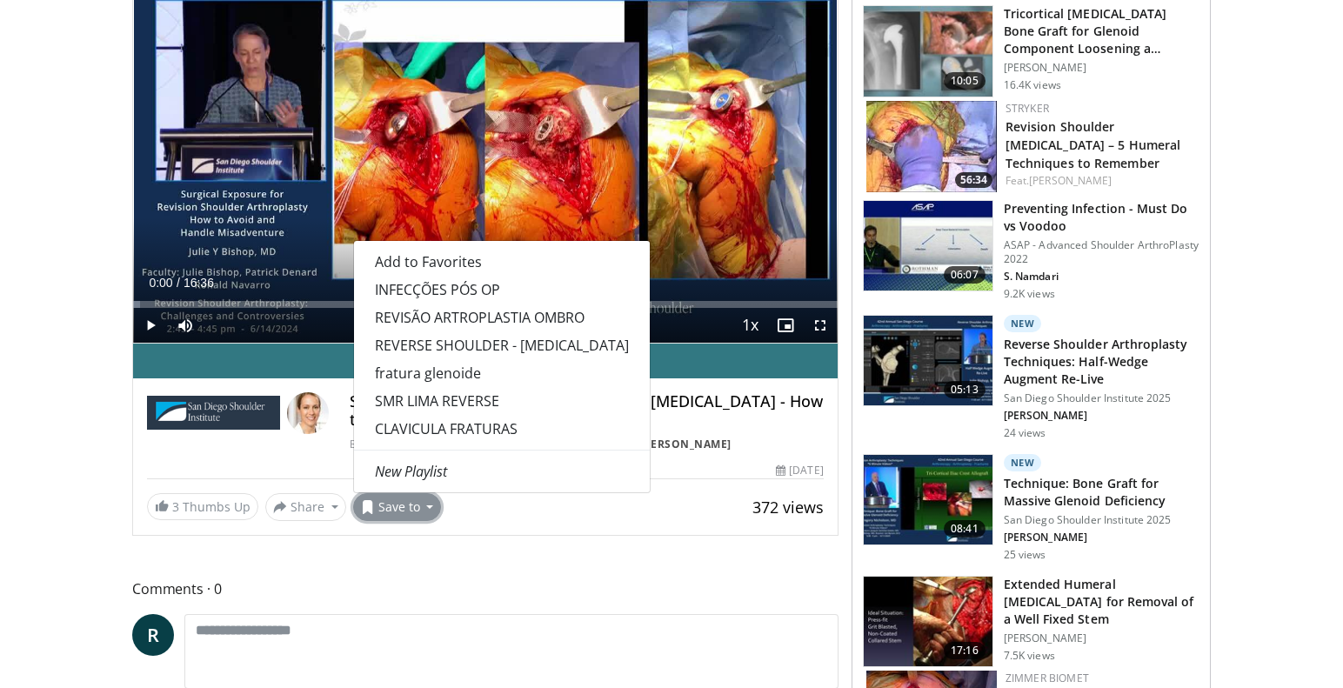
scroll to position [192, 0]
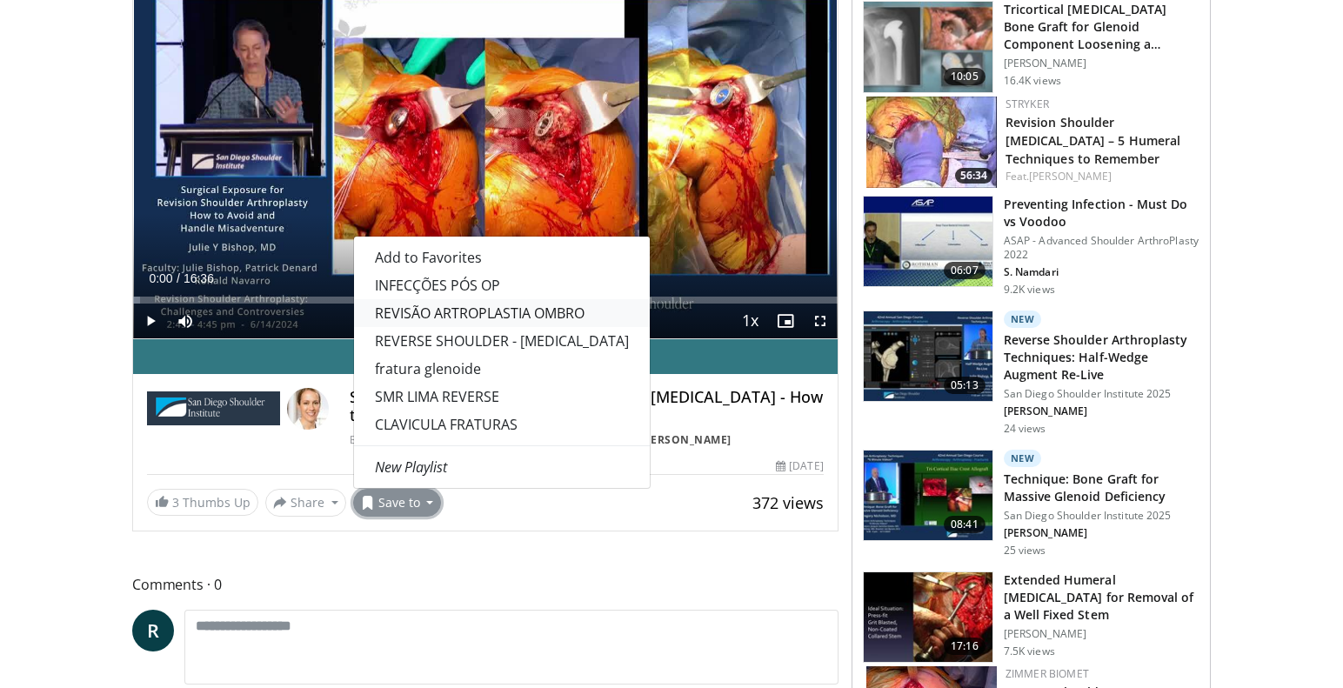
click at [458, 309] on link "REVISÃO ARTROPLASTIA OMBRO" at bounding box center [502, 313] width 296 height 28
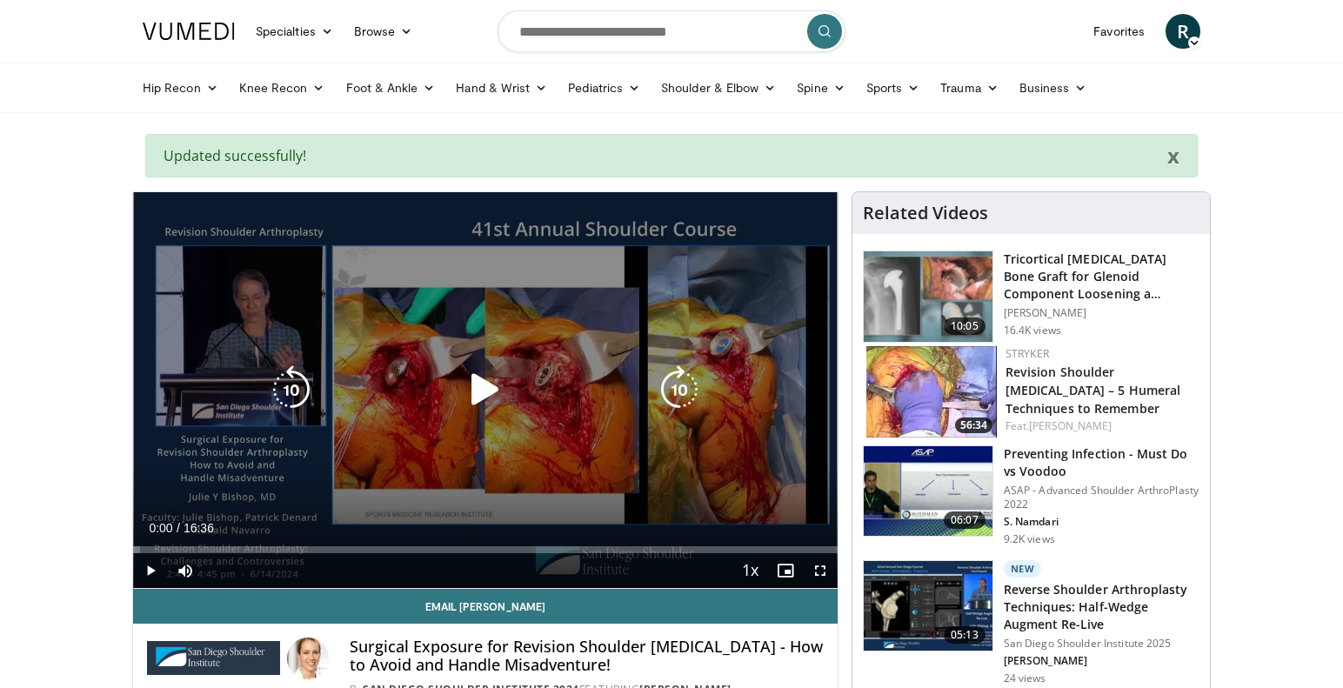
scroll to position [0, 0]
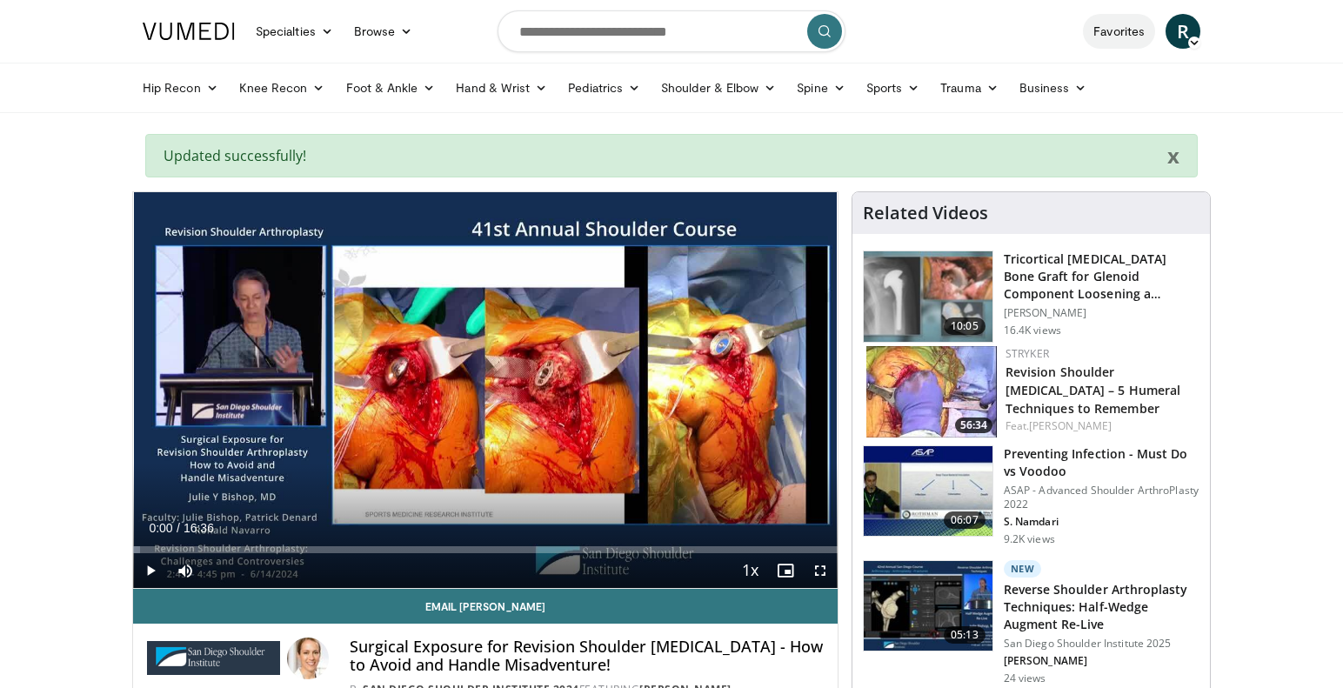
click at [1113, 33] on link "Favorites" at bounding box center [1119, 31] width 72 height 35
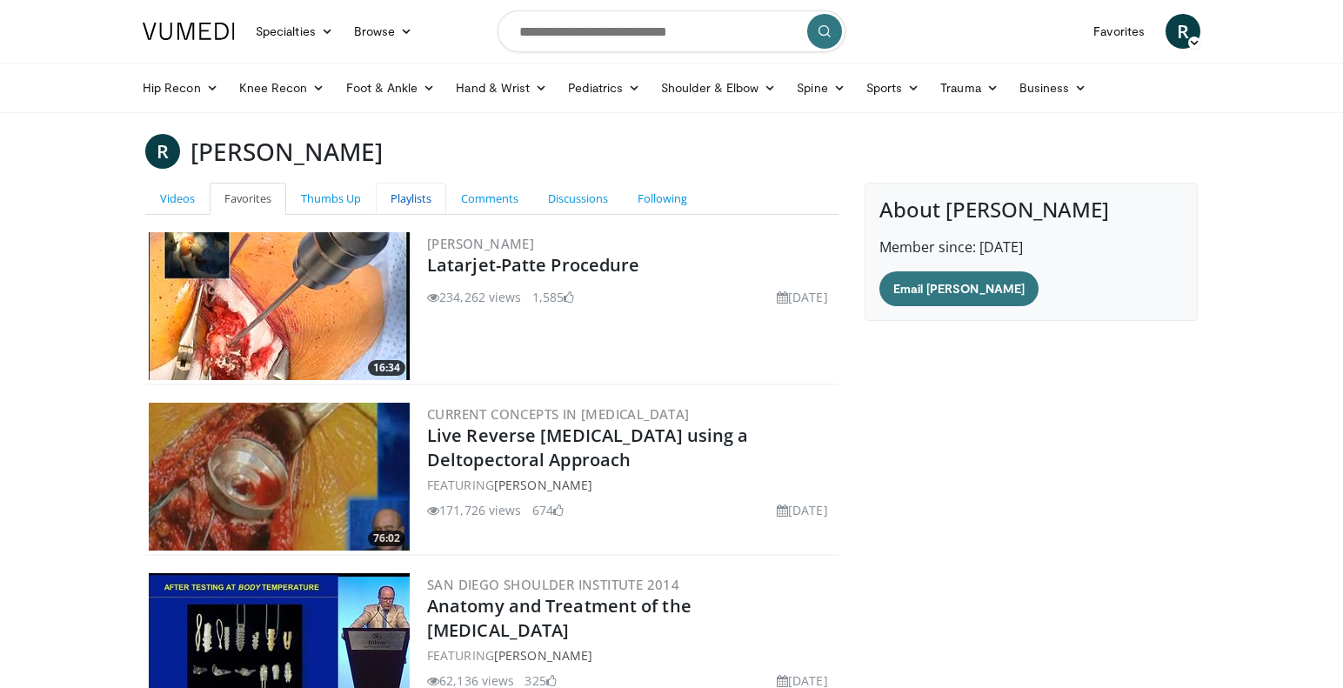
click at [417, 201] on link "Playlists" at bounding box center [411, 199] width 70 height 32
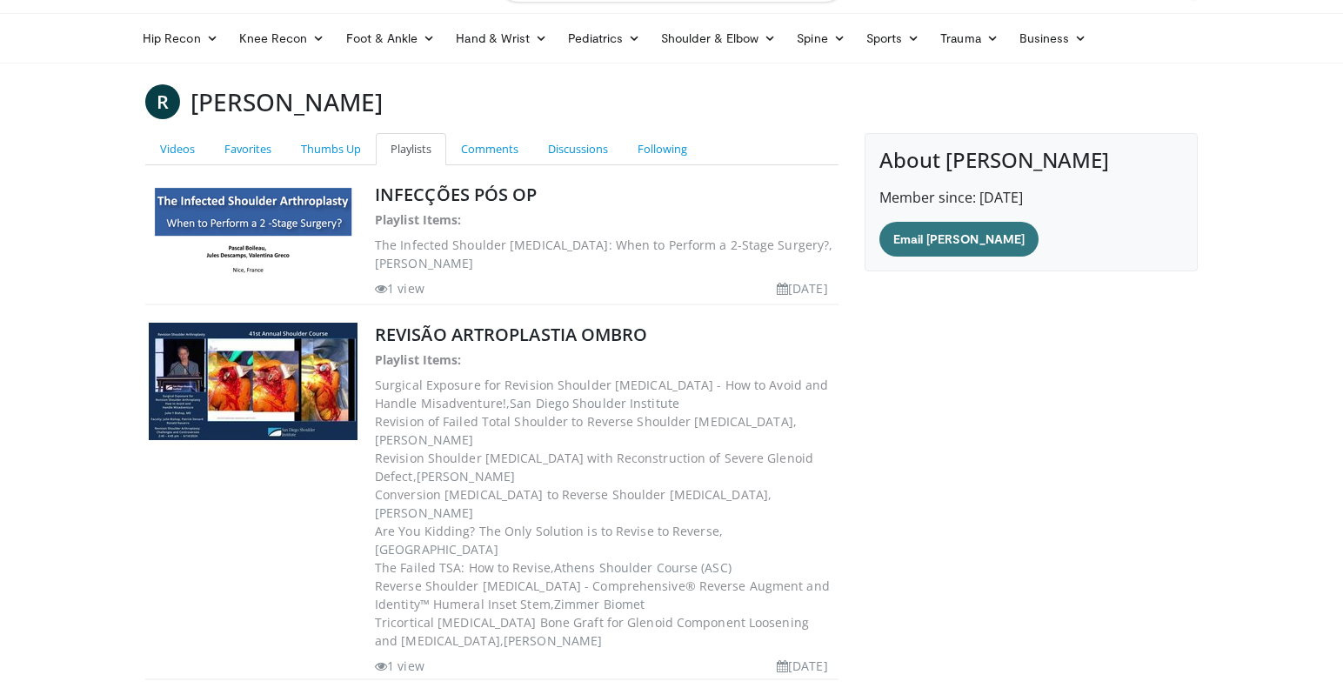
scroll to position [50, 1]
click at [531, 389] on dd "Surgical Exposure for Revision Shoulder Arthroplasty - How to Avoid and Handle …" at bounding box center [605, 394] width 460 height 37
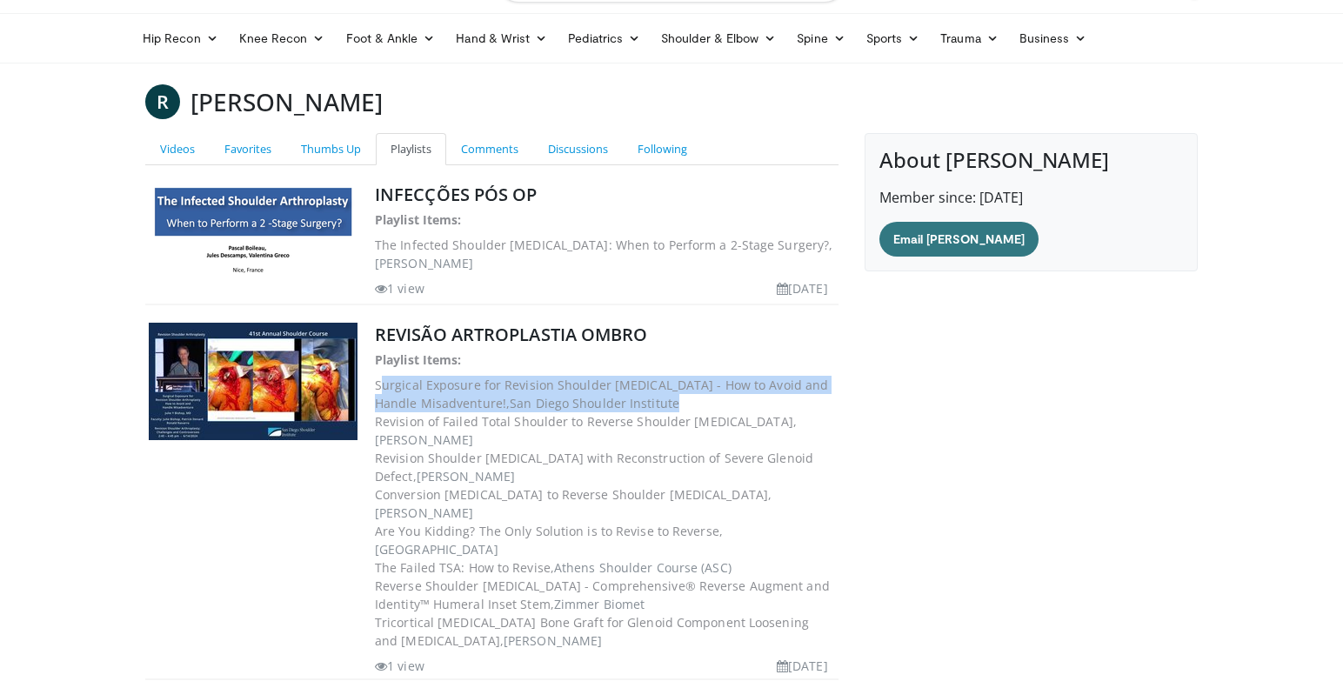
drag, startPoint x: 635, startPoint y: 403, endPoint x: 378, endPoint y: 391, distance: 256.8
click at [378, 391] on dd "Surgical Exposure for Revision Shoulder Arthroplasty - How to Avoid and Handle …" at bounding box center [605, 394] width 460 height 37
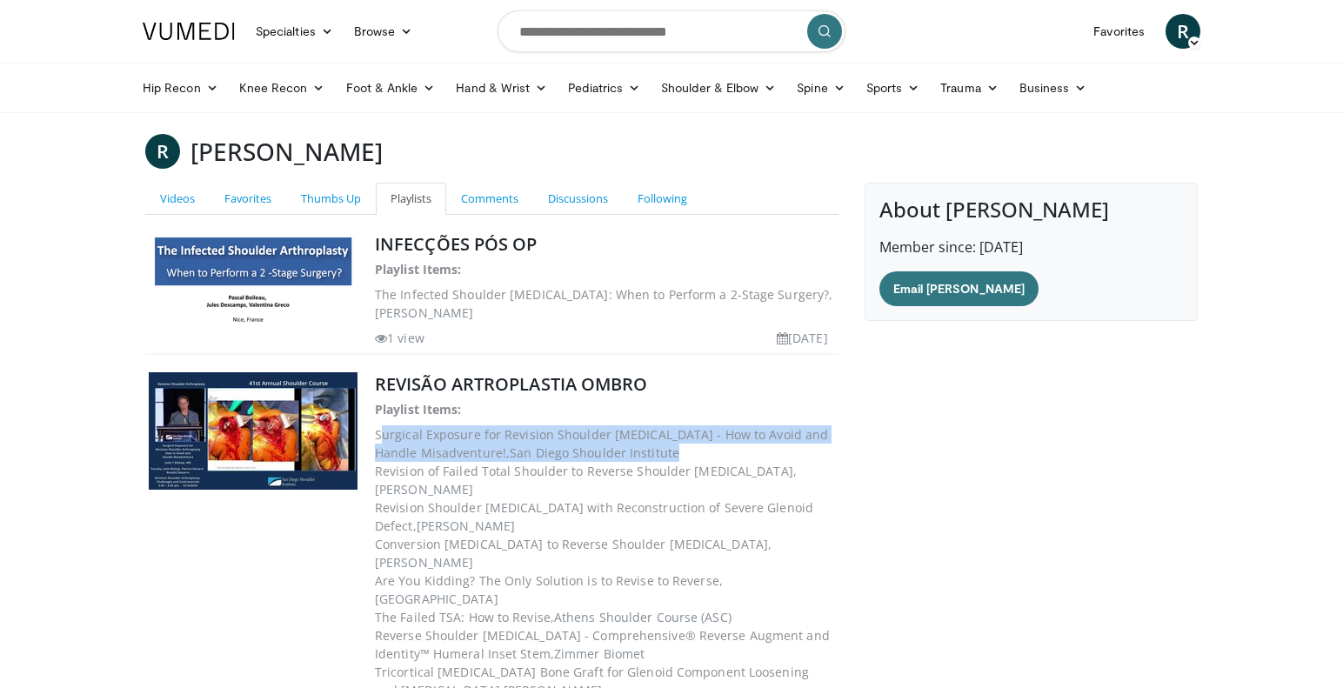
scroll to position [0, 0]
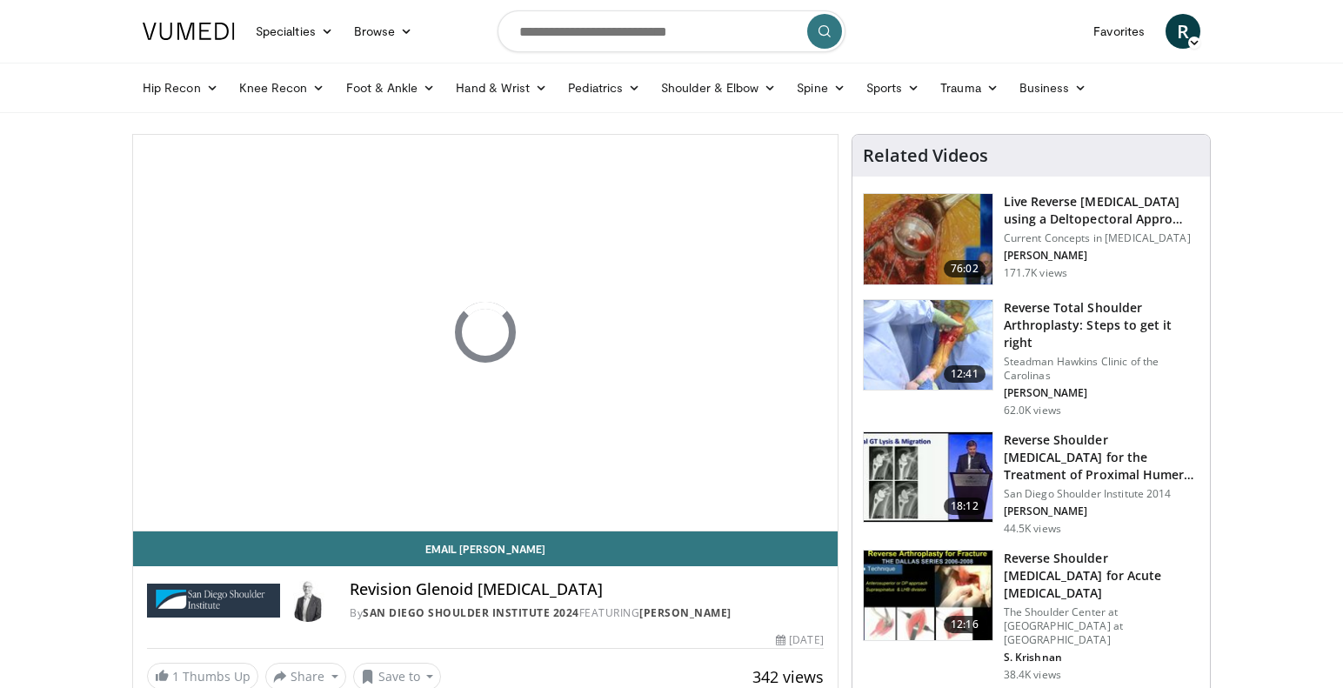
scroll to position [71, 0]
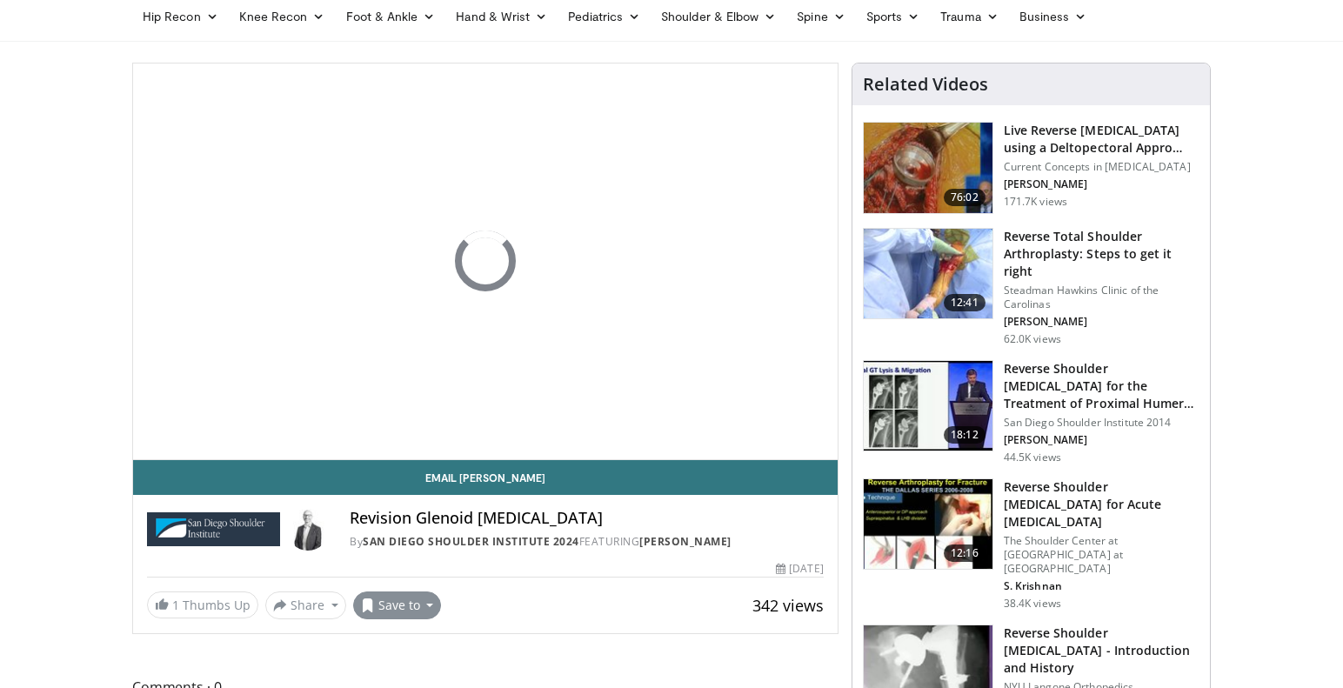
click at [428, 604] on button "Save to" at bounding box center [397, 605] width 89 height 28
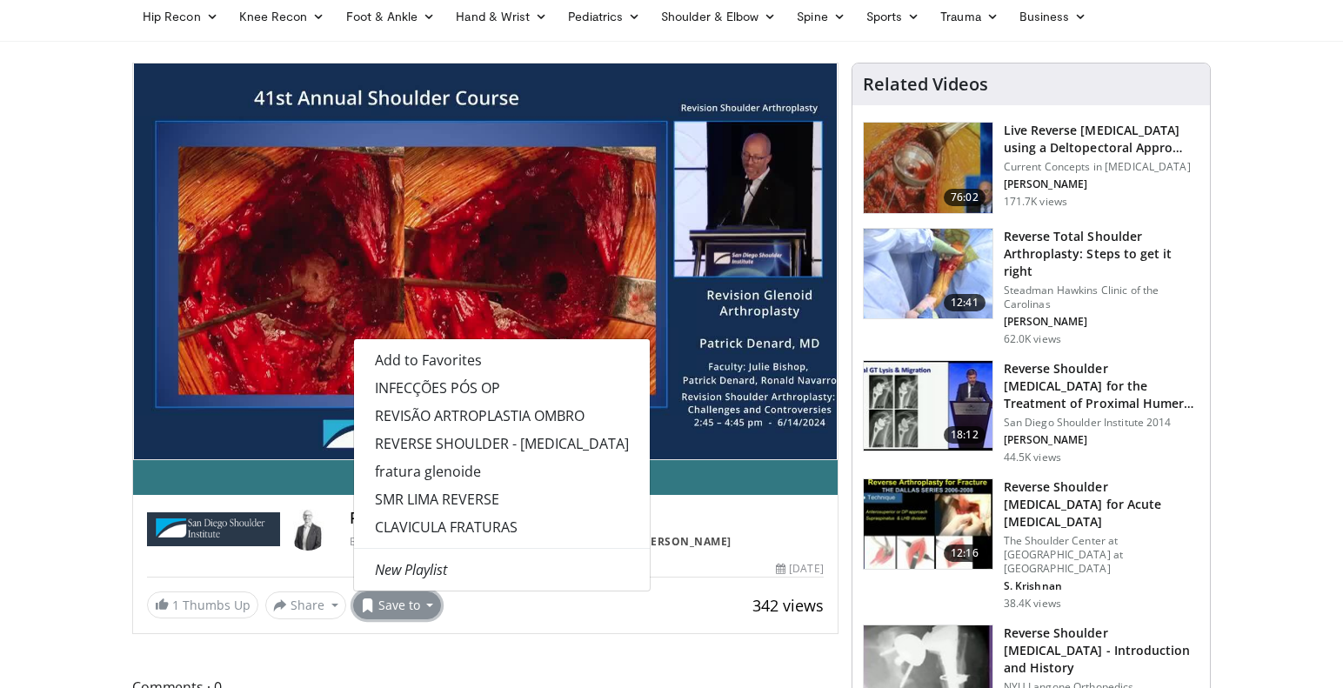
drag, startPoint x: 443, startPoint y: 412, endPoint x: 441, endPoint y: 393, distance: 19.3
click at [443, 412] on link "REVISÃO ARTROPLASTIA OMBRO" at bounding box center [502, 416] width 296 height 28
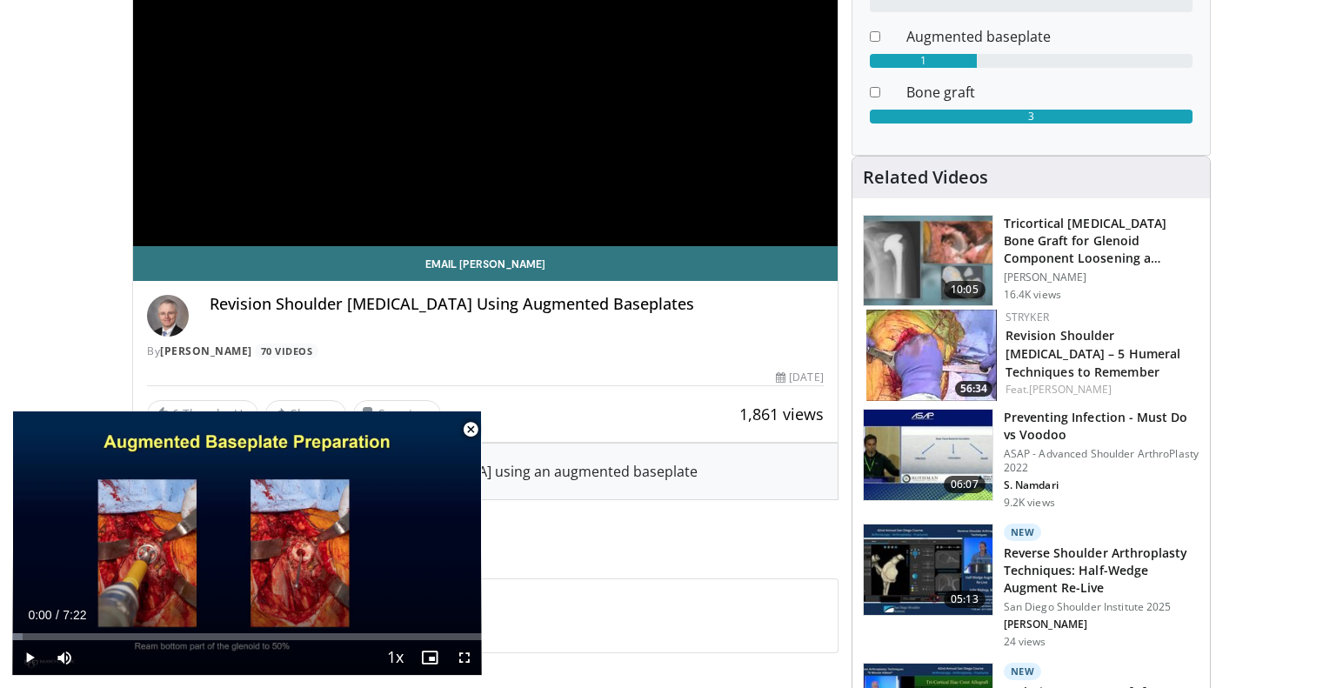
scroll to position [286, 0]
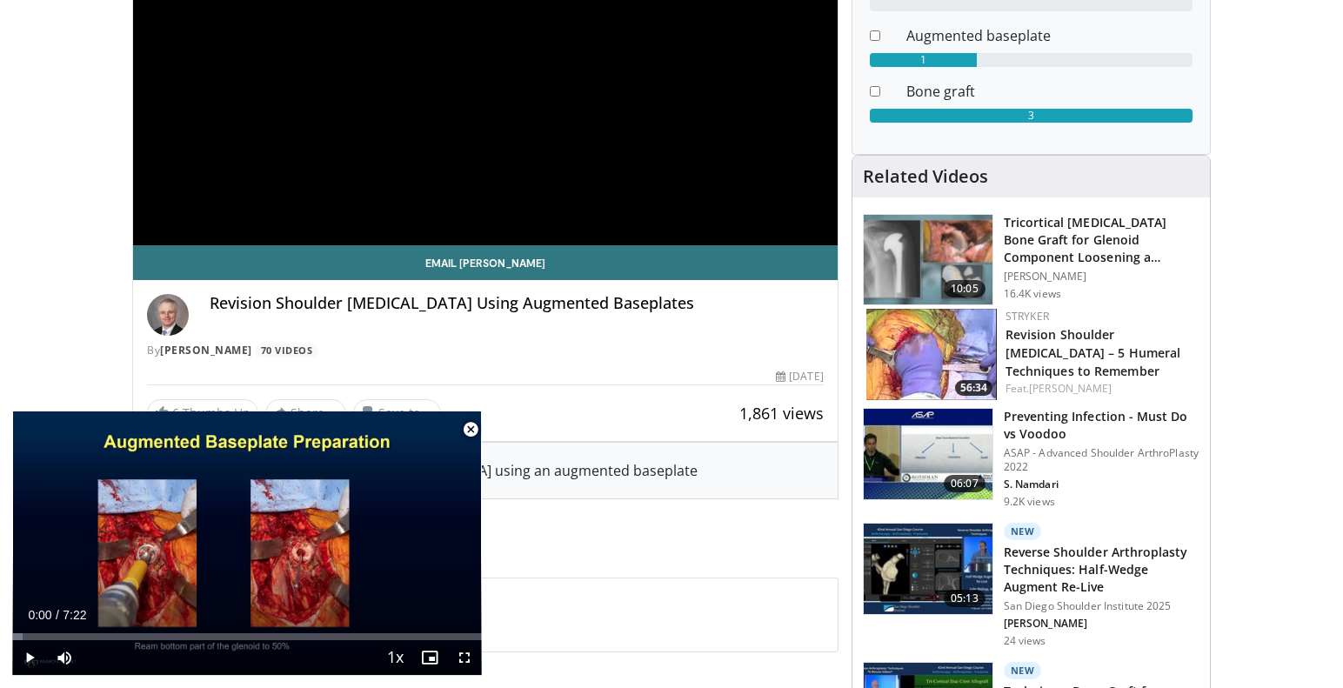
click at [477, 429] on span "Video Player" at bounding box center [470, 429] width 35 height 35
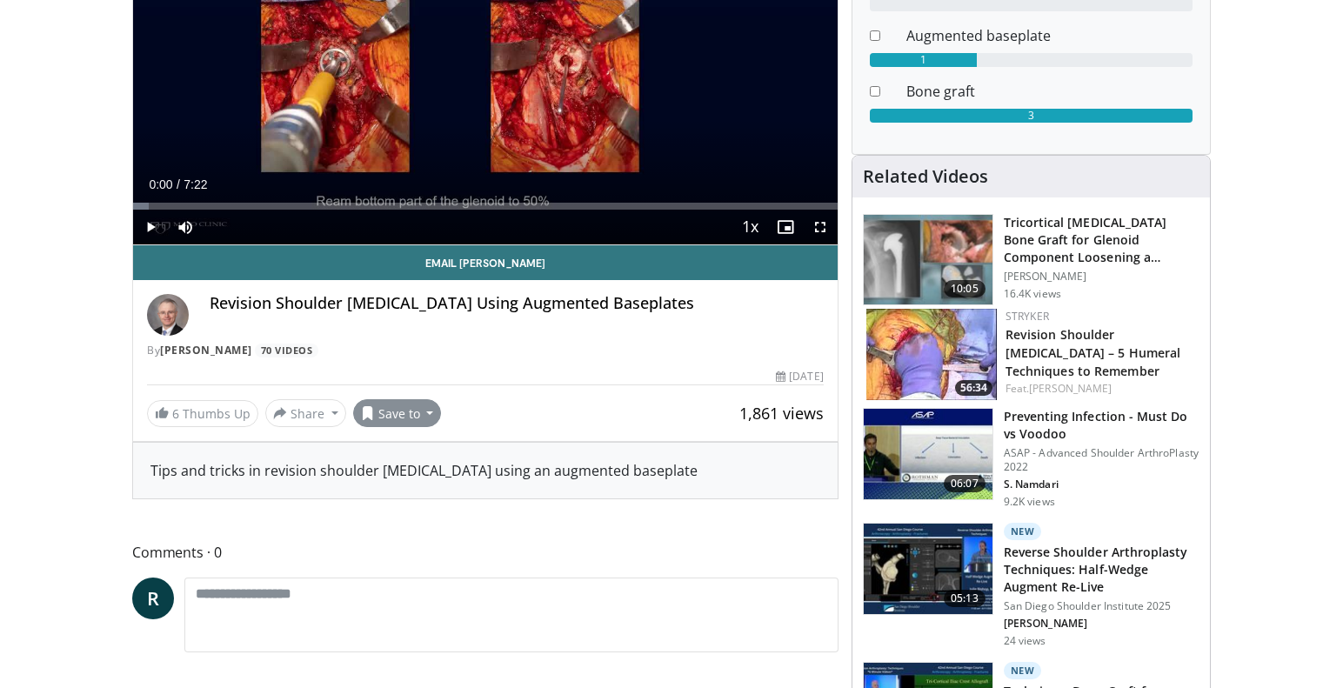
click at [421, 411] on button "Save to" at bounding box center [397, 413] width 89 height 28
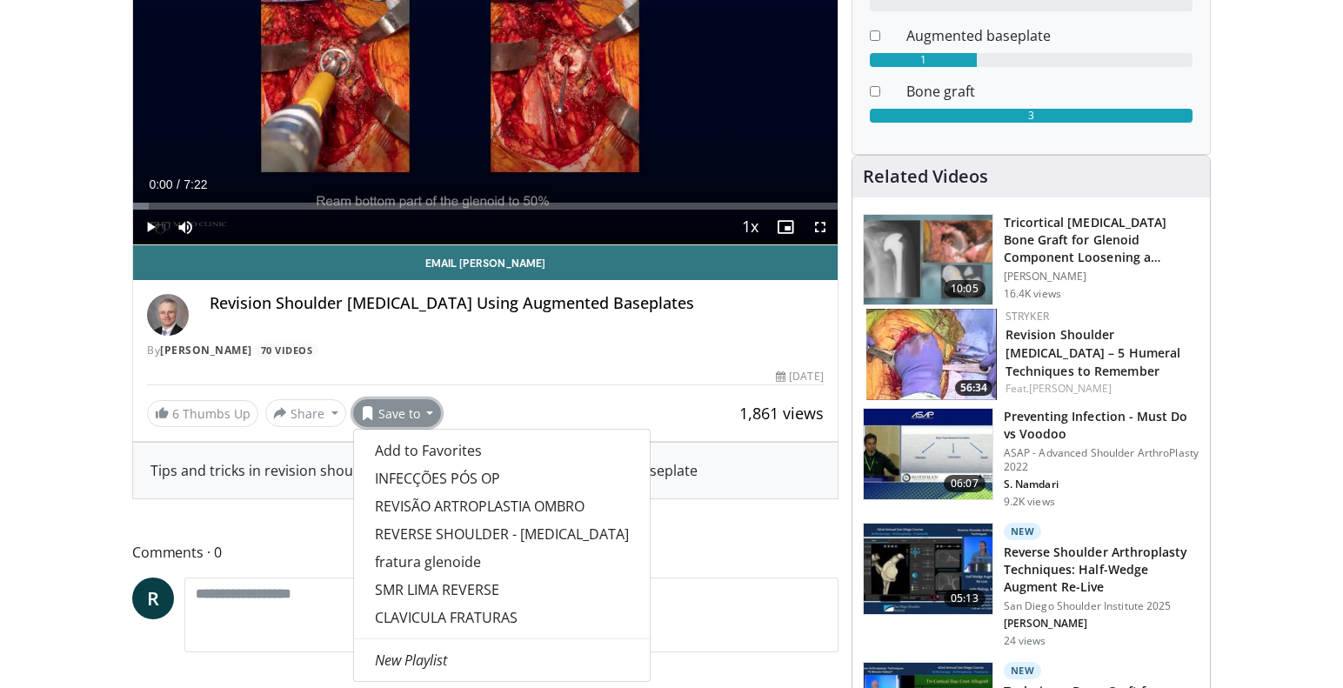
click at [530, 507] on link "REVISÃO ARTROPLASTIA OMBRO" at bounding box center [502, 506] width 296 height 28
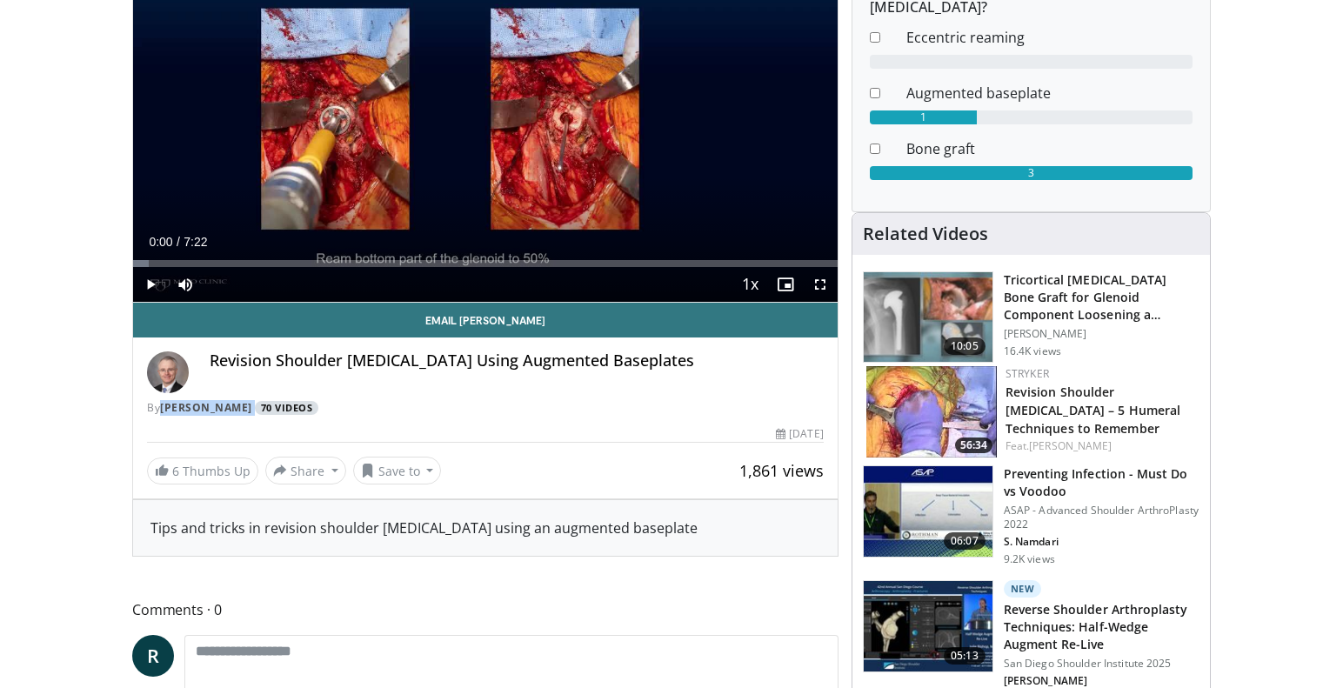
drag, startPoint x: 160, startPoint y: 406, endPoint x: 257, endPoint y: 408, distance: 96.5
click at [257, 408] on div "By John Sperling 70 Videos" at bounding box center [485, 408] width 676 height 16
copy div "[PERSON_NAME]"
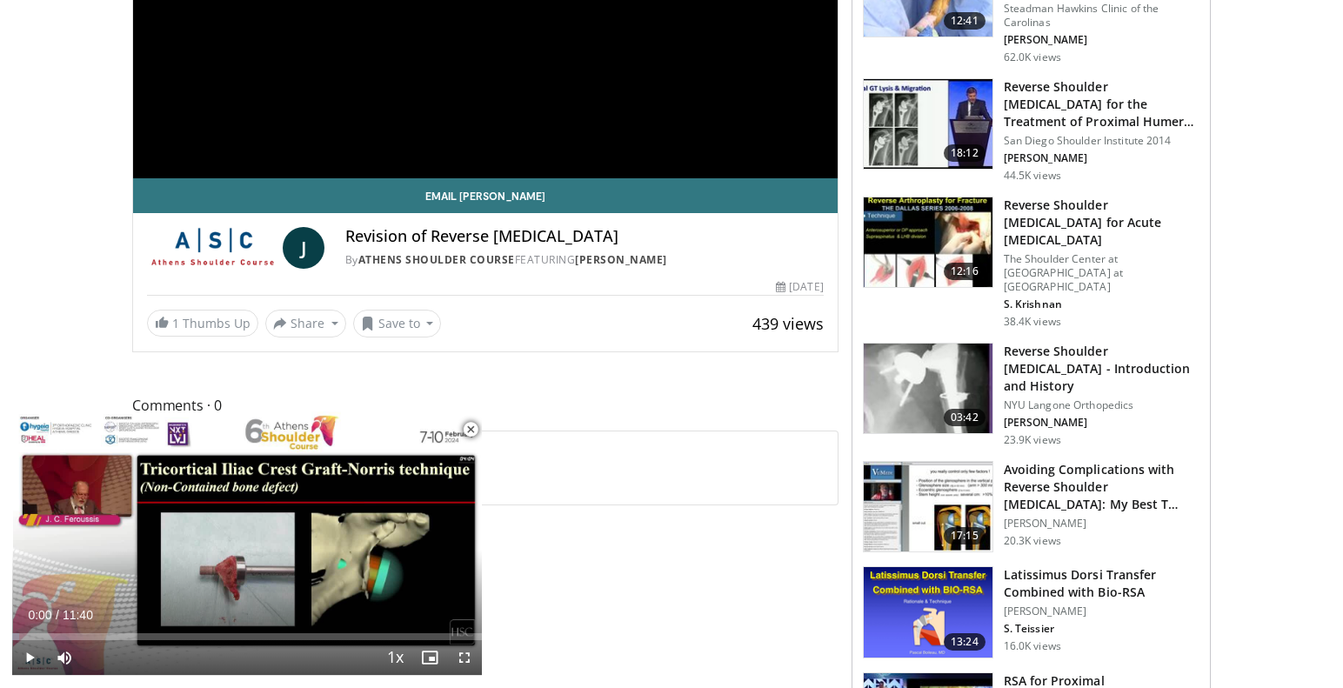
scroll to position [354, 0]
click at [422, 320] on button "Save to" at bounding box center [397, 323] width 89 height 28
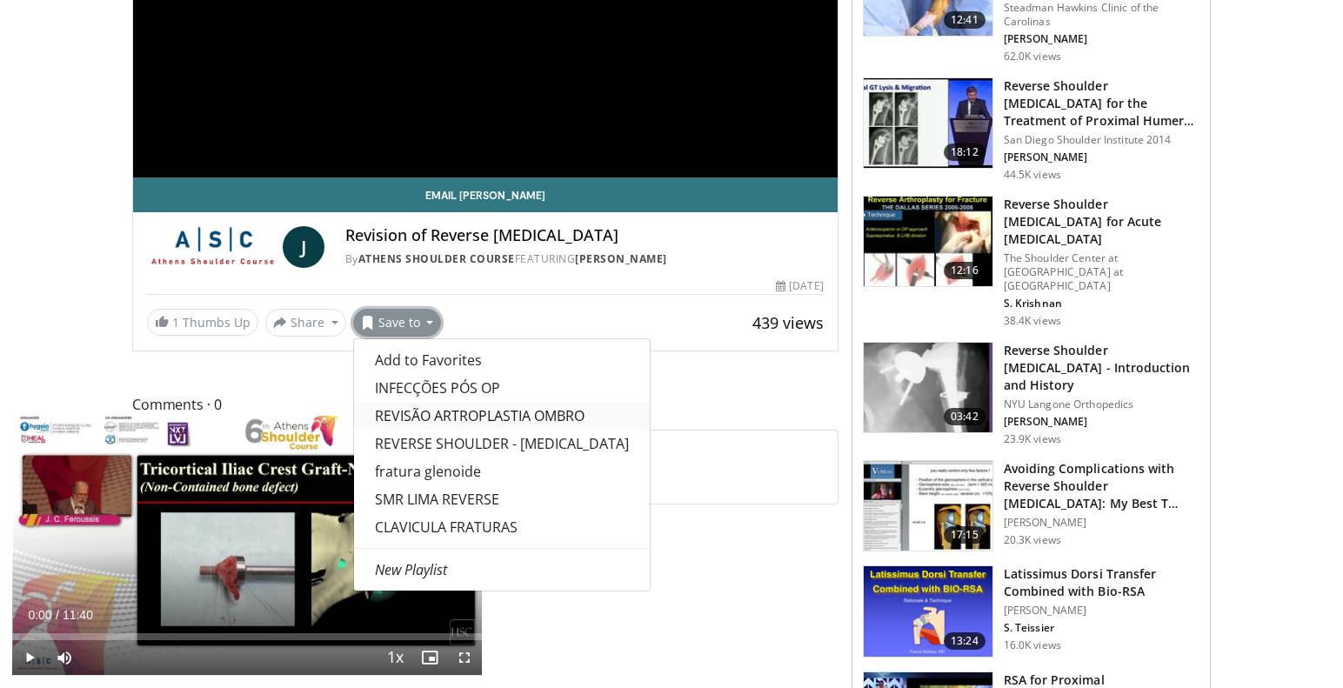
click at [496, 416] on link "REVISÃO ARTROPLASTIA OMBRO" at bounding box center [502, 416] width 296 height 28
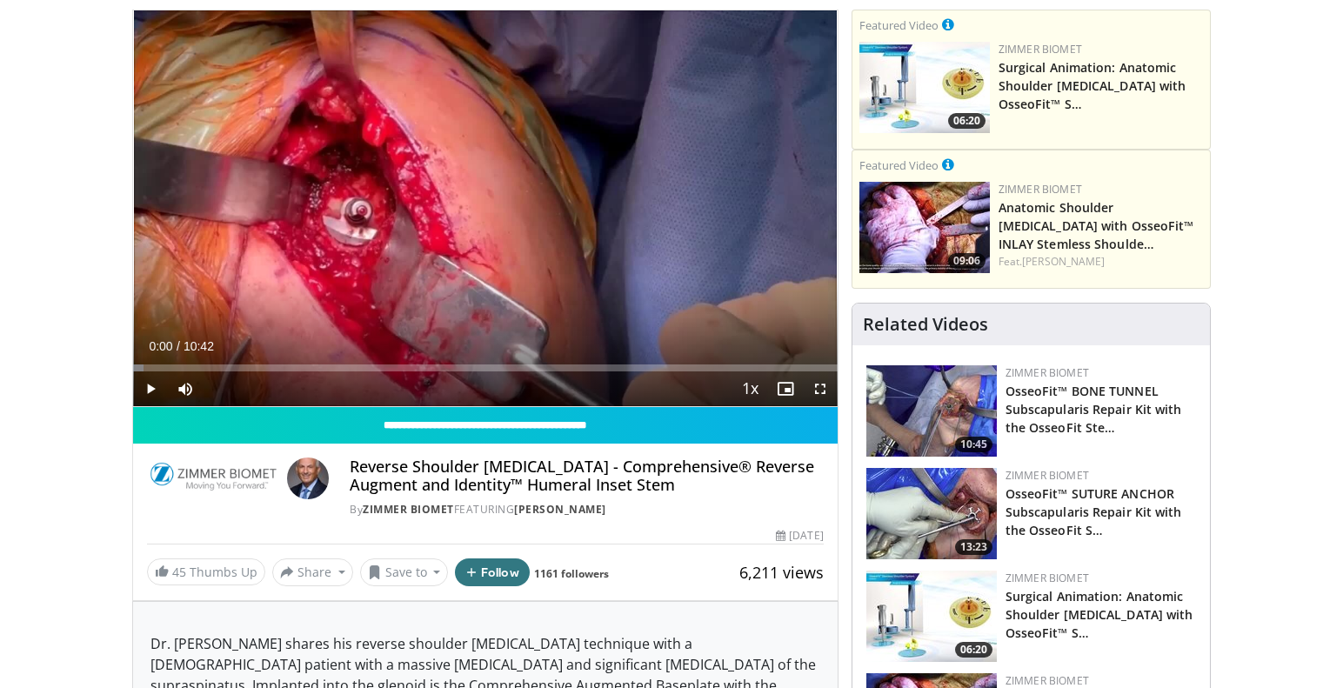
scroll to position [127, 0]
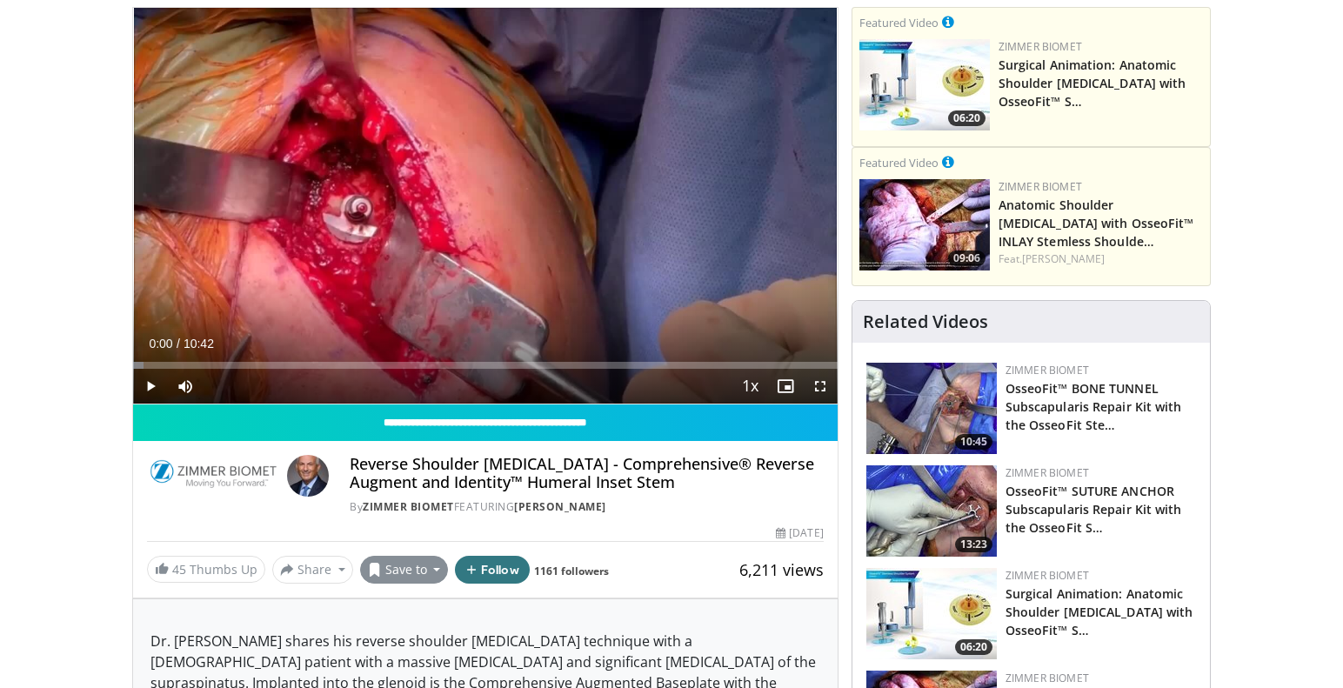
click at [431, 569] on button "Save to" at bounding box center [404, 570] width 89 height 28
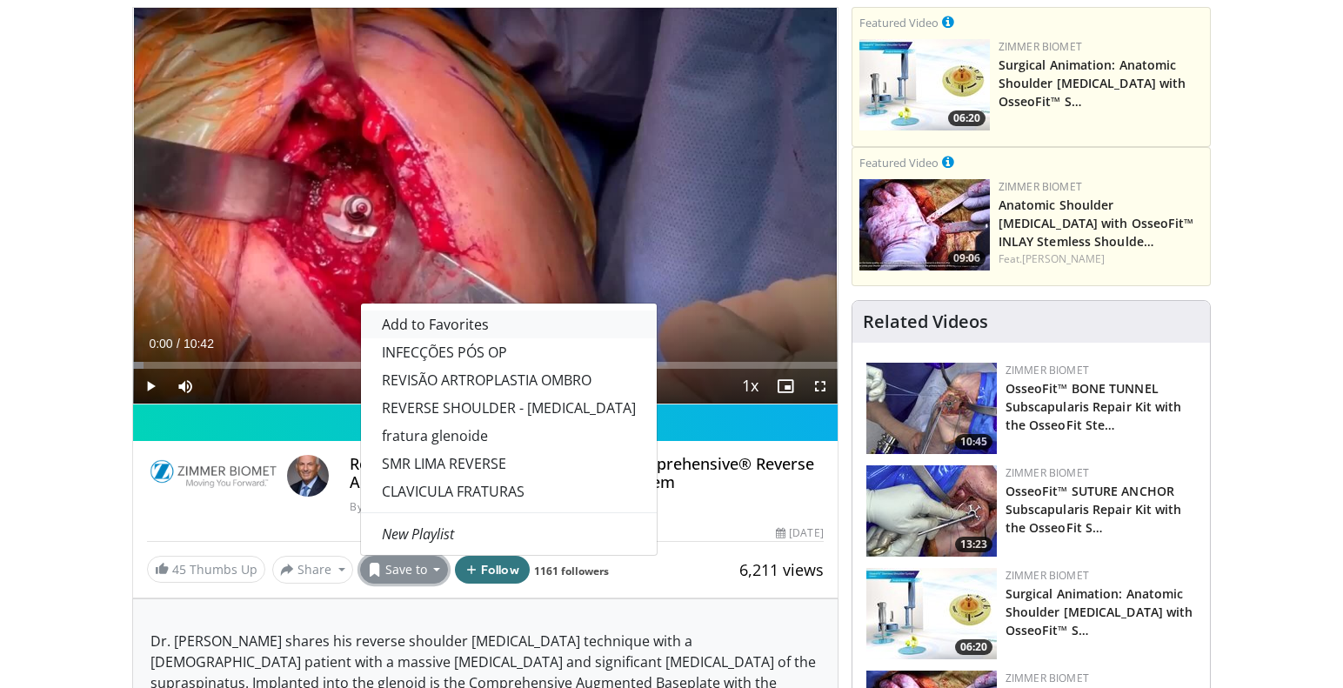
click at [431, 319] on span "Add to Favorites" at bounding box center [435, 324] width 107 height 19
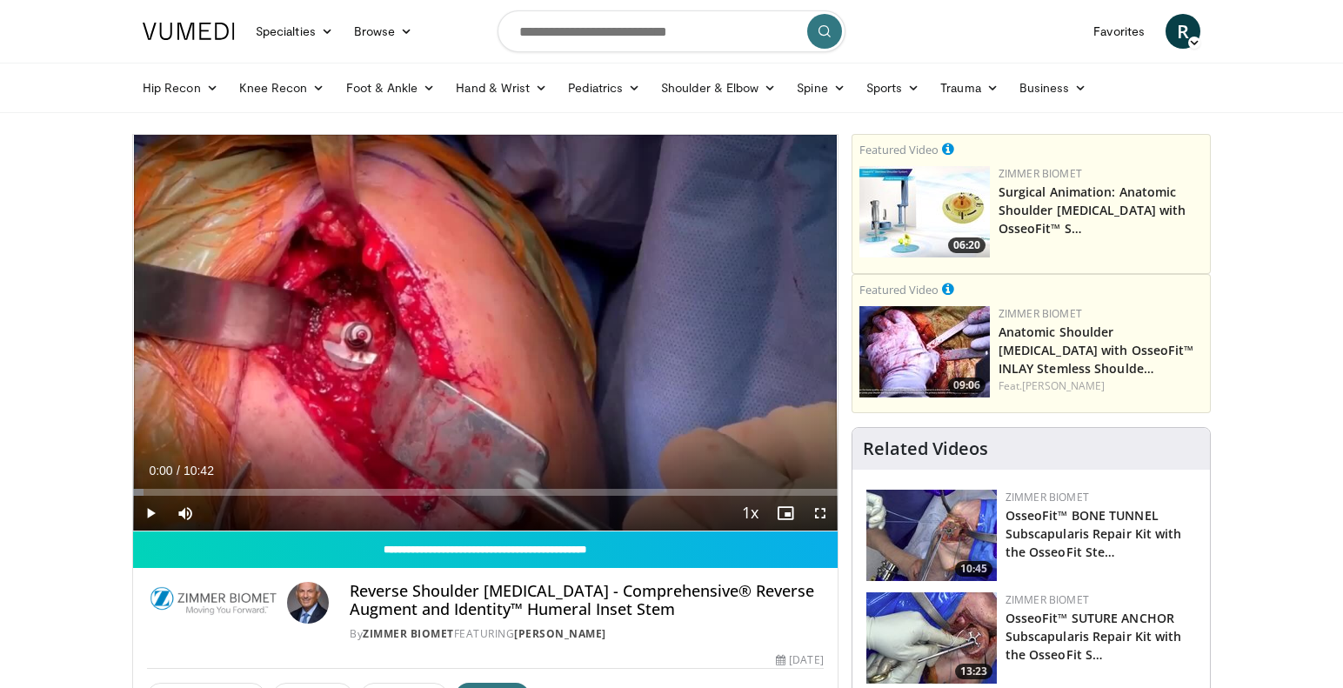
scroll to position [0, 0]
click at [536, 34] on input "Search topics, interventions" at bounding box center [671, 31] width 348 height 42
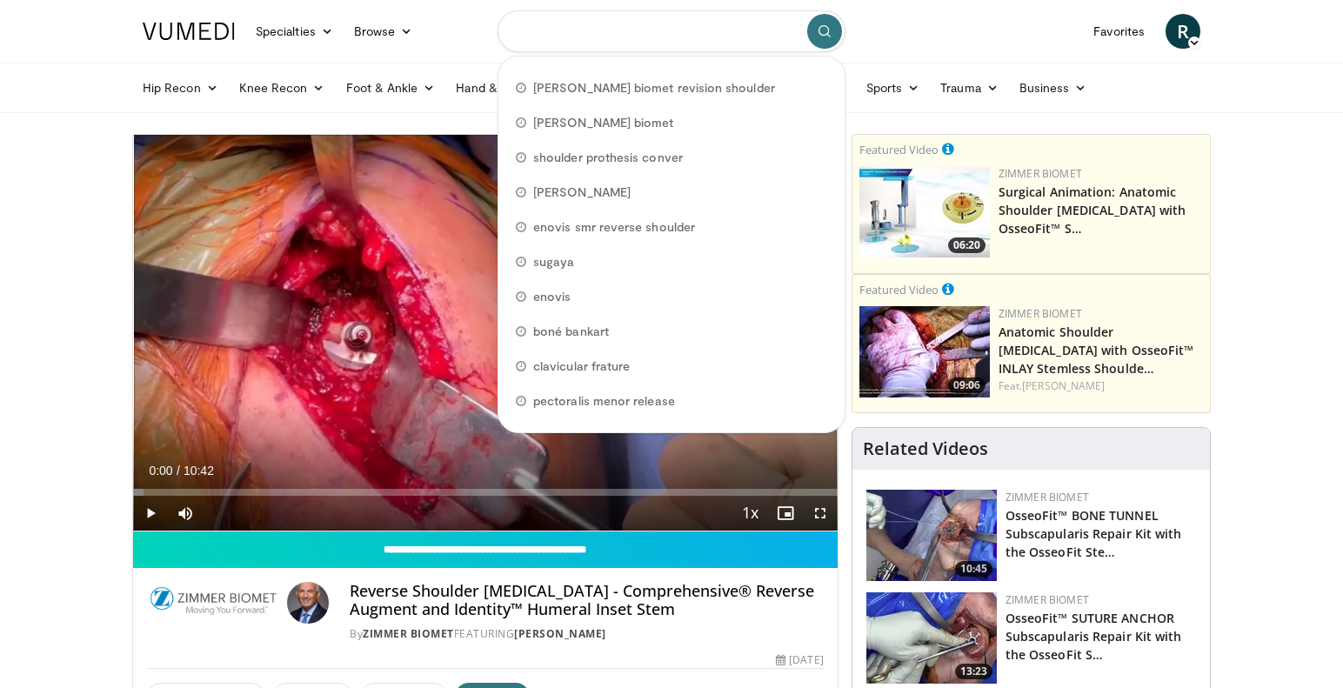
paste input "**********"
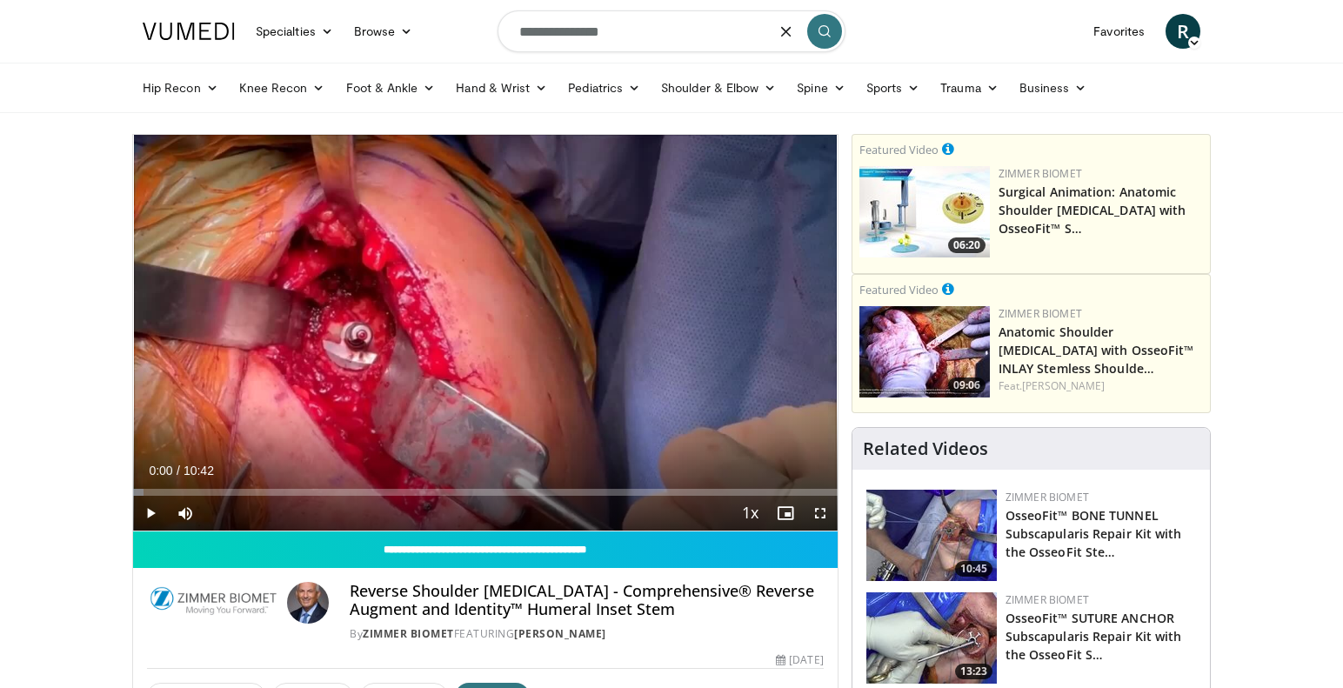
type input "**********"
click at [817, 31] on icon "submit" at bounding box center [824, 31] width 14 height 14
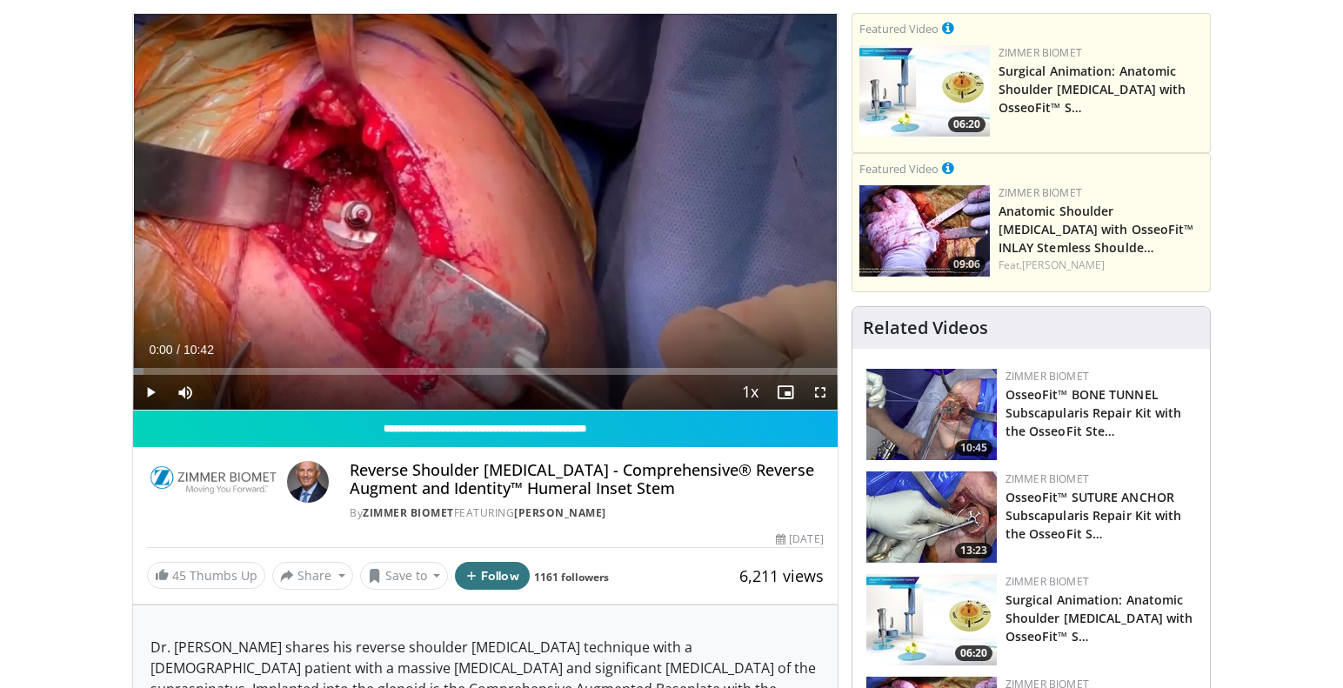
scroll to position [122, 0]
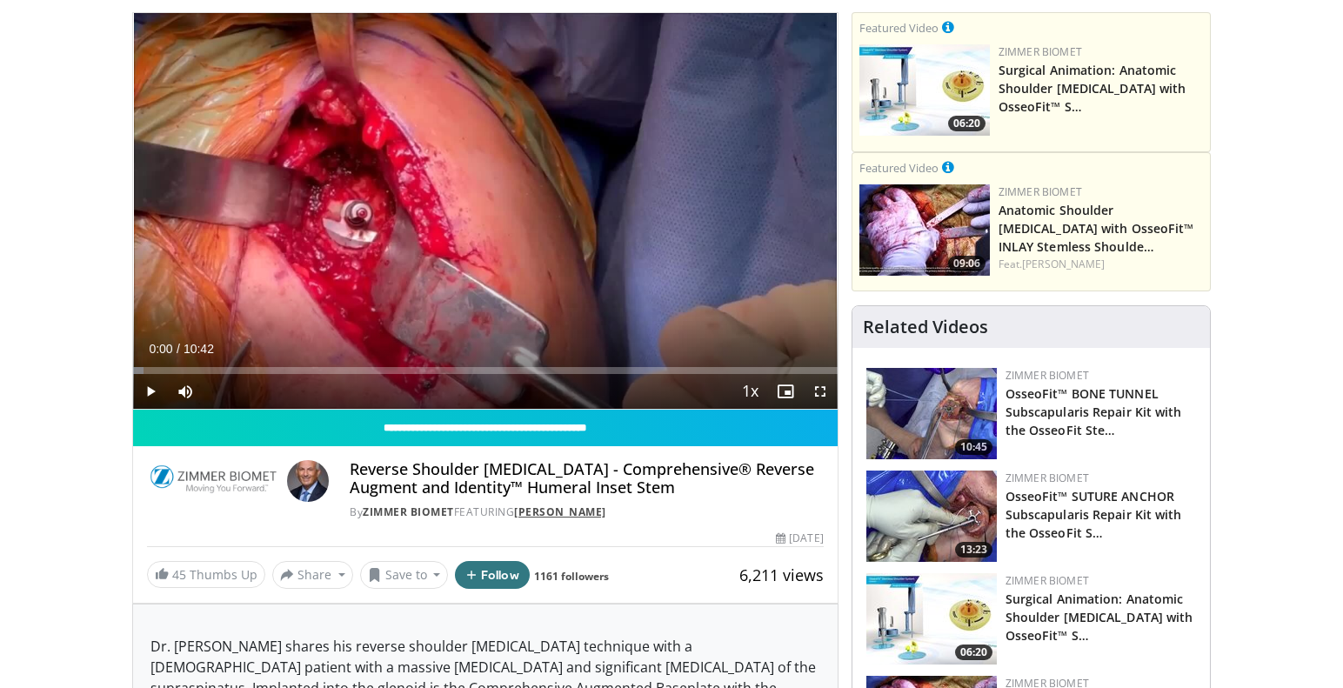
drag, startPoint x: 615, startPoint y: 511, endPoint x: 526, endPoint y: 510, distance: 88.7
click at [526, 510] on div "By Zimmer Biomet FEATURING William Levine" at bounding box center [586, 512] width 473 height 16
copy div "William Levine"
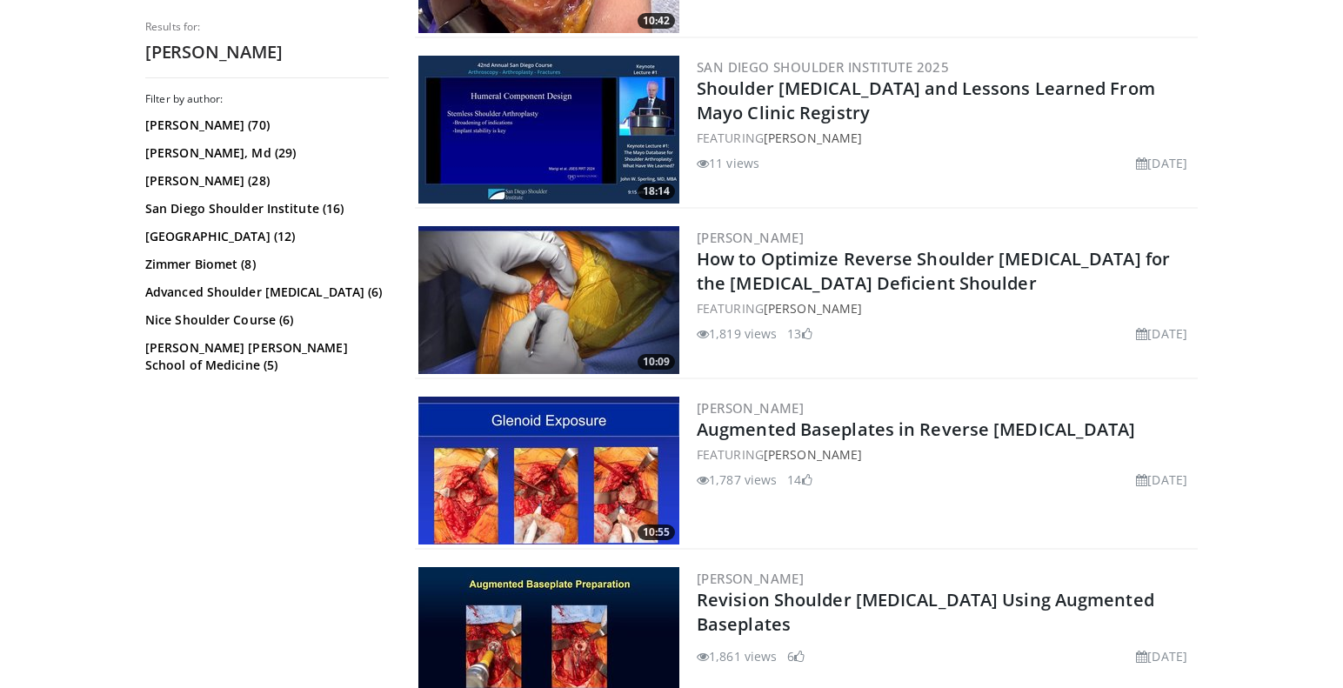
scroll to position [1335, 0]
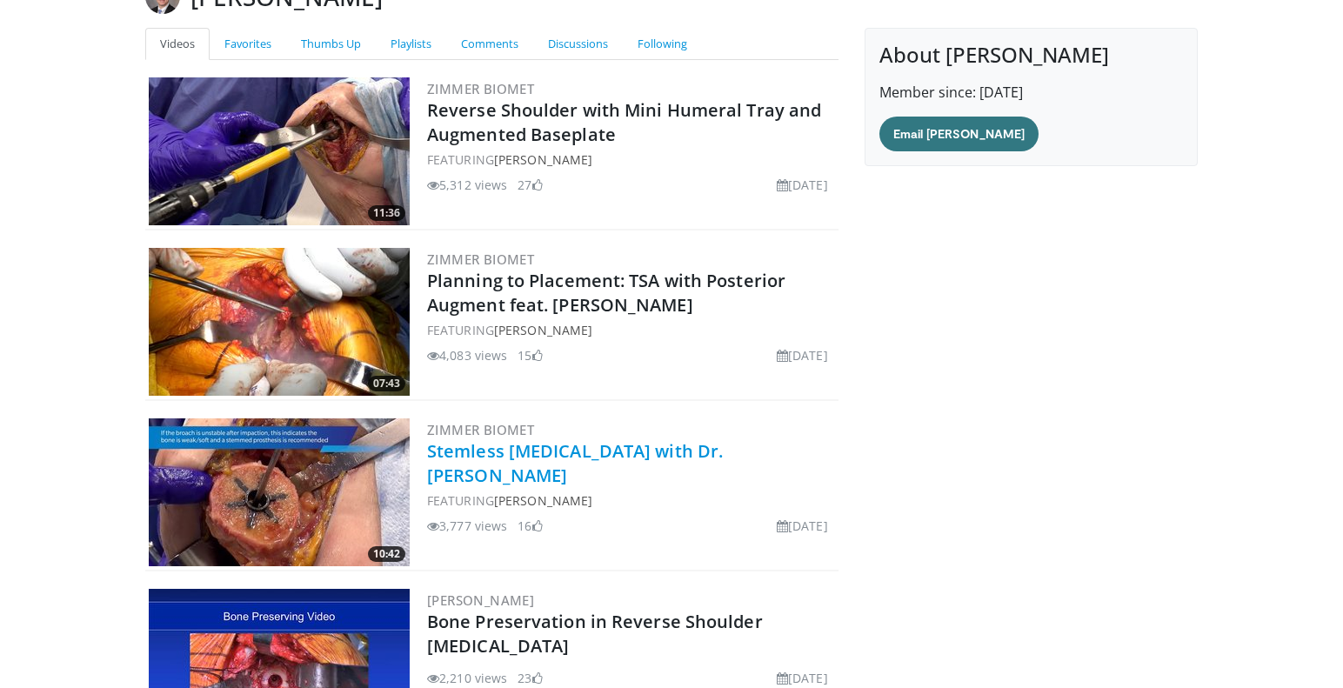
scroll to position [87, 0]
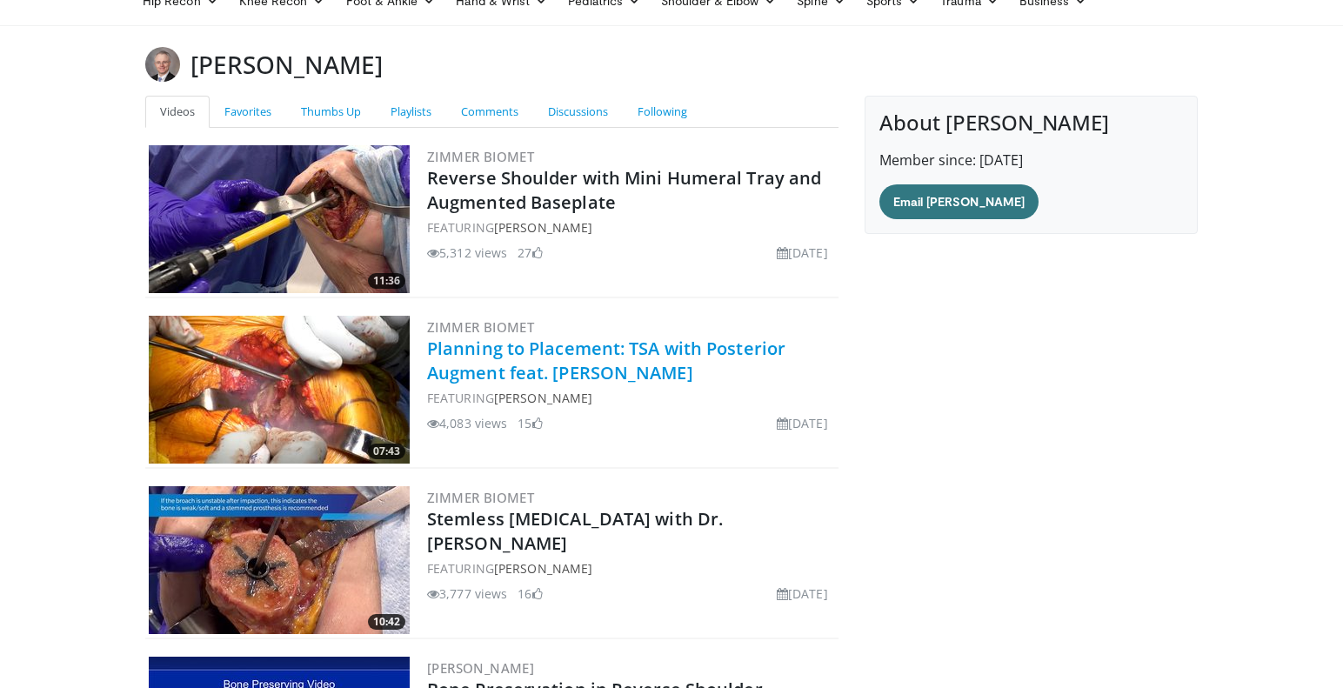
click at [582, 344] on link "Planning to Placement: TSA with Posterior Augment feat. [PERSON_NAME]" at bounding box center [606, 361] width 358 height 48
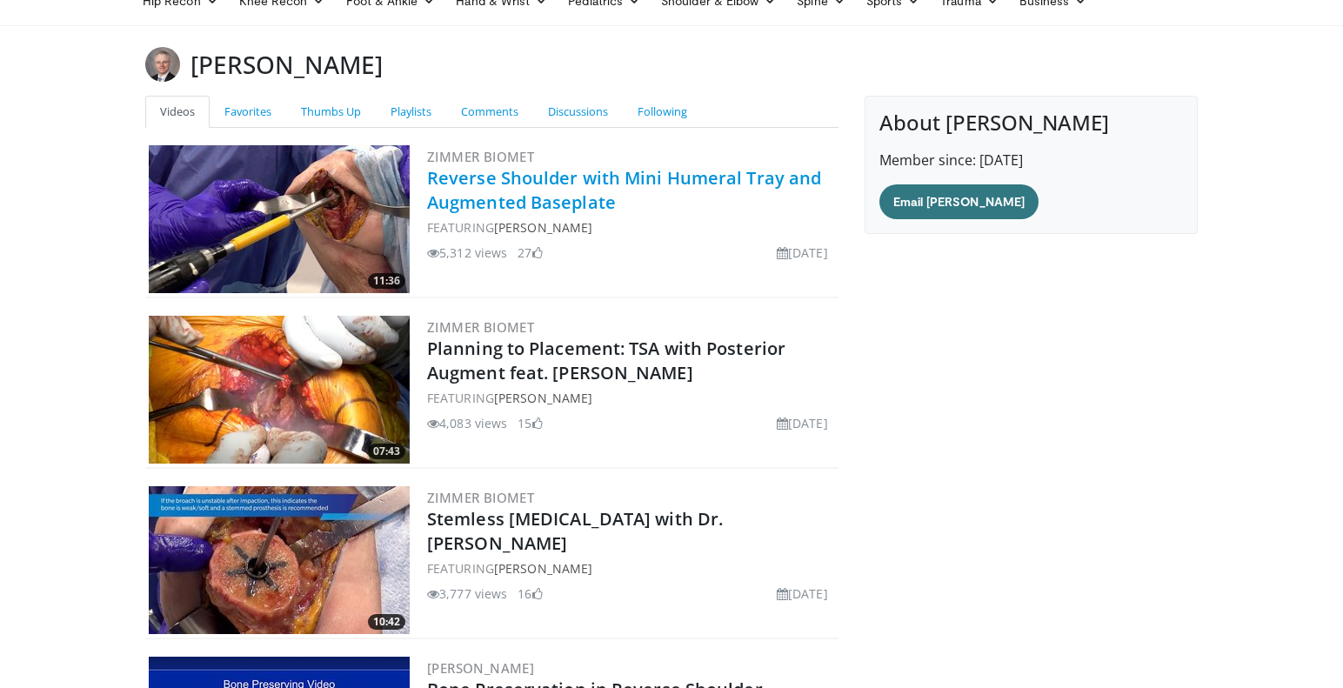
click at [547, 182] on link "Reverse Shoulder with Mini Humeral Tray and Augmented Baseplate" at bounding box center [624, 190] width 394 height 48
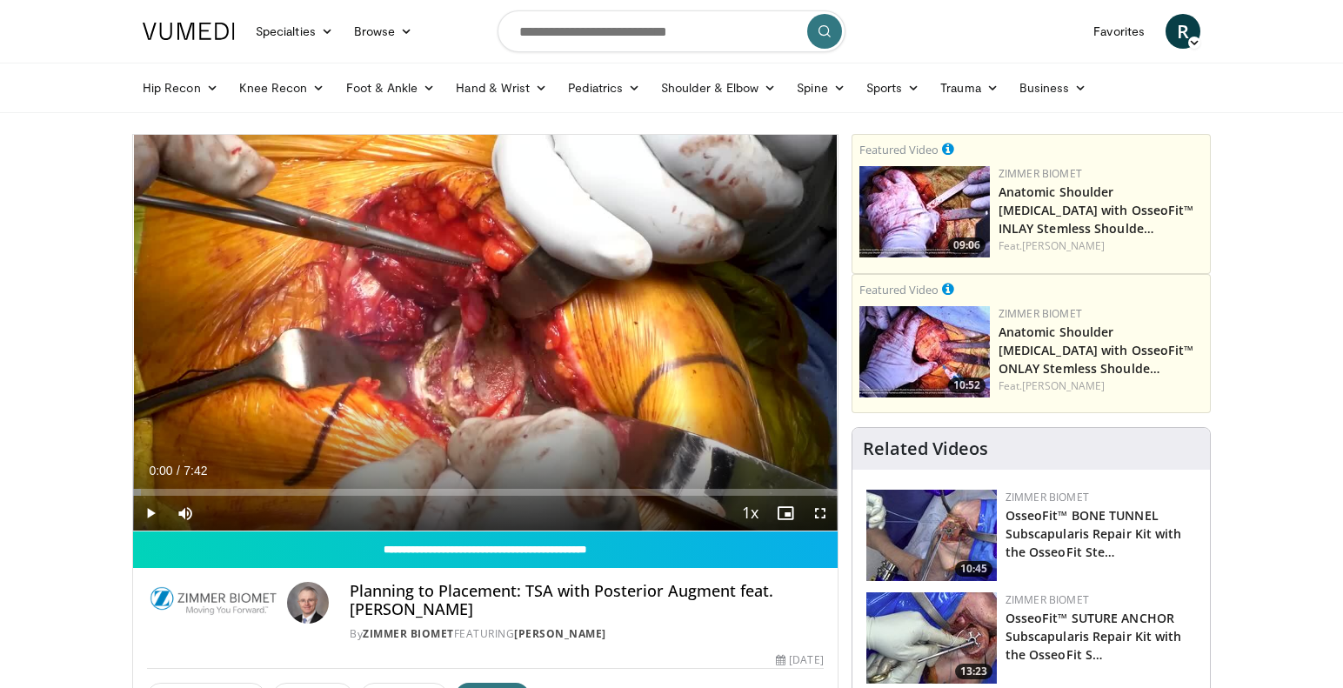
click at [150, 511] on span "Video Player" at bounding box center [150, 513] width 35 height 35
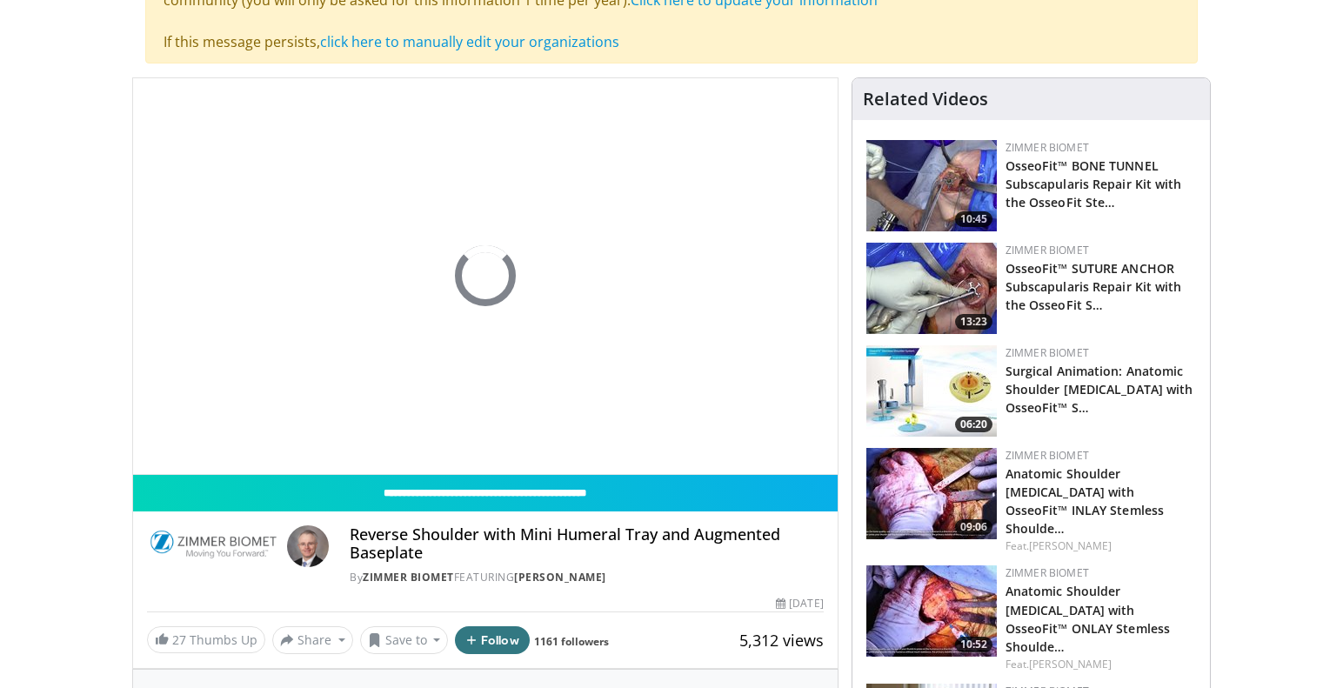
scroll to position [179, 0]
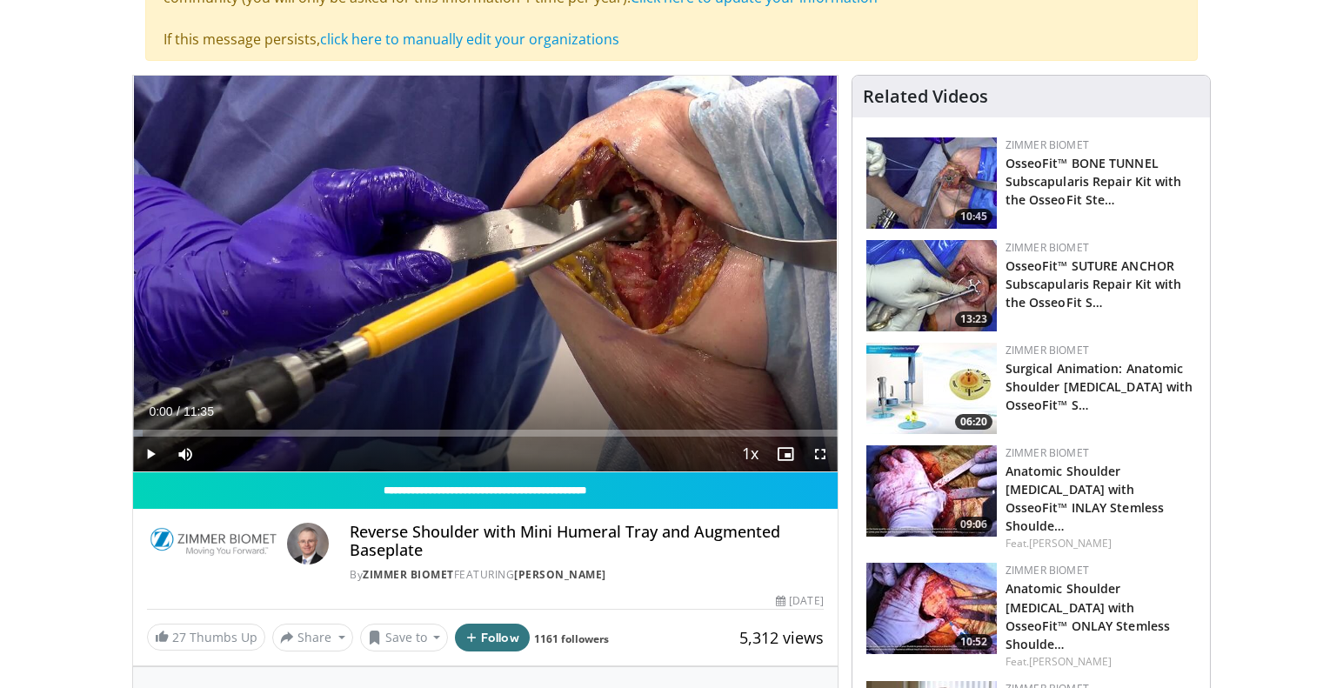
click at [153, 451] on span "Video Player" at bounding box center [150, 454] width 35 height 35
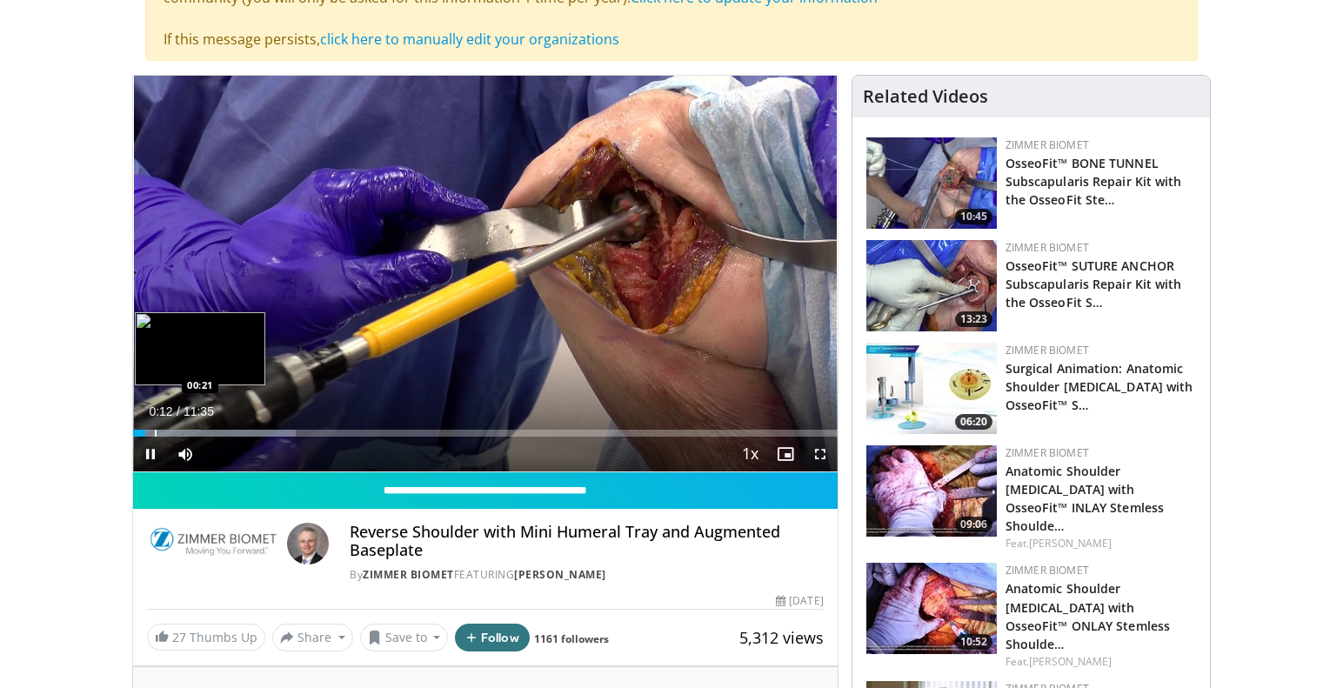
click at [155, 436] on div "Progress Bar" at bounding box center [156, 433] width 2 height 7
